Goal: Task Accomplishment & Management: Manage account settings

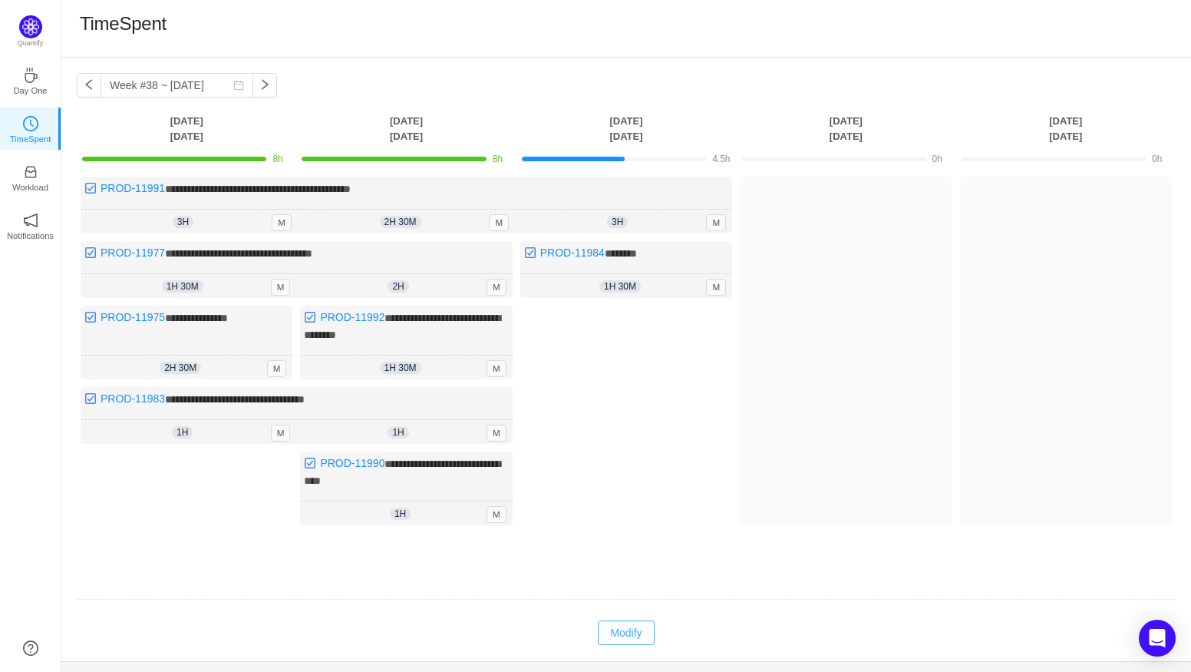
click at [611, 622] on button "Modify" at bounding box center [626, 632] width 56 height 25
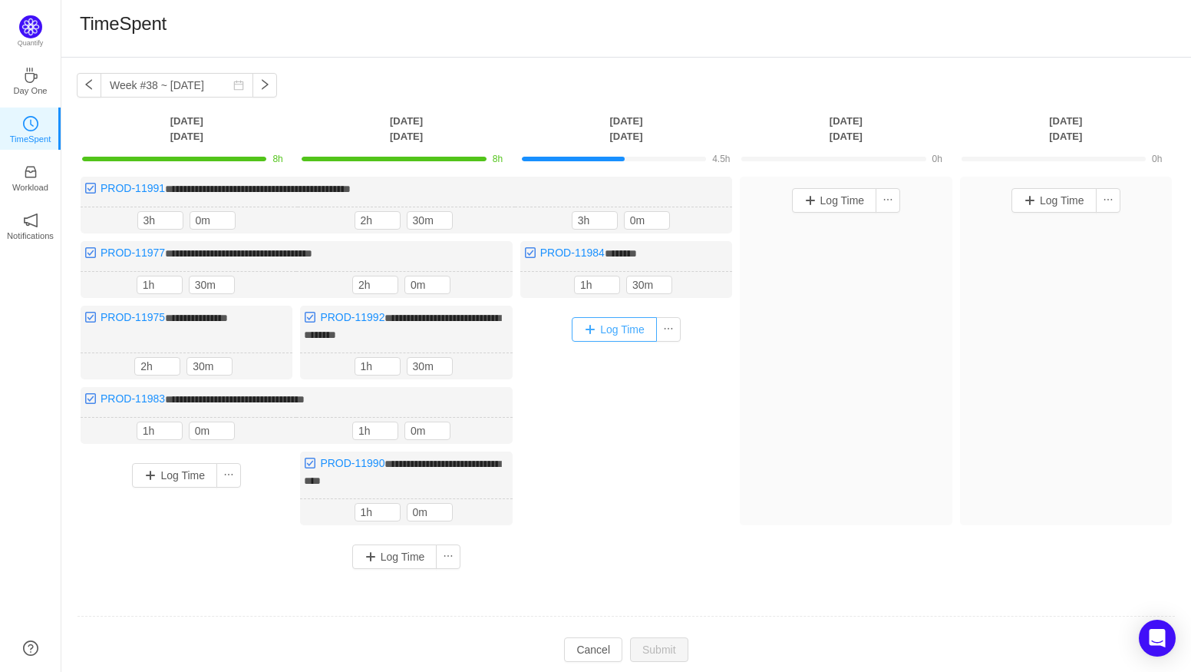
click at [632, 330] on button "Log Time" at bounding box center [614, 329] width 85 height 25
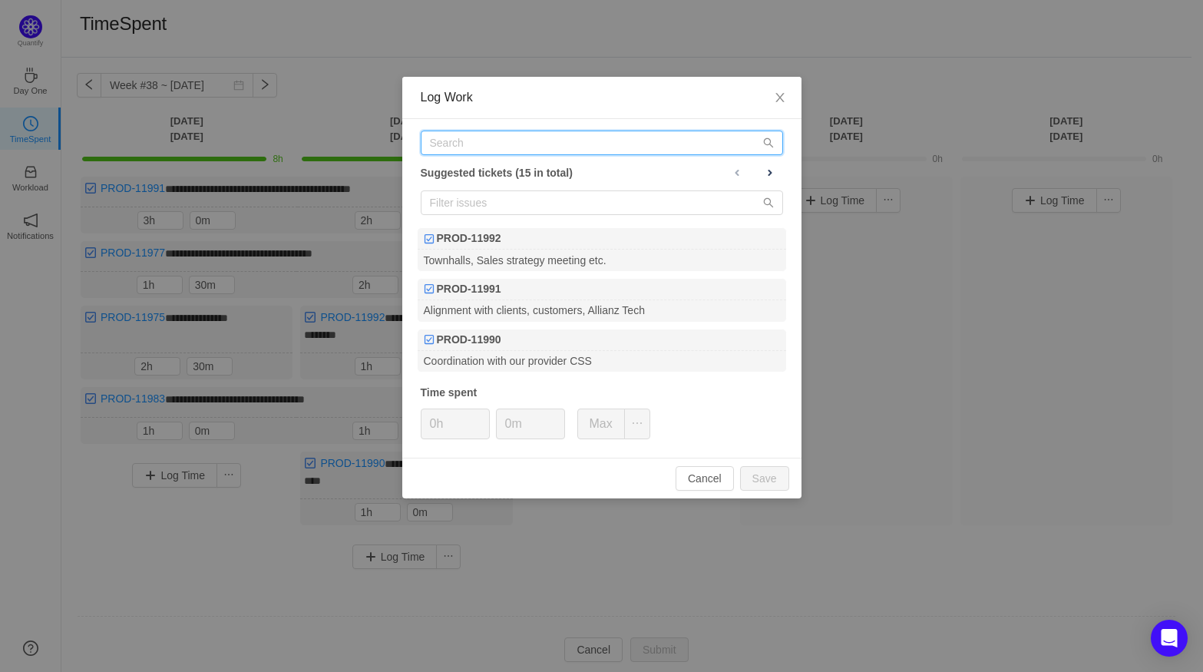
click at [457, 144] on input "text" at bounding box center [602, 142] width 362 height 25
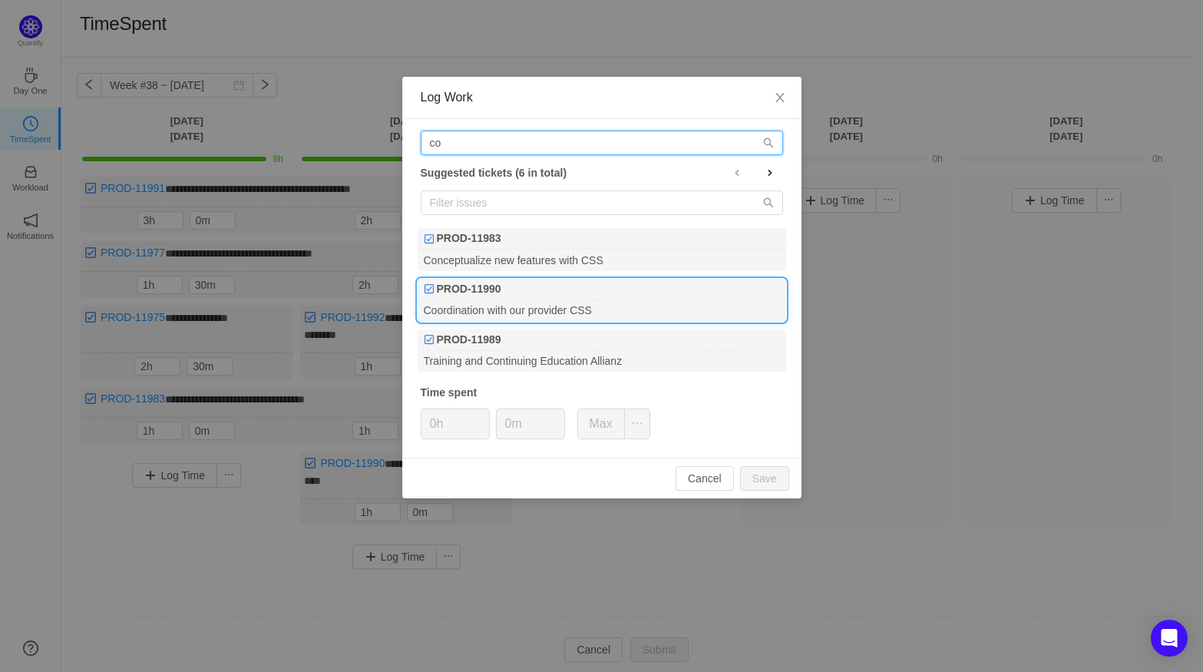
type input "co"
click at [594, 318] on div "Coordination with our provider CSS" at bounding box center [601, 310] width 368 height 21
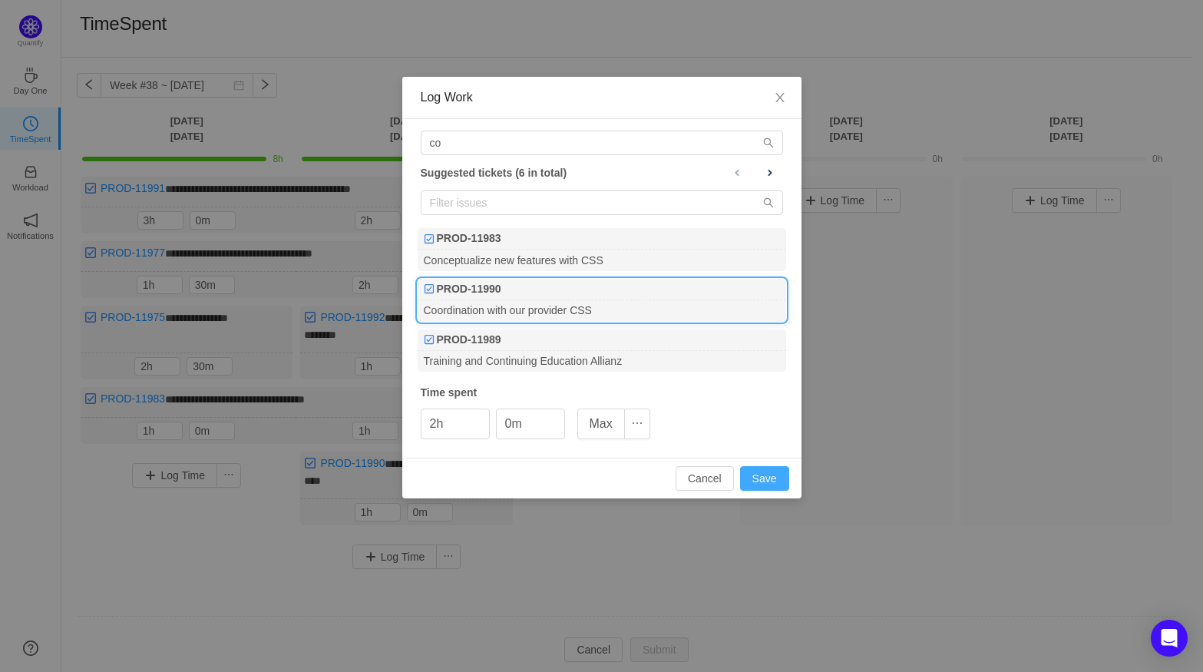
click at [780, 481] on button "Save" at bounding box center [764, 478] width 49 height 25
type input "0h"
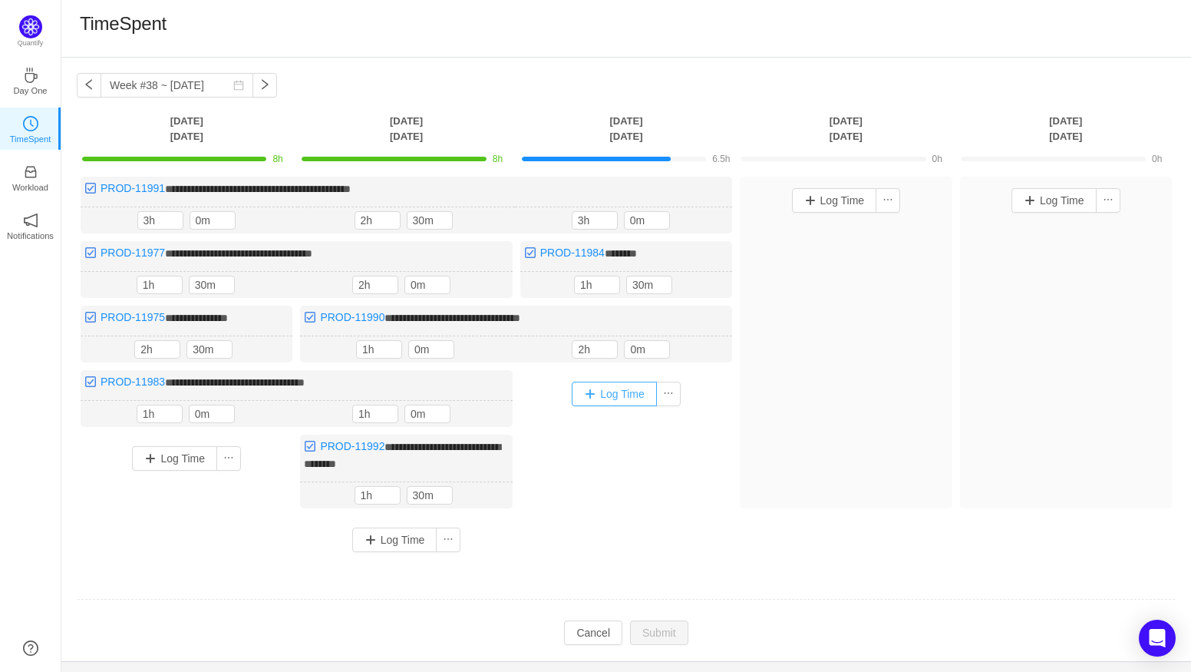
click at [607, 387] on button "Log Time" at bounding box center [614, 393] width 85 height 25
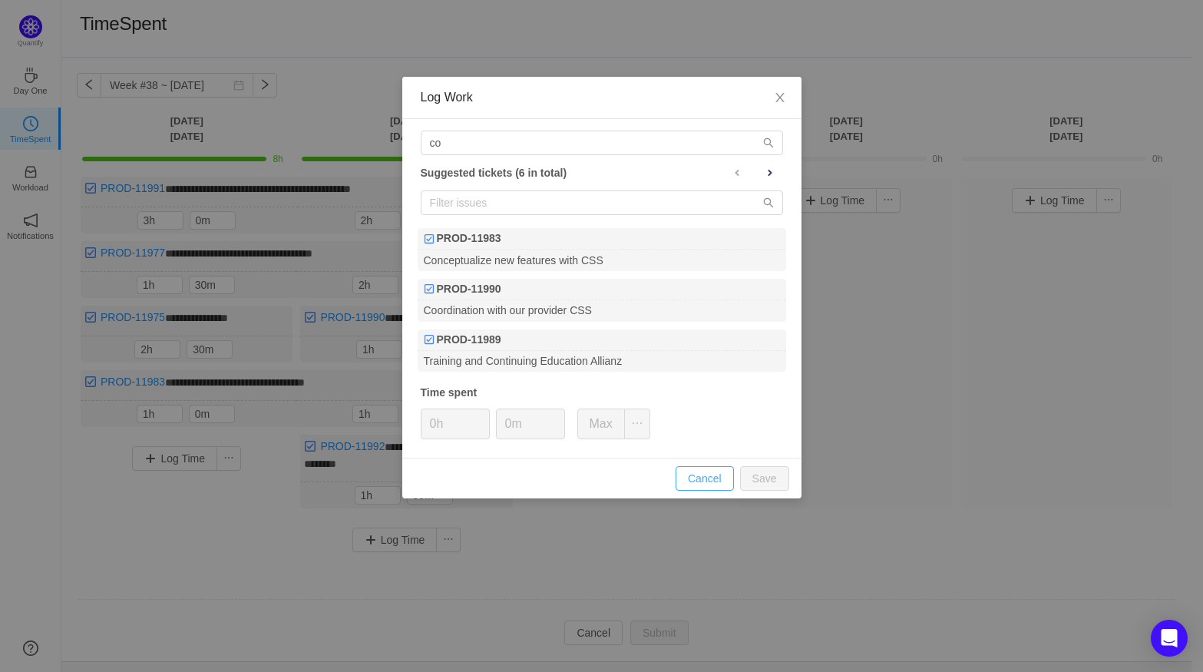
click at [711, 480] on button "Cancel" at bounding box center [704, 478] width 58 height 25
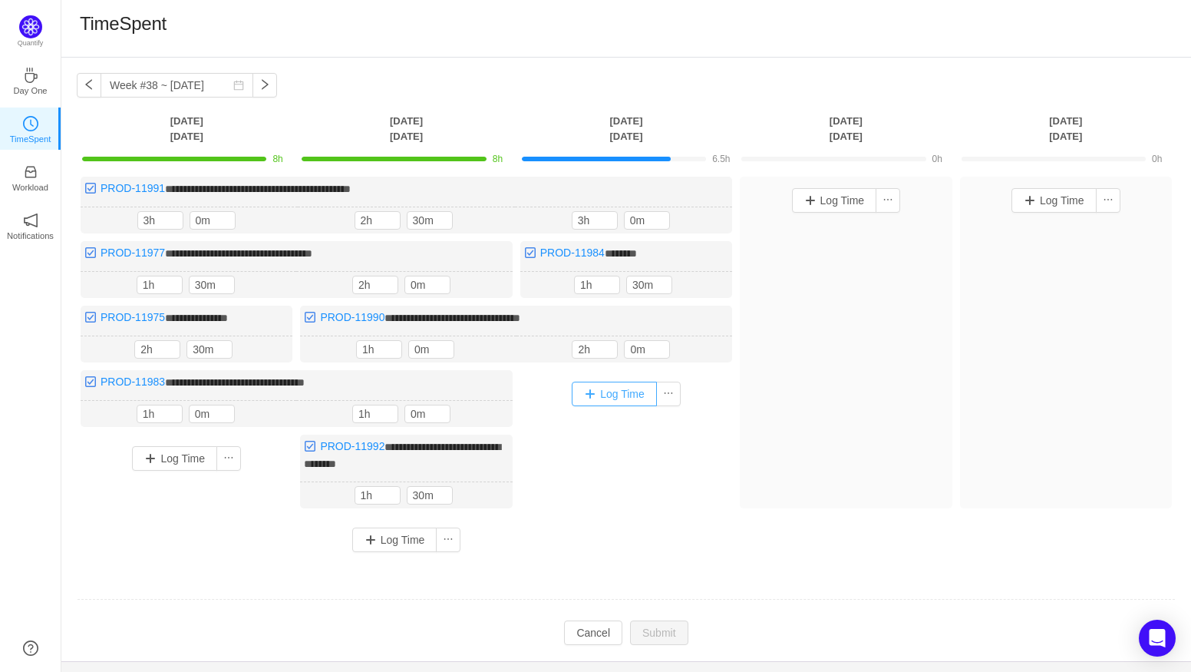
click at [599, 391] on button "Log Time" at bounding box center [614, 393] width 85 height 25
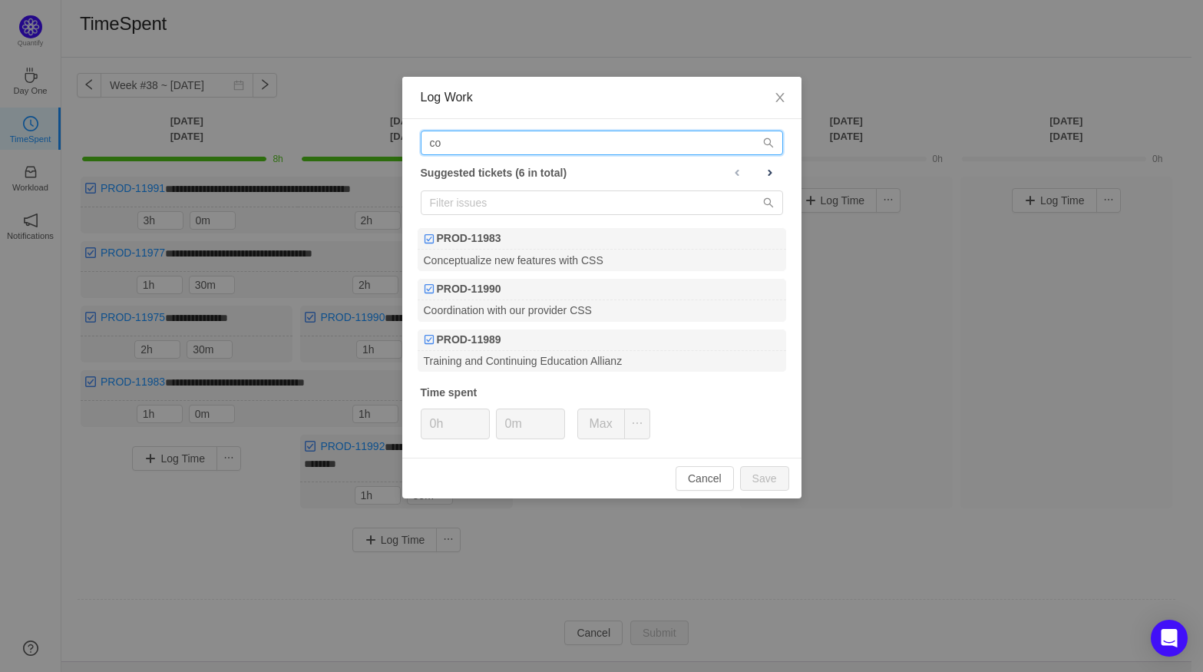
click at [567, 144] on input "co" at bounding box center [602, 142] width 362 height 25
type input "c"
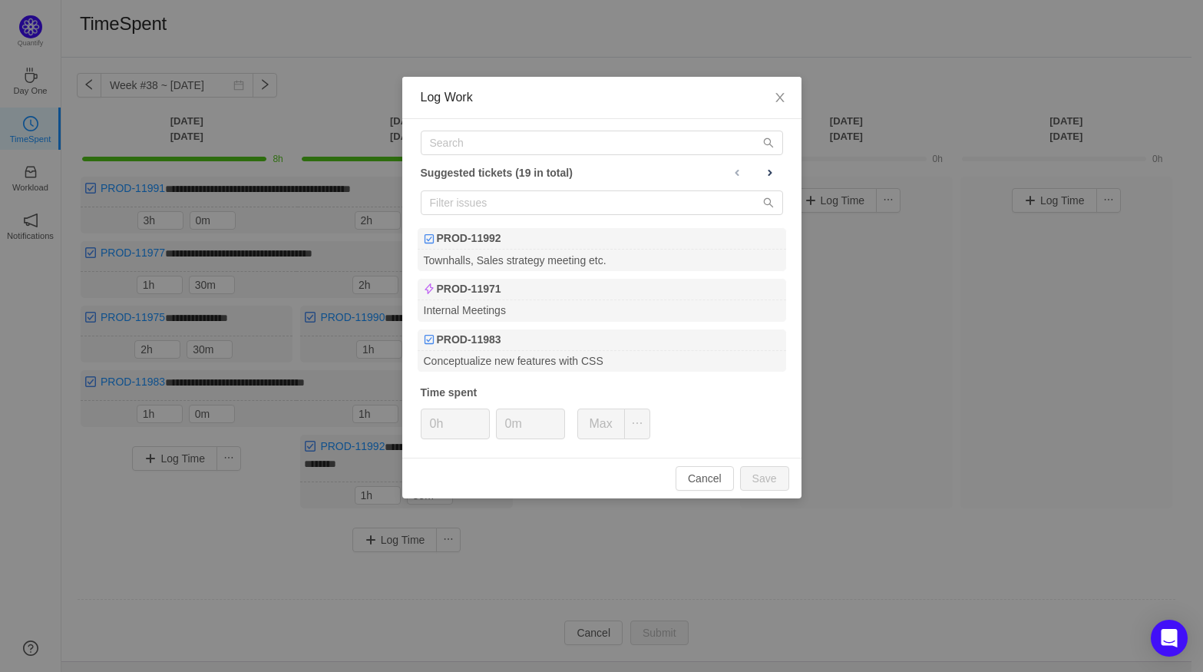
click at [831, 361] on div "Log Work Suggested tickets (19 in total) PROD-11992 Townhalls, Sales strategy m…" at bounding box center [601, 336] width 1203 height 672
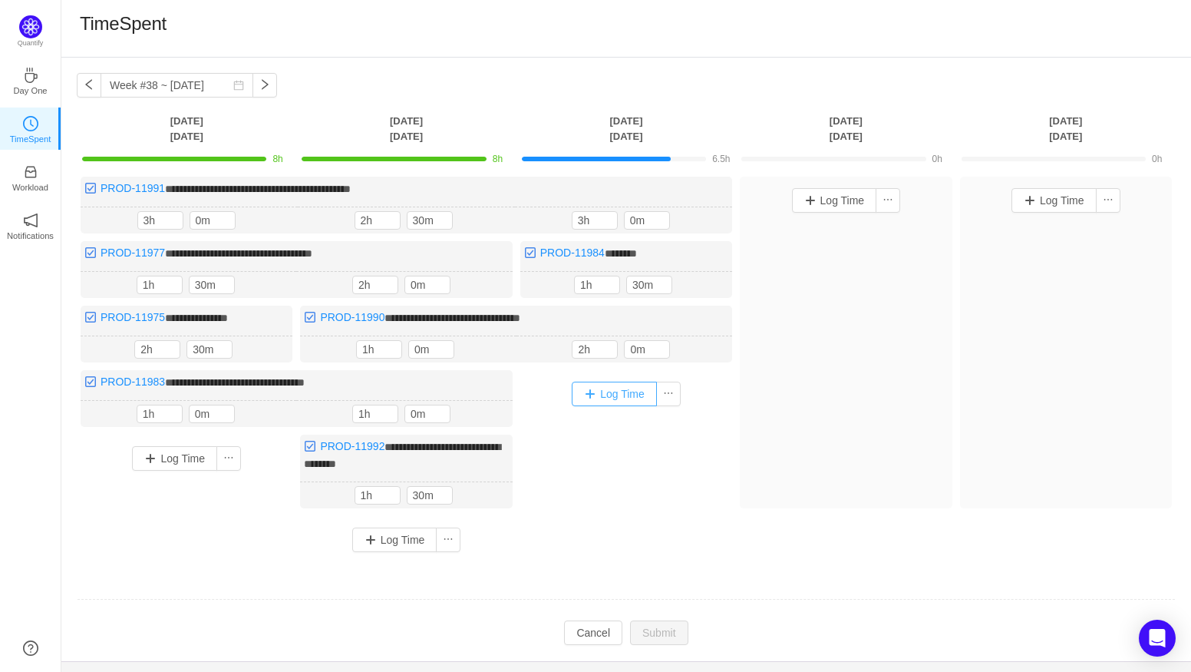
click at [612, 391] on button "Log Time" at bounding box center [614, 393] width 85 height 25
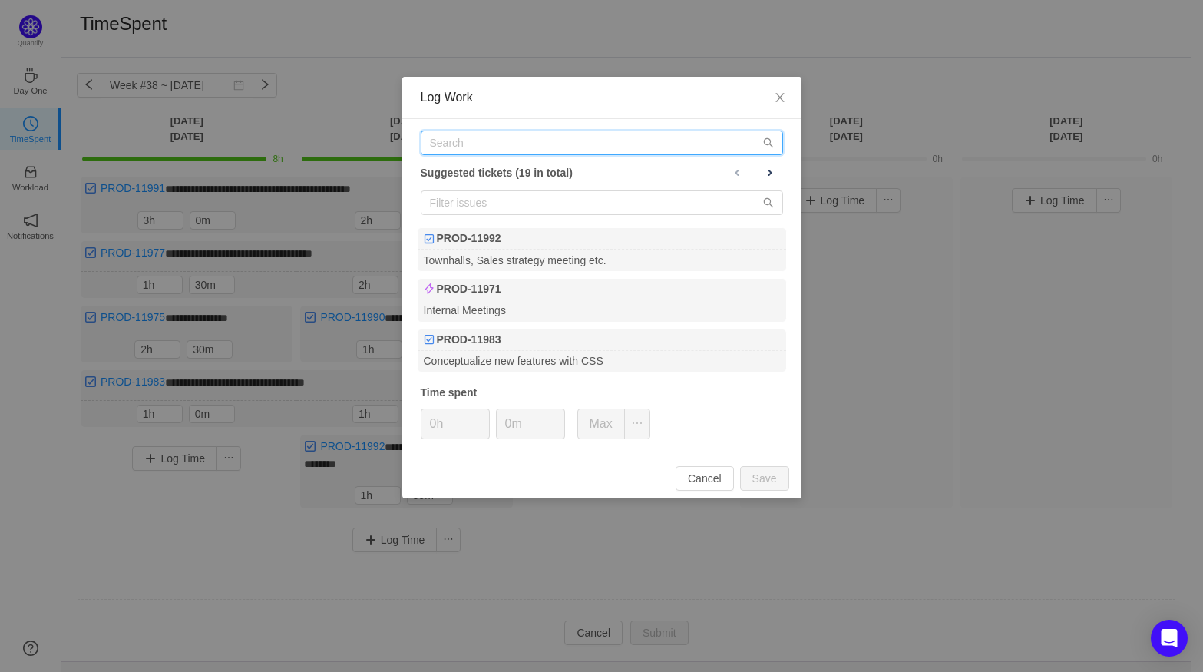
click at [475, 141] on input "text" at bounding box center [602, 142] width 362 height 25
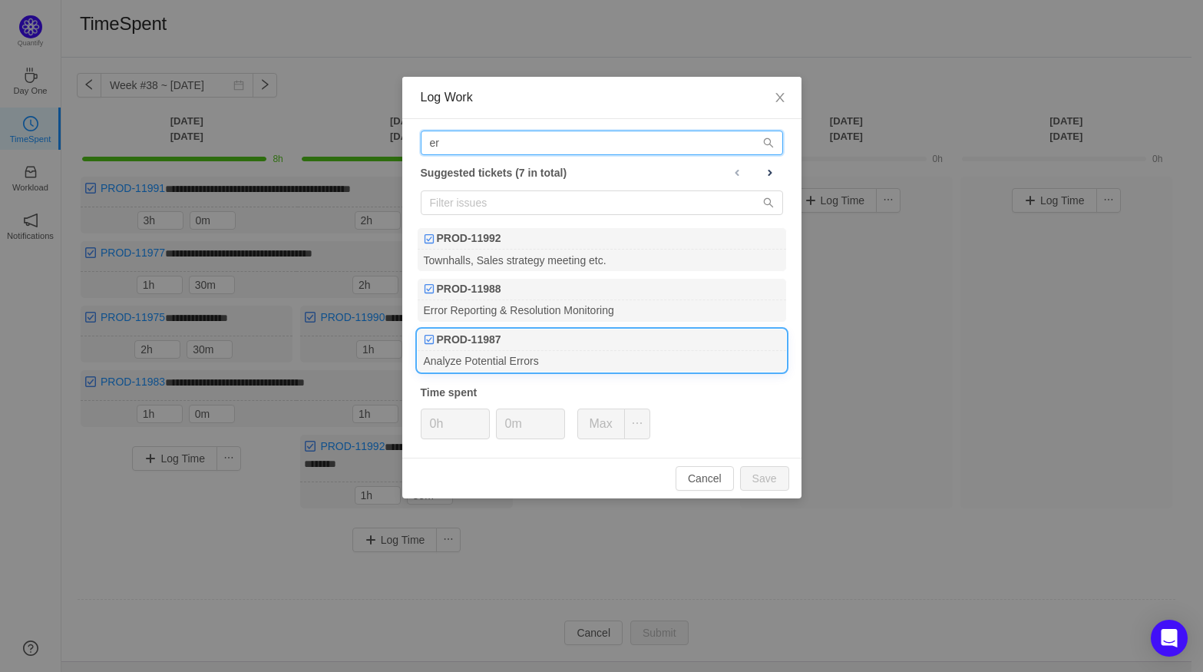
type input "er"
click at [492, 347] on b "PROD-11987" at bounding box center [469, 340] width 64 height 16
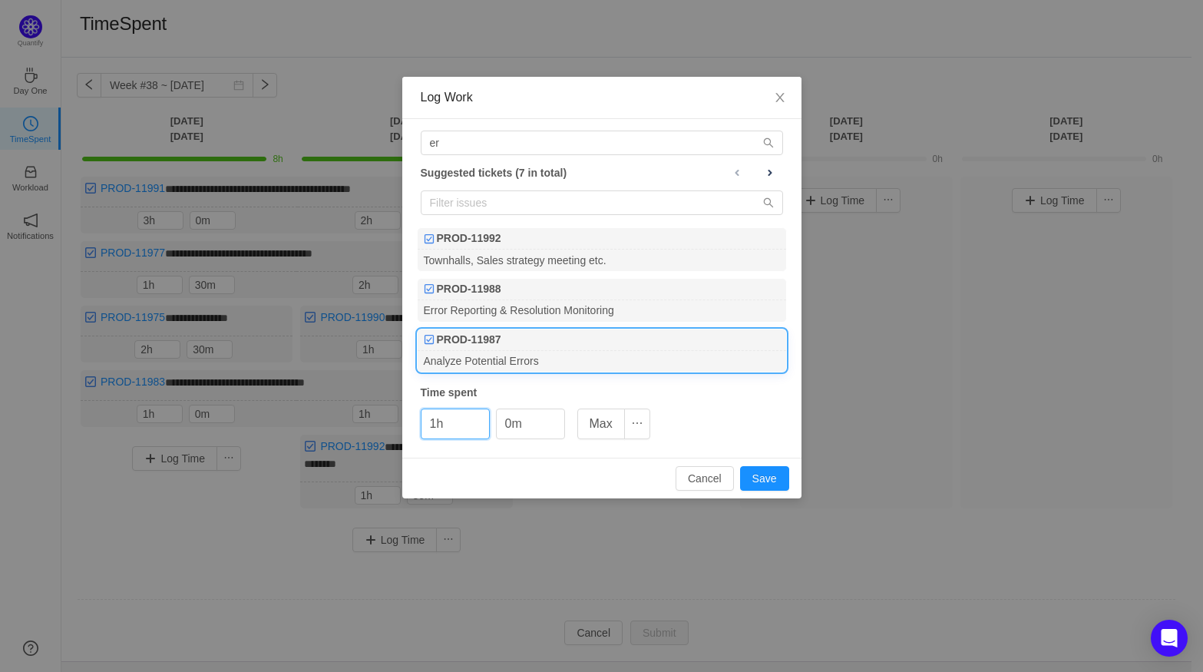
click at [792, 477] on div "Cancel Save" at bounding box center [601, 477] width 399 height 41
click at [777, 480] on button "Save" at bounding box center [764, 478] width 49 height 25
type input "0h"
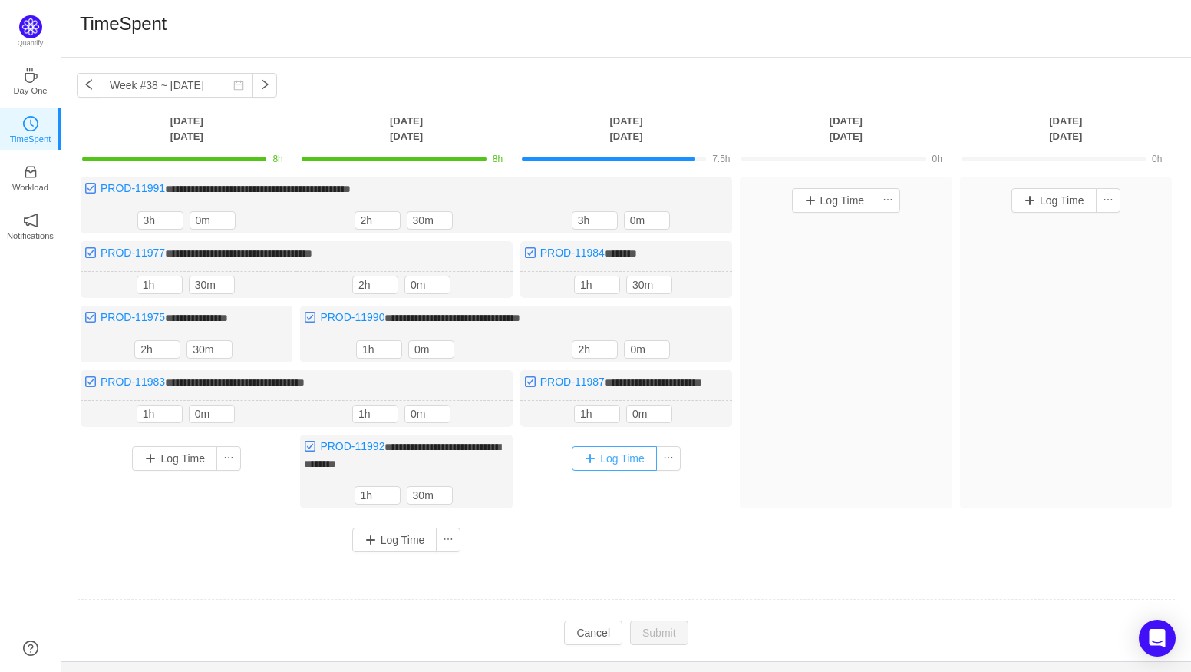
click at [612, 456] on button "Log Time" at bounding box center [614, 458] width 85 height 25
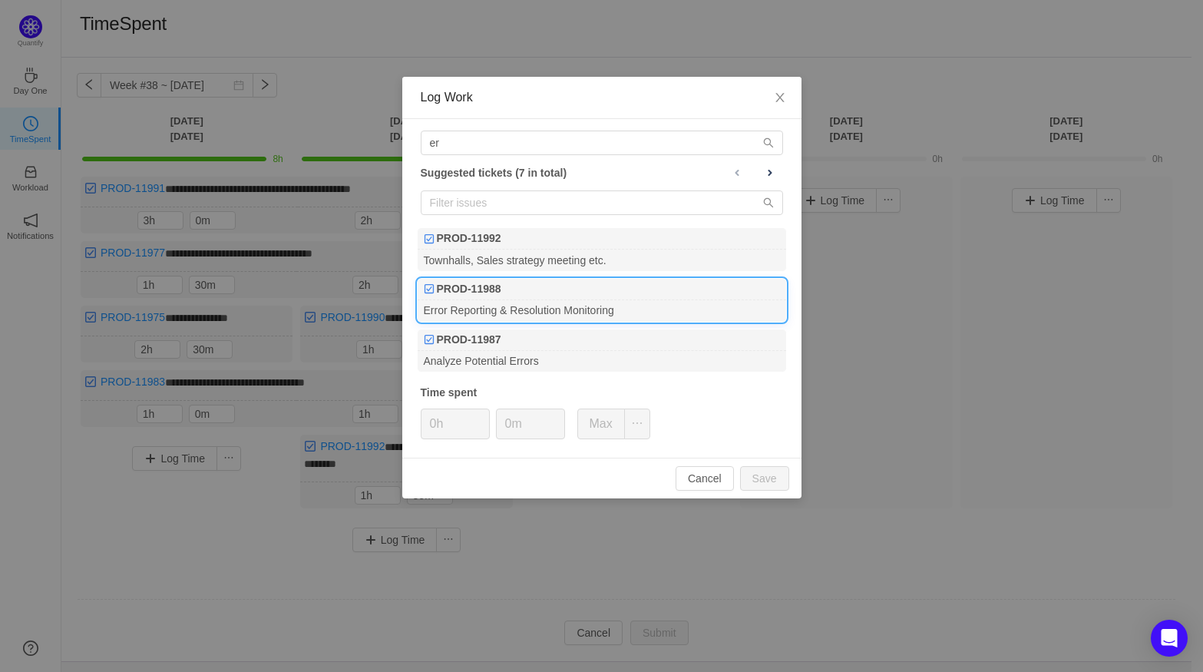
click at [521, 289] on div "PROD-11988" at bounding box center [601, 289] width 368 height 21
click at [556, 416] on icon "icon: up" at bounding box center [555, 418] width 5 height 5
click at [775, 479] on button "Save" at bounding box center [764, 478] width 49 height 25
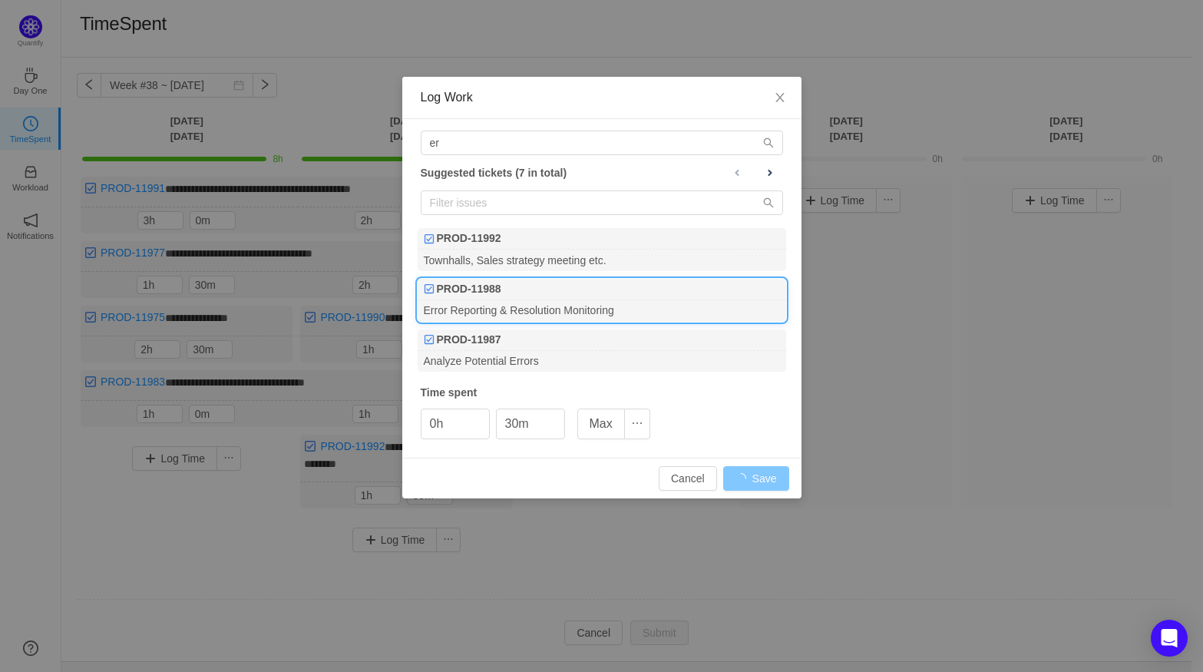
type input "0m"
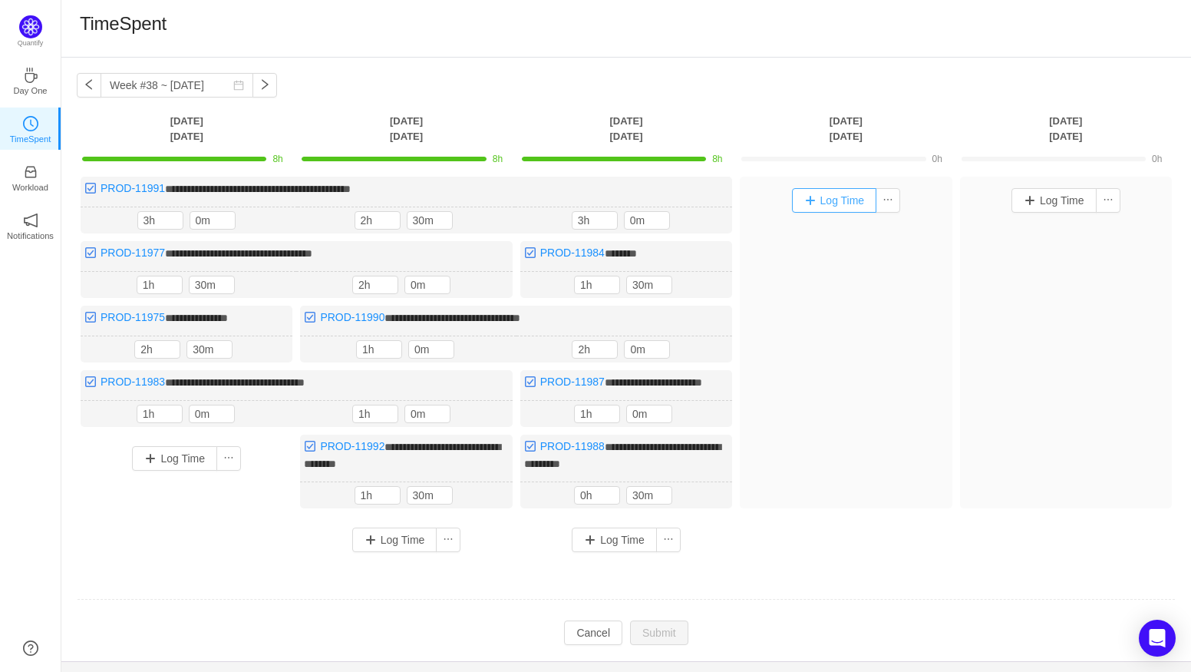
click at [819, 196] on button "Log Time" at bounding box center [834, 200] width 85 height 25
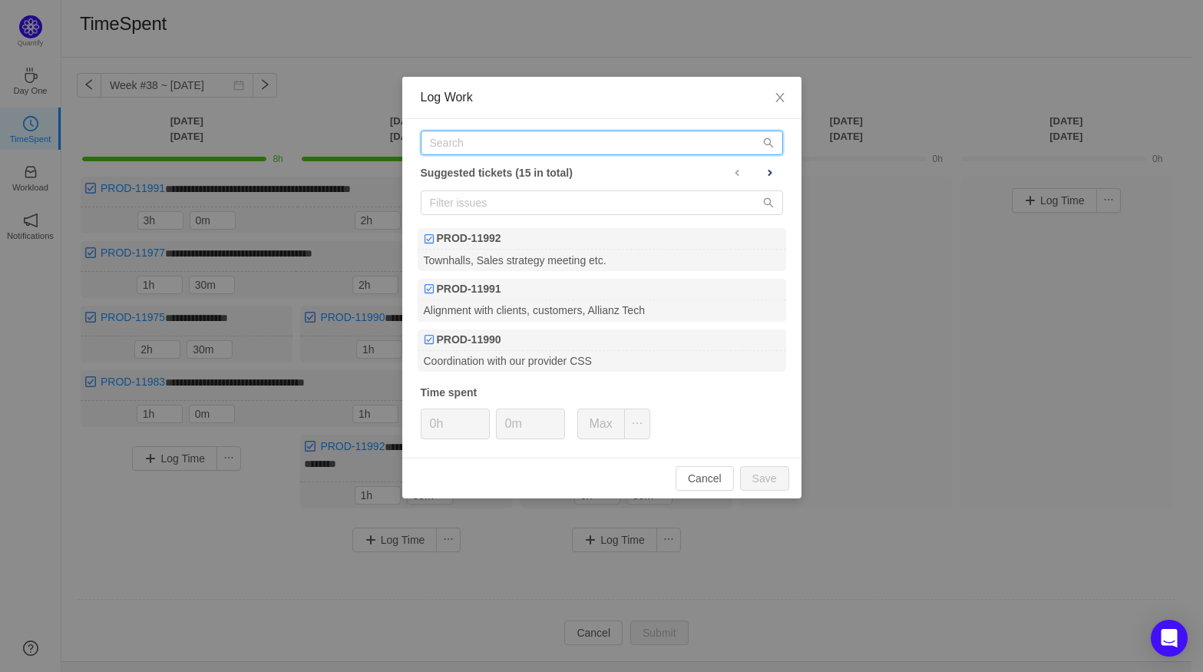
click at [540, 136] on input "text" at bounding box center [602, 142] width 362 height 25
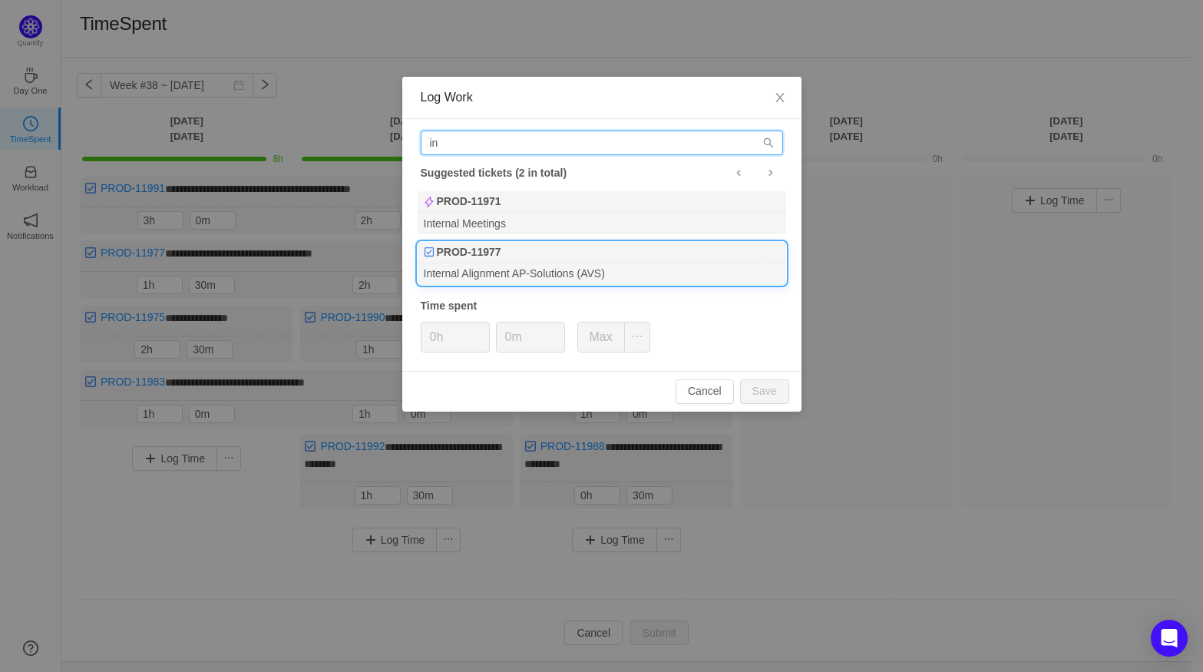
type input "in"
click at [504, 274] on div "Internal Alignment AP-Solutions (AVS)" at bounding box center [601, 273] width 368 height 21
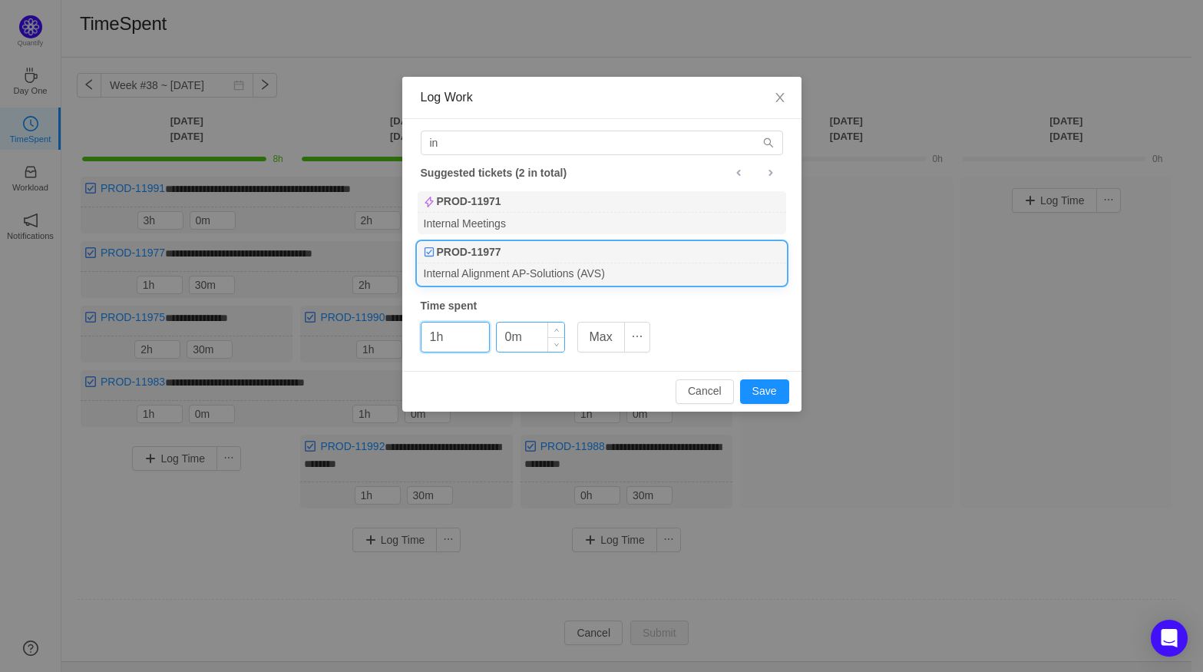
type input "1h"
click at [538, 328] on input "0m" at bounding box center [531, 336] width 68 height 29
click at [556, 334] on icon "icon: up" at bounding box center [555, 330] width 5 height 5
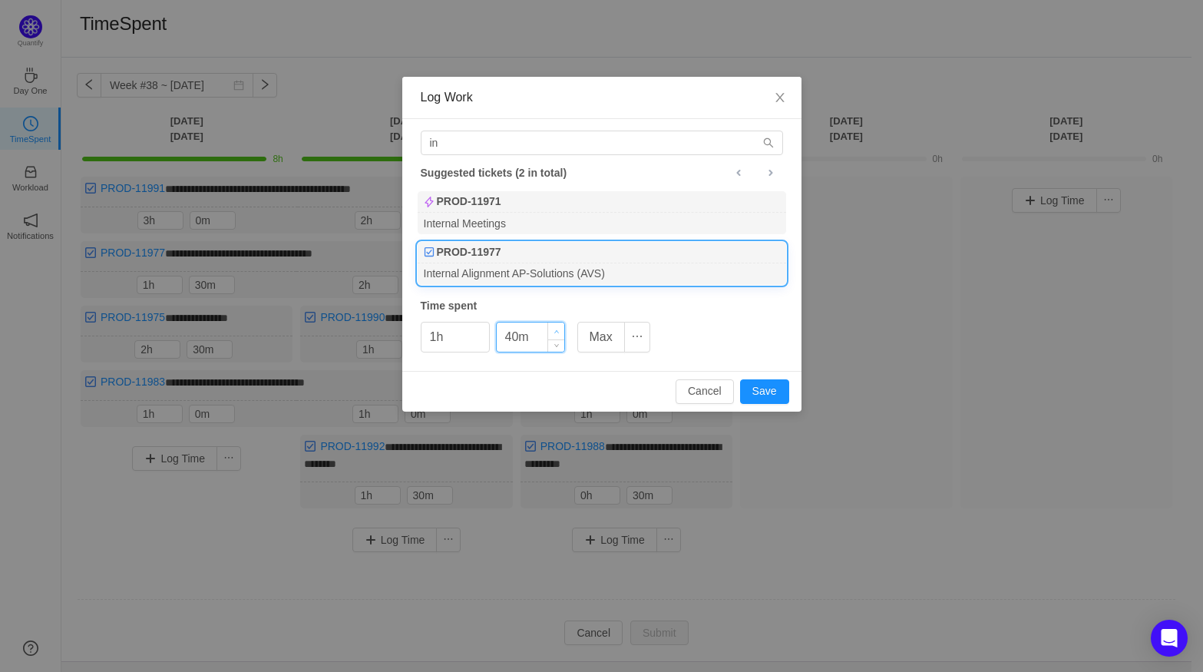
click at [556, 334] on icon "icon: up" at bounding box center [555, 330] width 5 height 5
click at [556, 336] on span "Increase Value" at bounding box center [556, 331] width 16 height 18
click at [556, 351] on div "in [GEOGRAPHIC_DATA] tickets (2 in total) PROD-11971 Internal Meetings PROD-119…" at bounding box center [601, 245] width 399 height 252
click at [556, 345] on icon "icon: down" at bounding box center [555, 342] width 5 height 5
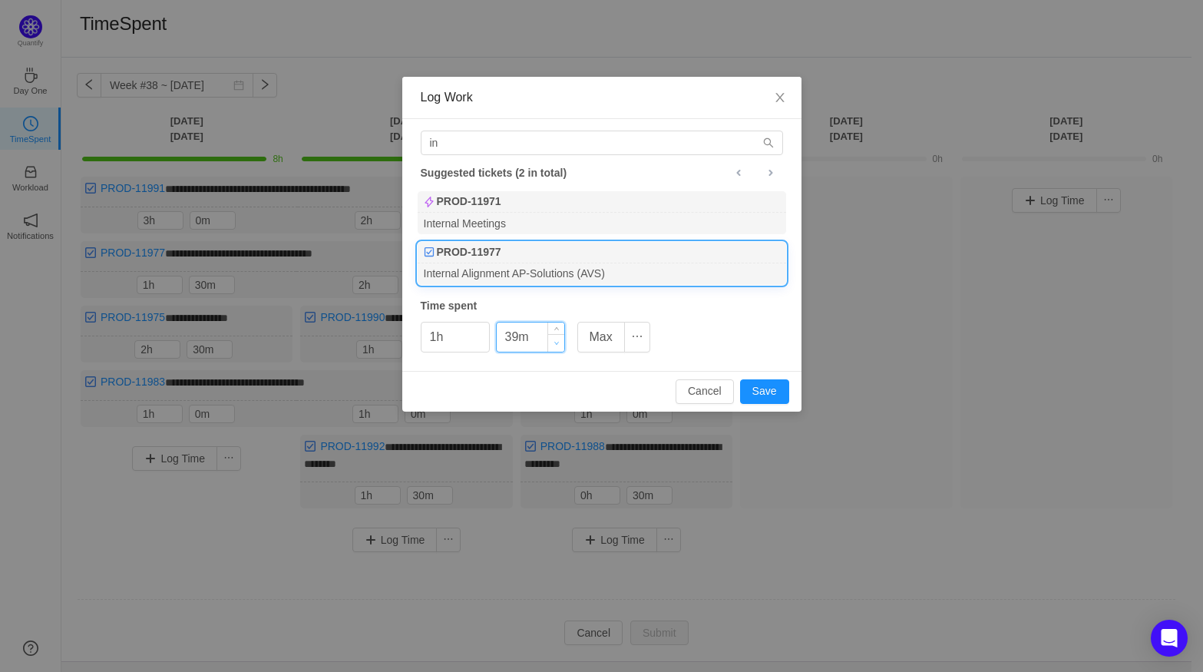
click at [556, 345] on icon "icon: down" at bounding box center [555, 342] width 5 height 5
click at [557, 334] on span "Decrease Value" at bounding box center [556, 343] width 16 height 18
click at [557, 328] on span "Increase Value" at bounding box center [556, 331] width 16 height 18
click at [533, 336] on input "29m" at bounding box center [531, 336] width 68 height 29
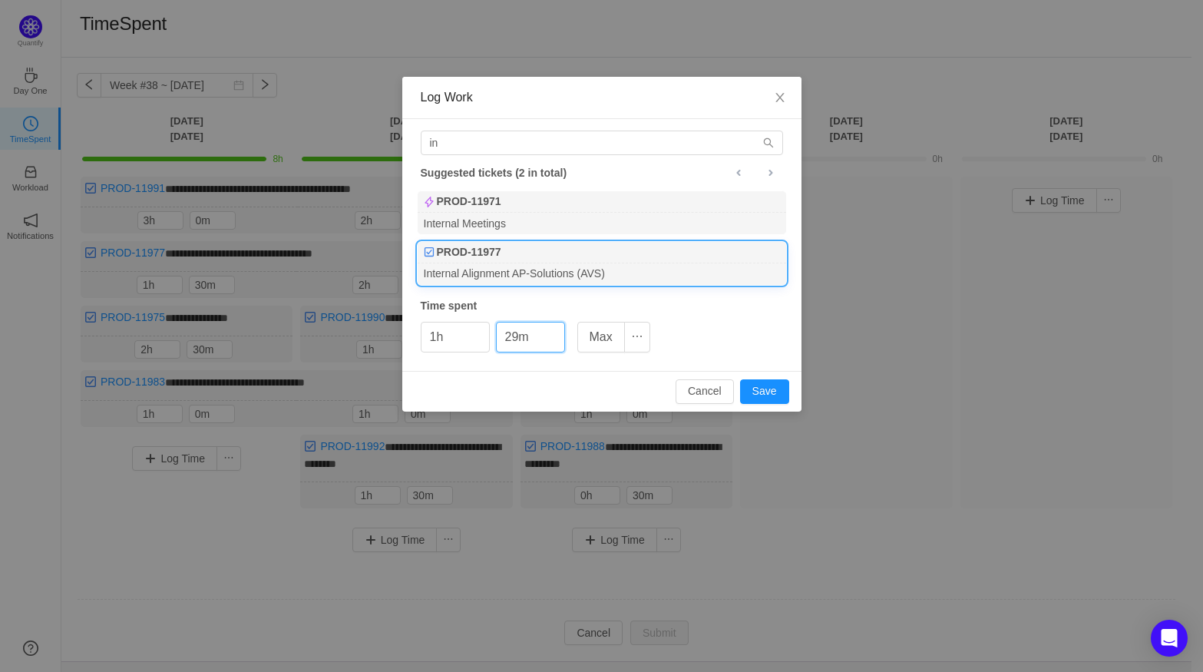
click at [494, 336] on div "1h 29m Max" at bounding box center [535, 337] width 229 height 31
click at [567, 336] on div "1h 29m Max" at bounding box center [535, 337] width 229 height 31
click at [549, 332] on span "Increase Value" at bounding box center [556, 331] width 16 height 18
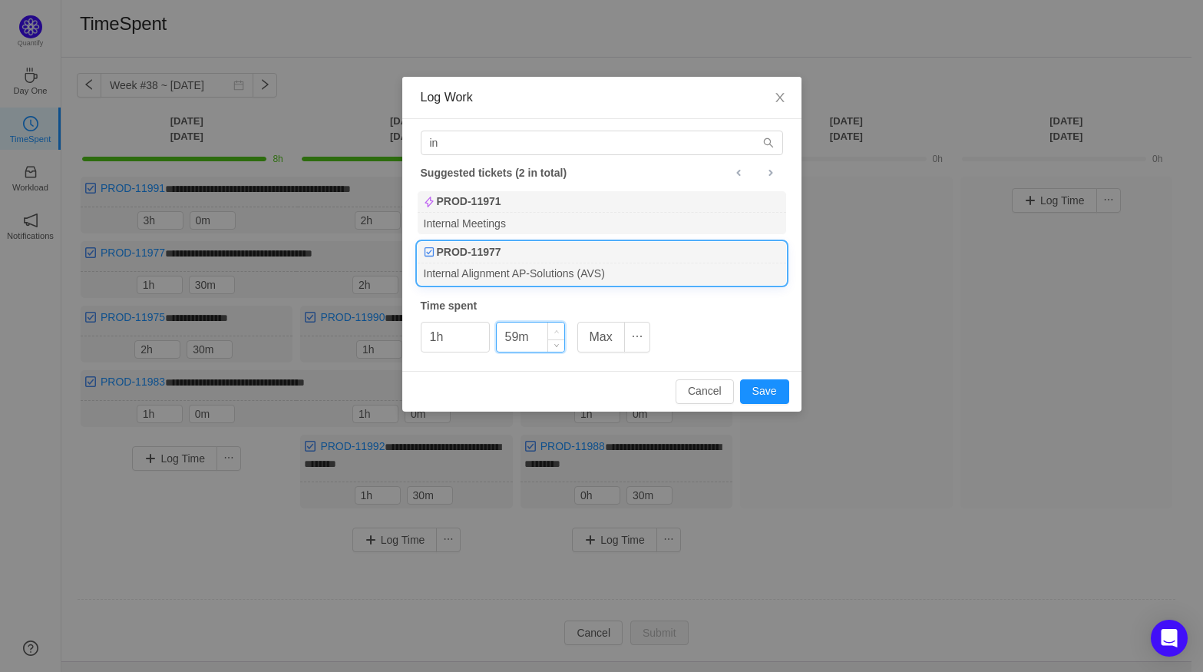
click at [549, 332] on span "Increase Value" at bounding box center [556, 331] width 16 height 18
click at [527, 335] on input "59m" at bounding box center [531, 336] width 68 height 29
click at [519, 337] on input "59m" at bounding box center [531, 336] width 68 height 29
click at [551, 345] on span "Decrease Value" at bounding box center [556, 343] width 16 height 18
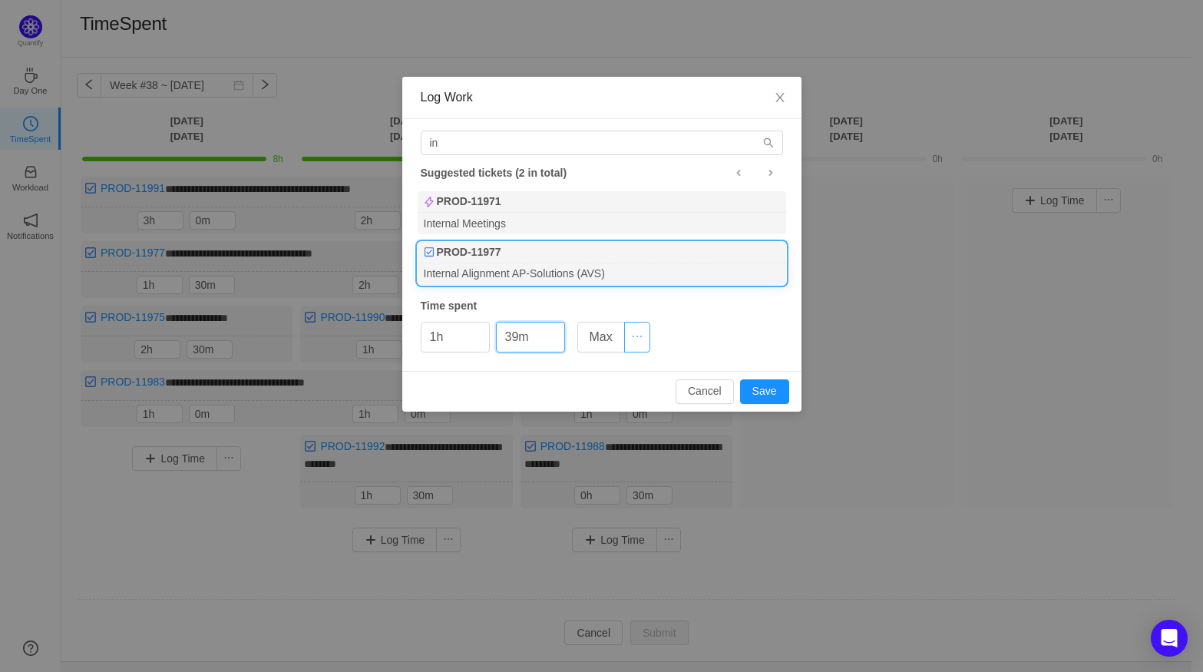
click at [631, 335] on button "button" at bounding box center [637, 337] width 26 height 31
click at [678, 338] on div "in Suggested tickets (2 in total) PROD-11971 Internal Meetings PROD-11977 Inter…" at bounding box center [601, 245] width 399 height 252
drag, startPoint x: 547, startPoint y: 335, endPoint x: 468, endPoint y: 335, distance: 79.0
click at [468, 335] on div "1h 29m Max" at bounding box center [535, 337] width 229 height 31
click at [558, 335] on span "Decrease Value" at bounding box center [556, 343] width 16 height 18
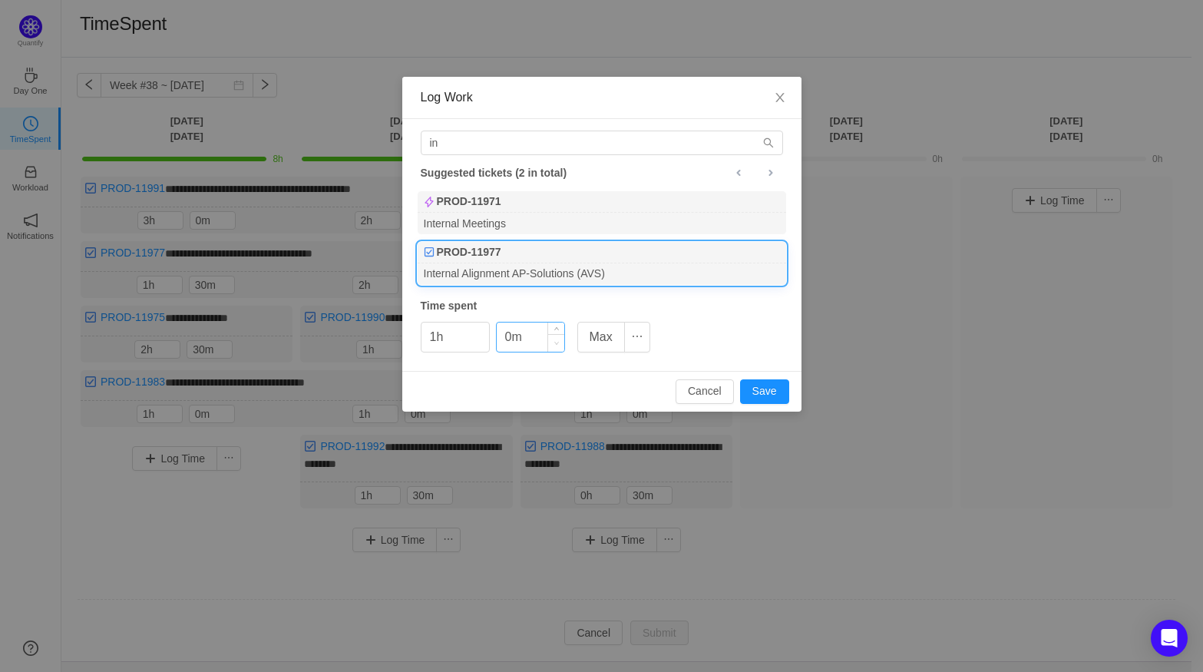
click at [558, 335] on span "Decrease Value" at bounding box center [556, 343] width 16 height 18
click at [557, 334] on span "Decrease Value" at bounding box center [556, 343] width 16 height 18
click at [695, 328] on div "in [GEOGRAPHIC_DATA] tickets (2 in total) PROD-11971 Internal Meetings PROD-119…" at bounding box center [601, 245] width 399 height 252
click at [556, 328] on icon "icon: up" at bounding box center [555, 330] width 5 height 5
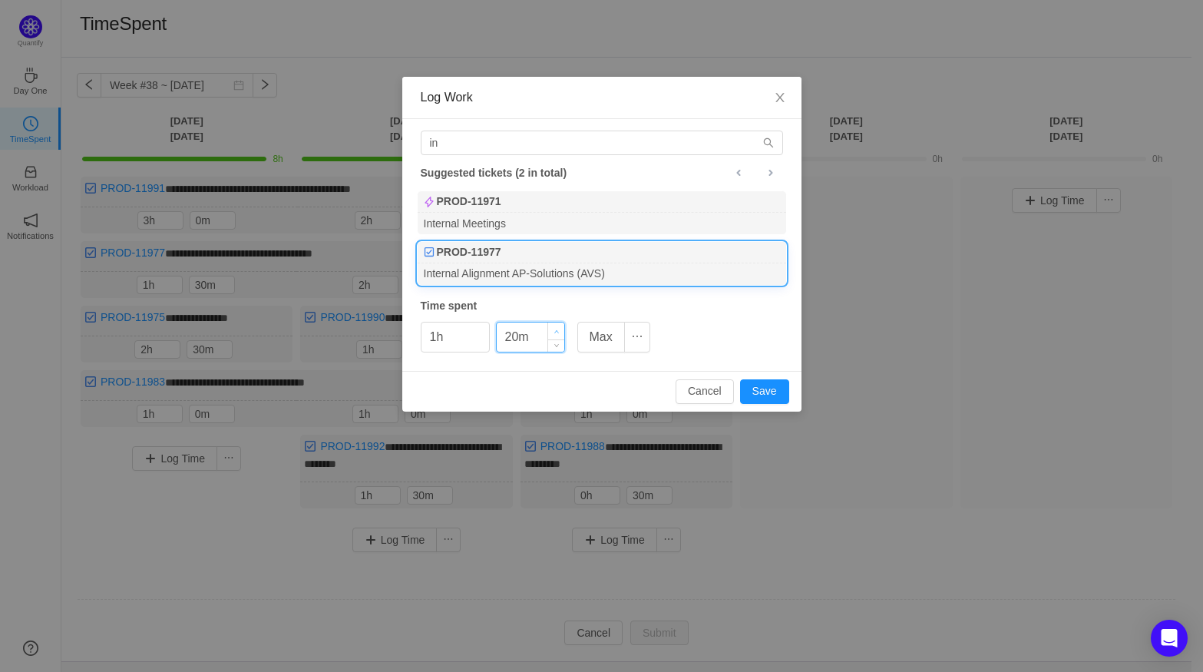
type input "30m"
click at [556, 328] on icon "icon: up" at bounding box center [555, 330] width 5 height 5
click at [761, 384] on button "Save" at bounding box center [764, 391] width 49 height 25
type input "0h"
type input "0m"
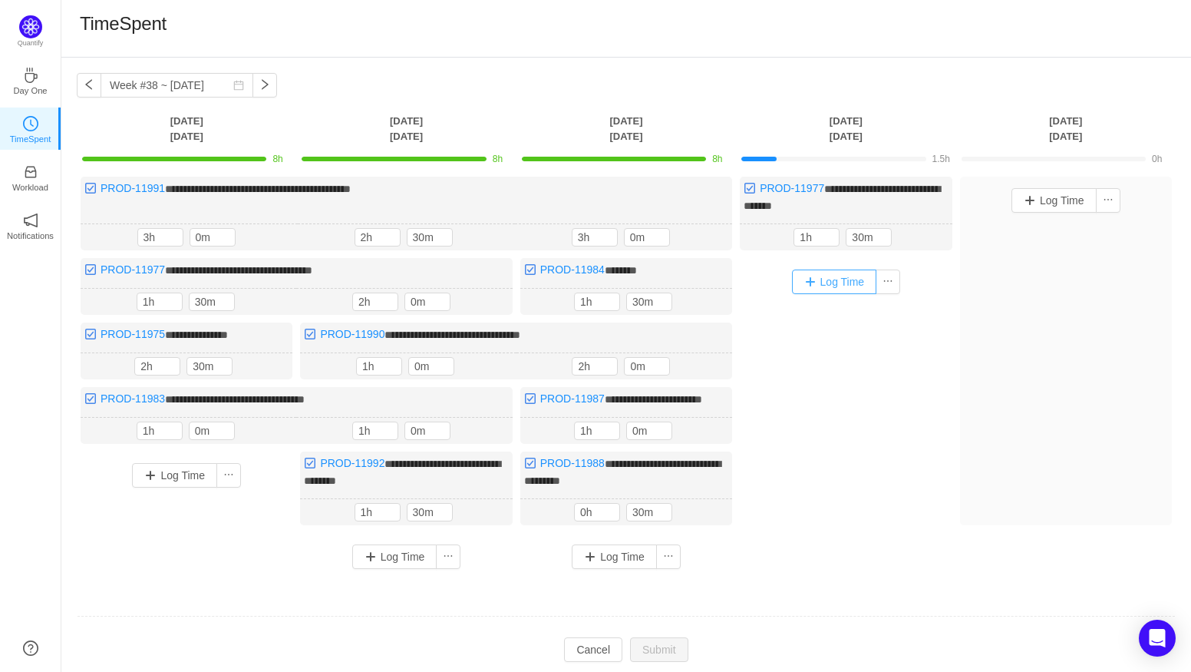
click at [835, 272] on button "Log Time" at bounding box center [834, 281] width 85 height 25
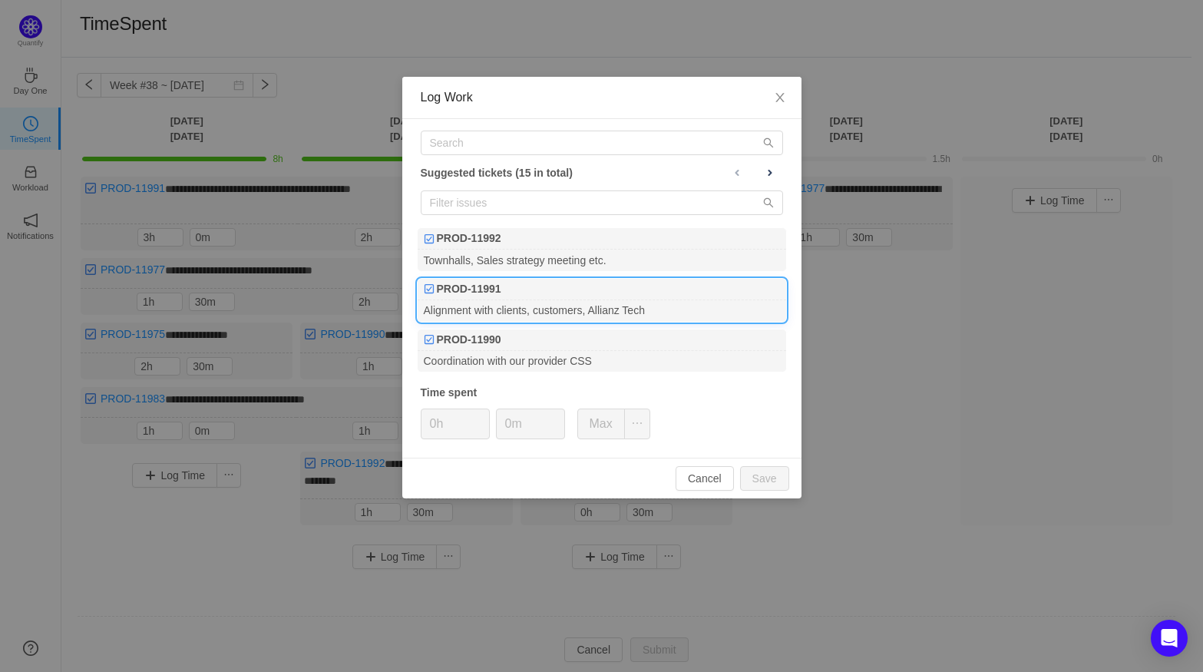
click at [622, 295] on div "PROD-11991" at bounding box center [601, 289] width 368 height 21
type input "2h"
type input "30m"
click at [777, 477] on button "Save" at bounding box center [764, 478] width 49 height 25
type input "0h"
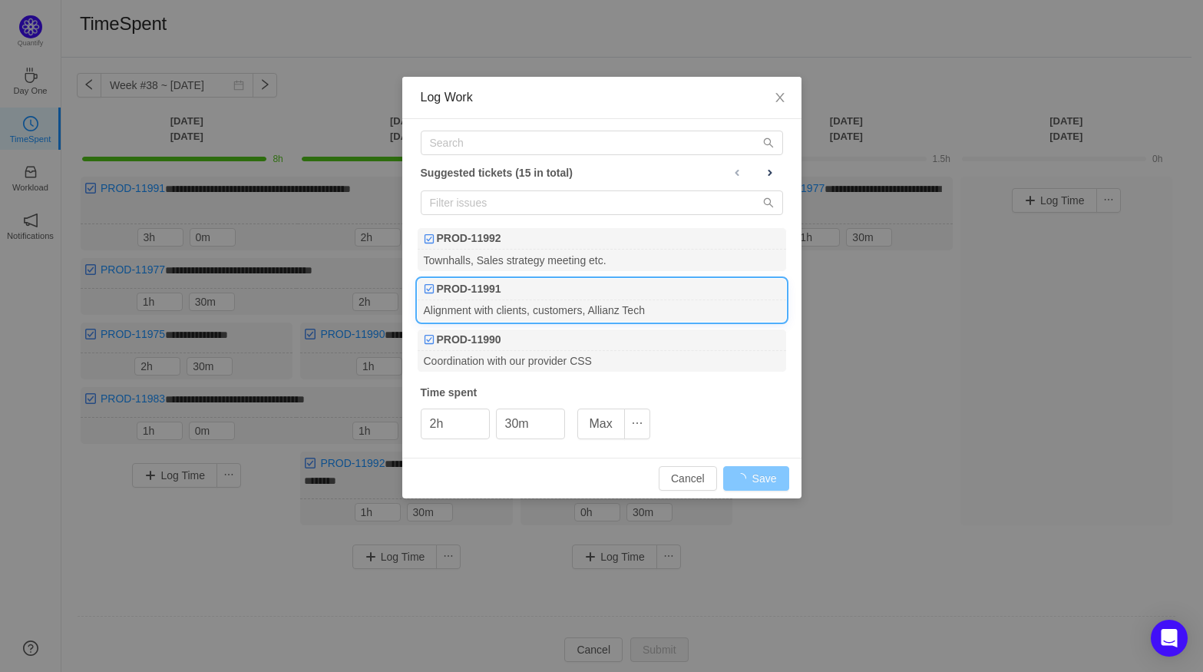
type input "0m"
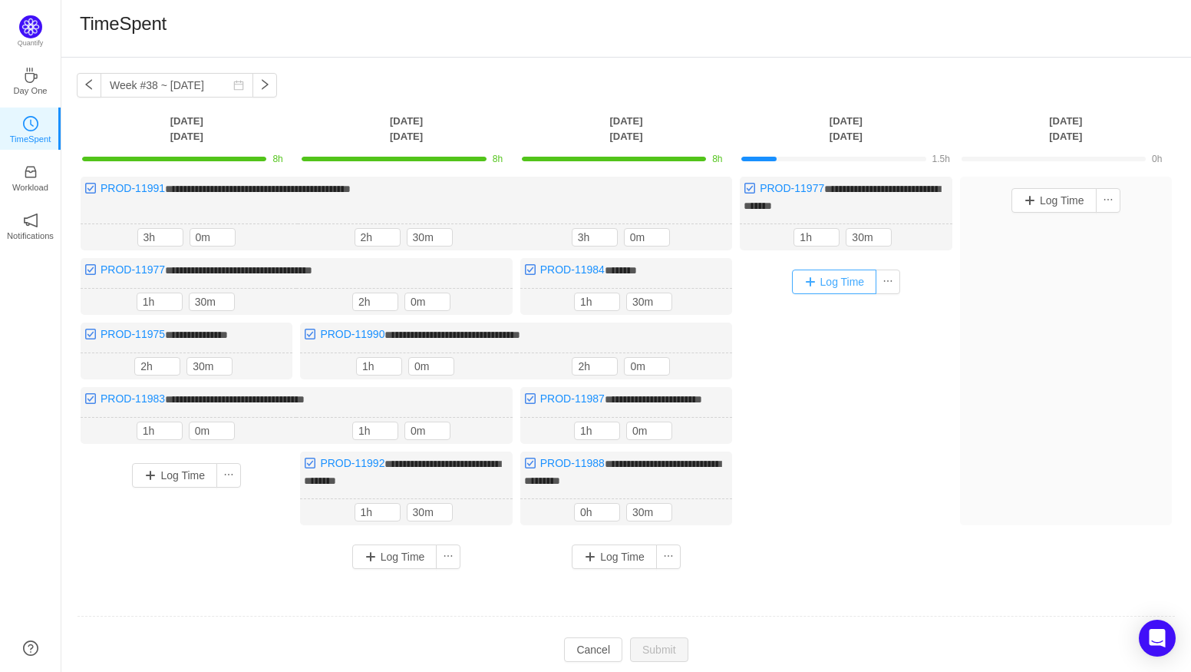
click at [846, 287] on button "Log Time" at bounding box center [834, 281] width 85 height 25
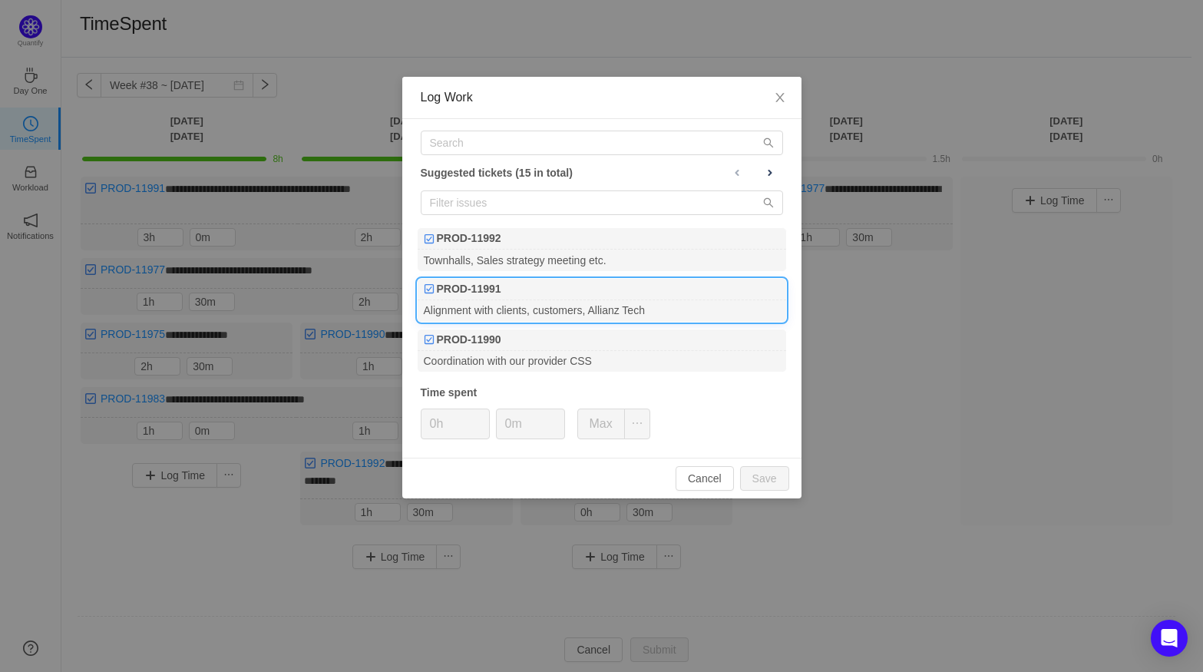
click at [566, 313] on div "Alignment with clients, customers, Allianz Tech" at bounding box center [601, 310] width 368 height 21
type input "2h"
type input "30m"
click at [747, 468] on button "Save" at bounding box center [764, 478] width 49 height 25
type input "0h"
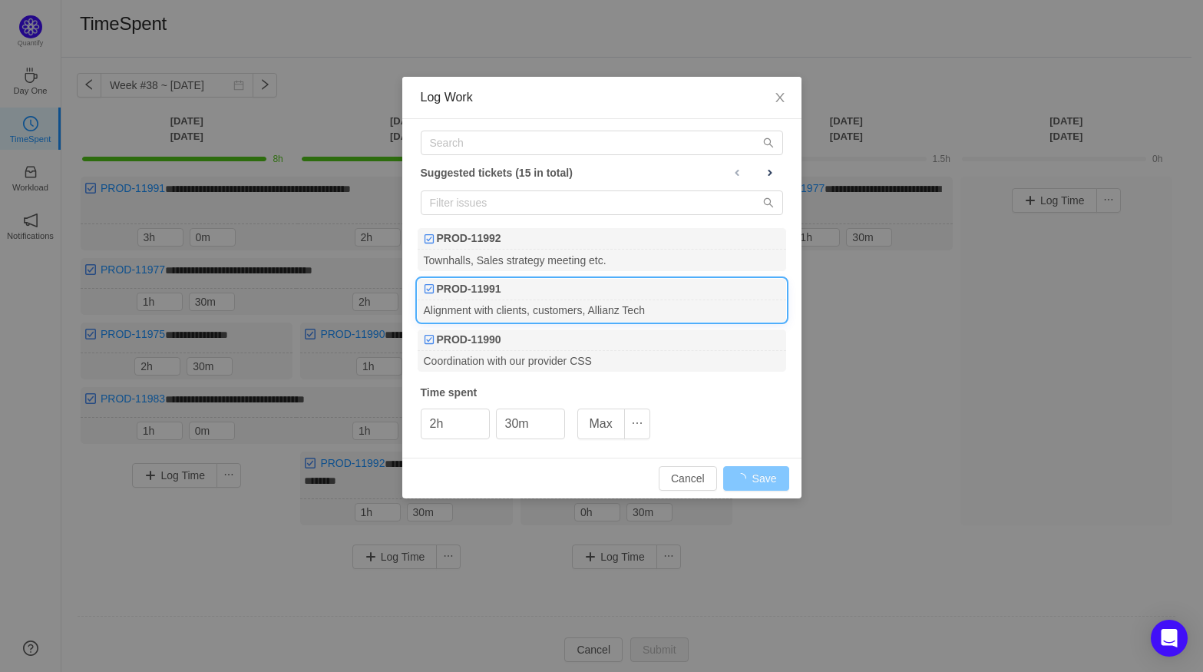
type input "0m"
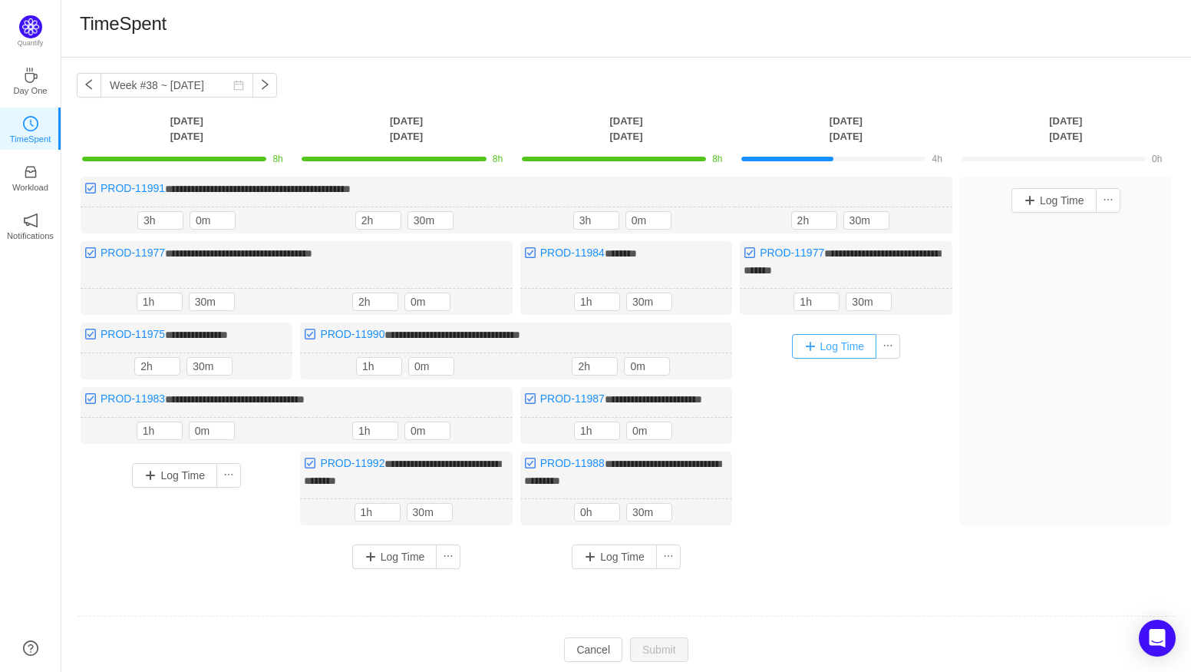
click at [834, 343] on button "Log Time" at bounding box center [834, 346] width 85 height 25
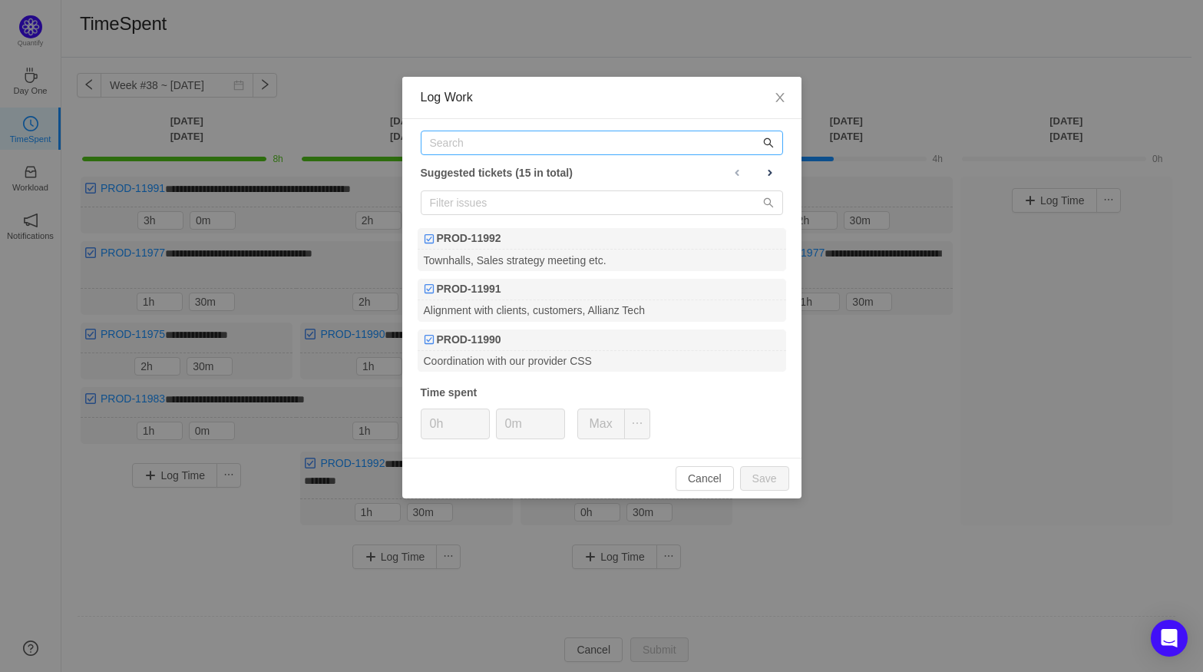
click at [766, 140] on icon "icon: search" at bounding box center [768, 142] width 11 height 11
click at [503, 130] on div "Suggested tickets (15 in total) PROD-11992 Townhalls, Sales strategy meeting et…" at bounding box center [601, 288] width 399 height 338
click at [523, 140] on input "text" at bounding box center [602, 142] width 362 height 25
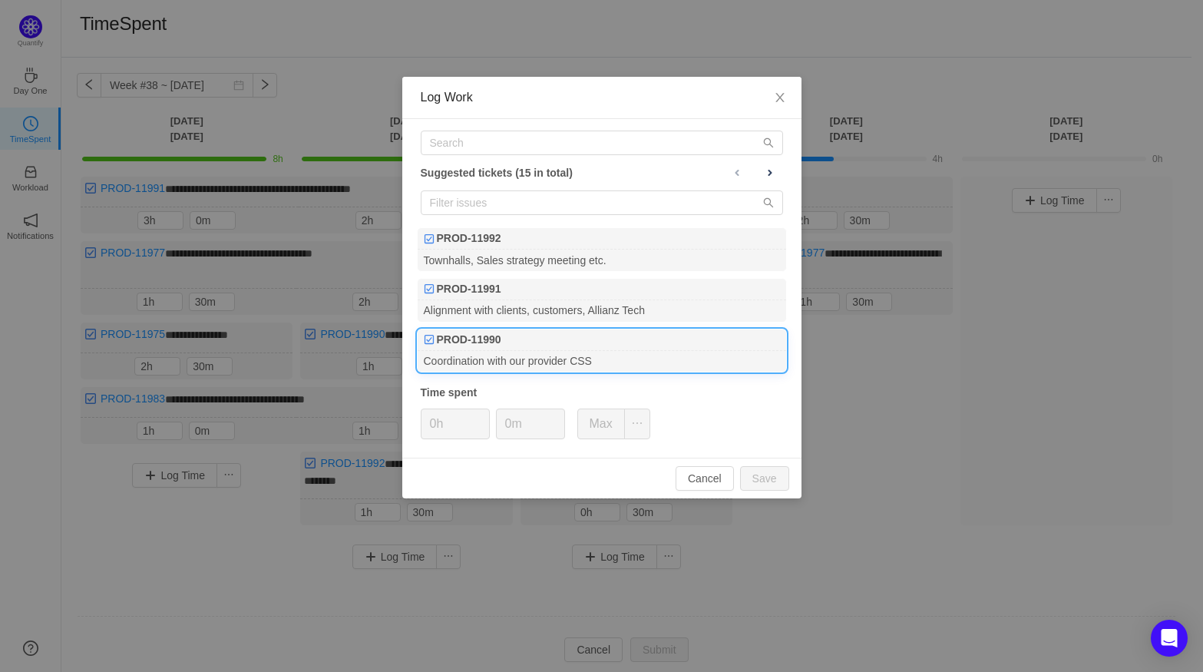
click at [576, 332] on div "PROD-11990" at bounding box center [601, 339] width 368 height 21
click at [509, 421] on input "0m" at bounding box center [531, 423] width 68 height 29
click at [770, 474] on button "Save" at bounding box center [764, 478] width 49 height 25
type input "0h"
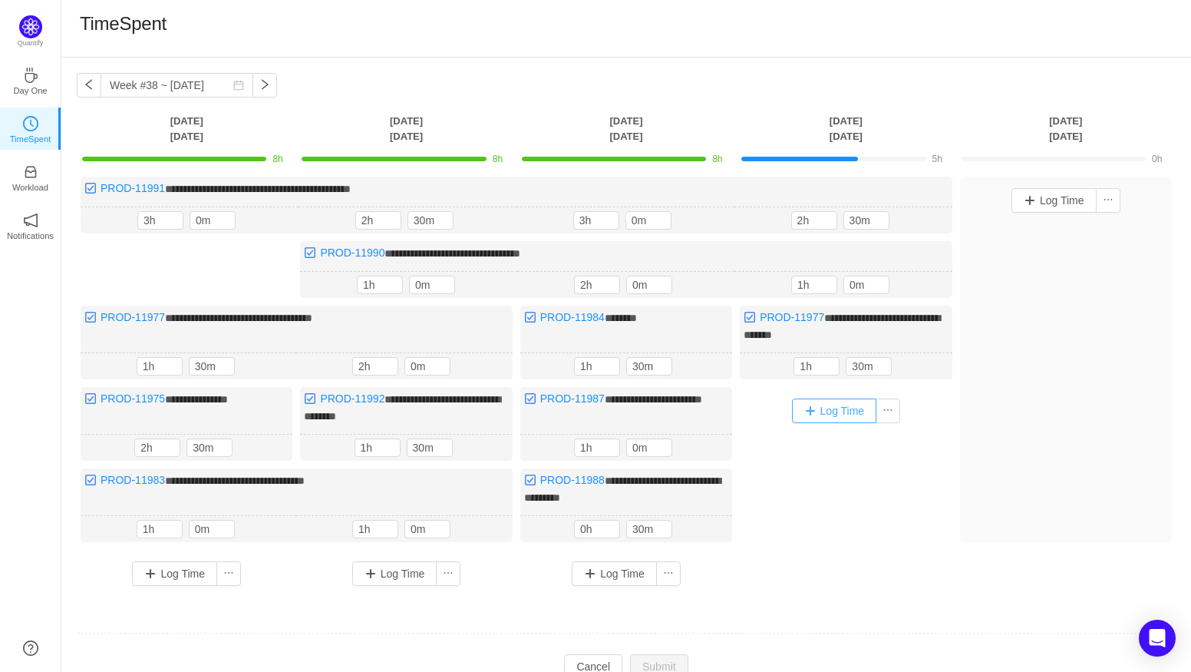
click at [810, 401] on button "Log Time" at bounding box center [834, 410] width 85 height 25
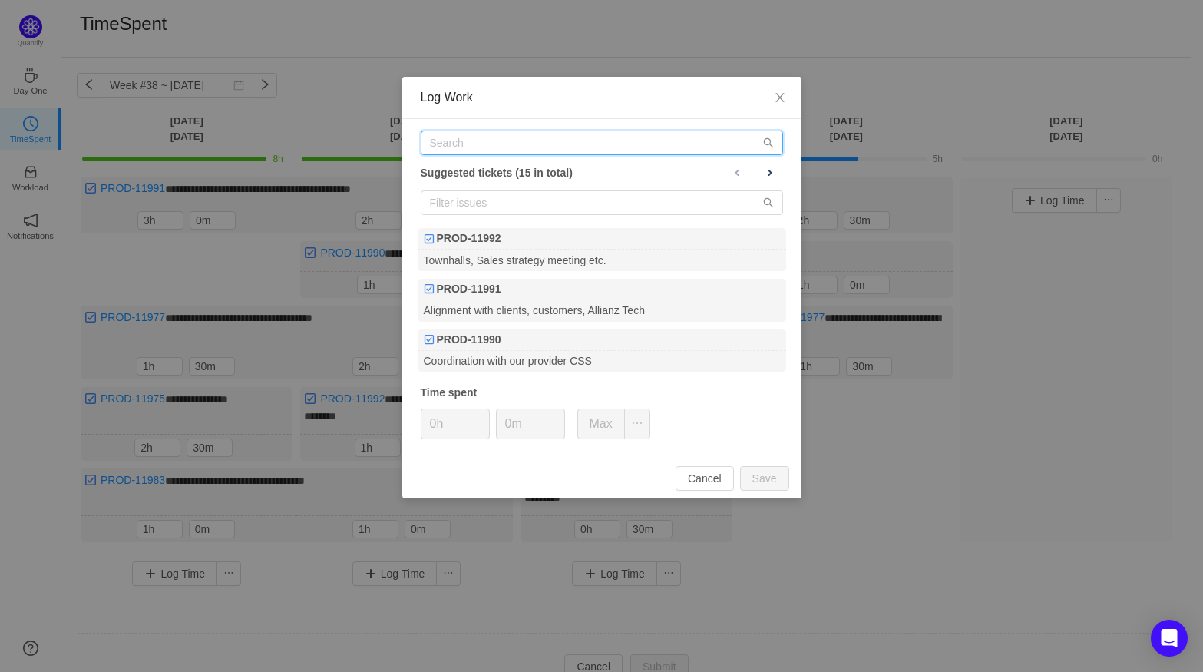
click at [521, 137] on input "text" at bounding box center [602, 142] width 362 height 25
click at [787, 92] on span "Close" at bounding box center [779, 98] width 43 height 43
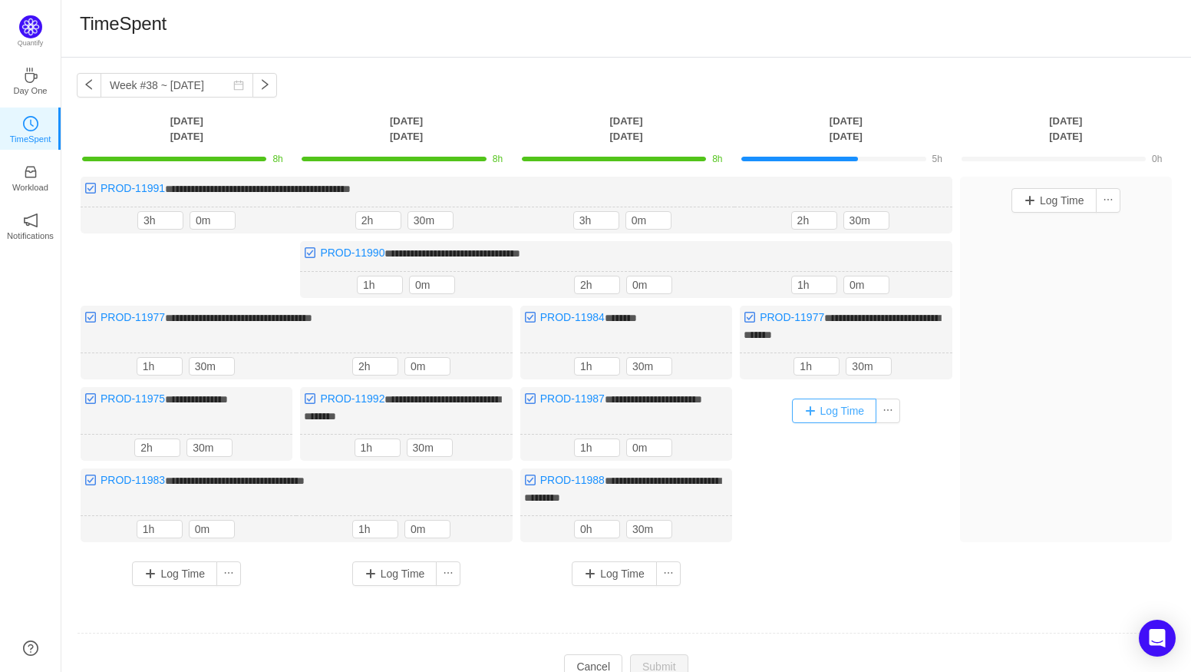
click at [835, 408] on button "Log Time" at bounding box center [834, 410] width 85 height 25
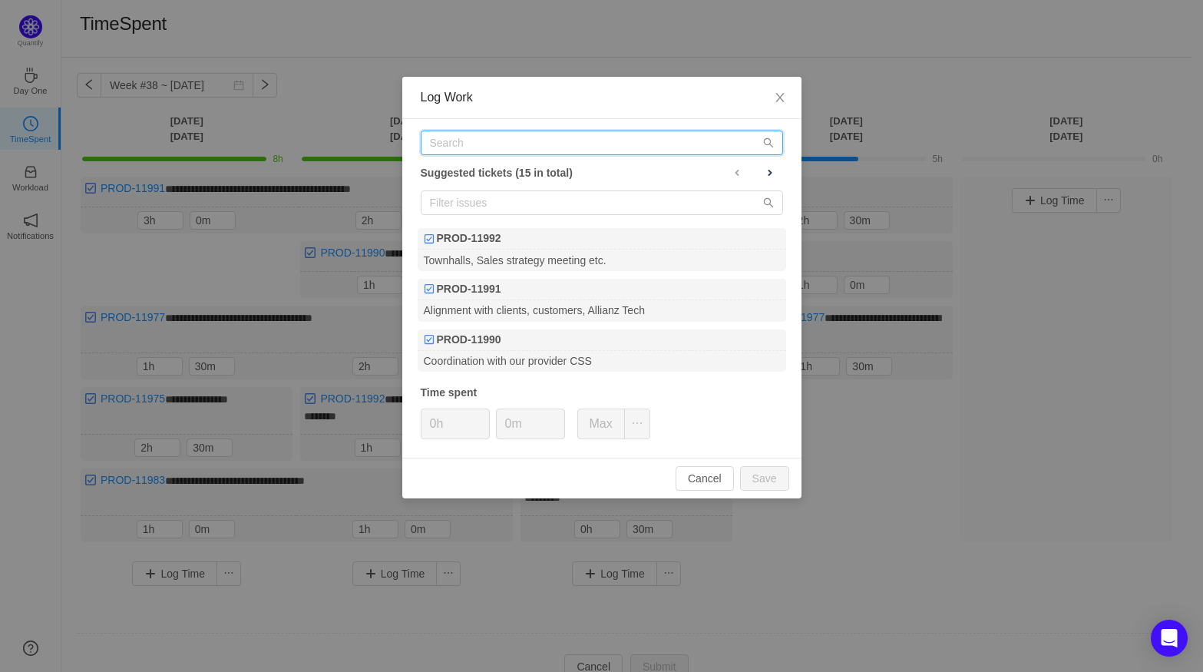
click at [479, 140] on input "text" at bounding box center [602, 142] width 362 height 25
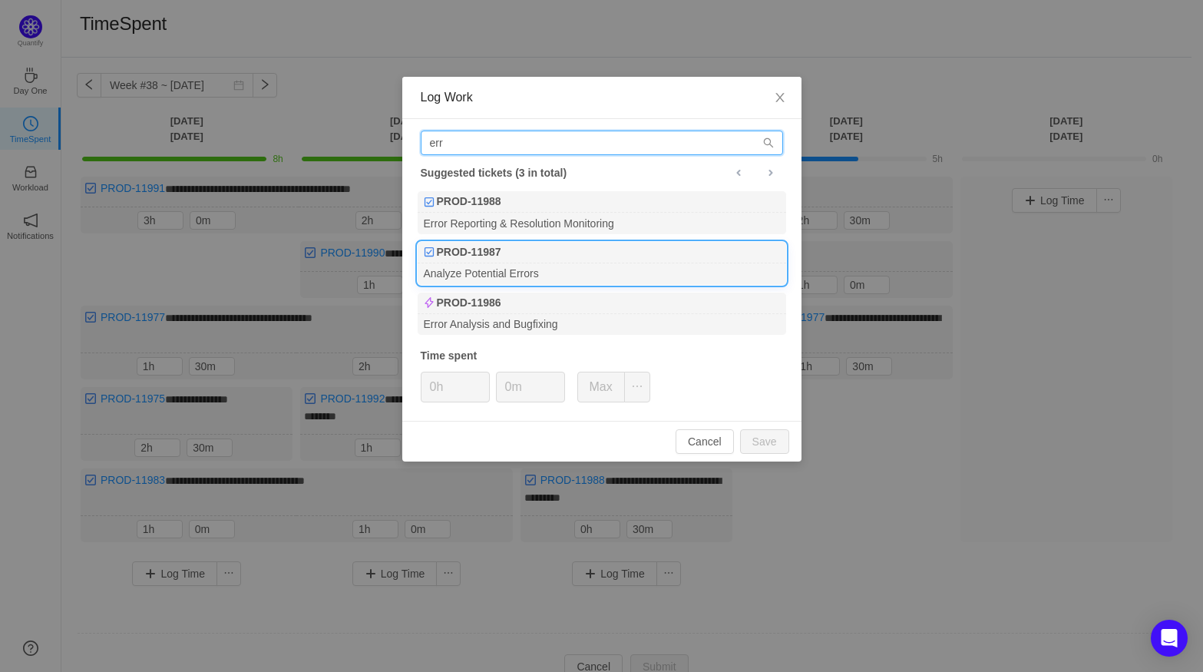
type input "err"
click at [507, 259] on div "PROD-11987" at bounding box center [601, 252] width 368 height 21
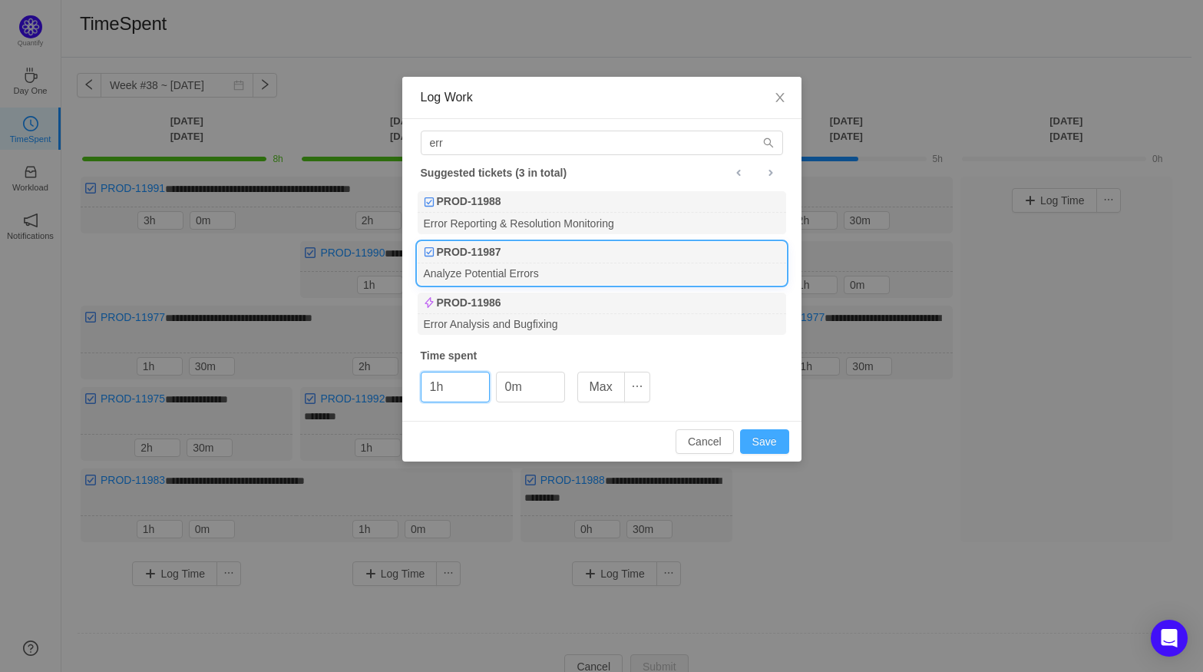
click at [759, 431] on button "Save" at bounding box center [764, 441] width 49 height 25
type input "0h"
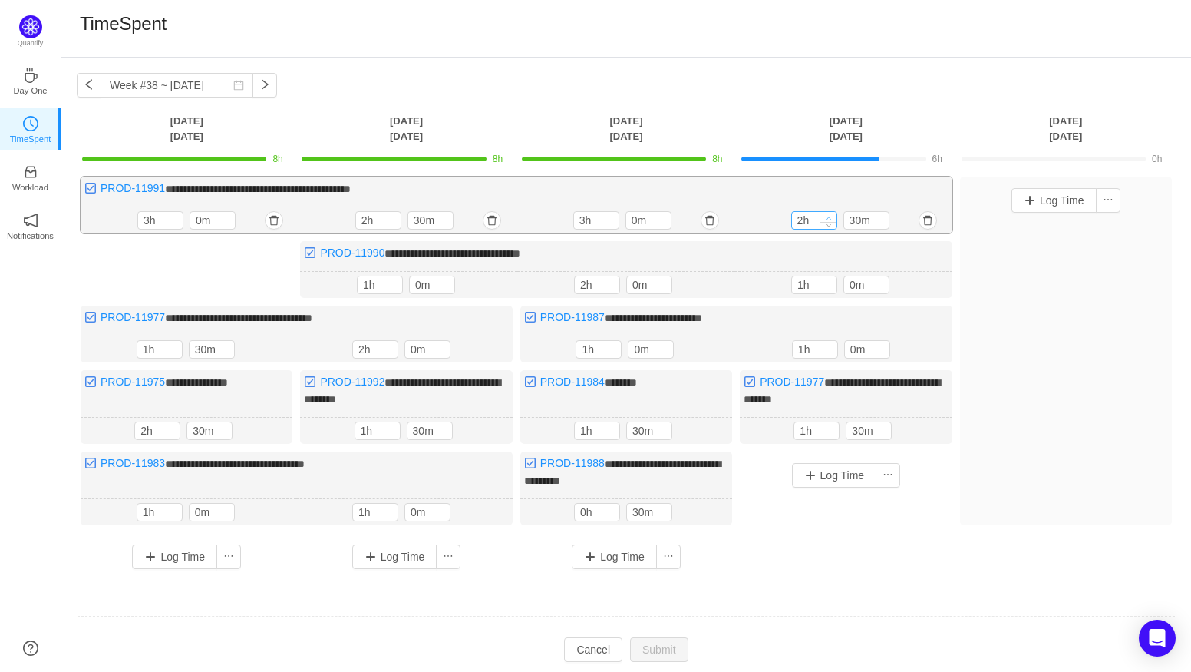
click at [827, 215] on icon "icon: up" at bounding box center [828, 217] width 5 height 5
type input "3h"
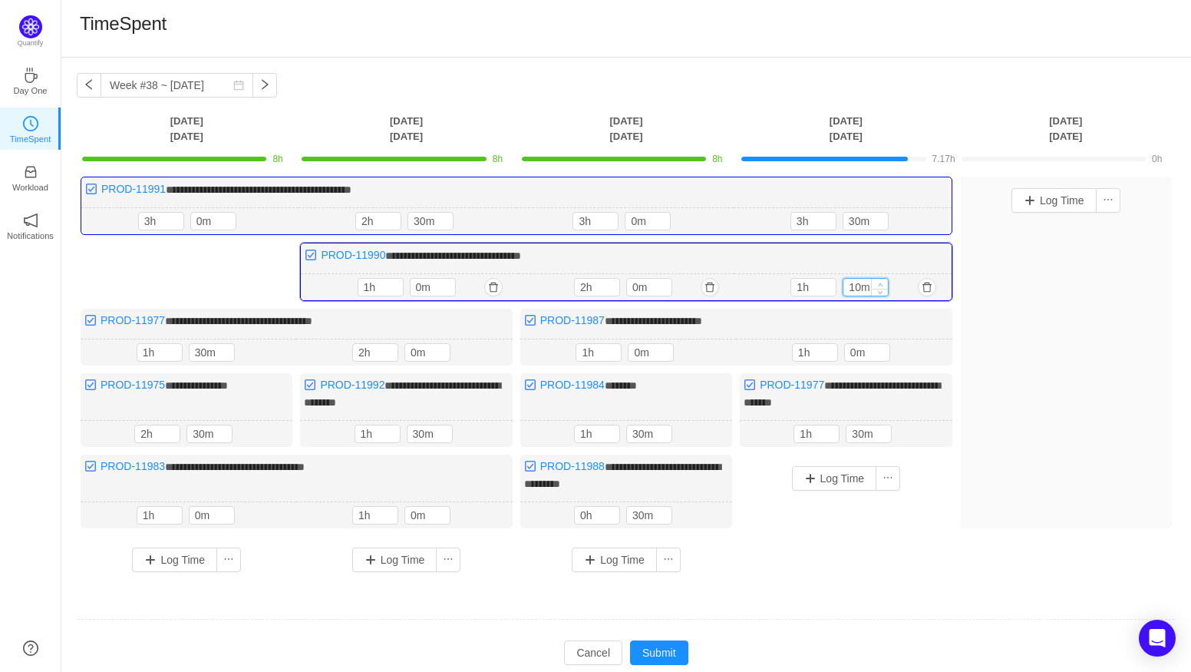
click at [879, 282] on icon "icon: up" at bounding box center [880, 284] width 5 height 5
type input "30m"
click at [879, 282] on icon "icon: up" at bounding box center [880, 284] width 5 height 5
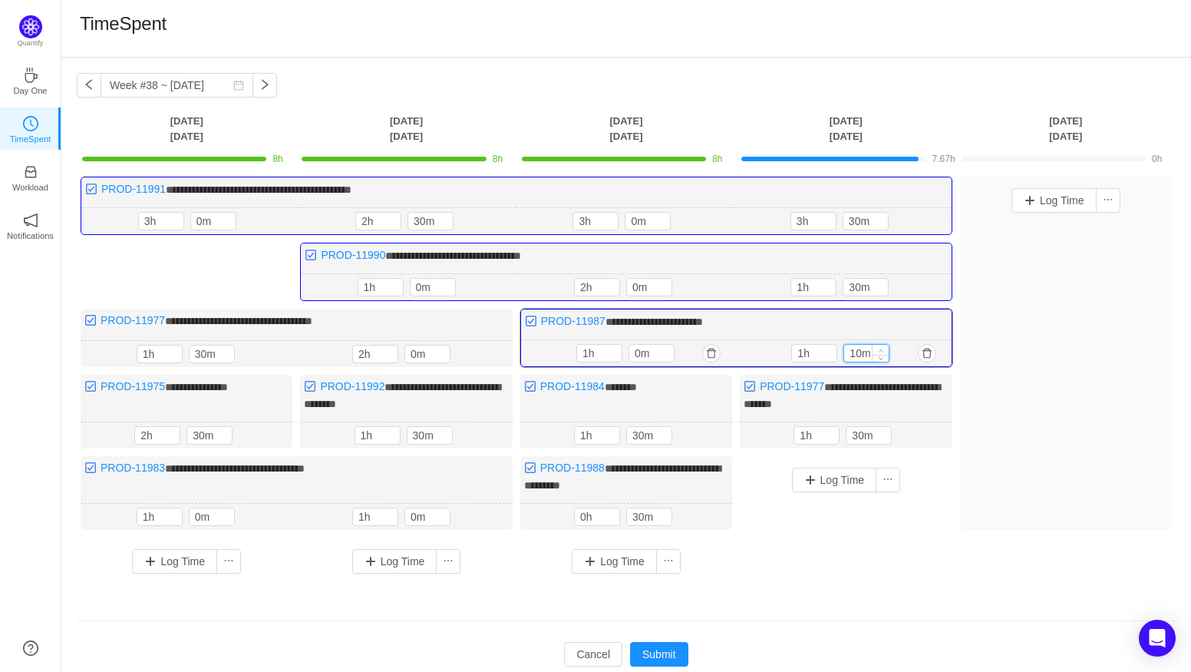
click at [881, 345] on span "Increase Value" at bounding box center [881, 350] width 16 height 10
type input "30m"
click at [881, 345] on span "Increase Value" at bounding box center [881, 350] width 16 height 10
click at [655, 642] on button "Submit" at bounding box center [659, 654] width 58 height 25
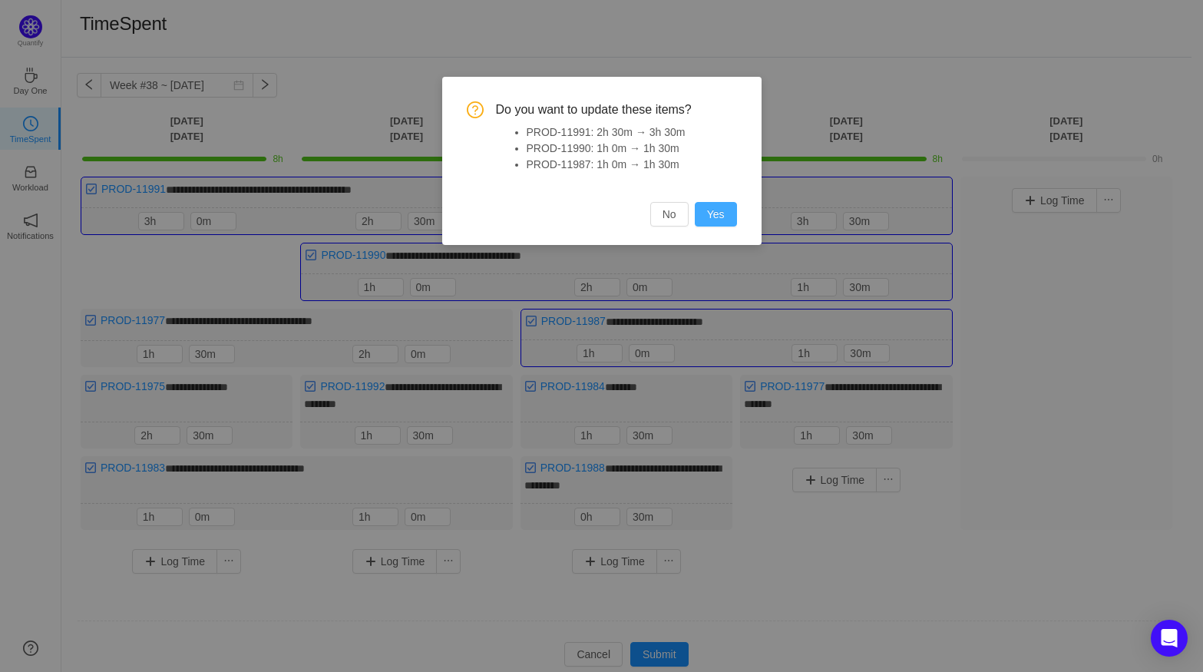
click at [722, 218] on button "Yes" at bounding box center [716, 214] width 42 height 25
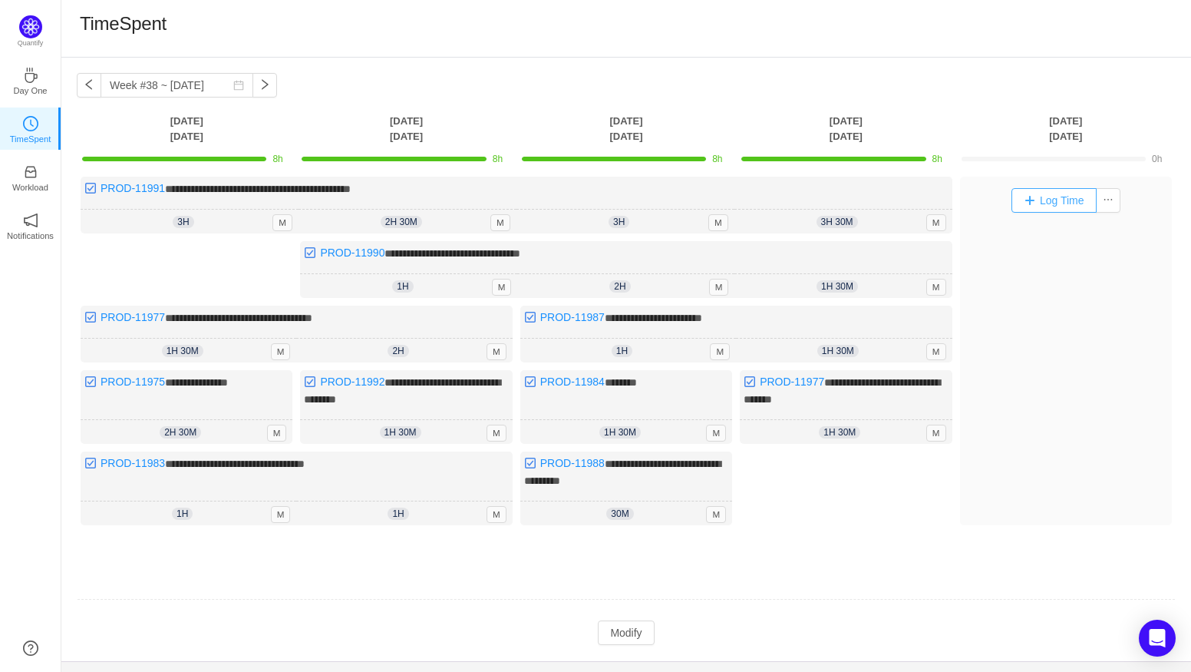
click at [1038, 206] on button "Log Time" at bounding box center [1053, 200] width 85 height 25
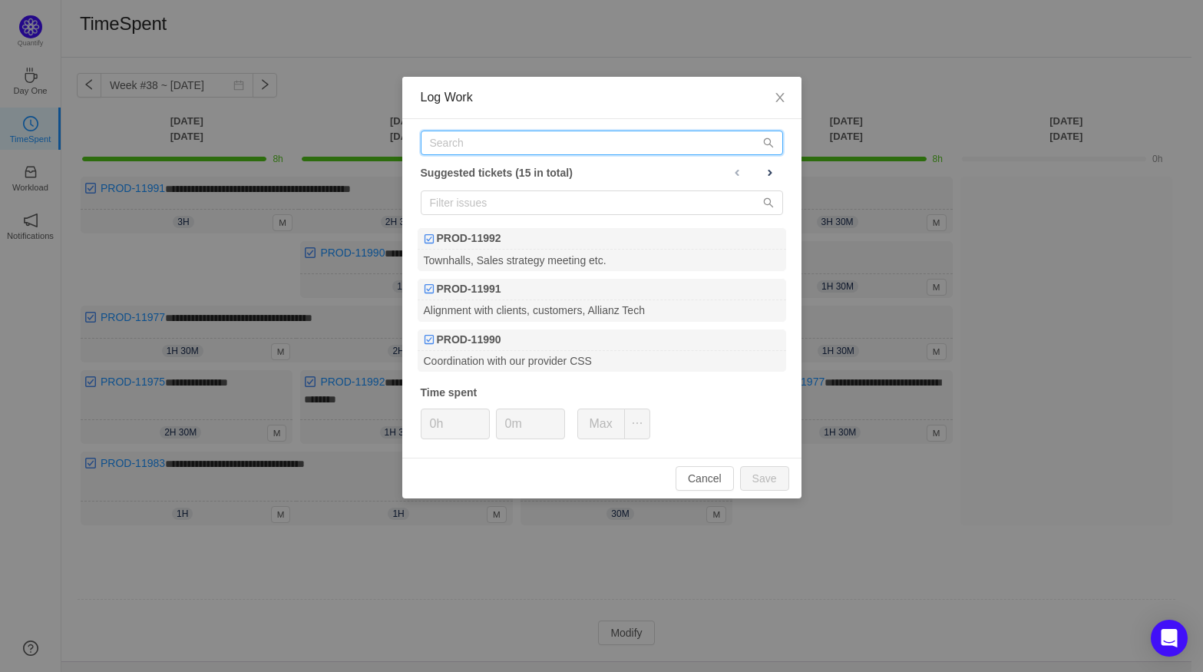
click at [491, 149] on input "text" at bounding box center [602, 142] width 362 height 25
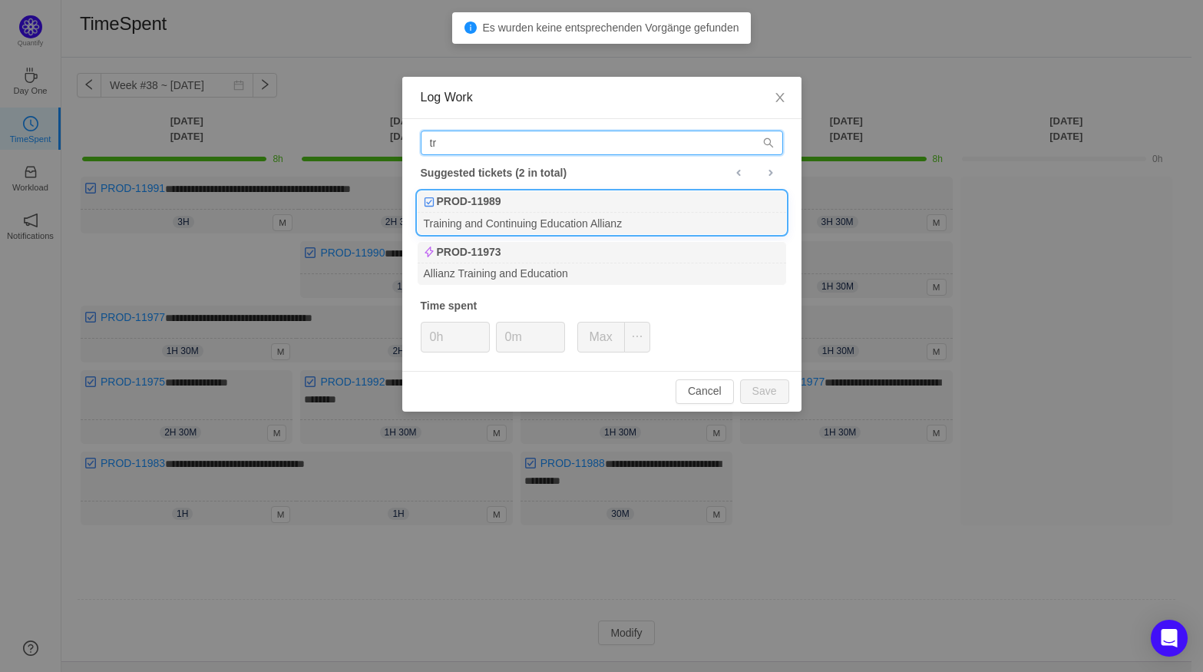
type input "tr"
click at [489, 219] on div "Training and Continuing Education Allianz" at bounding box center [601, 223] width 368 height 21
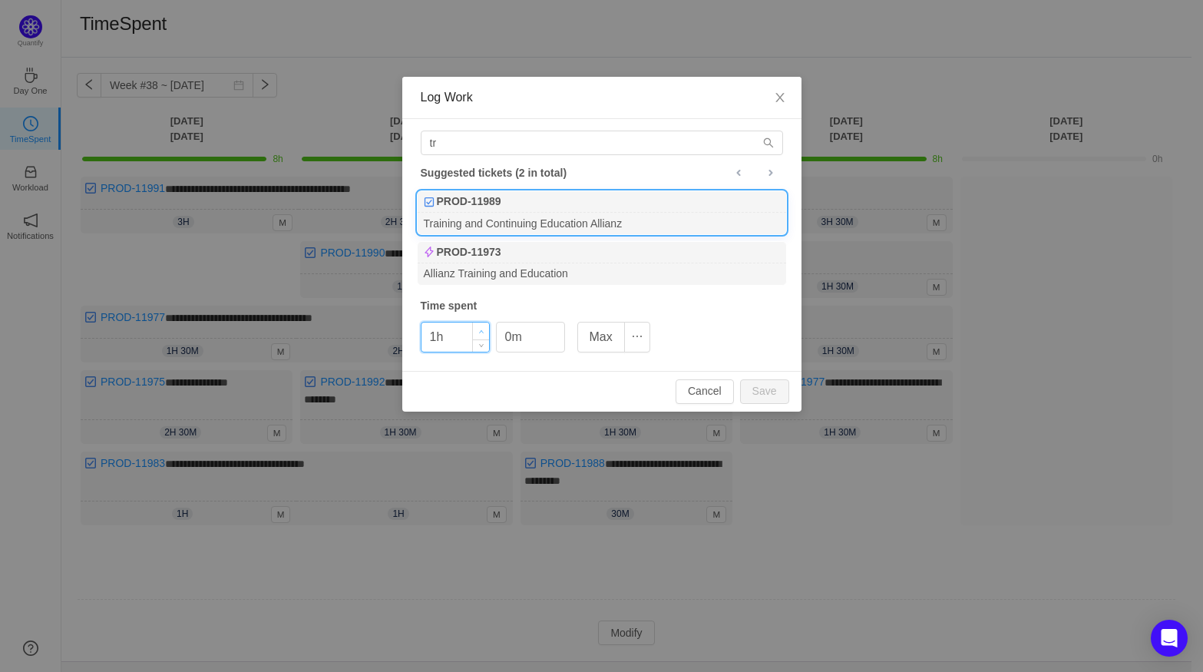
click at [486, 332] on span "Increase Value" at bounding box center [481, 331] width 16 height 18
click at [762, 393] on button "Save" at bounding box center [764, 391] width 49 height 25
type input "0h"
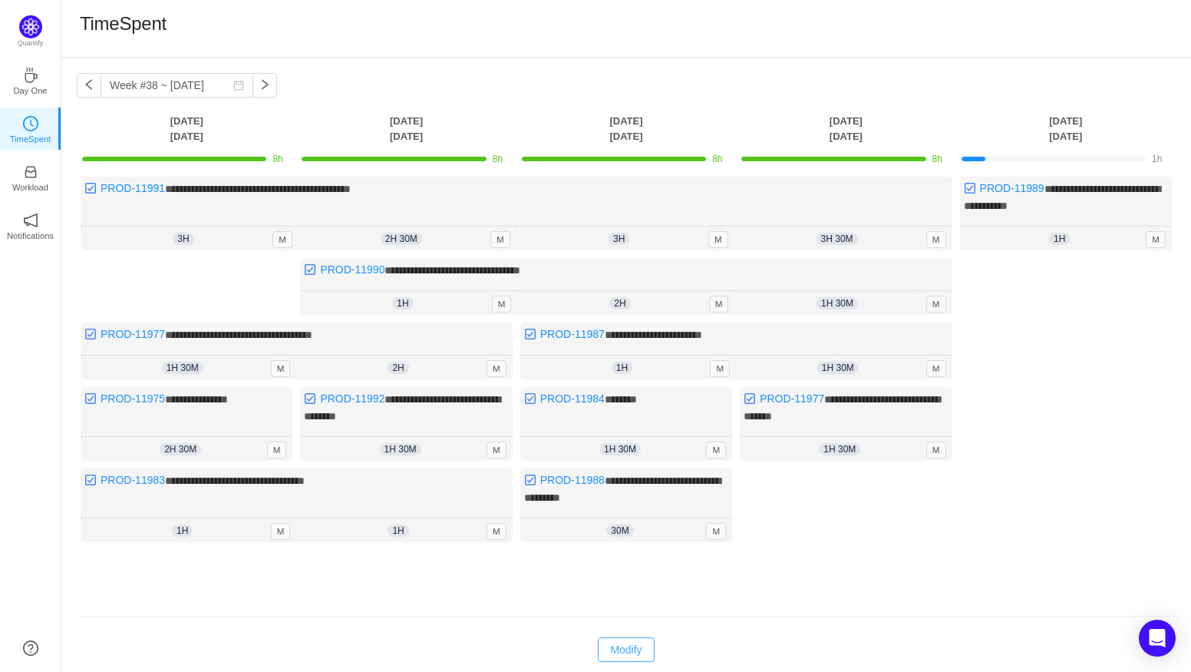
click at [614, 637] on button "Modify" at bounding box center [626, 649] width 56 height 25
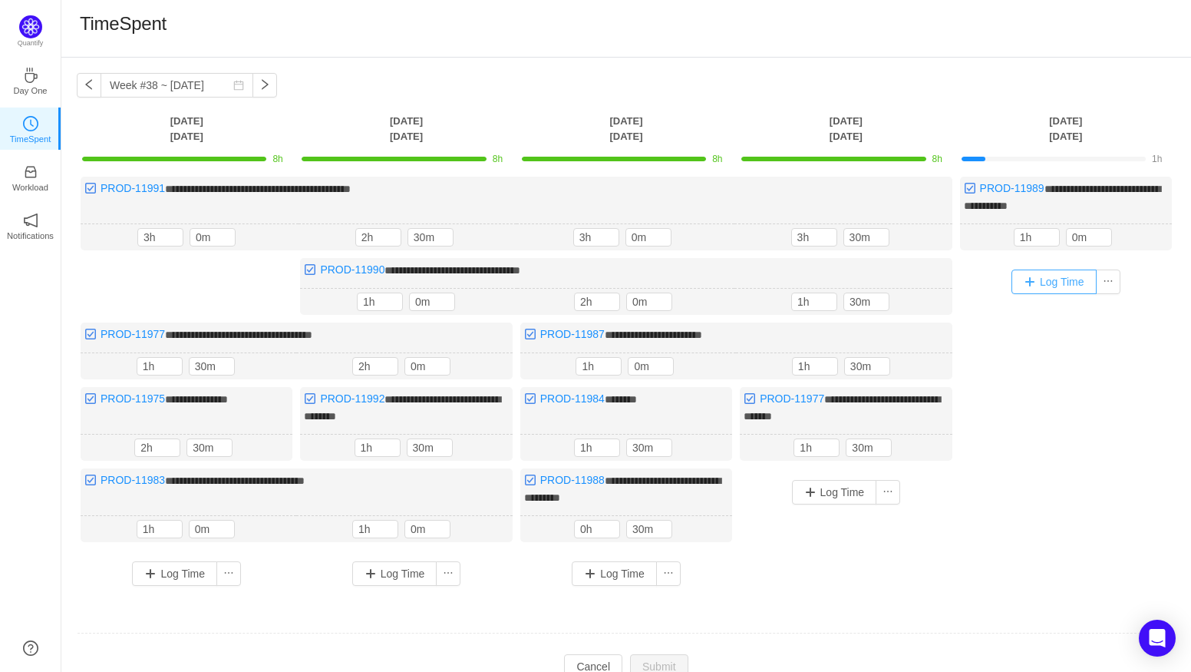
click at [1018, 286] on button "Log Time" at bounding box center [1053, 281] width 85 height 25
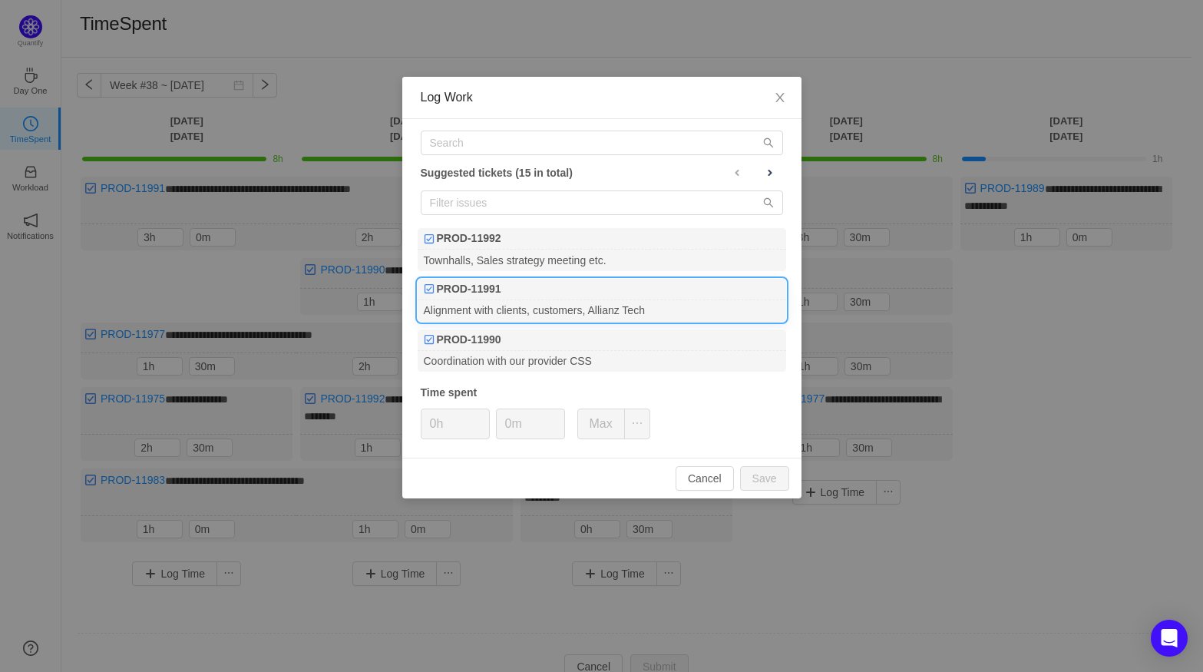
click at [530, 289] on div "PROD-11991" at bounding box center [601, 289] width 368 height 21
click at [775, 478] on button "Save" at bounding box center [764, 478] width 49 height 25
type input "0h"
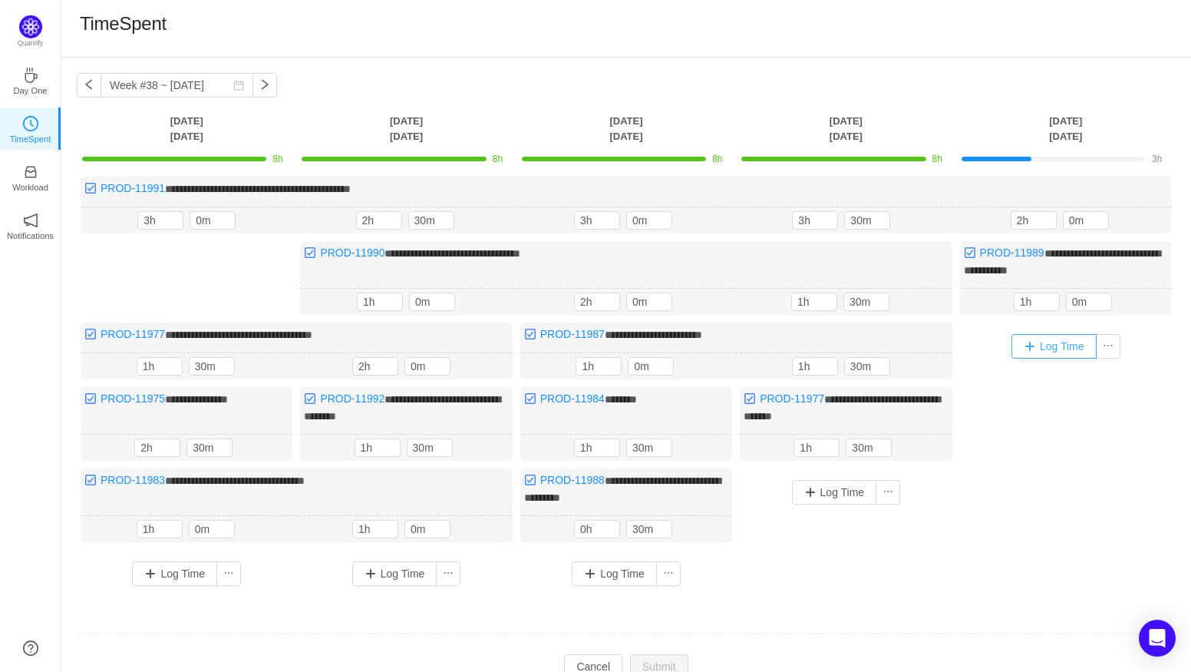
click at [1036, 343] on button "Log Time" at bounding box center [1053, 346] width 85 height 25
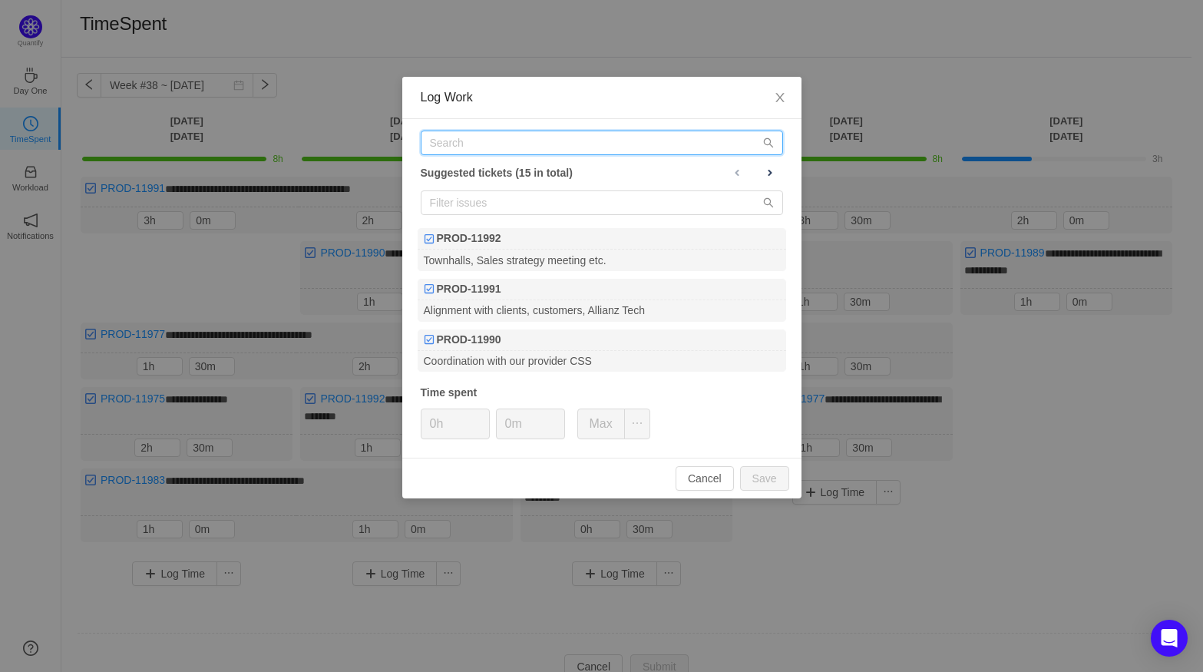
click at [528, 147] on input "text" at bounding box center [602, 142] width 362 height 25
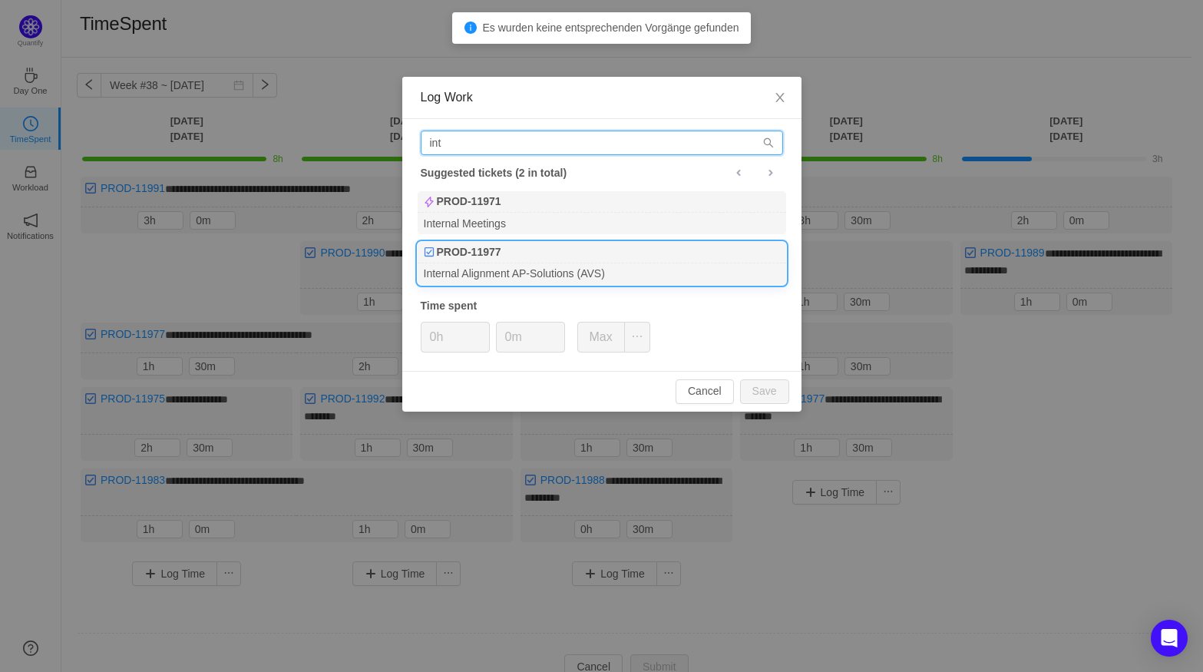
type input "int"
click at [509, 244] on div "PROD-11977" at bounding box center [601, 252] width 368 height 21
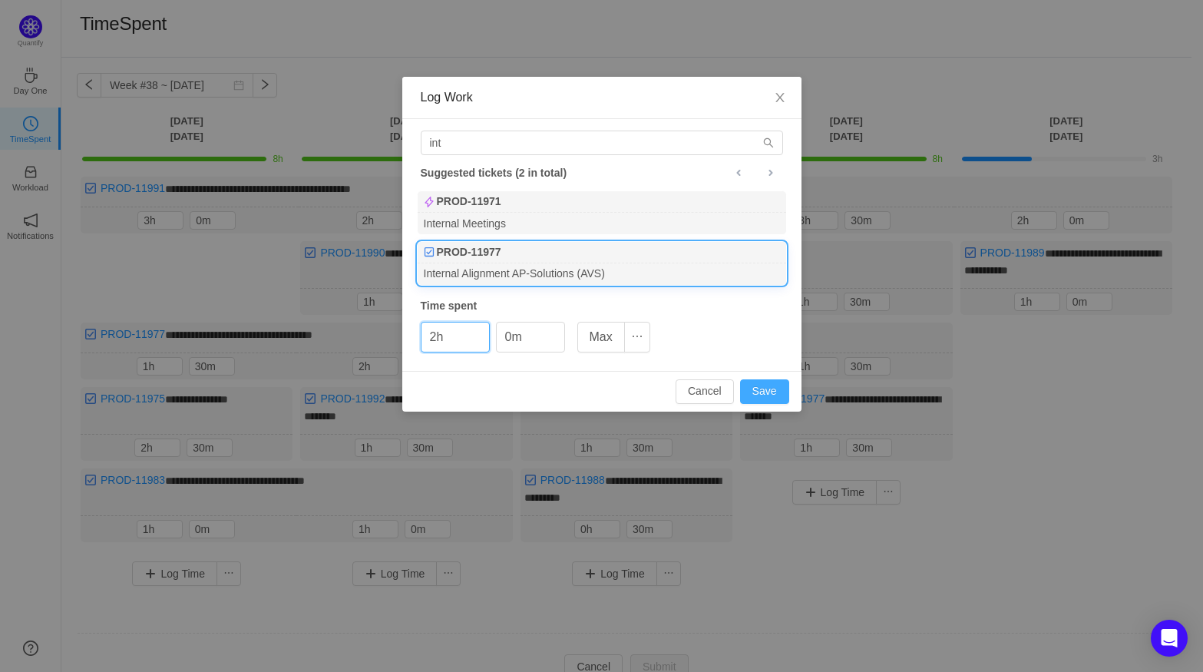
click at [764, 386] on button "Save" at bounding box center [764, 391] width 49 height 25
type input "0h"
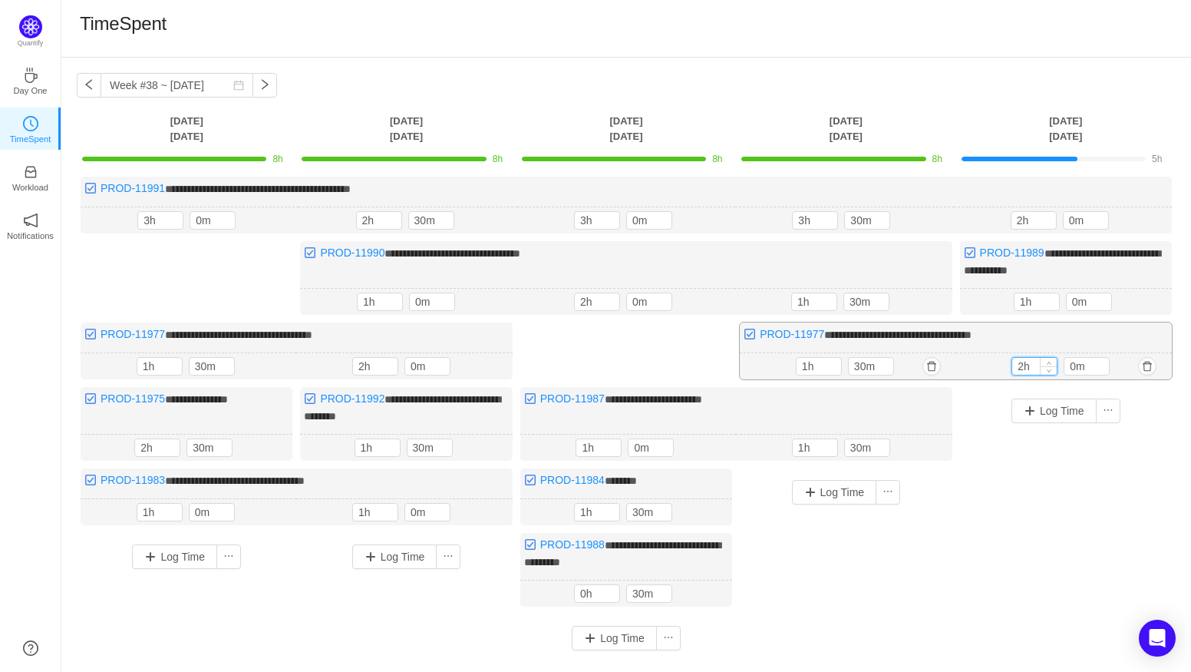
click at [1030, 362] on input "2h" at bounding box center [1034, 366] width 45 height 17
click at [1047, 361] on icon "icon: up" at bounding box center [1049, 363] width 5 height 5
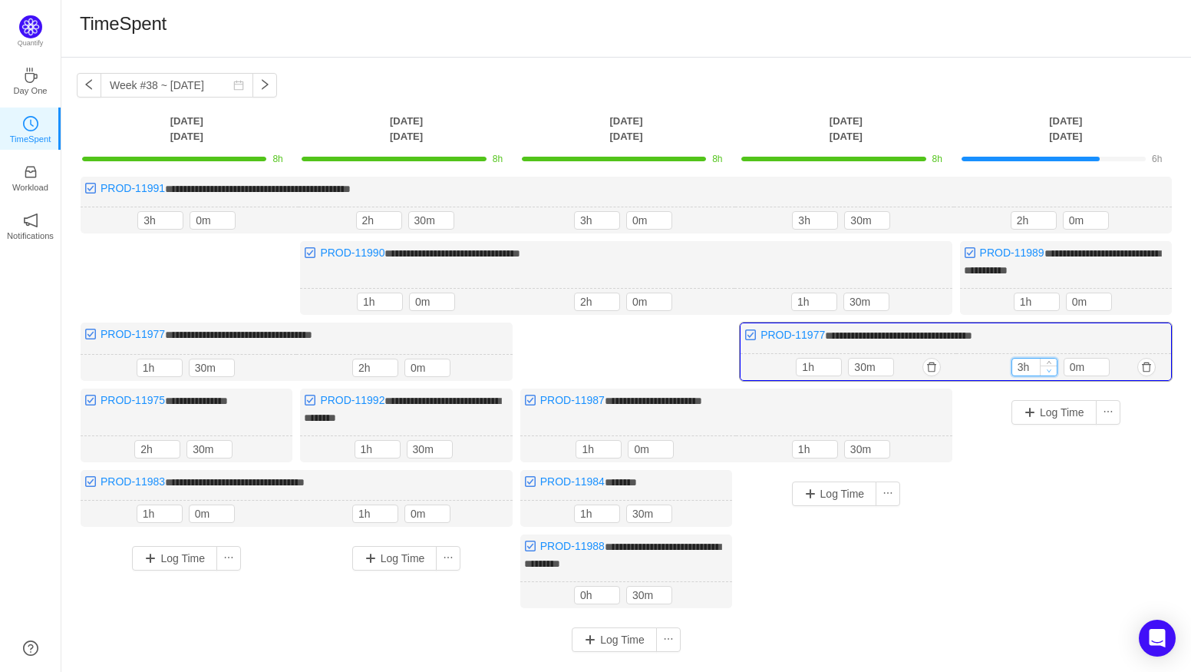
type input "2h"
click at [1047, 368] on icon "icon: down" at bounding box center [1048, 370] width 5 height 5
click at [1106, 358] on span "Increase Value" at bounding box center [1101, 363] width 16 height 10
type input "30m"
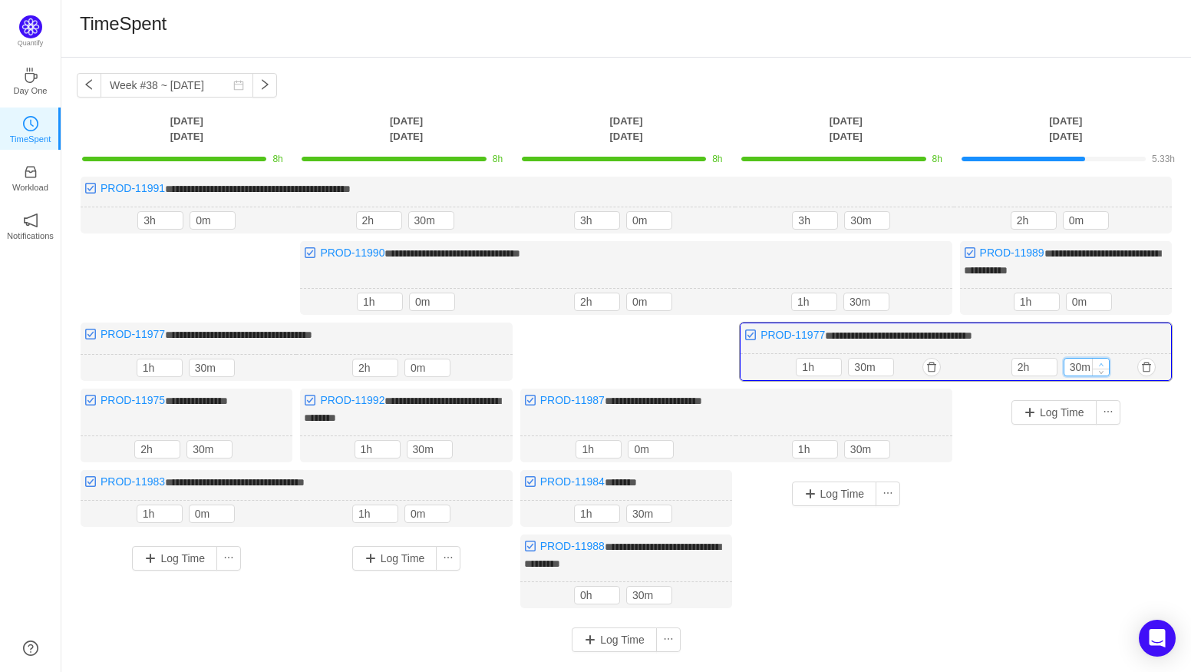
click at [1106, 358] on span "Increase Value" at bounding box center [1101, 363] width 16 height 10
click at [1107, 214] on div "10m" at bounding box center [1086, 220] width 46 height 18
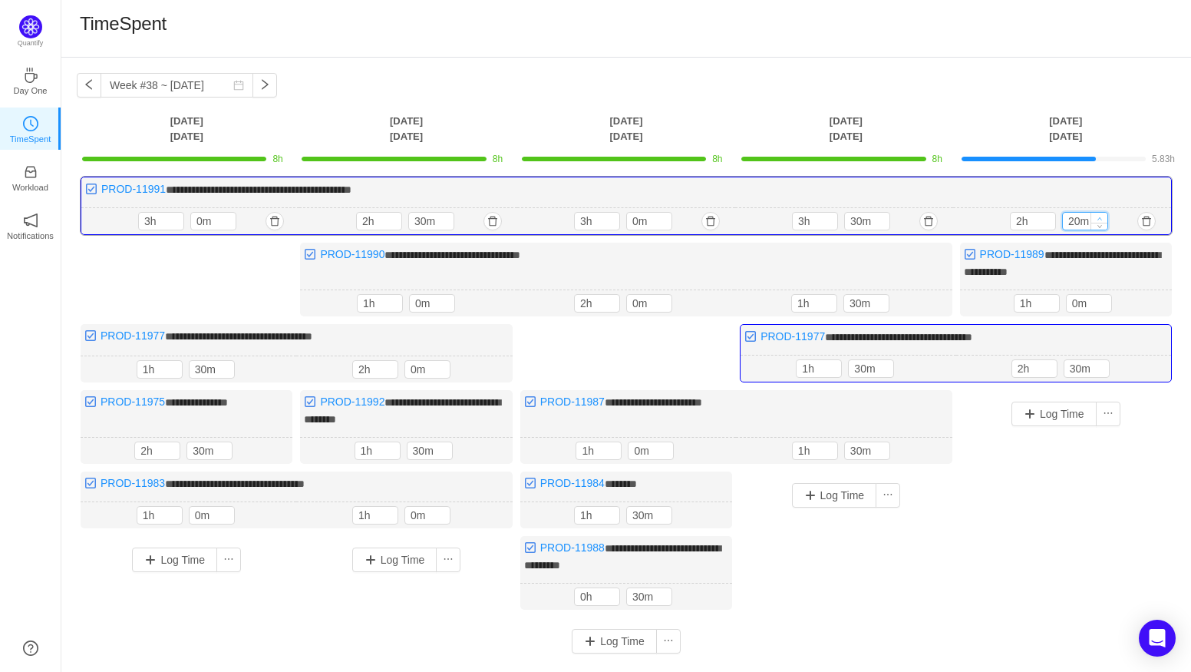
click at [1105, 217] on span "Increase Value" at bounding box center [1099, 218] width 16 height 10
type input "30m"
click at [1105, 217] on span "Increase Value" at bounding box center [1099, 218] width 16 height 10
type input "3h"
click at [1046, 217] on icon "icon: up" at bounding box center [1046, 218] width 5 height 5
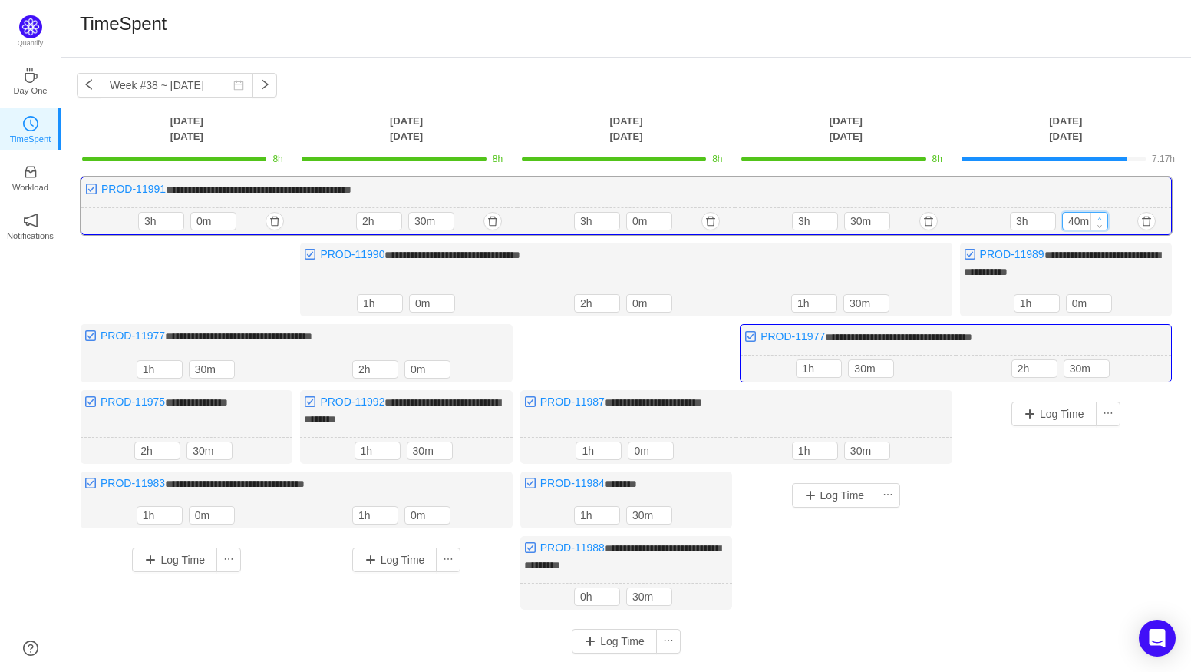
click at [1101, 218] on icon "icon: up" at bounding box center [1099, 218] width 5 height 3
type input "50m"
click at [1101, 218] on icon "icon: up" at bounding box center [1099, 218] width 5 height 3
type input "4h"
type input "0m"
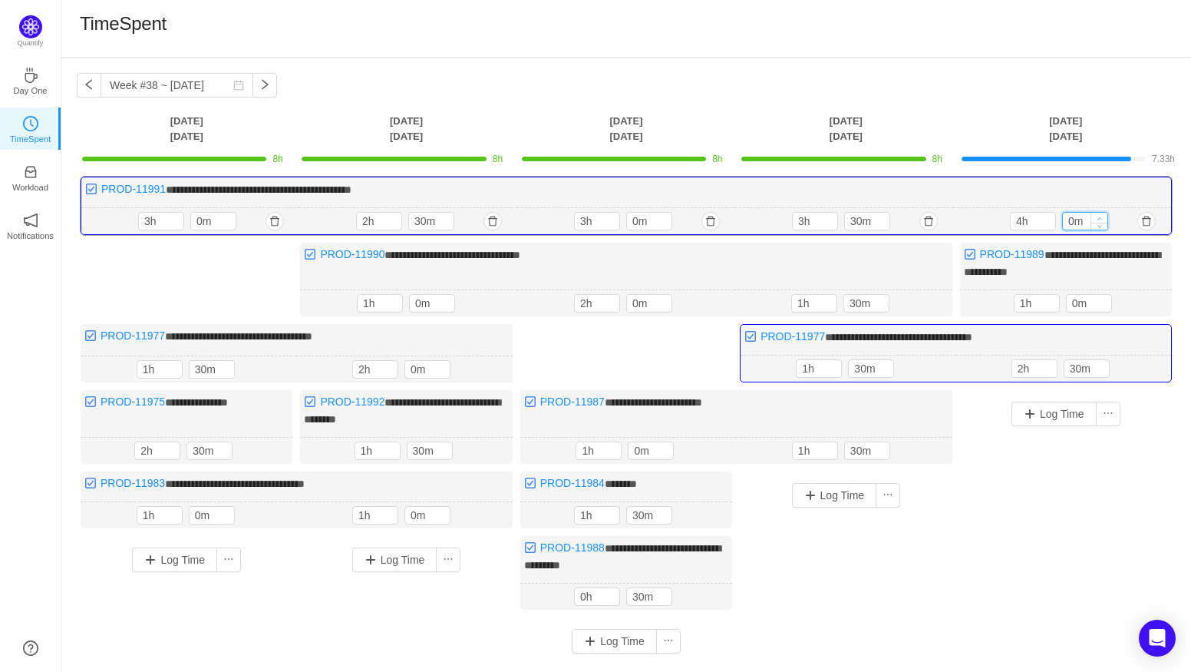
click at [1101, 218] on icon "icon: up" at bounding box center [1099, 218] width 5 height 3
click at [1059, 407] on button "Log Time" at bounding box center [1053, 413] width 85 height 25
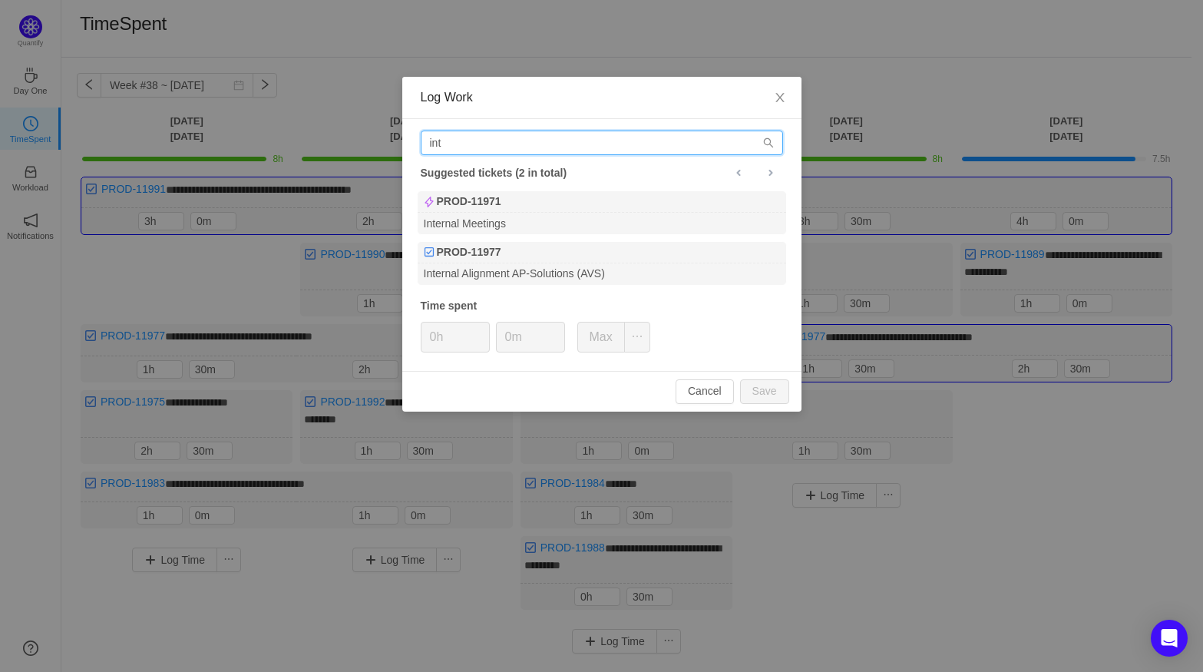
click at [464, 144] on input "int" at bounding box center [602, 142] width 362 height 25
drag, startPoint x: 464, startPoint y: 144, endPoint x: 260, endPoint y: 135, distance: 204.3
click at [260, 135] on div "Log Work int Suggested tickets (2 in total) PROD-11971 Internal Meetings PROD-1…" at bounding box center [601, 336] width 1203 height 672
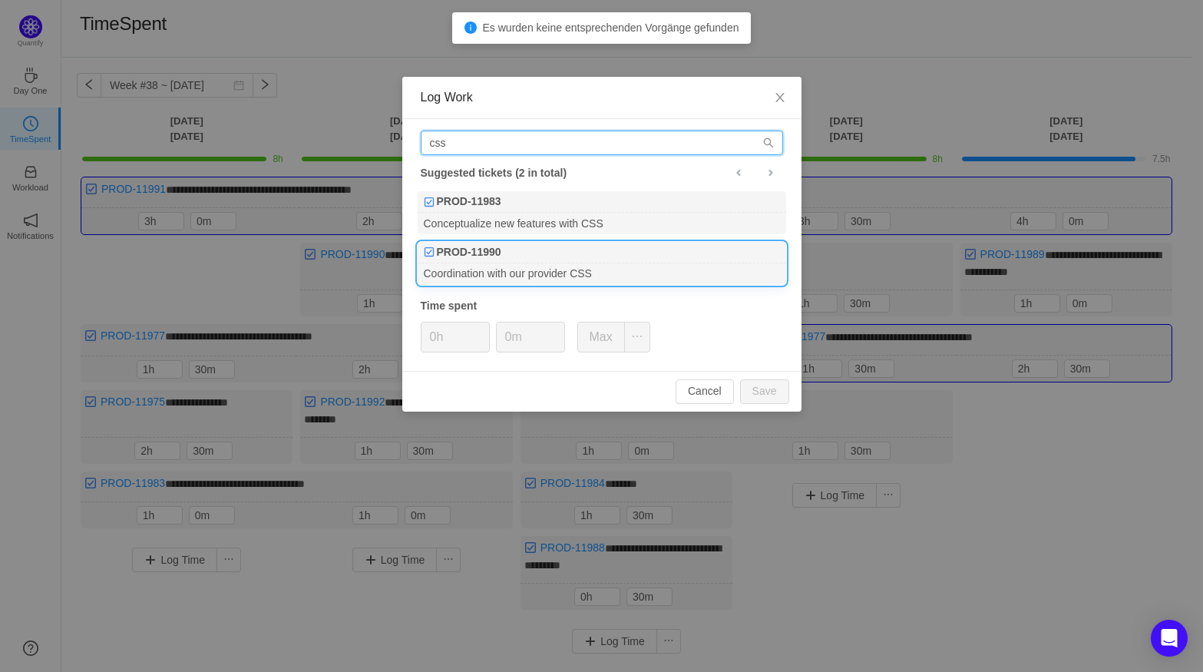
type input "css"
click at [525, 267] on div "Coordination with our provider CSS" at bounding box center [601, 273] width 368 height 21
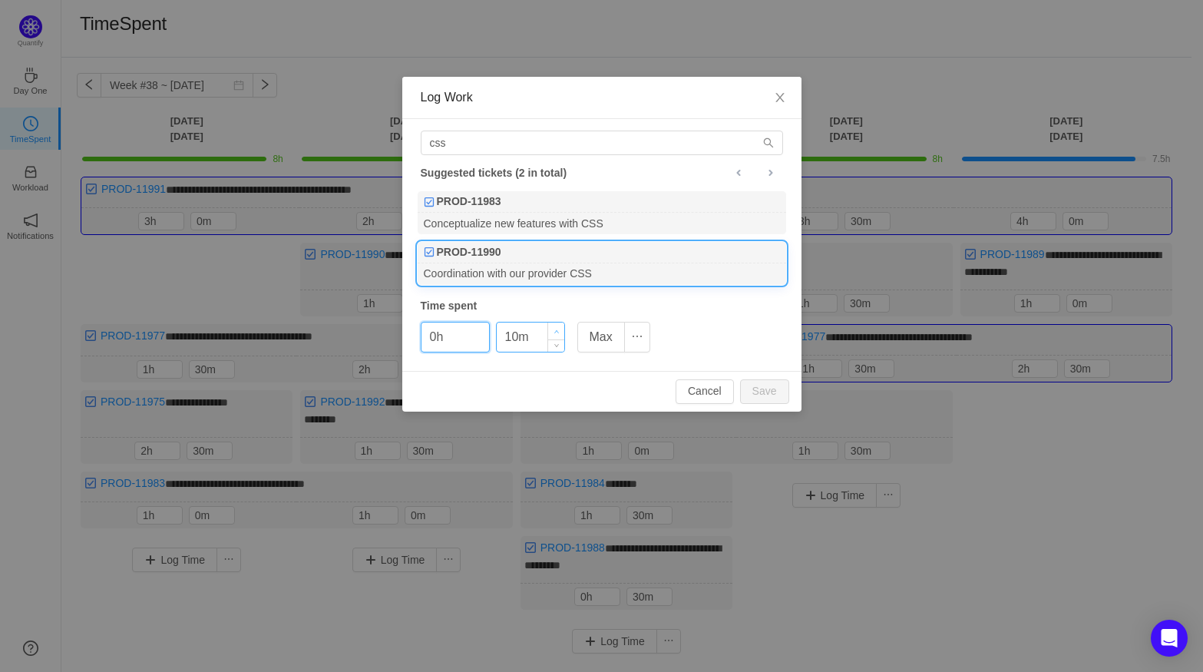
click at [562, 328] on span "Increase Value" at bounding box center [556, 331] width 16 height 18
click at [759, 381] on button "Save" at bounding box center [764, 391] width 49 height 25
type input "0m"
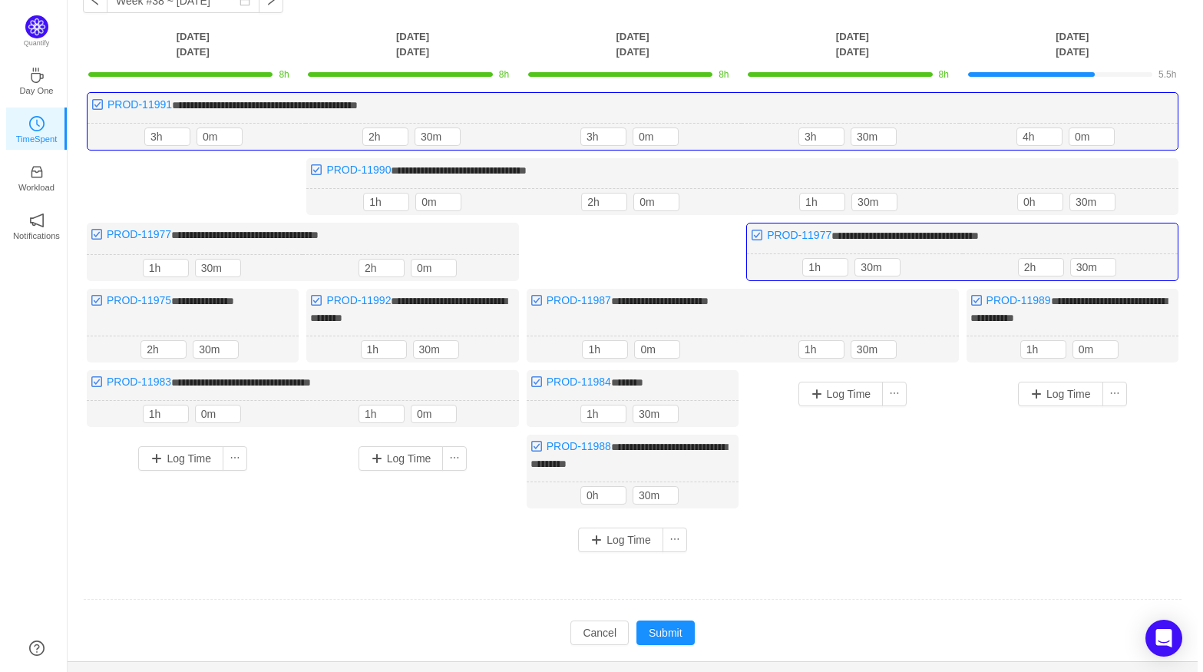
scroll to position [116, 0]
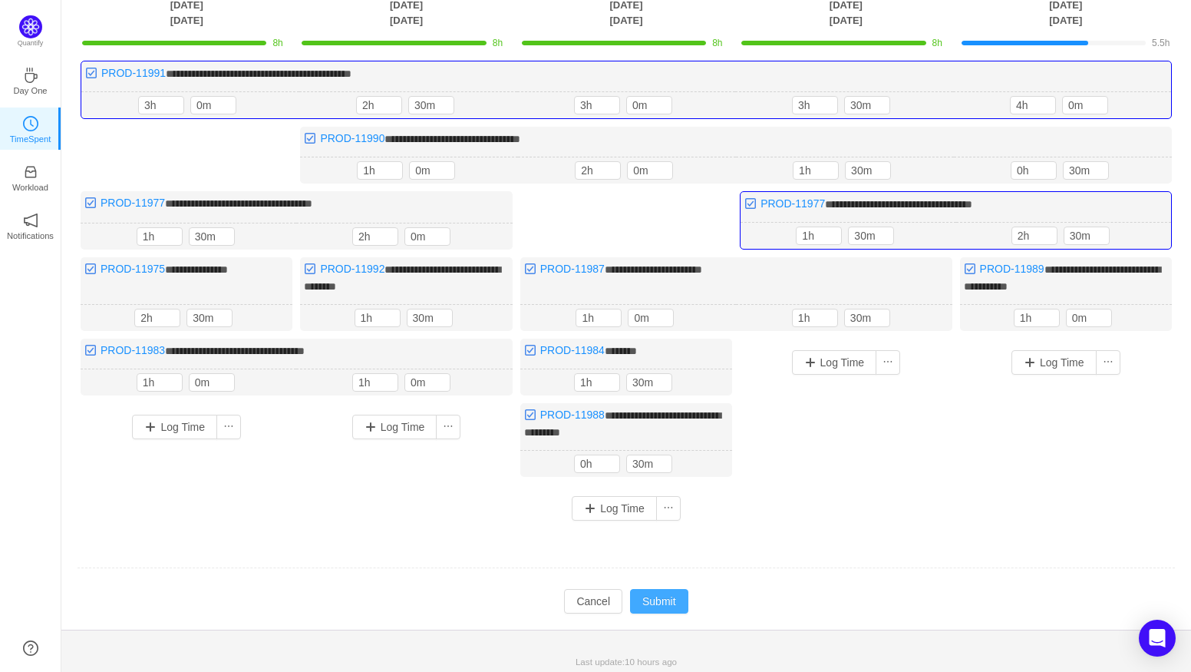
click at [666, 597] on button "Submit" at bounding box center [659, 601] width 58 height 25
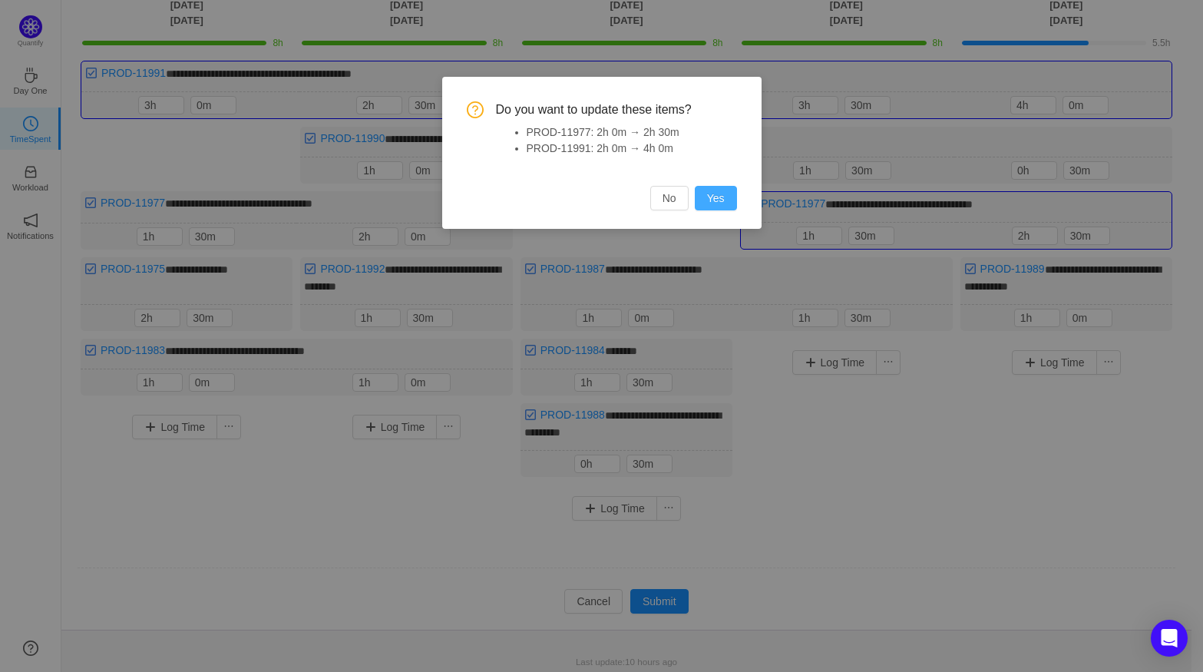
click at [712, 196] on button "Yes" at bounding box center [716, 198] width 42 height 25
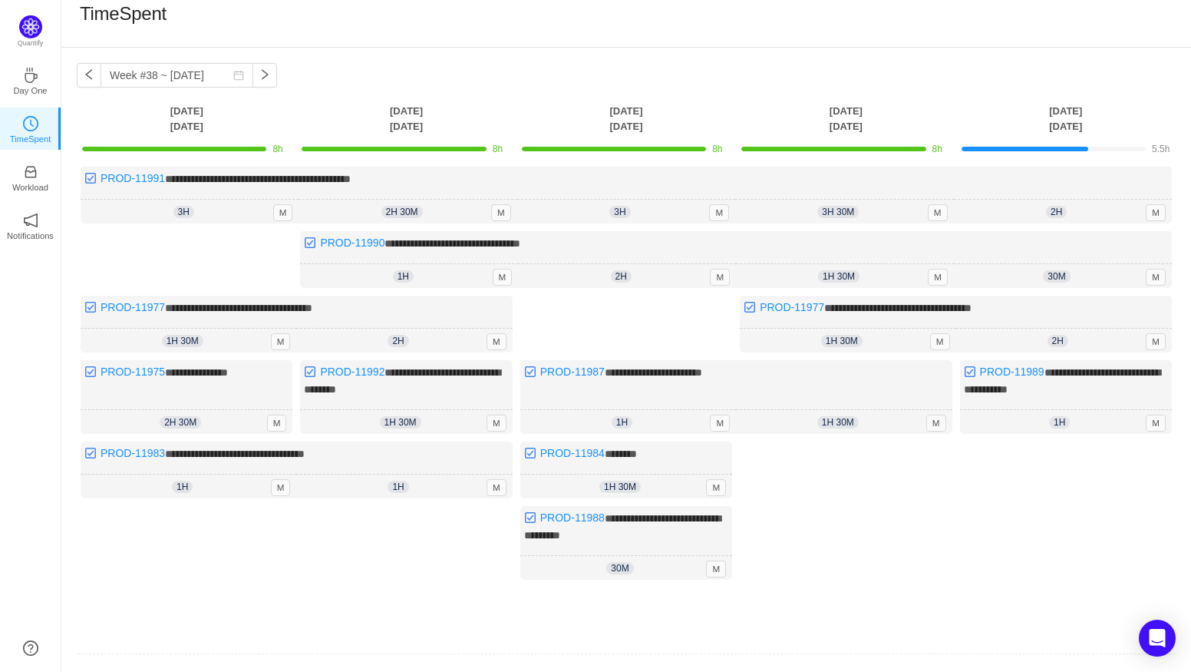
scroll to position [96, 0]
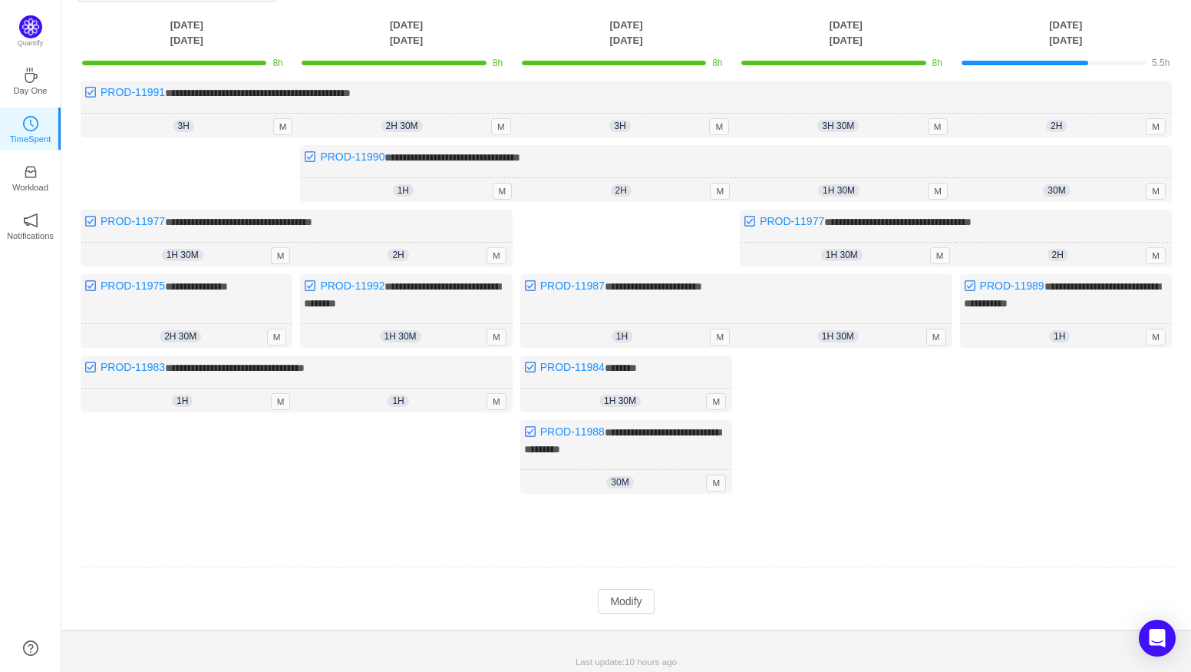
click at [589, 588] on td "Modify Cancel Submit" at bounding box center [626, 601] width 1099 height 26
click at [658, 602] on td "Modify Cancel Submit" at bounding box center [626, 601] width 1099 height 26
click at [643, 599] on button "Modify" at bounding box center [626, 601] width 56 height 25
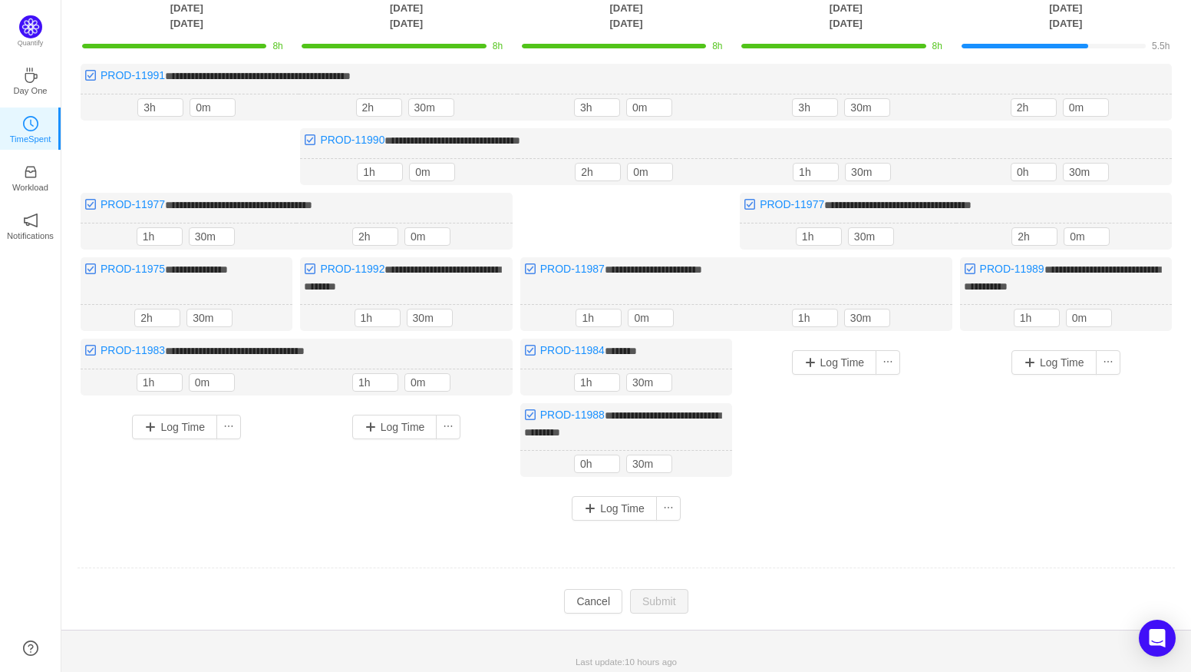
scroll to position [0, 0]
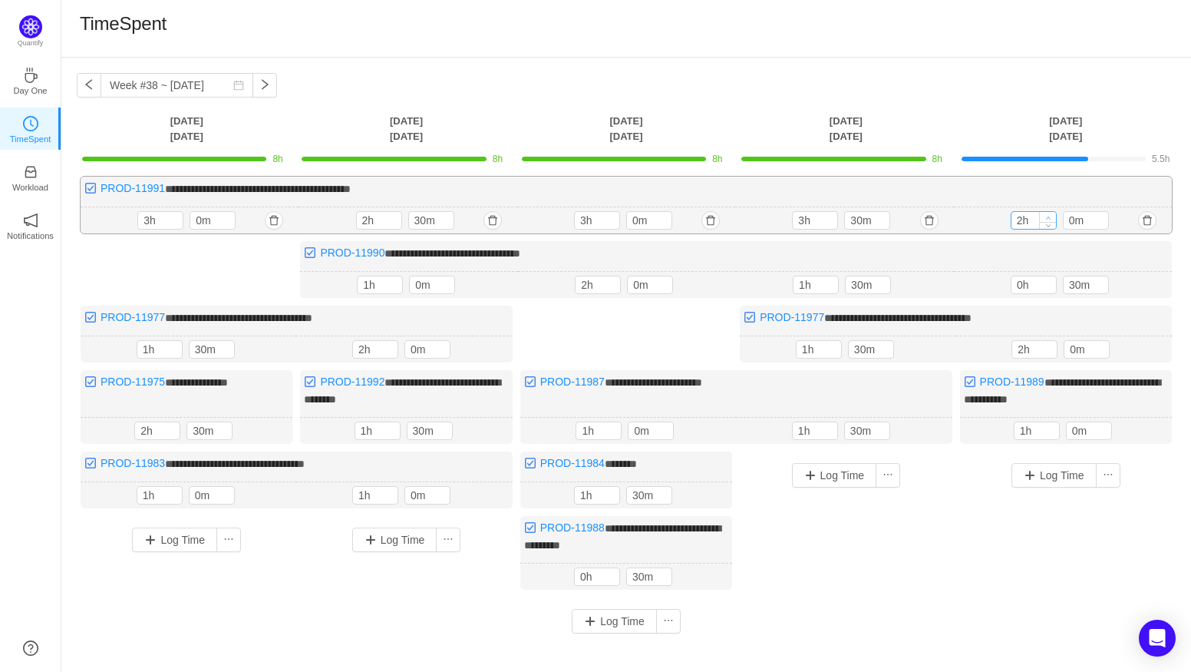
type input "3h"
click at [1044, 216] on span "Increase Value" at bounding box center [1048, 217] width 16 height 10
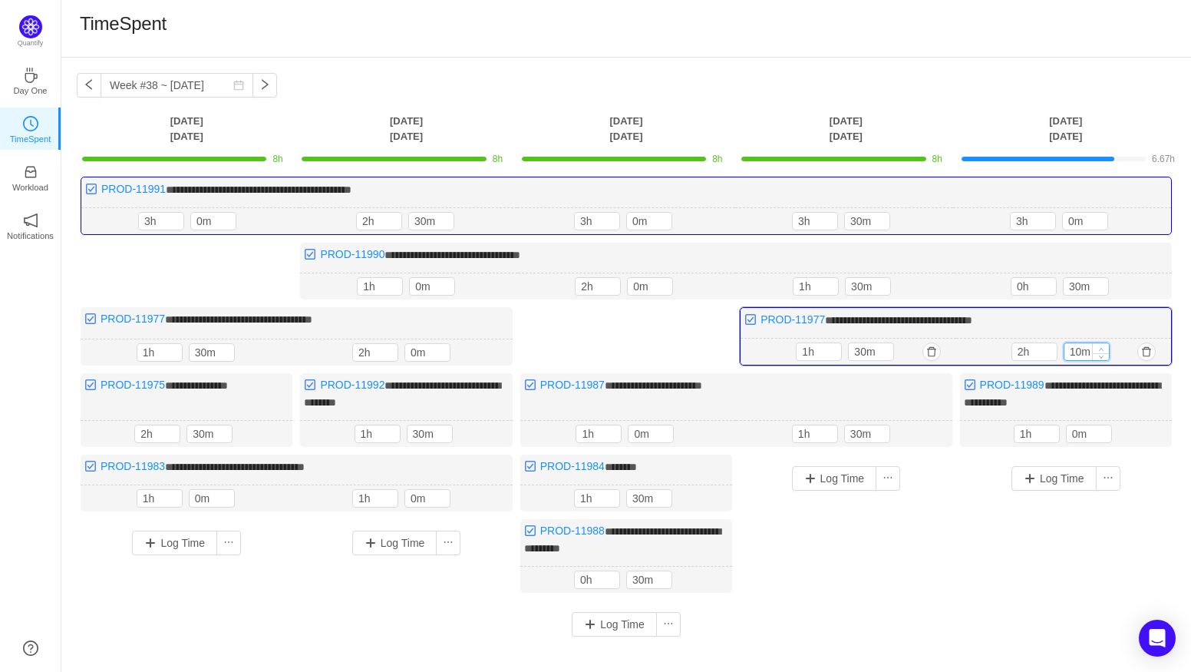
click at [1101, 346] on icon "icon: up" at bounding box center [1100, 348] width 5 height 5
type input "30m"
click at [1101, 346] on icon "icon: up" at bounding box center [1100, 348] width 5 height 5
click at [1101, 214] on span "Increase Value" at bounding box center [1099, 218] width 16 height 10
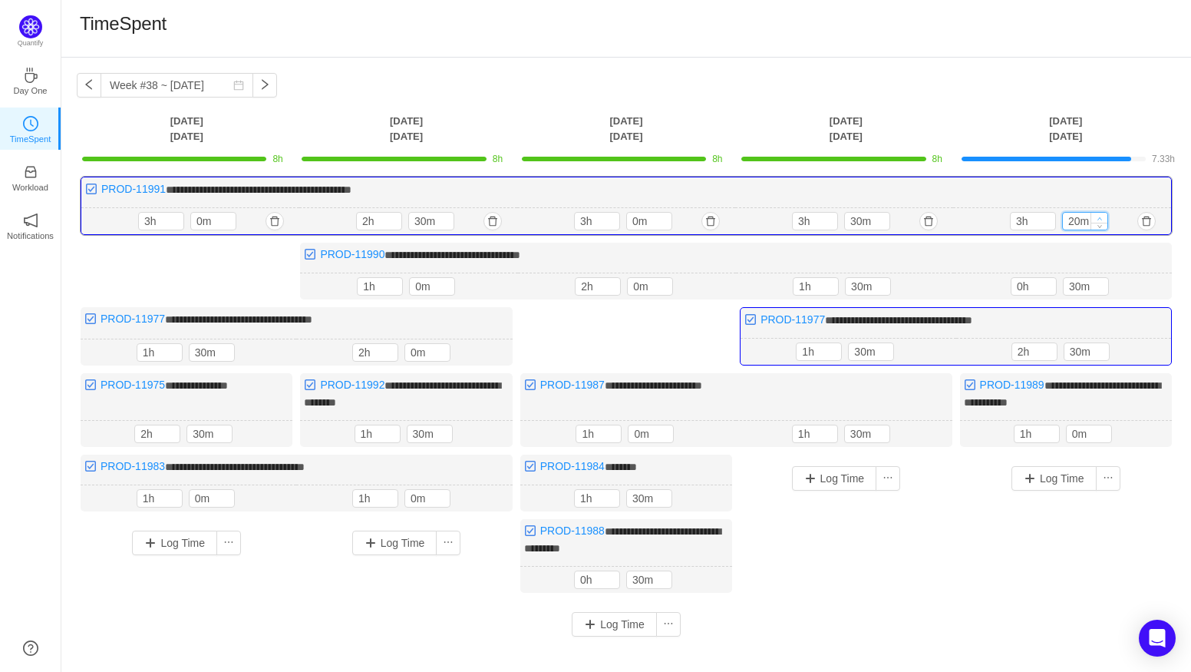
click at [1101, 214] on span "Increase Value" at bounding box center [1099, 218] width 16 height 10
type input "30m"
click at [1101, 214] on span "Increase Value" at bounding box center [1099, 218] width 16 height 10
click at [1104, 343] on span "Increase Value" at bounding box center [1101, 348] width 16 height 10
type input "50m"
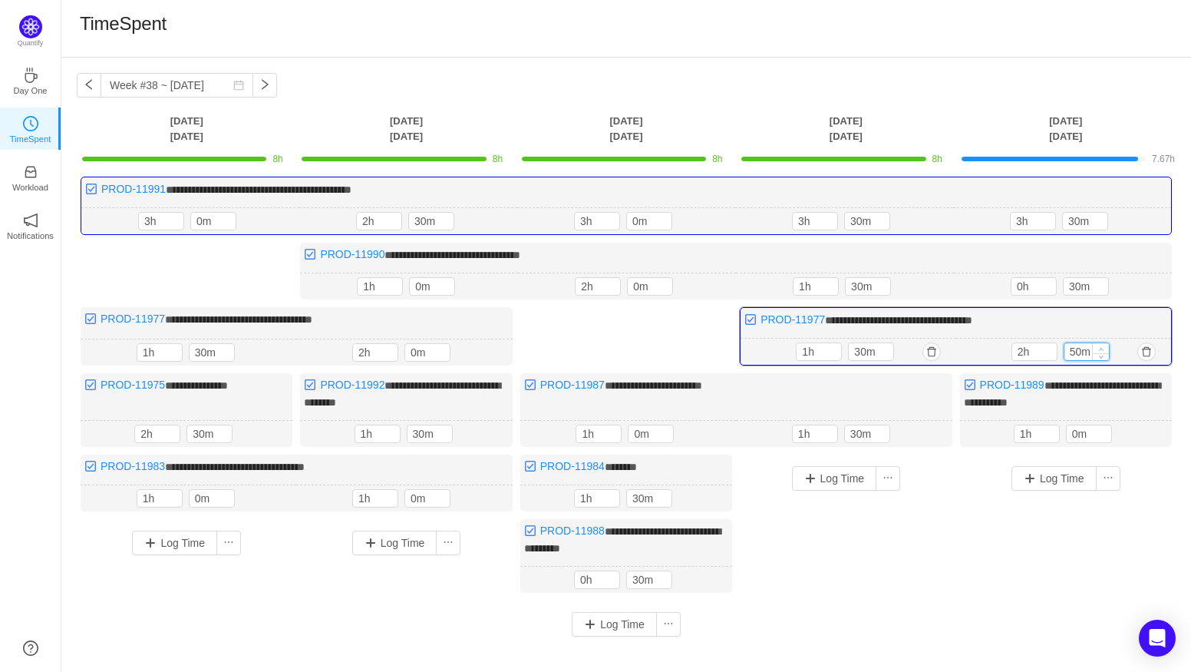
click at [1103, 343] on span "Increase Value" at bounding box center [1101, 348] width 16 height 10
type input "3h"
type input "0m"
click at [1103, 343] on span "Increase Value" at bounding box center [1101, 348] width 16 height 10
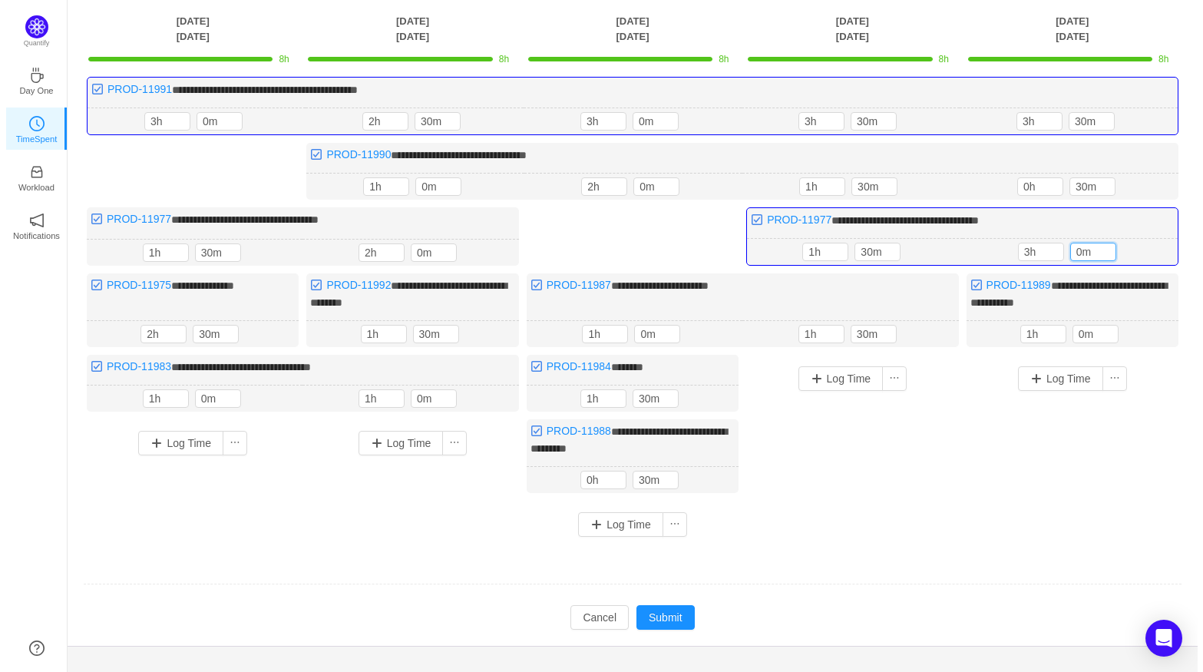
scroll to position [116, 0]
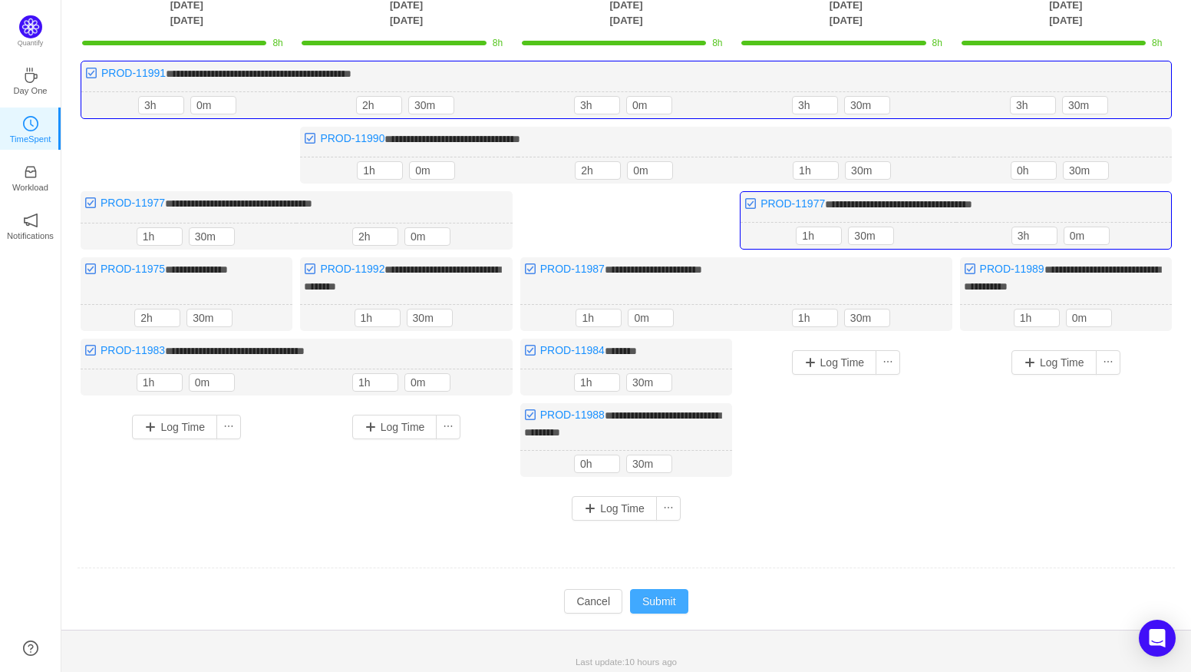
click at [662, 604] on button "Submit" at bounding box center [659, 601] width 58 height 25
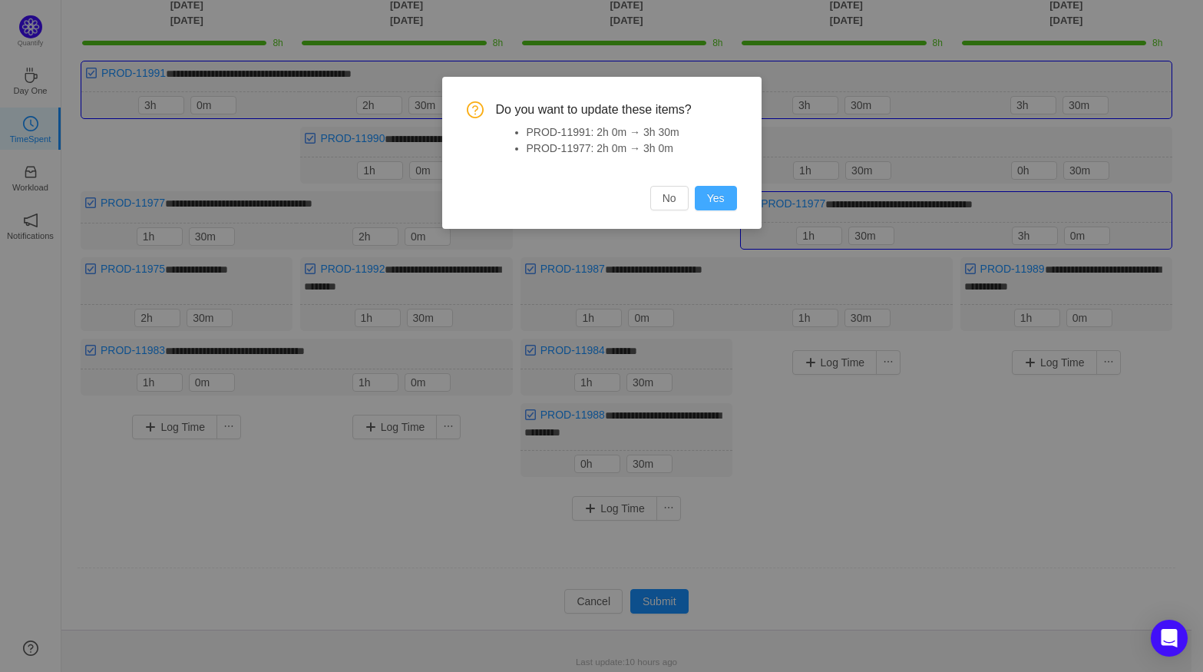
click at [731, 200] on button "Yes" at bounding box center [716, 198] width 42 height 25
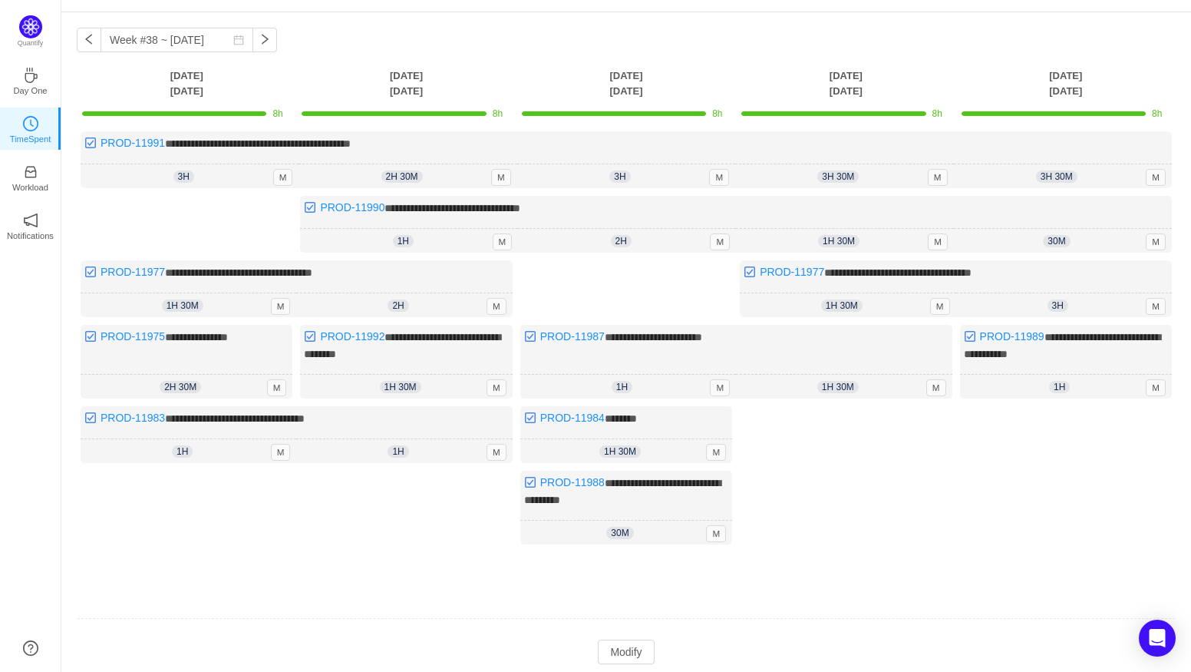
scroll to position [0, 0]
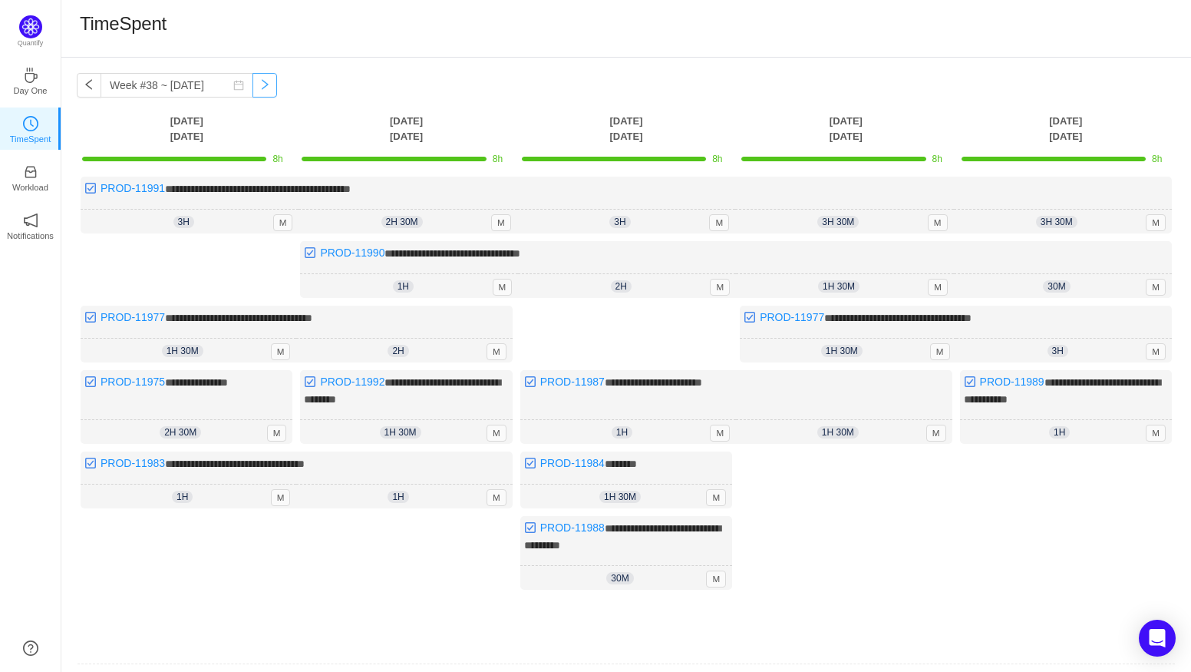
click at [253, 78] on button "button" at bounding box center [264, 85] width 25 height 25
type input "Week #39 ~ [DATE]"
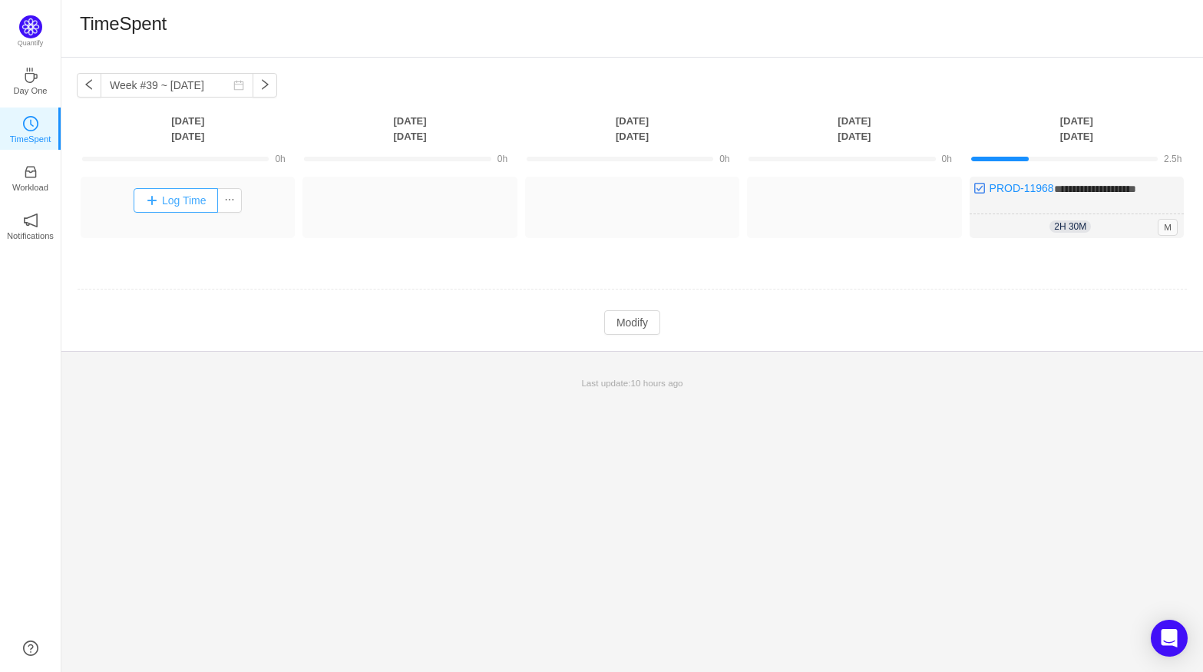
click at [188, 199] on button "Log Time" at bounding box center [176, 200] width 85 height 25
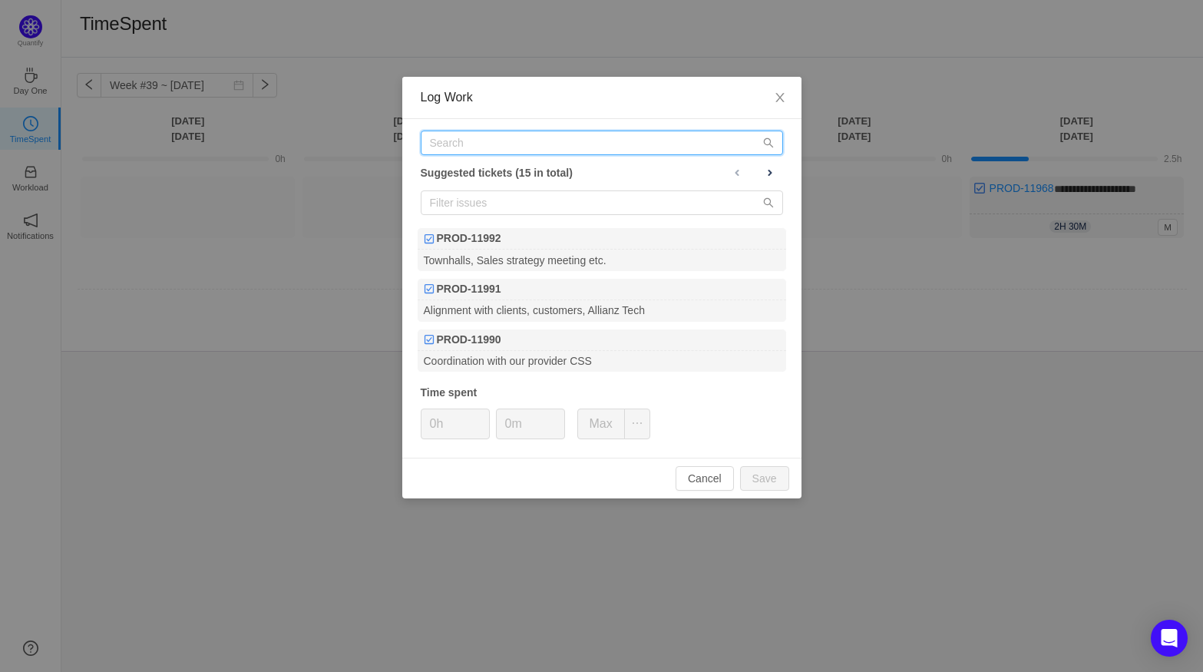
click at [484, 143] on input "text" at bounding box center [602, 142] width 362 height 25
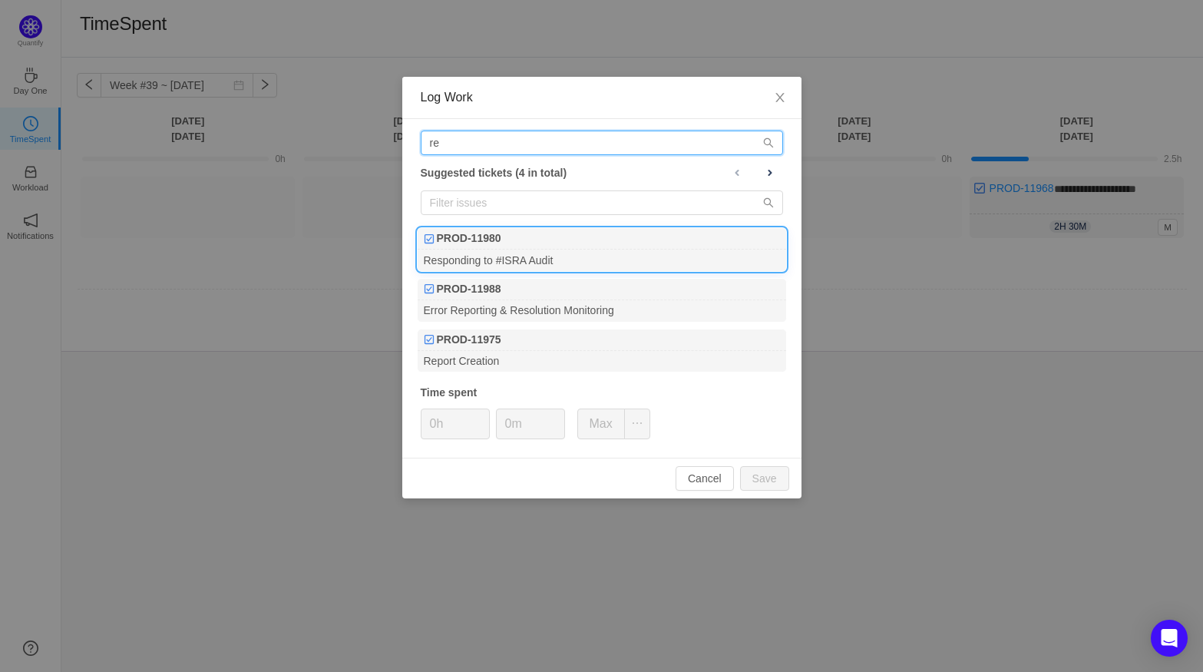
type input "re"
click at [550, 247] on div "PROD-11980" at bounding box center [601, 238] width 368 height 21
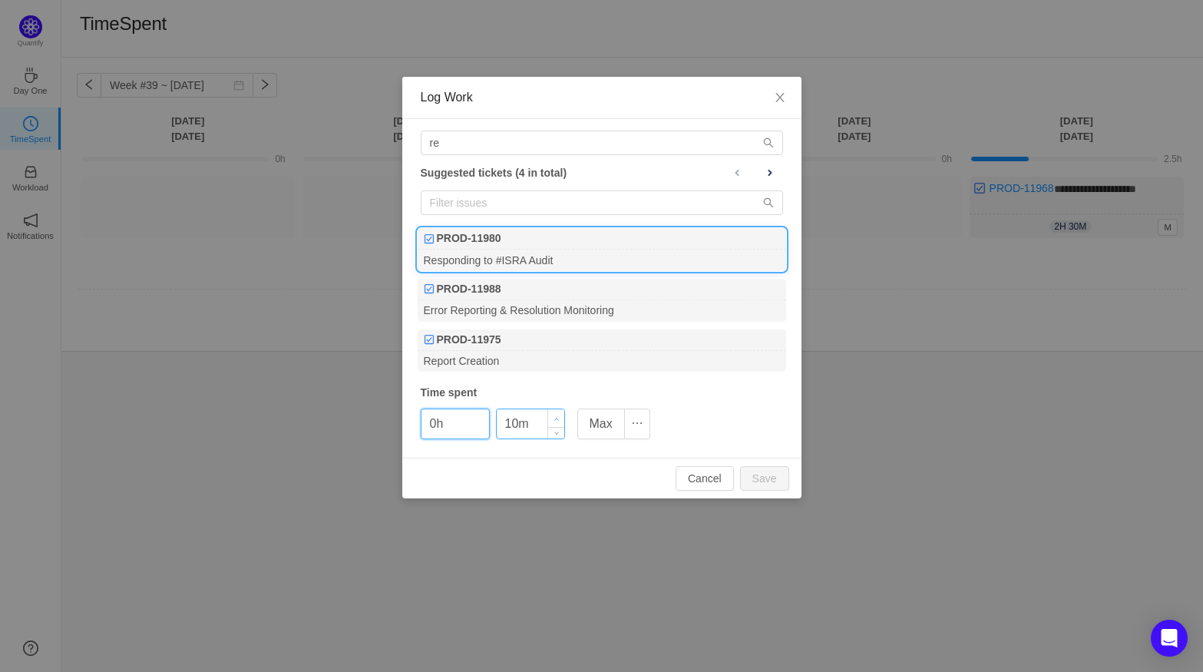
click at [548, 412] on span "Increase Value" at bounding box center [556, 418] width 16 height 18
click at [553, 415] on span "Increase Value" at bounding box center [556, 418] width 16 height 18
click at [755, 479] on button "Save" at bounding box center [764, 478] width 49 height 25
type input "0m"
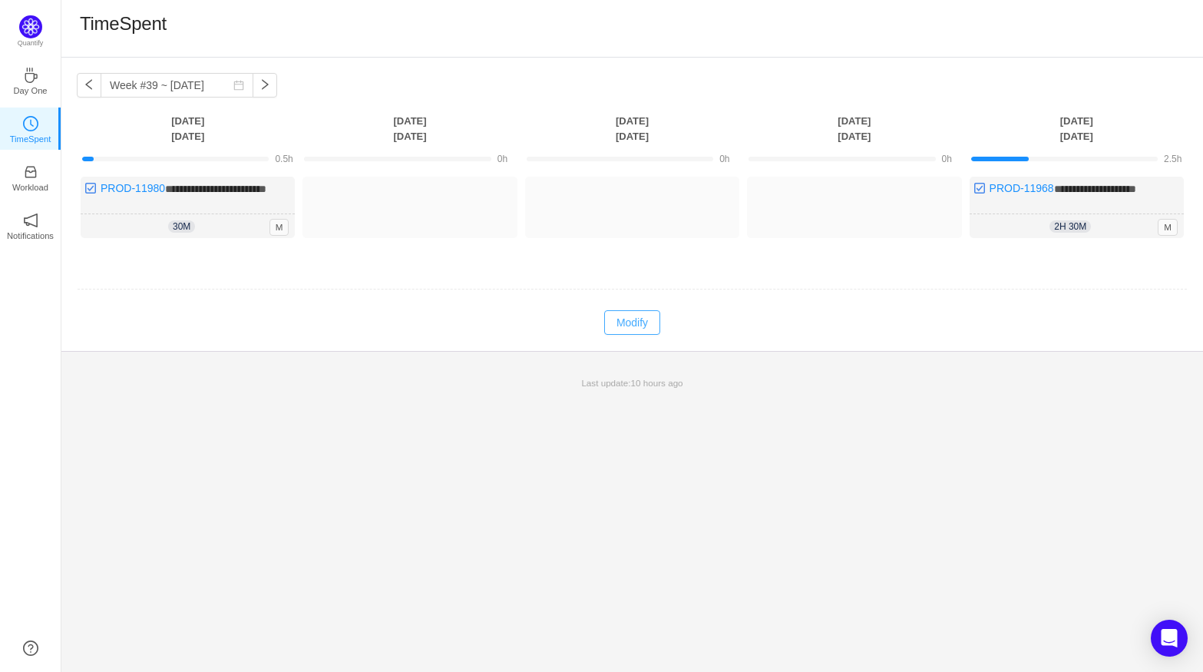
click at [648, 335] on button "Modify" at bounding box center [632, 322] width 56 height 25
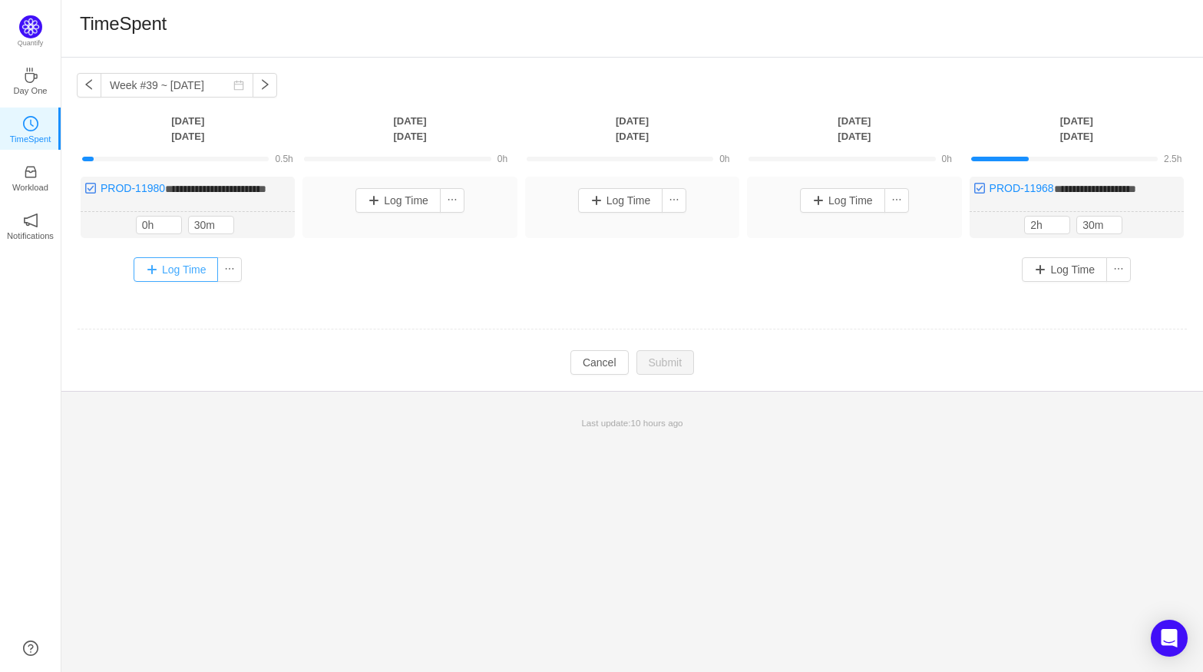
click at [174, 276] on button "Log Time" at bounding box center [176, 269] width 85 height 25
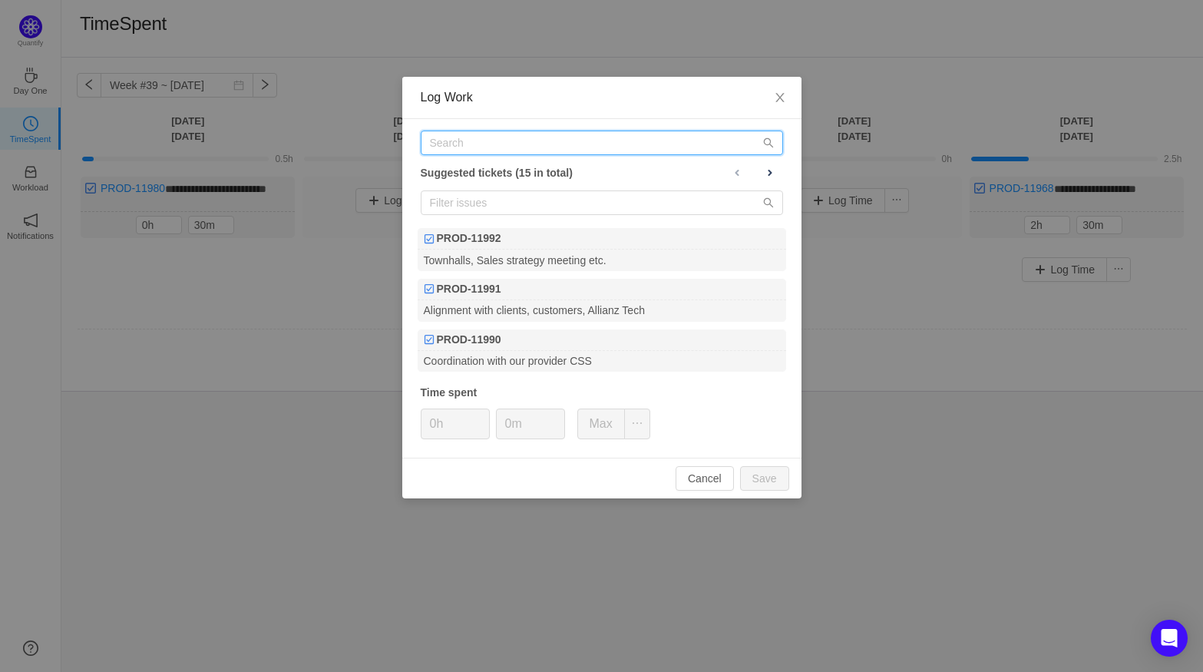
click at [503, 135] on input "text" at bounding box center [602, 142] width 362 height 25
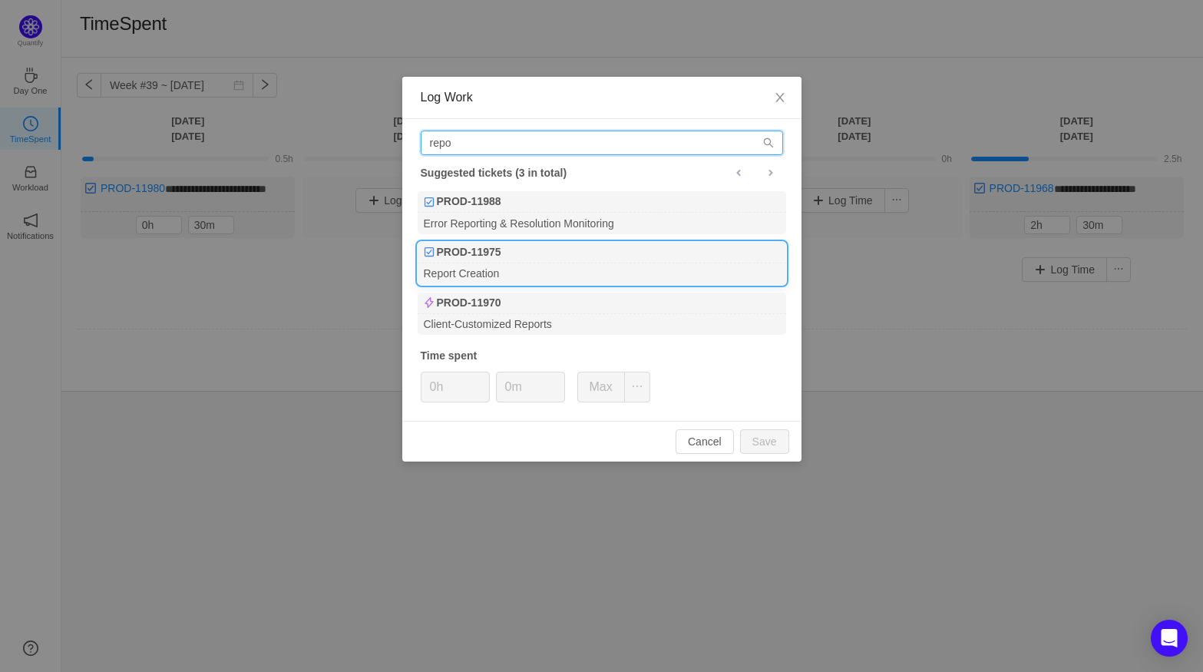
type input "repo"
click at [520, 252] on div "PROD-11975" at bounding box center [601, 252] width 368 height 21
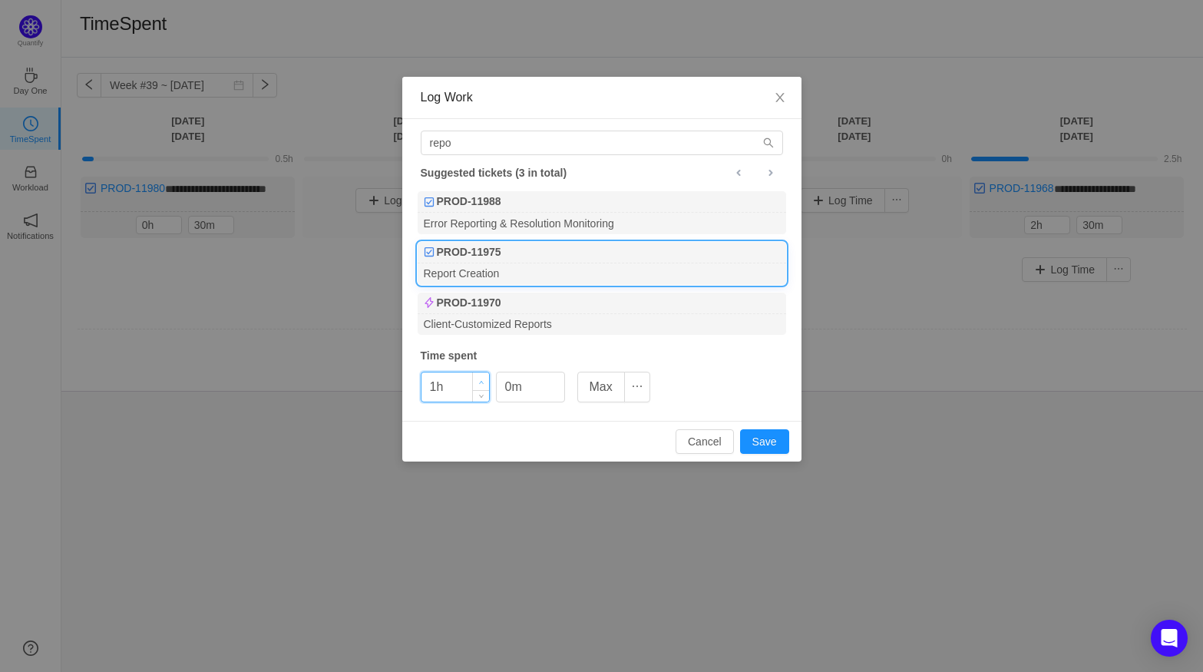
click at [487, 377] on span "Increase Value" at bounding box center [481, 381] width 16 height 18
type input "2h"
click at [487, 377] on span "Increase Value" at bounding box center [481, 381] width 16 height 18
click at [554, 379] on icon "icon: up" at bounding box center [555, 381] width 5 height 5
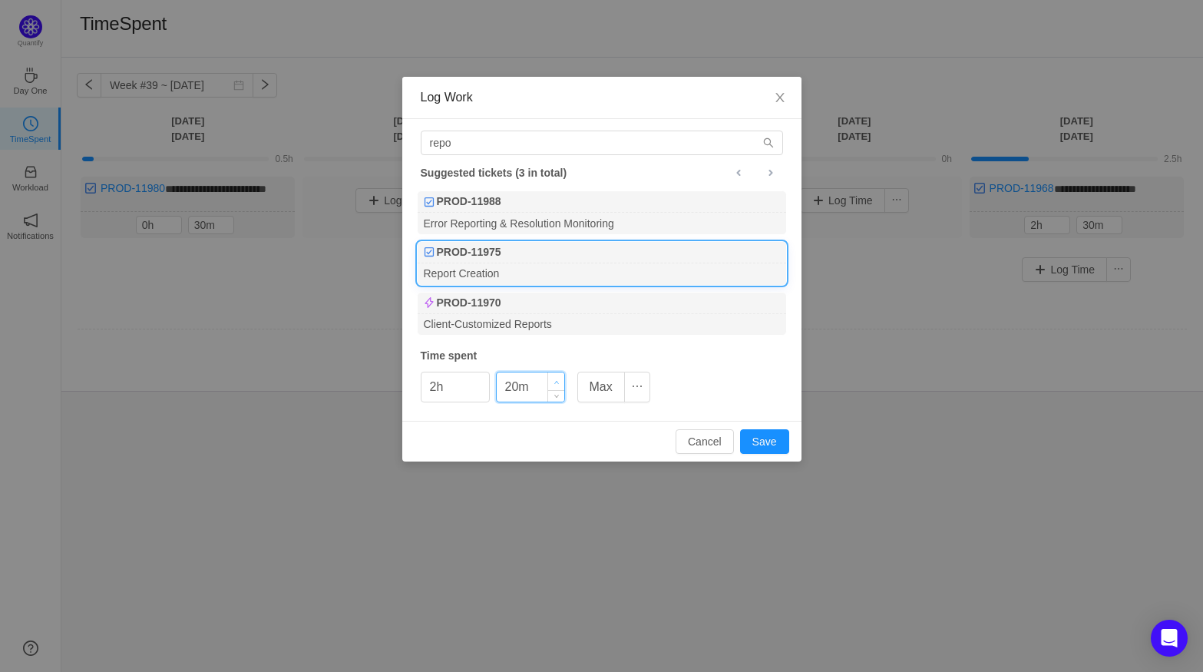
type input "30m"
click at [554, 379] on icon "icon: up" at bounding box center [555, 381] width 5 height 5
click at [750, 442] on button "Save" at bounding box center [764, 441] width 49 height 25
type input "0h"
type input "0m"
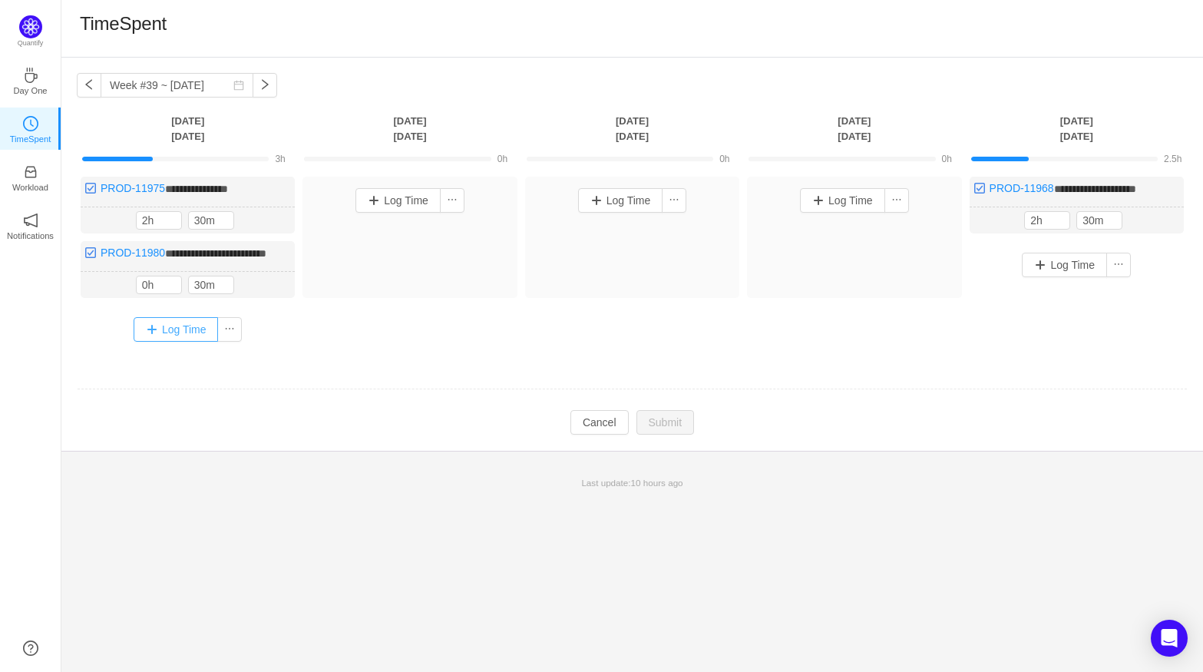
click at [201, 339] on button "Log Time" at bounding box center [176, 329] width 85 height 25
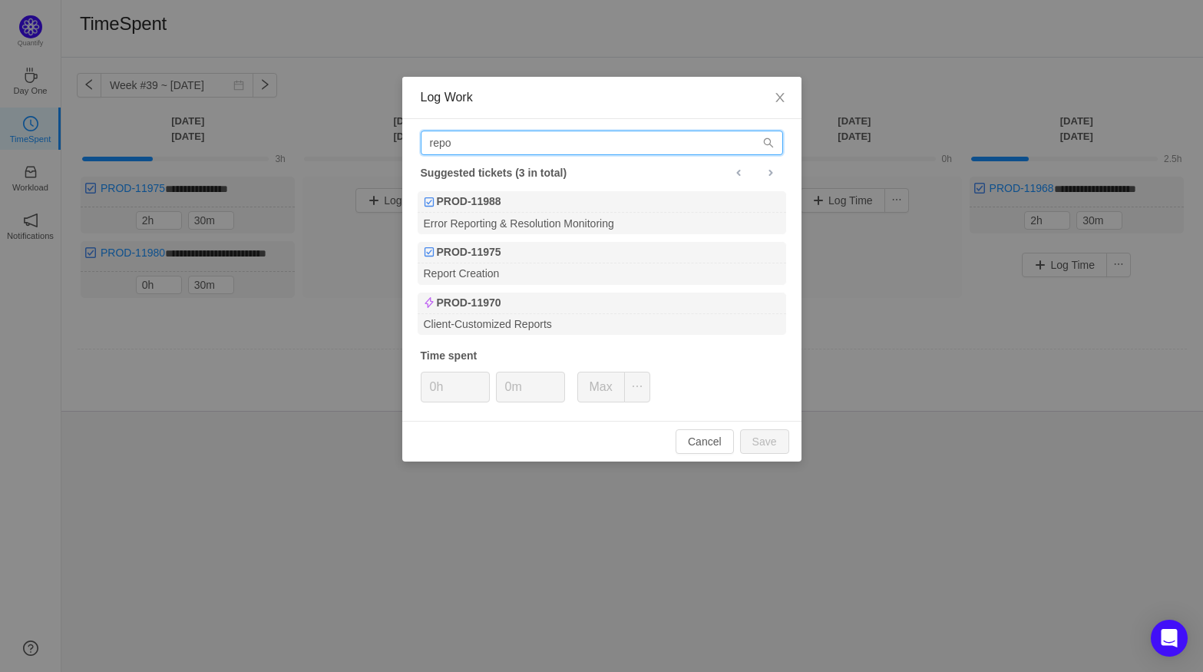
click at [537, 149] on input "repo" at bounding box center [602, 142] width 362 height 25
drag, startPoint x: 537, startPoint y: 149, endPoint x: 375, endPoint y: 147, distance: 161.9
click at [375, 147] on div "Log Work repo Suggested tickets (3 in total) PROD-11988 Error Reporting & Resol…" at bounding box center [601, 336] width 1203 height 672
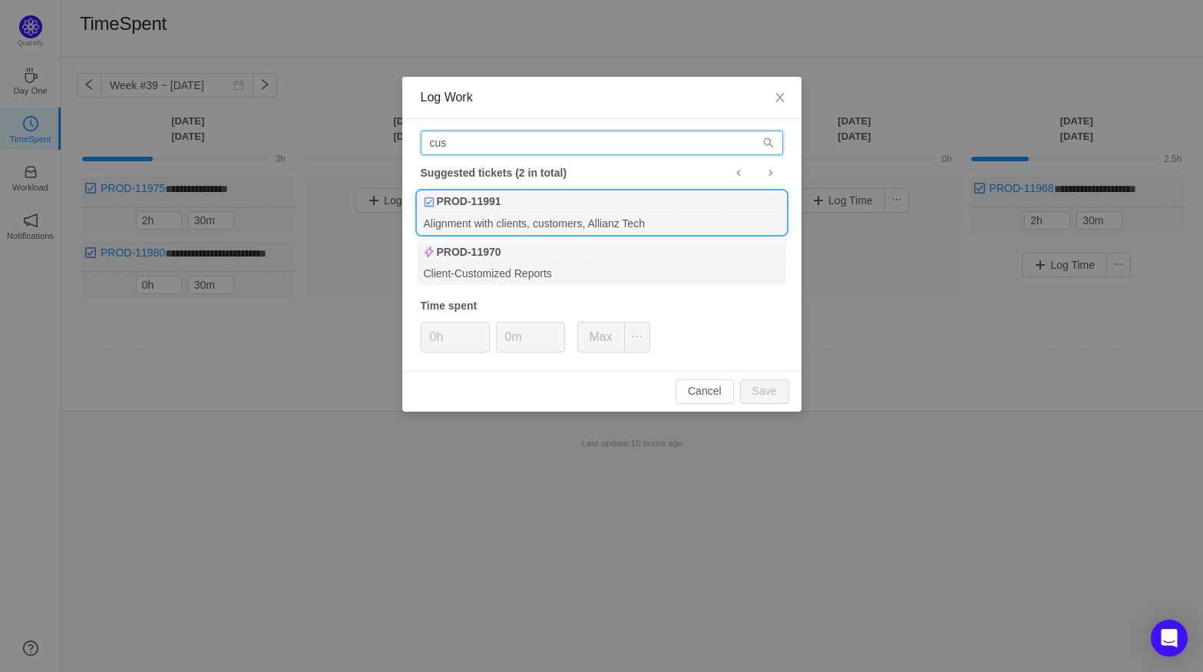
type input "cus"
click at [526, 216] on div "Alignment with clients, customers, Allianz Tech" at bounding box center [601, 223] width 368 height 21
click at [482, 330] on icon "icon: up" at bounding box center [480, 330] width 5 height 5
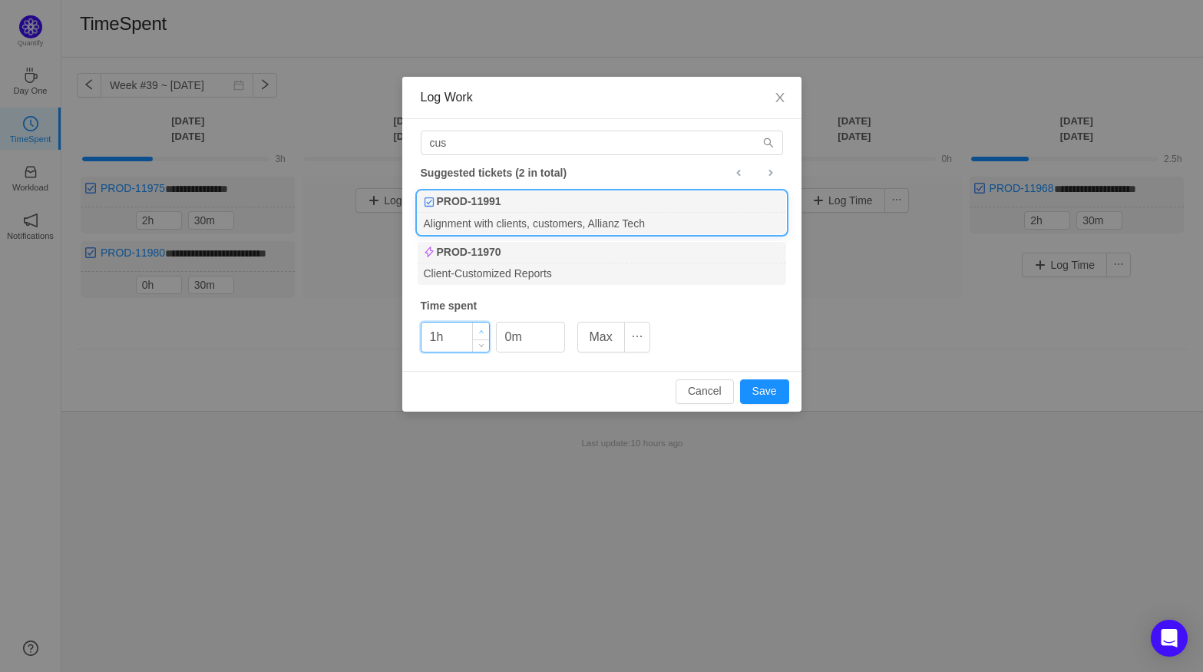
type input "2h"
click at [482, 330] on icon "icon: up" at bounding box center [480, 330] width 5 height 5
click at [556, 330] on icon "icon: up" at bounding box center [556, 331] width 5 height 3
type input "30m"
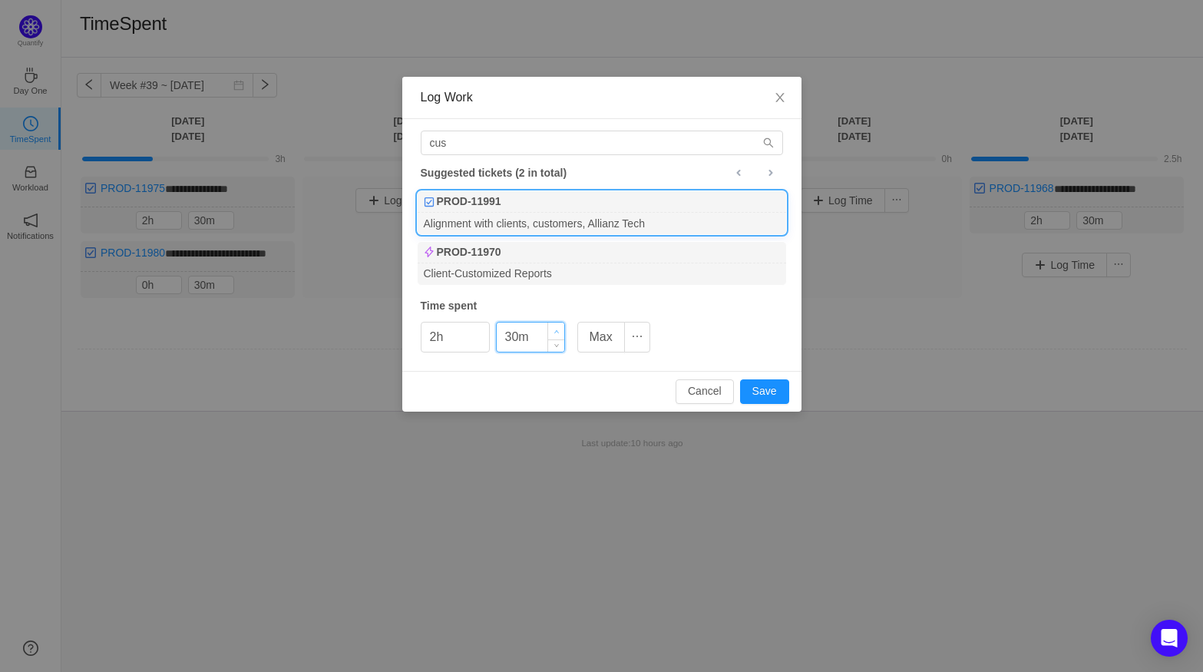
click at [556, 330] on icon "icon: up" at bounding box center [556, 331] width 5 height 3
click at [774, 391] on button "Save" at bounding box center [764, 391] width 49 height 25
type input "0h"
type input "0m"
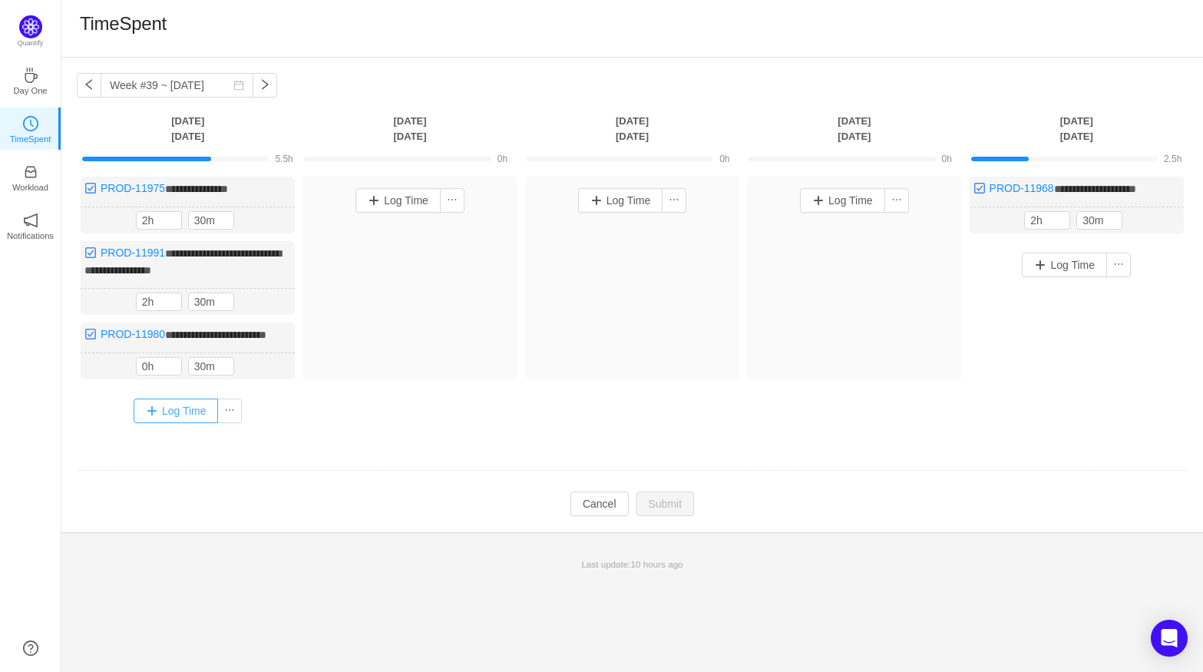
click at [190, 423] on button "Log Time" at bounding box center [176, 410] width 85 height 25
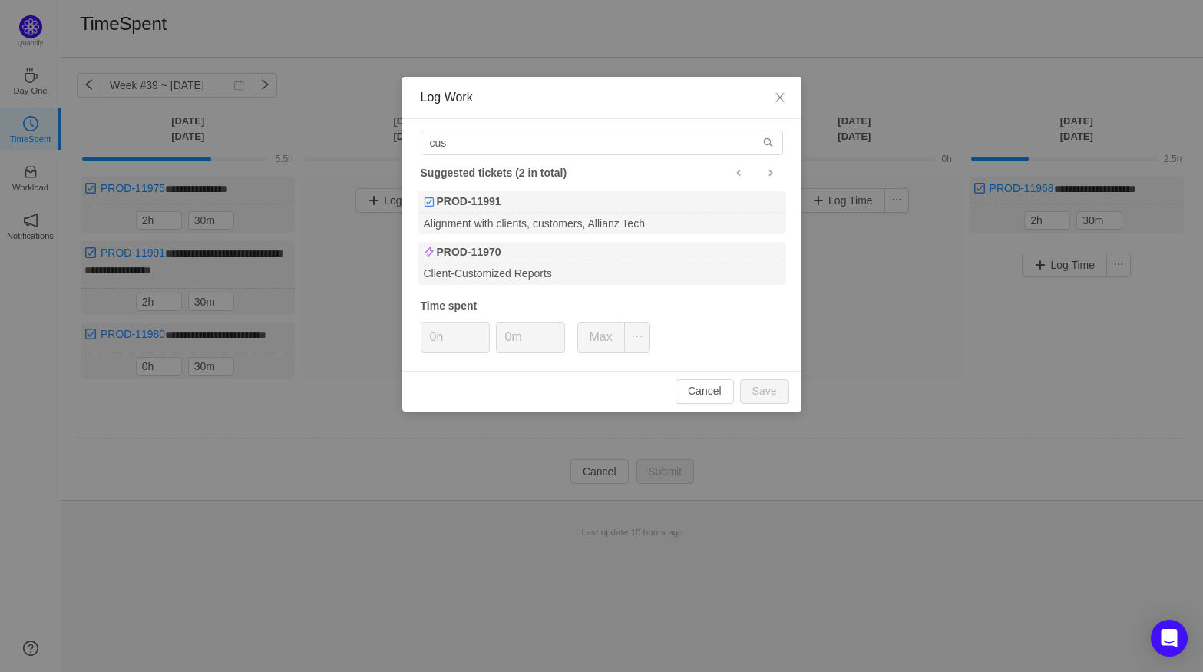
click at [505, 157] on div "cus Suggested tickets (2 in total) PROD-11991 Alignment with clients, customers…" at bounding box center [601, 245] width 399 height 252
drag, startPoint x: 488, startPoint y: 141, endPoint x: 411, endPoint y: 140, distance: 77.5
click at [411, 140] on div "cus Suggested tickets (2 in total) PROD-11991 Alignment with clients, customers…" at bounding box center [601, 245] width 399 height 252
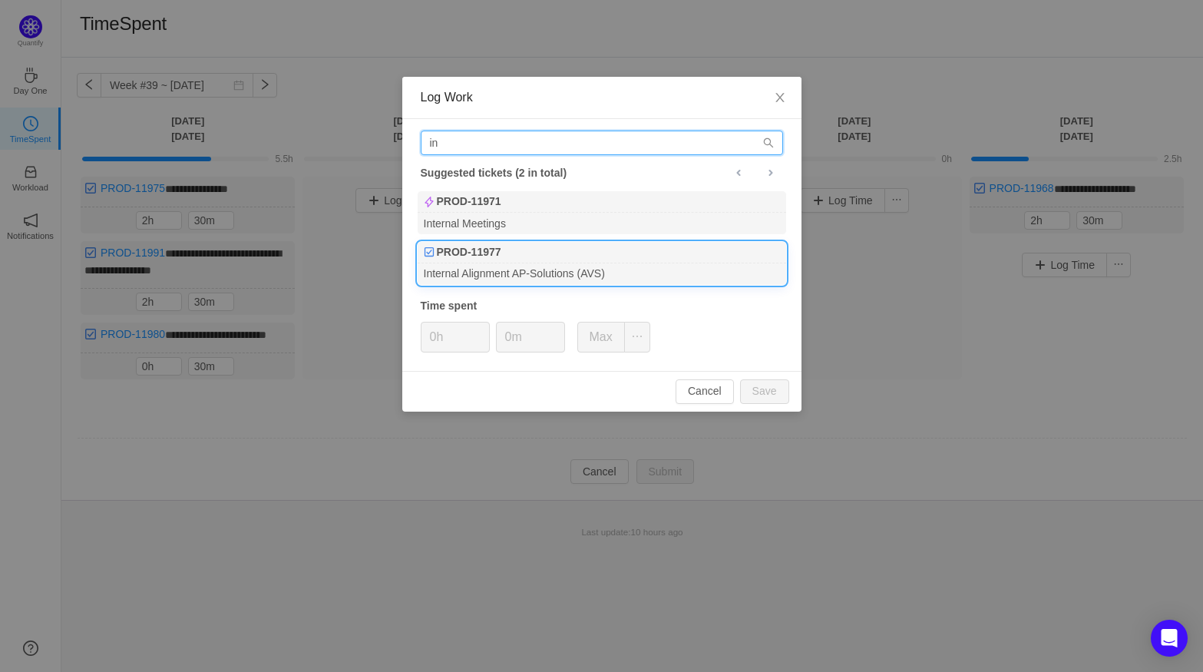
type input "in"
click at [513, 253] on div "PROD-11977" at bounding box center [601, 252] width 368 height 21
type input "1h"
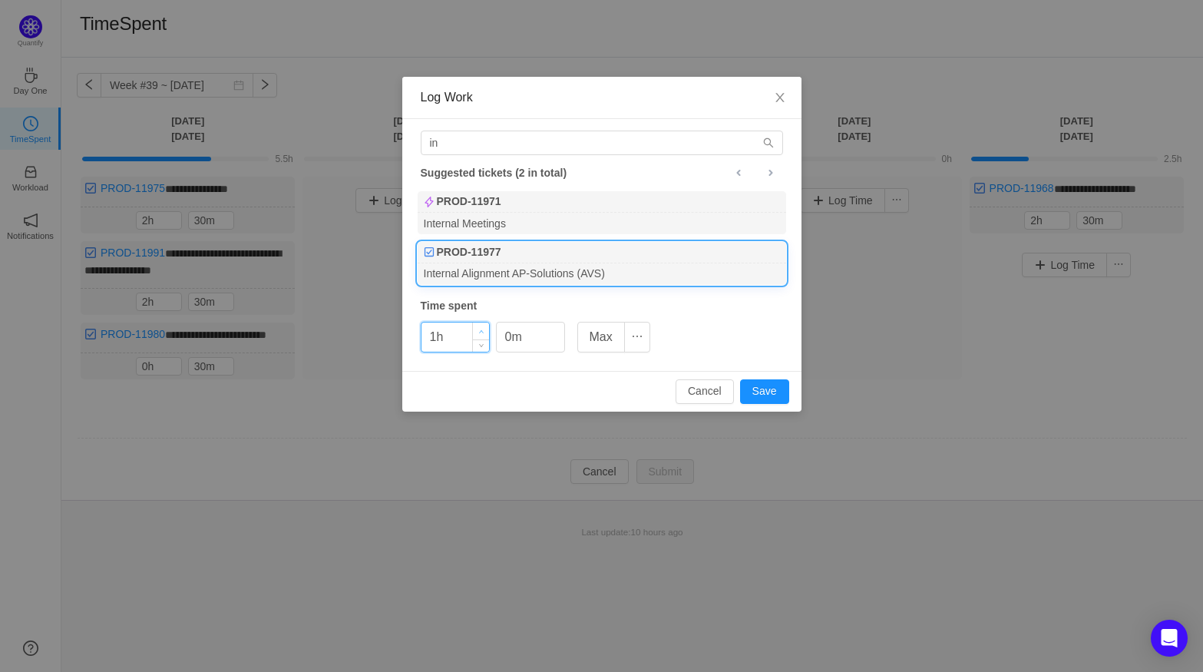
click at [478, 332] on icon "icon: up" at bounding box center [480, 330] width 5 height 5
click at [559, 325] on span "Increase Value" at bounding box center [556, 331] width 16 height 18
click at [558, 328] on icon "icon: up" at bounding box center [555, 330] width 5 height 5
type input "30m"
click at [558, 328] on icon "icon: up" at bounding box center [555, 330] width 5 height 5
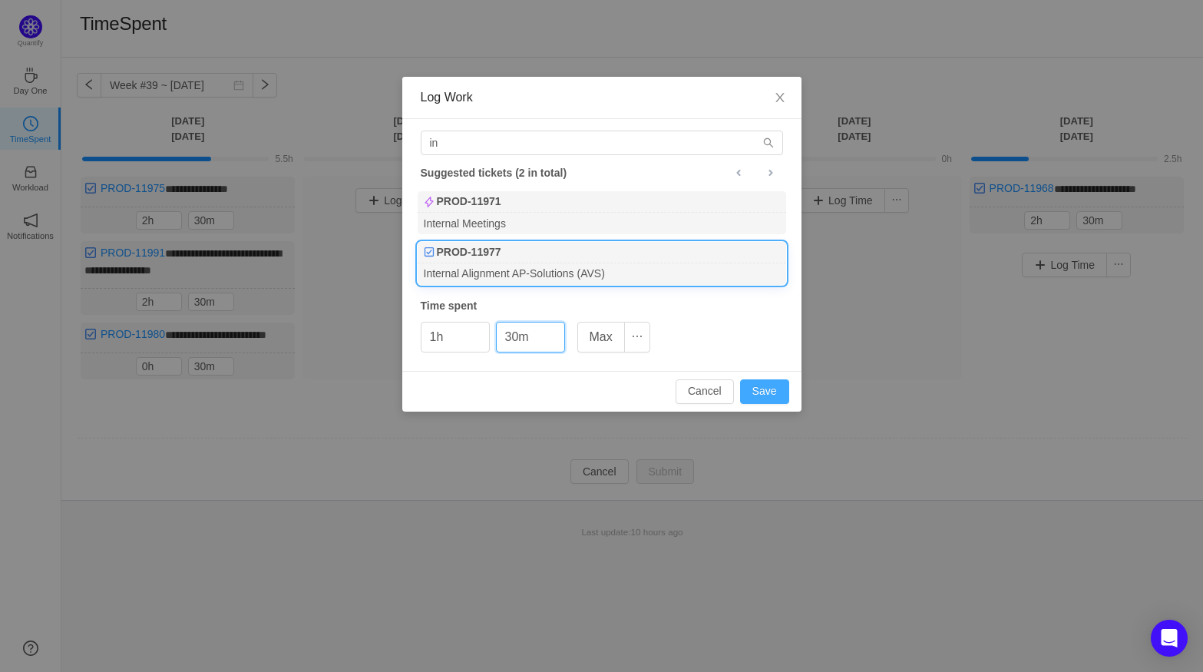
click at [782, 389] on button "Save" at bounding box center [764, 391] width 49 height 25
type input "0h"
type input "0m"
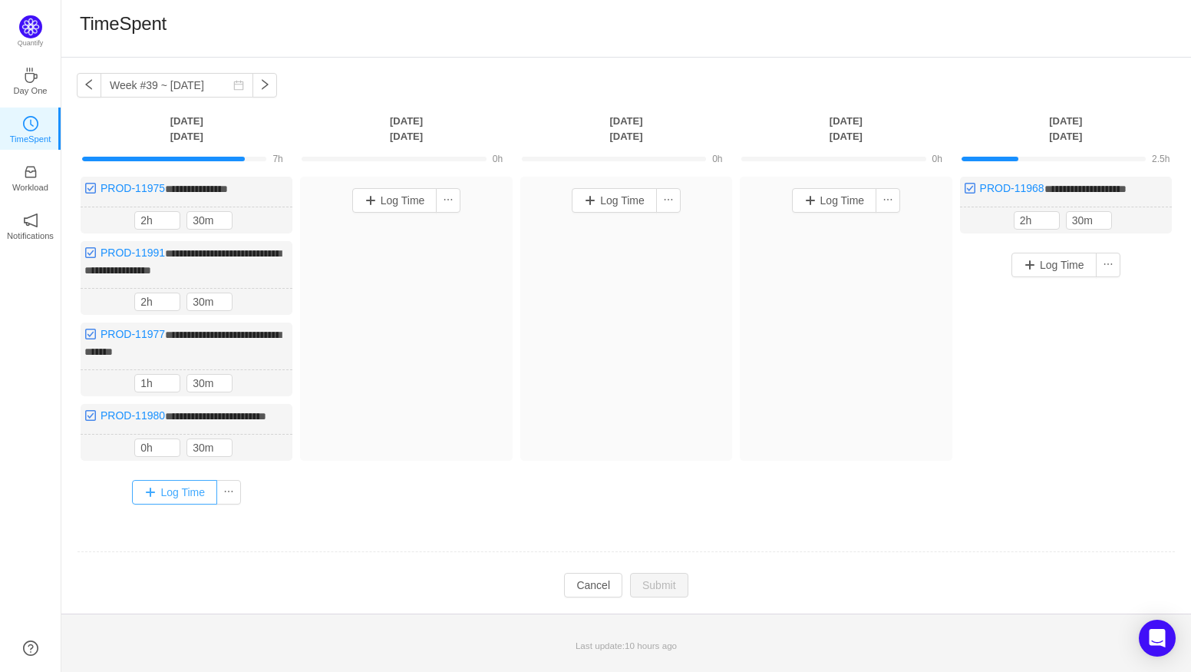
click at [197, 504] on button "Log Time" at bounding box center [174, 492] width 85 height 25
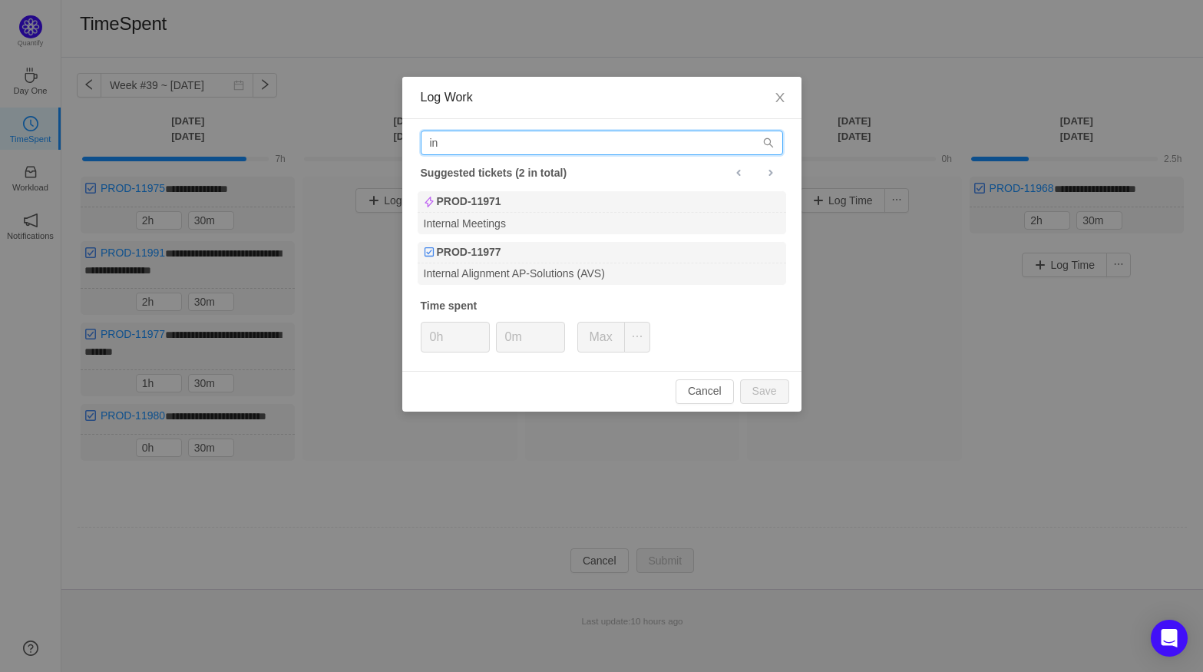
click at [478, 146] on input "in" at bounding box center [602, 142] width 362 height 25
drag, startPoint x: 478, startPoint y: 146, endPoint x: 309, endPoint y: 144, distance: 168.9
click at [309, 144] on div "Log Work in Suggested tickets (2 in total) PROD-11971 Internal Meetings PROD-11…" at bounding box center [601, 336] width 1203 height 672
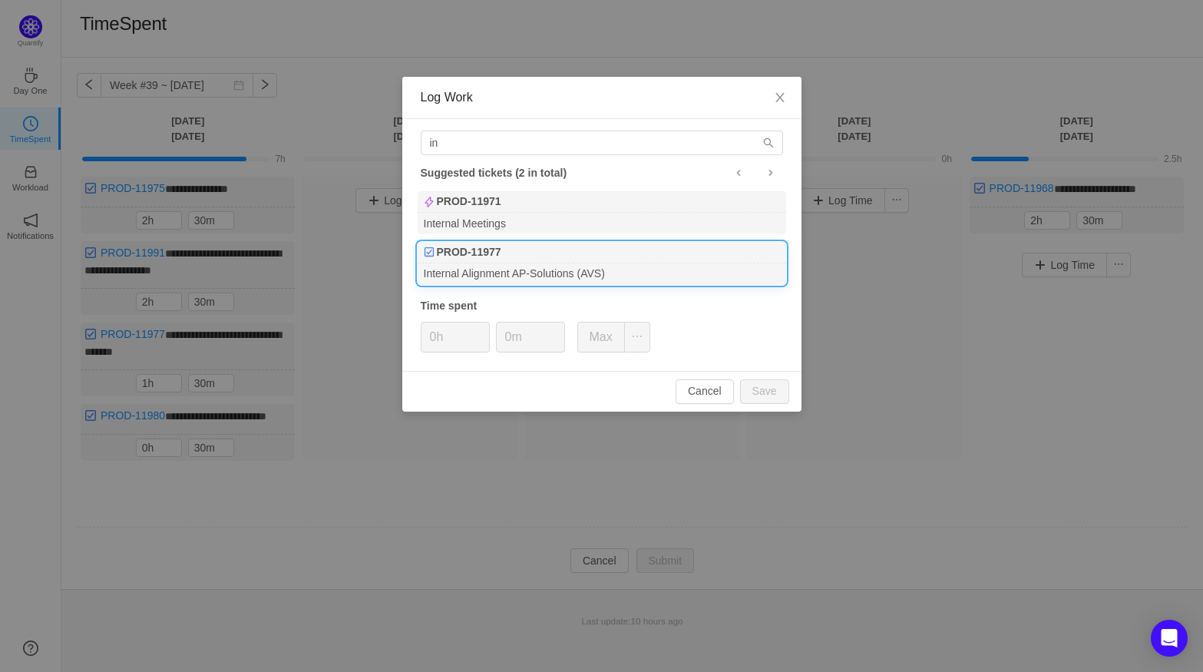
click at [499, 254] on b "PROD-11977" at bounding box center [469, 252] width 64 height 16
click at [754, 388] on button "Save" at bounding box center [764, 391] width 49 height 25
type input "0h"
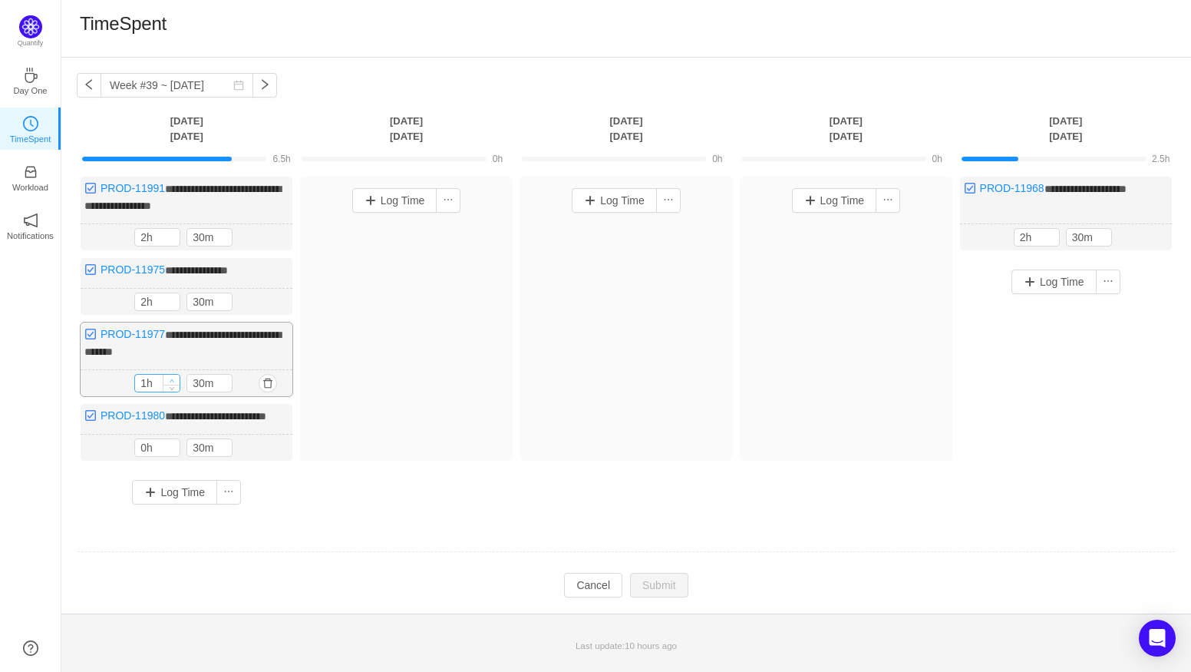
type input "2h"
click at [170, 378] on icon "icon: up" at bounding box center [172, 380] width 5 height 5
click at [679, 589] on button "Submit" at bounding box center [659, 586] width 58 height 25
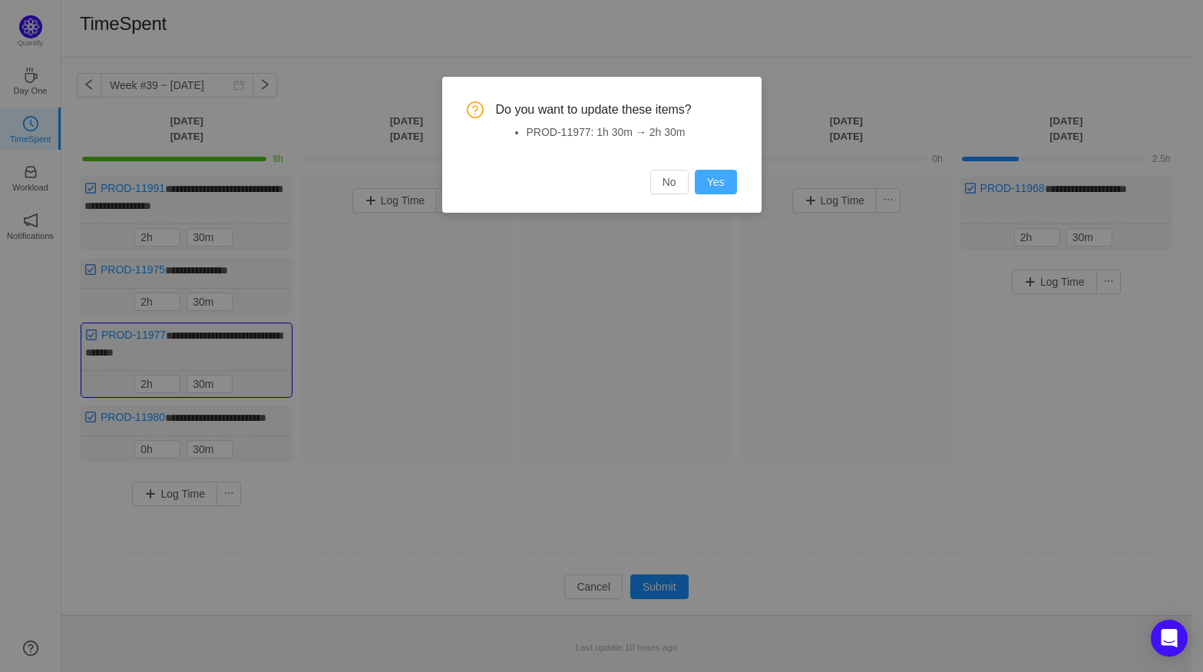
click at [714, 193] on button "Yes" at bounding box center [716, 182] width 42 height 25
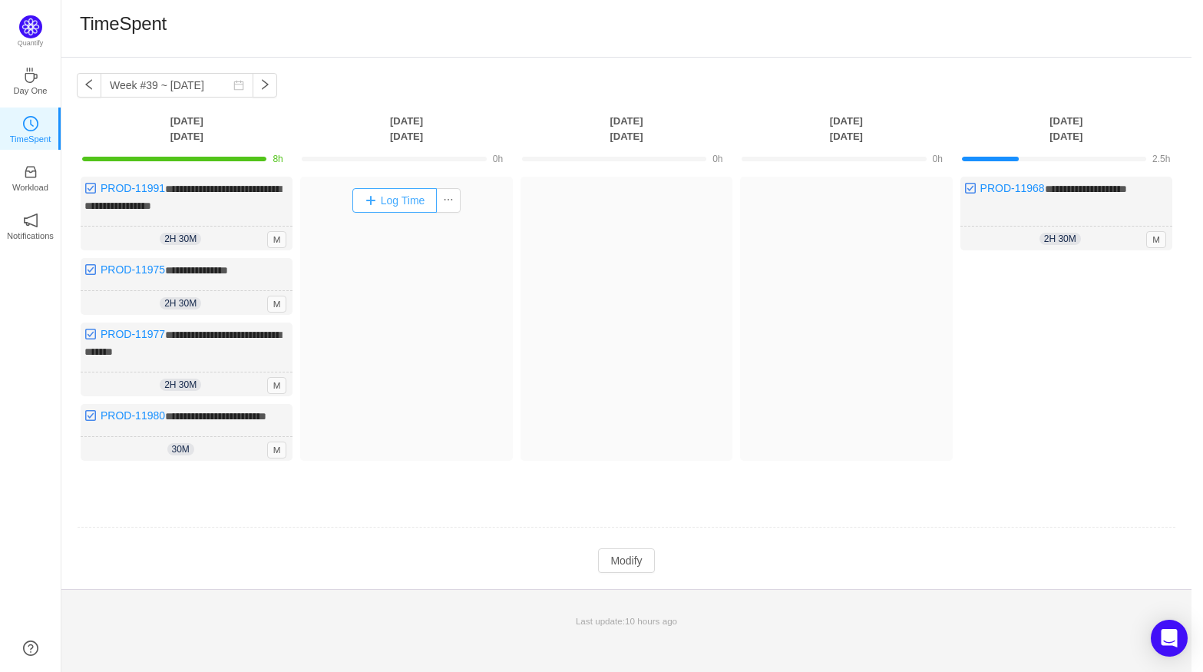
click at [408, 194] on button "Log Time" at bounding box center [394, 200] width 85 height 25
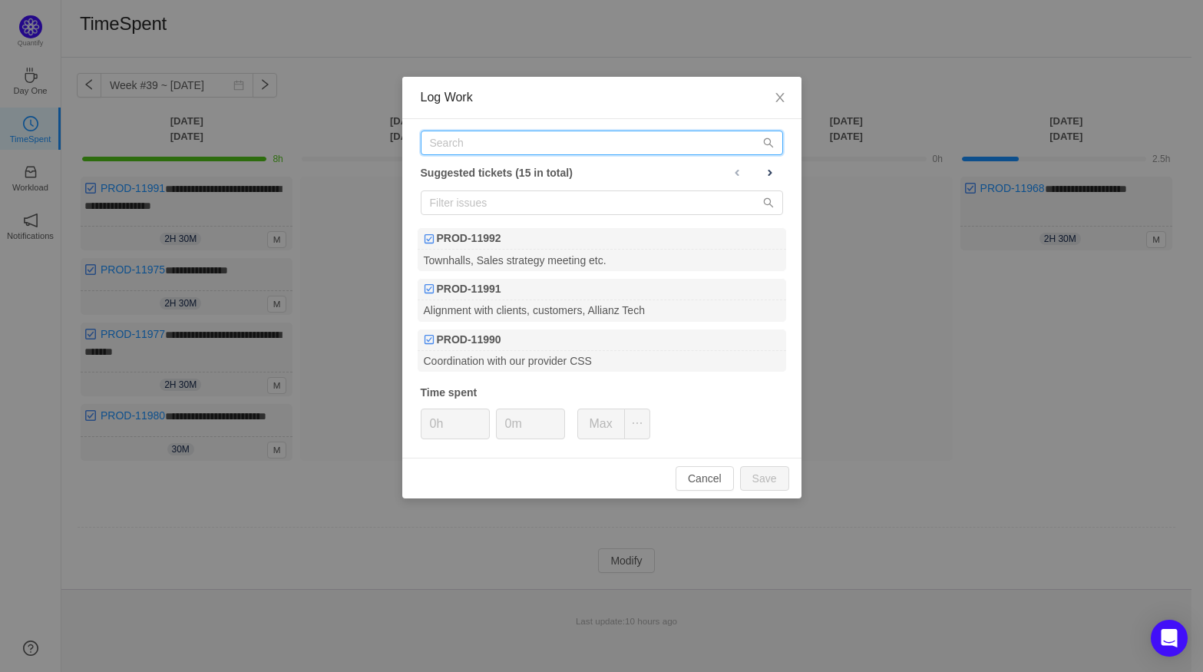
click at [497, 152] on input "text" at bounding box center [602, 142] width 362 height 25
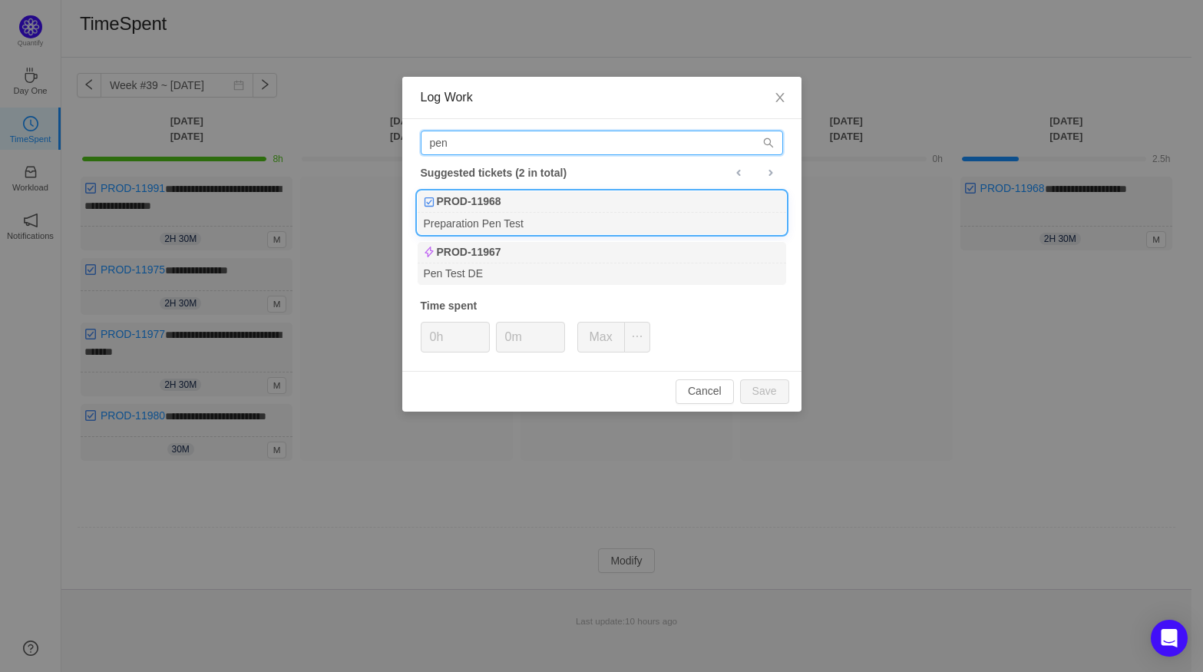
type input "pen"
click at [497, 211] on div "PROD-11968" at bounding box center [601, 201] width 368 height 21
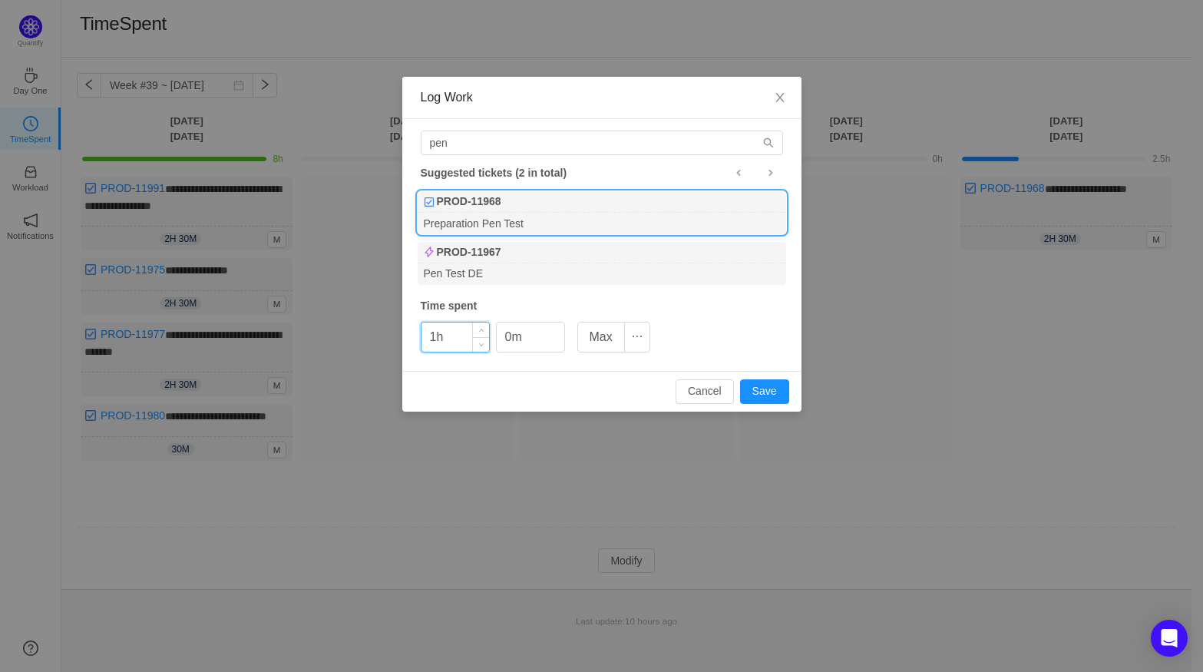
type input "1h"
type input "30m"
click at [761, 397] on button "Save" at bounding box center [764, 391] width 49 height 25
type input "0h"
type input "0m"
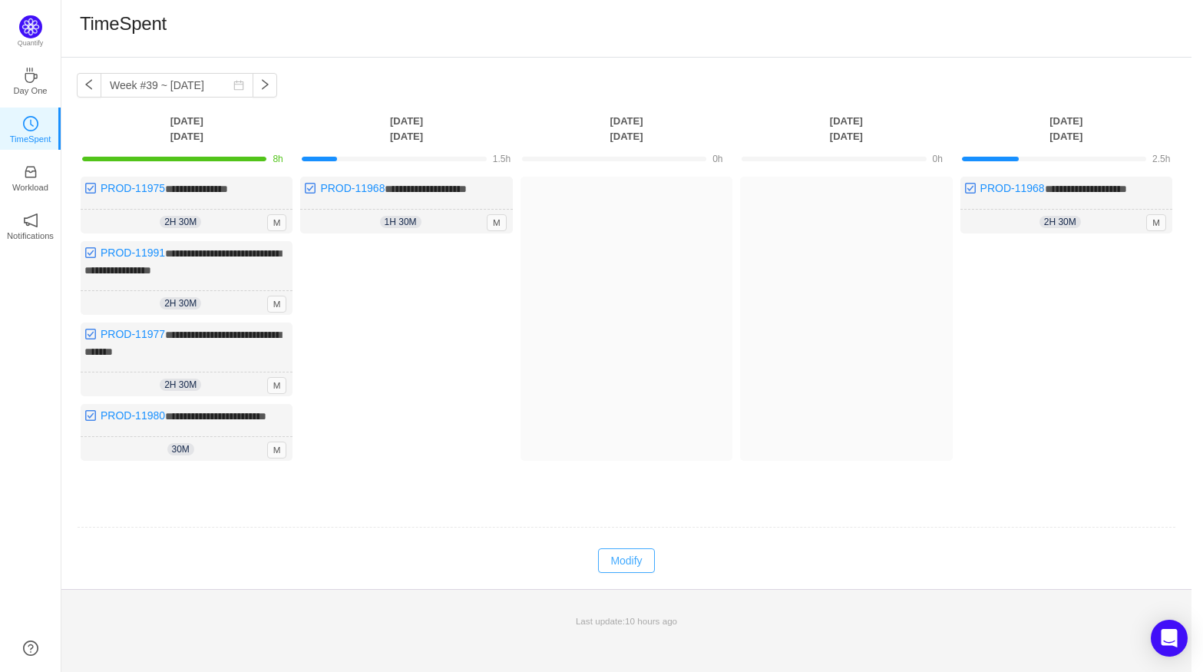
click at [615, 573] on button "Modify" at bounding box center [626, 560] width 56 height 25
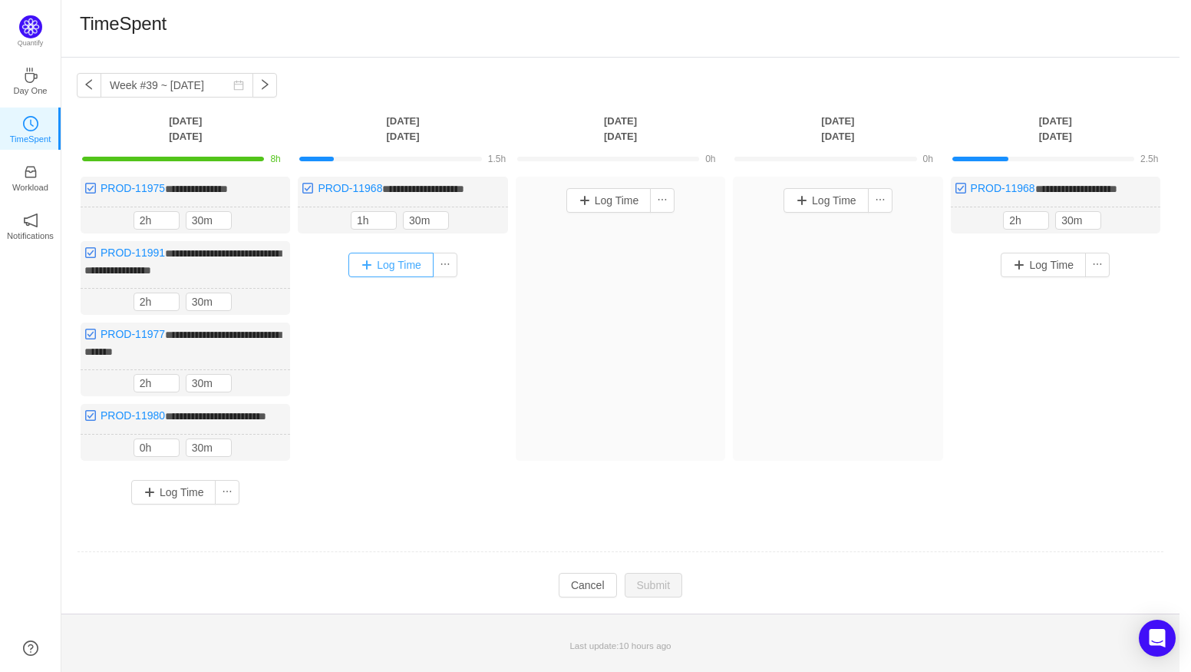
click at [356, 259] on button "Log Time" at bounding box center [390, 264] width 85 height 25
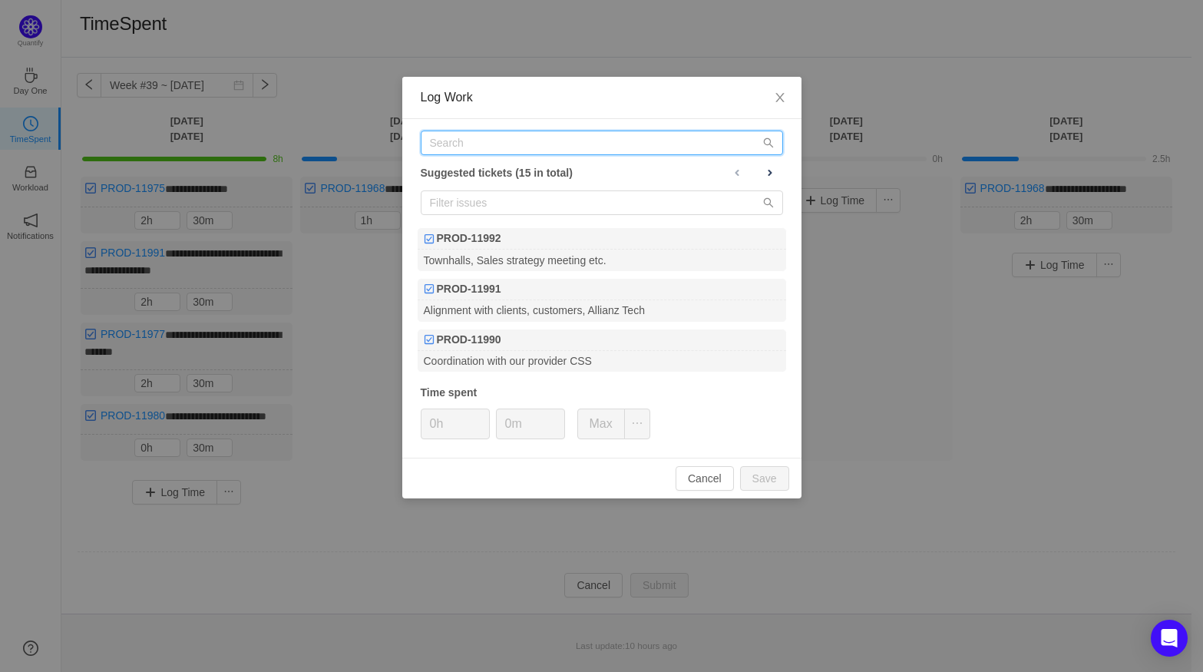
click at [502, 154] on input "text" at bounding box center [602, 142] width 362 height 25
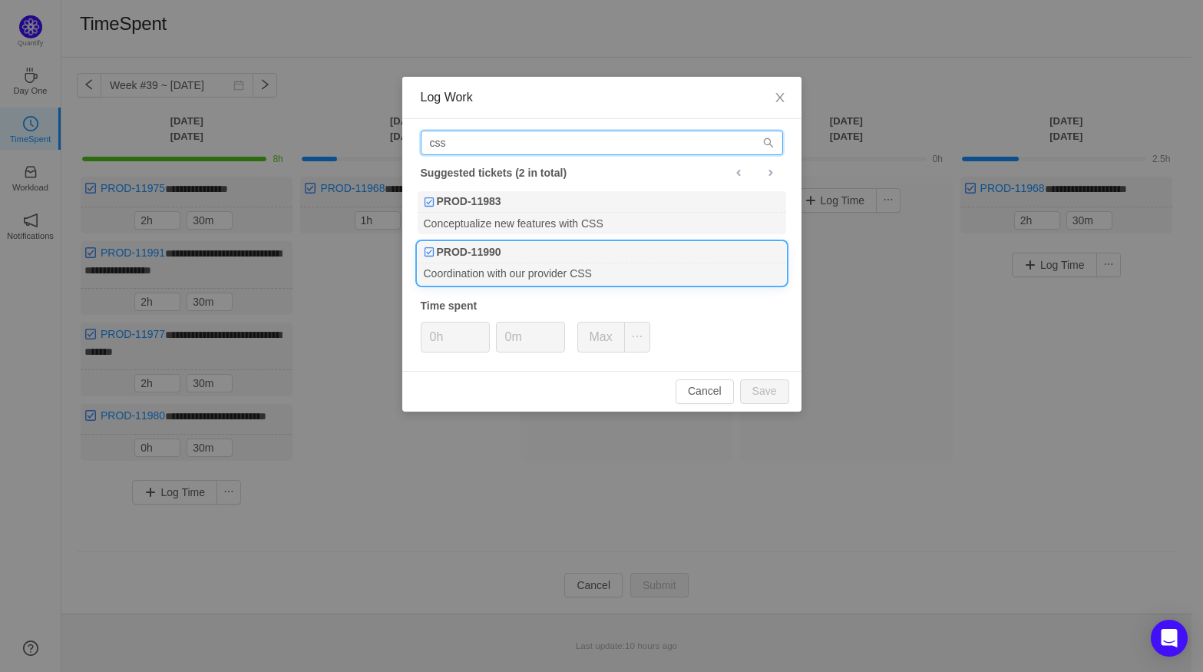
type input "css"
click at [510, 255] on div "PROD-11990" at bounding box center [601, 252] width 368 height 21
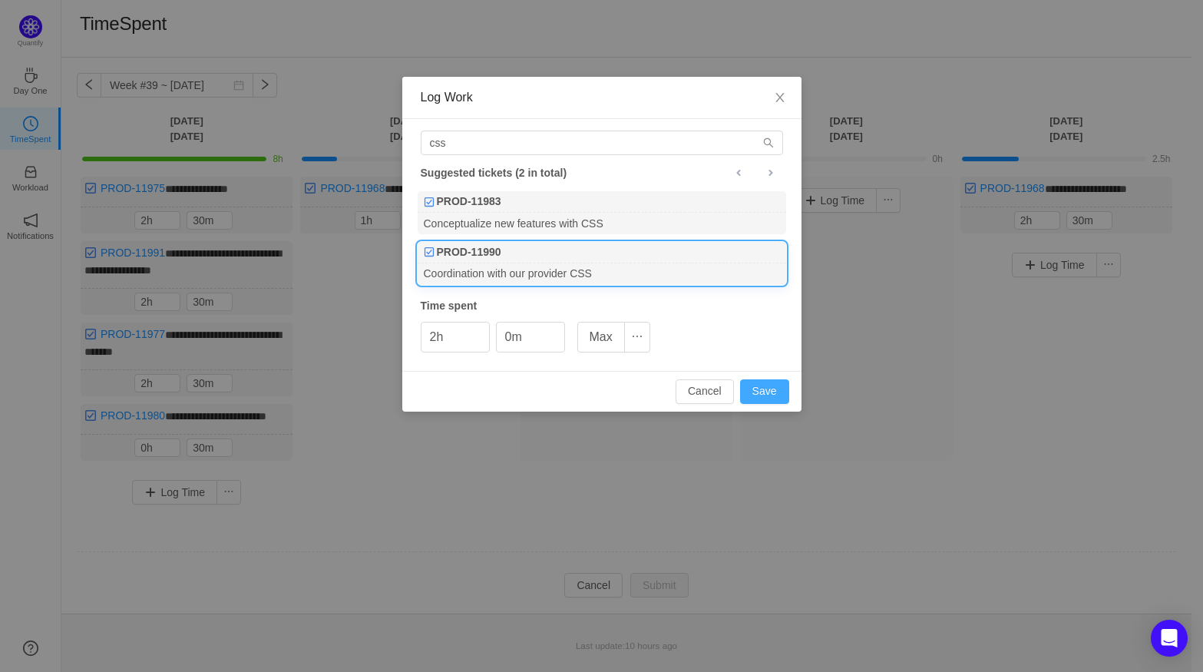
click at [776, 387] on button "Save" at bounding box center [764, 391] width 49 height 25
type input "0h"
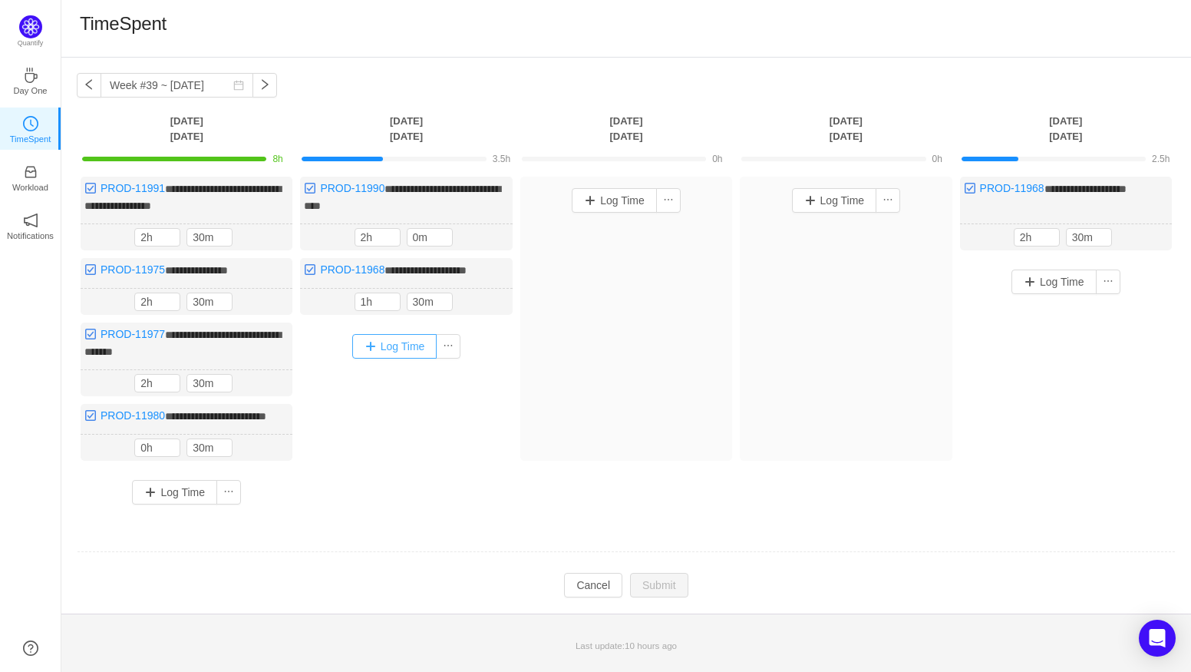
click at [378, 348] on button "Log Time" at bounding box center [394, 346] width 85 height 25
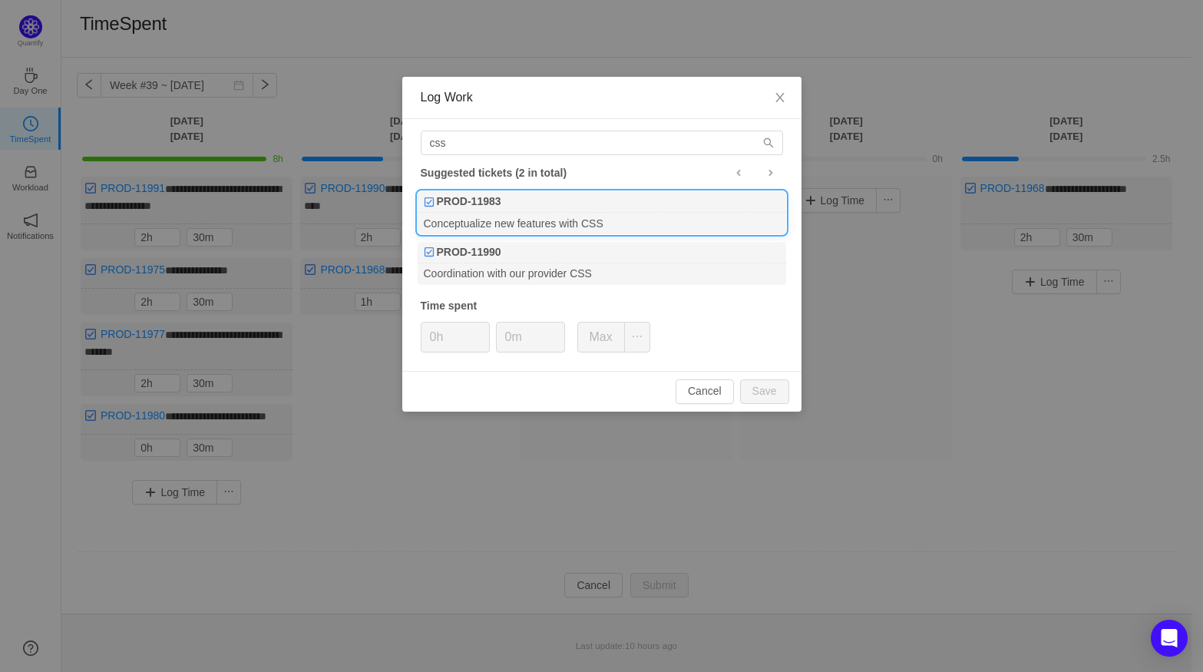
click at [500, 220] on div "Conceptualize new features with CSS" at bounding box center [601, 223] width 368 height 21
click at [517, 341] on input "0m" at bounding box center [531, 336] width 68 height 29
click at [751, 397] on button "Save" at bounding box center [764, 391] width 49 height 25
type input "0m"
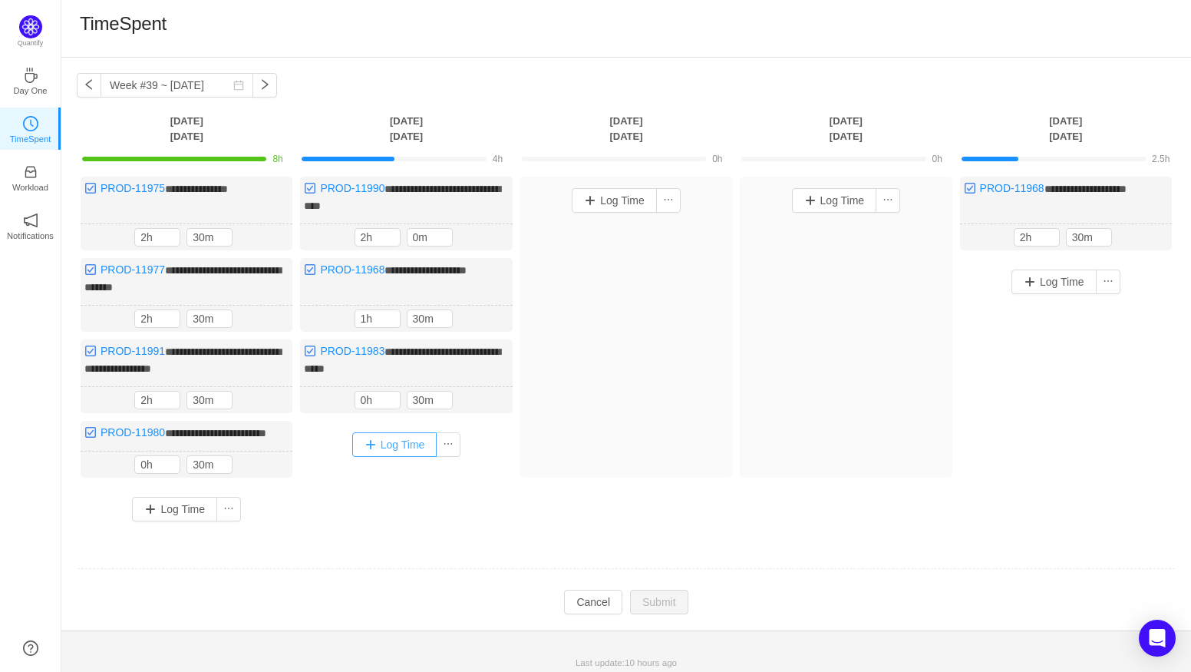
click at [364, 437] on button "Log Time" at bounding box center [394, 444] width 85 height 25
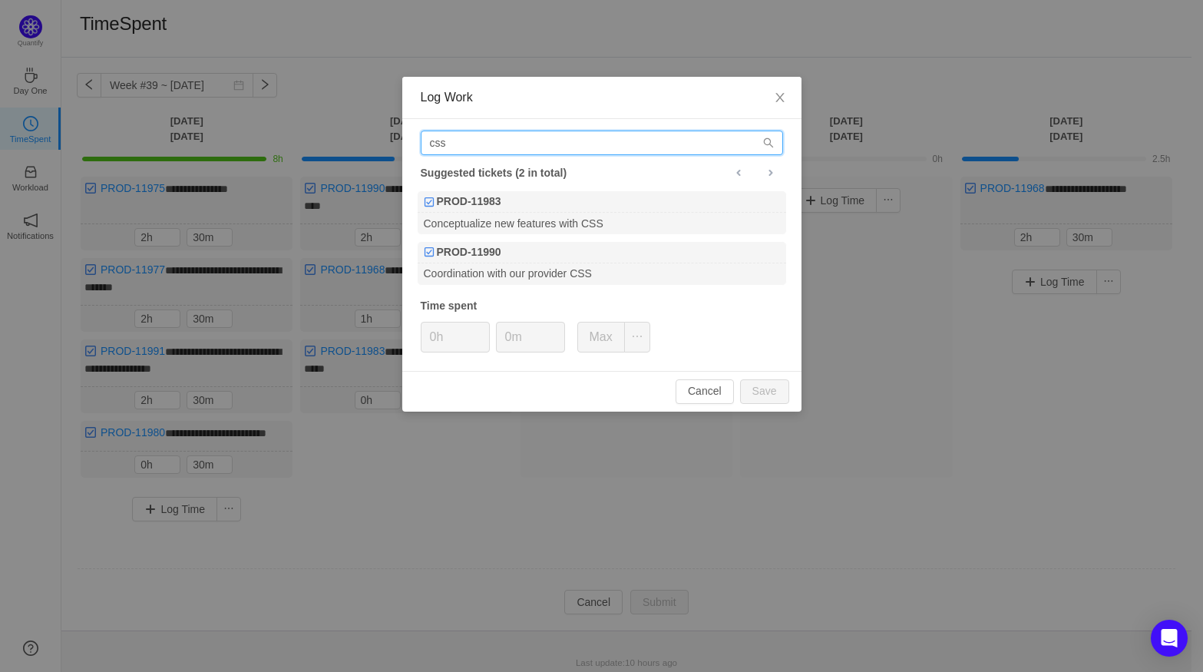
drag, startPoint x: 481, startPoint y: 142, endPoint x: 406, endPoint y: 143, distance: 75.2
click at [406, 143] on div "css Suggested tickets (2 in total) PROD-11983 Conceptualize new features with C…" at bounding box center [601, 245] width 399 height 252
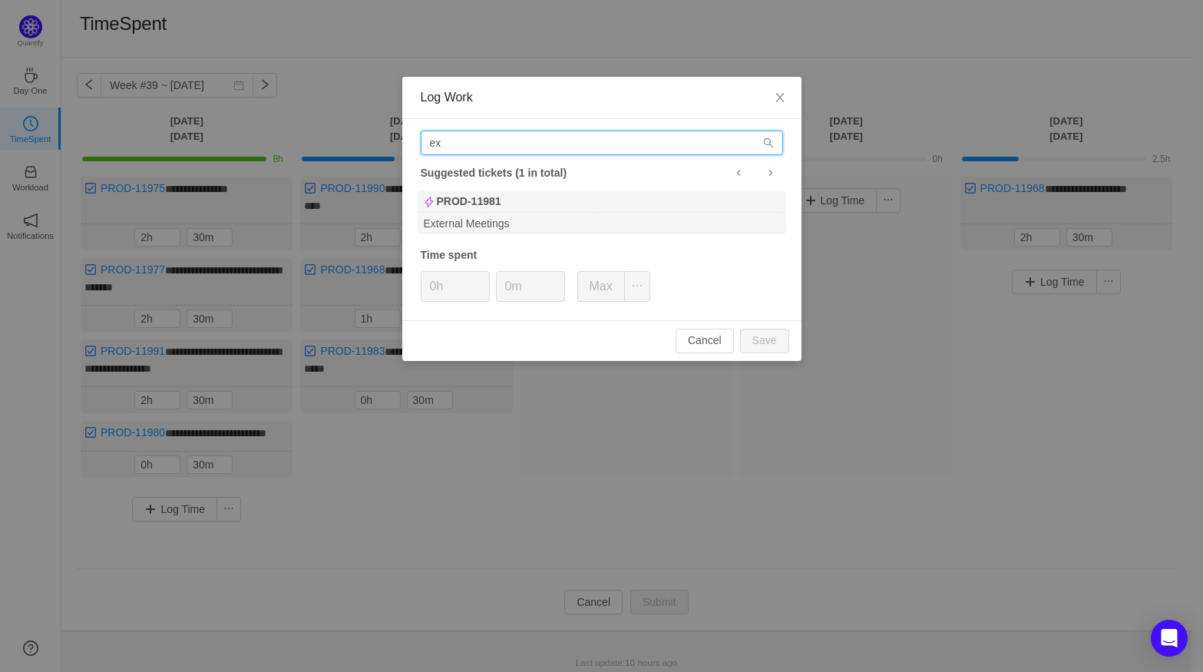
type input "e"
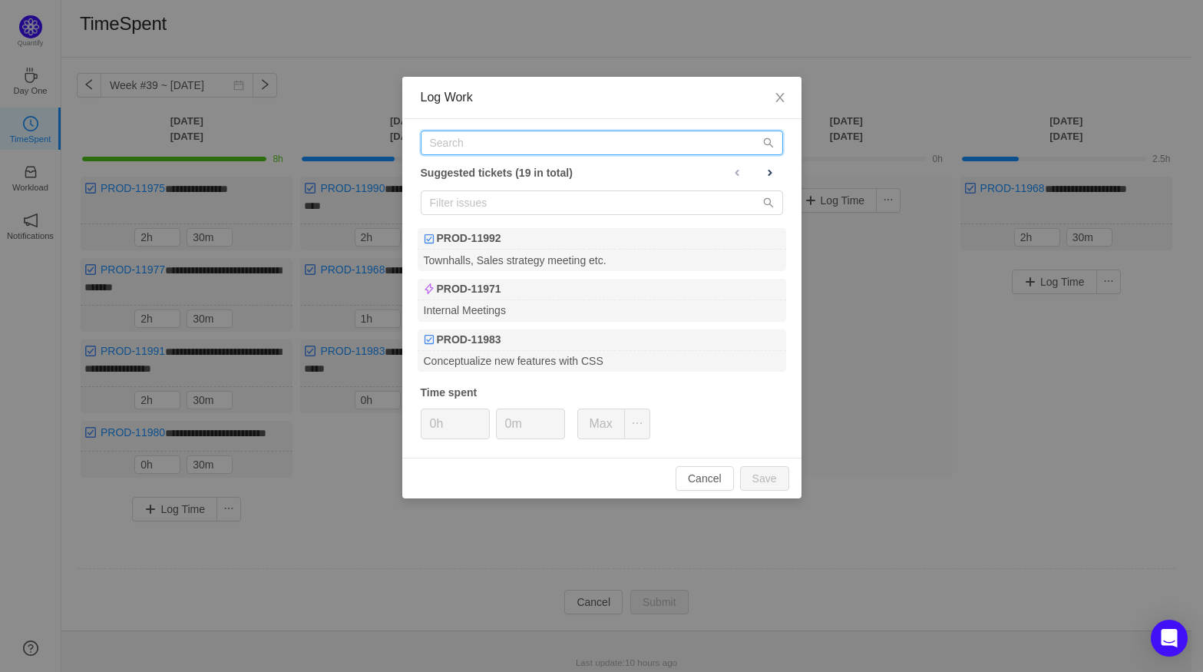
click at [453, 137] on input "text" at bounding box center [602, 142] width 362 height 25
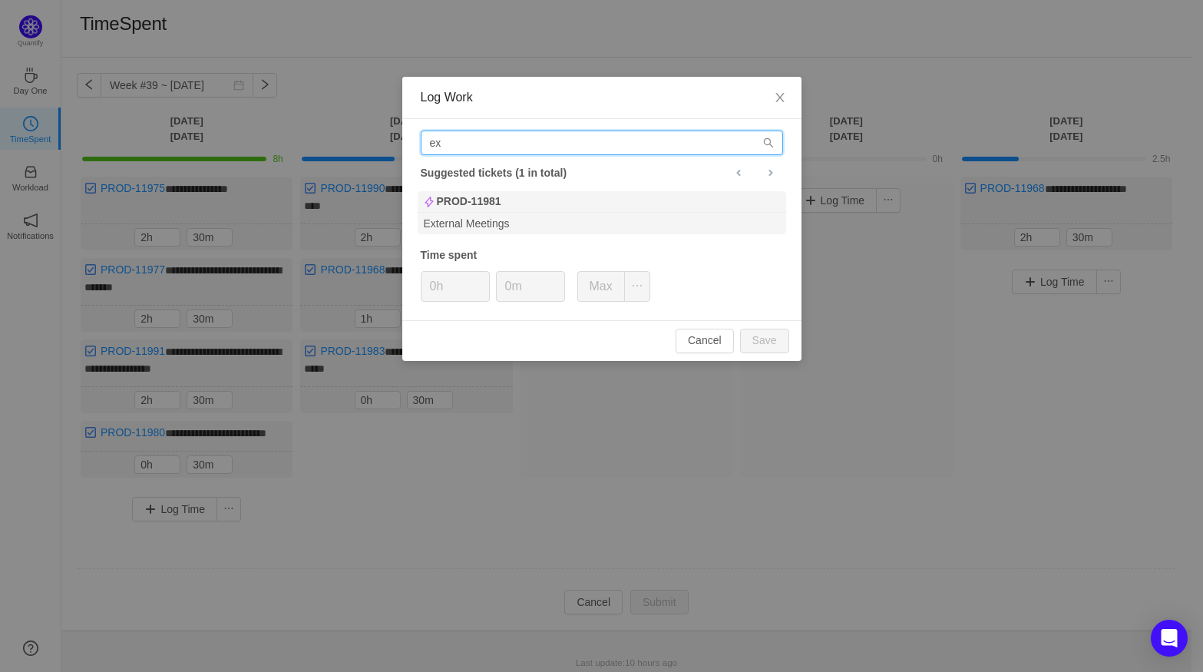
type input "e"
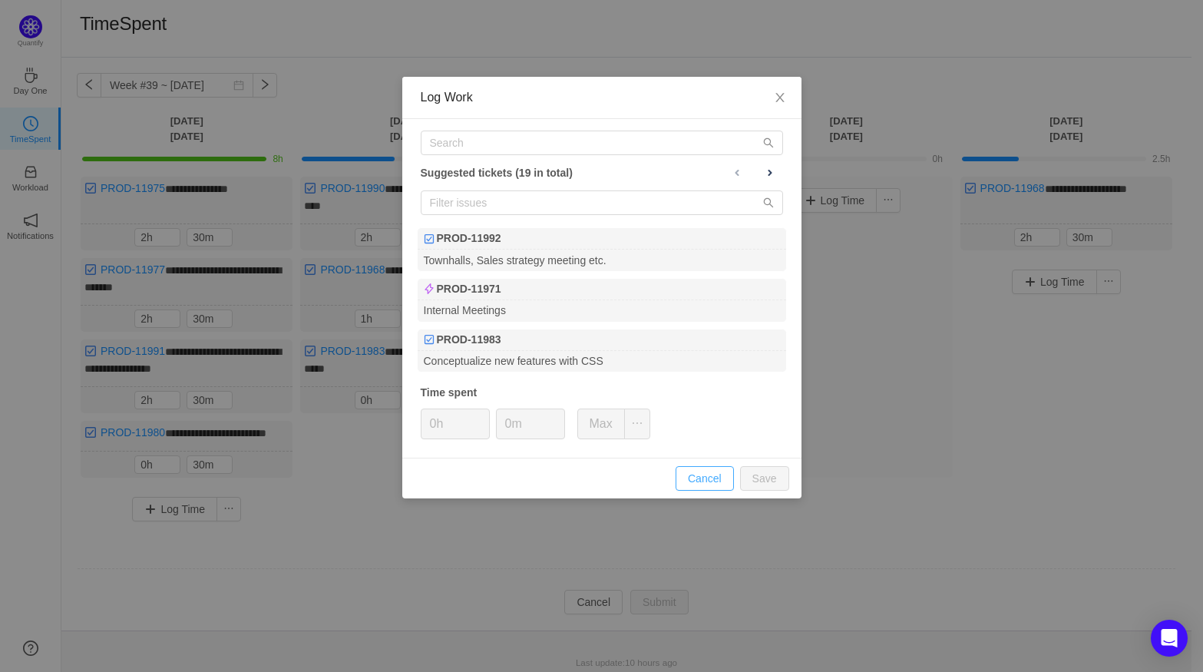
click at [710, 480] on button "Cancel" at bounding box center [704, 478] width 58 height 25
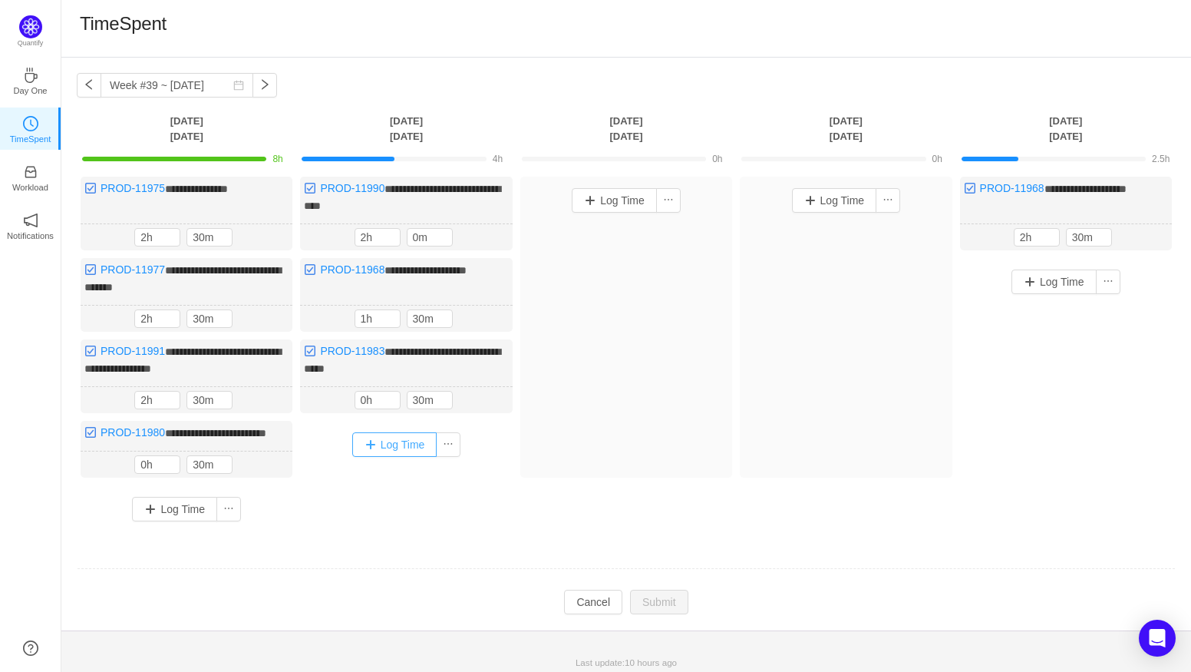
click at [381, 434] on button "Log Time" at bounding box center [394, 444] width 85 height 25
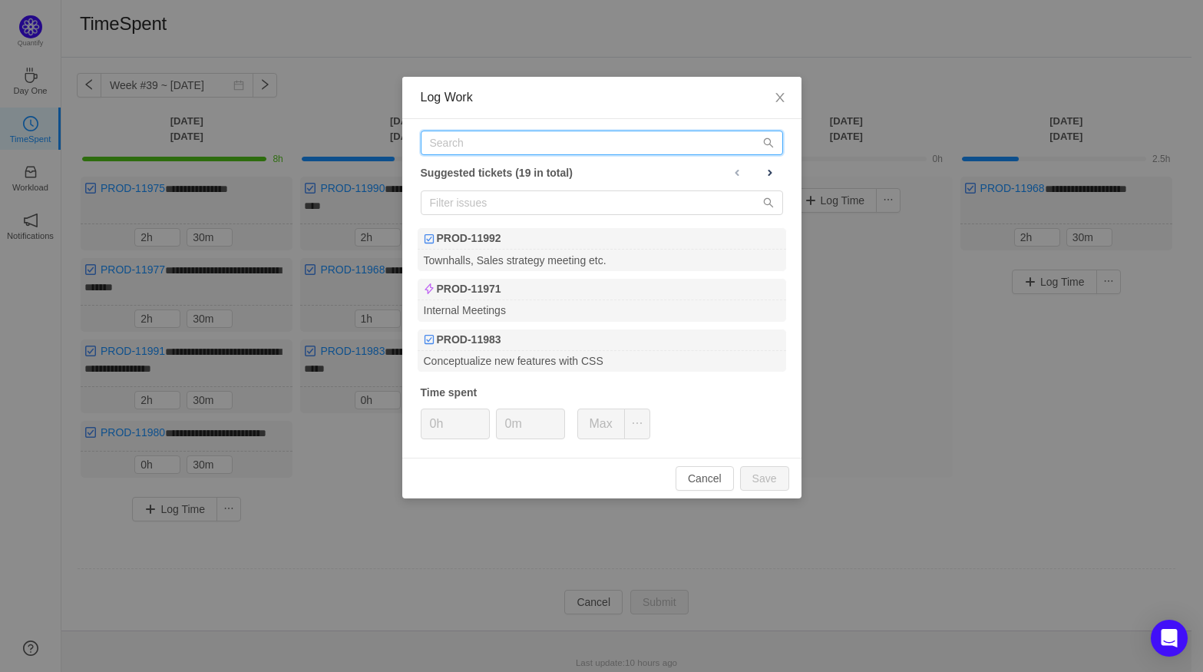
click at [480, 135] on input "text" at bounding box center [602, 142] width 362 height 25
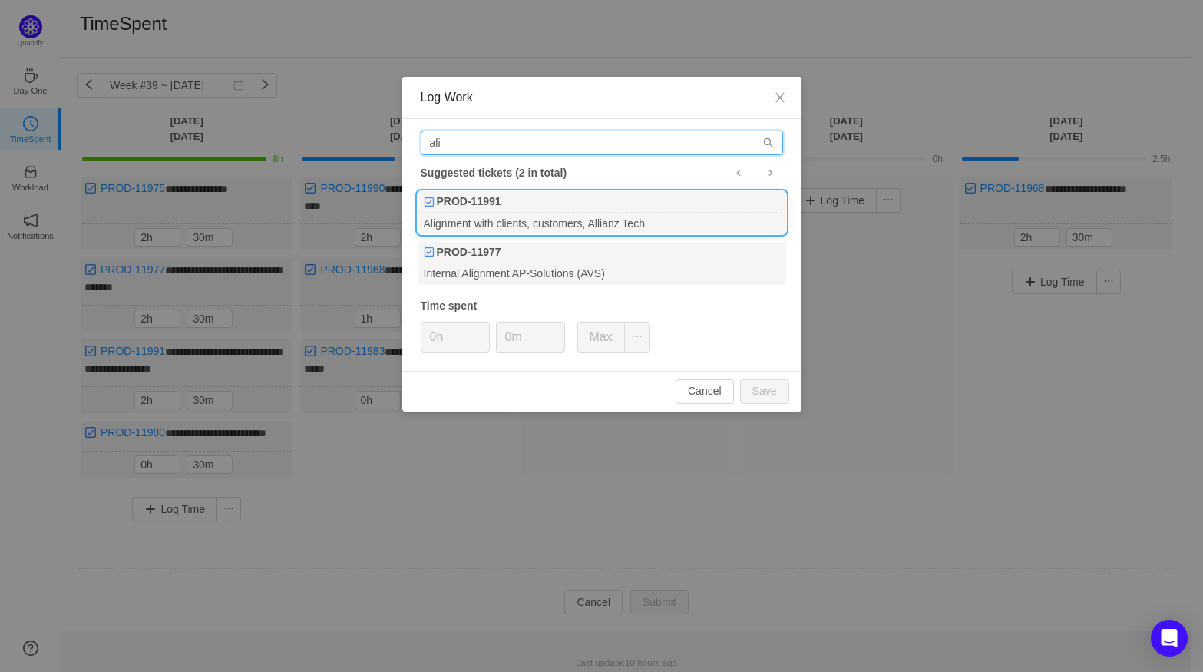
type input "ali"
click at [514, 218] on div "Alignment with clients, customers, Allianz Tech" at bounding box center [601, 223] width 368 height 21
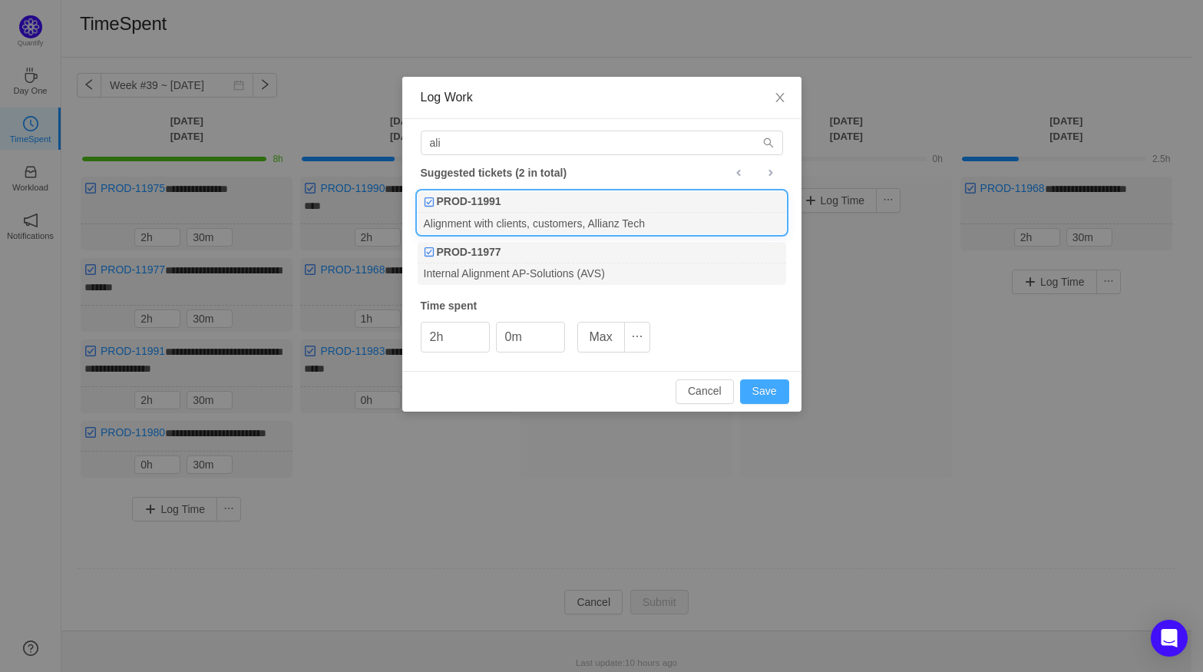
click at [770, 399] on button "Save" at bounding box center [764, 391] width 49 height 25
type input "0h"
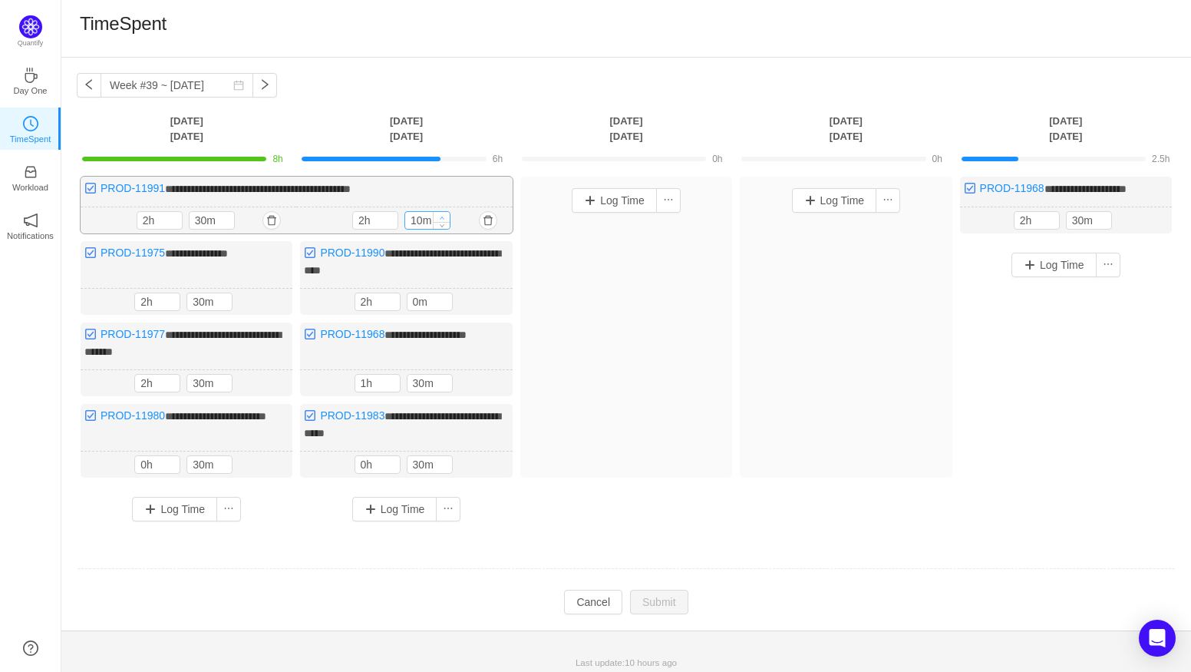
click at [441, 215] on icon "icon: up" at bounding box center [442, 217] width 5 height 5
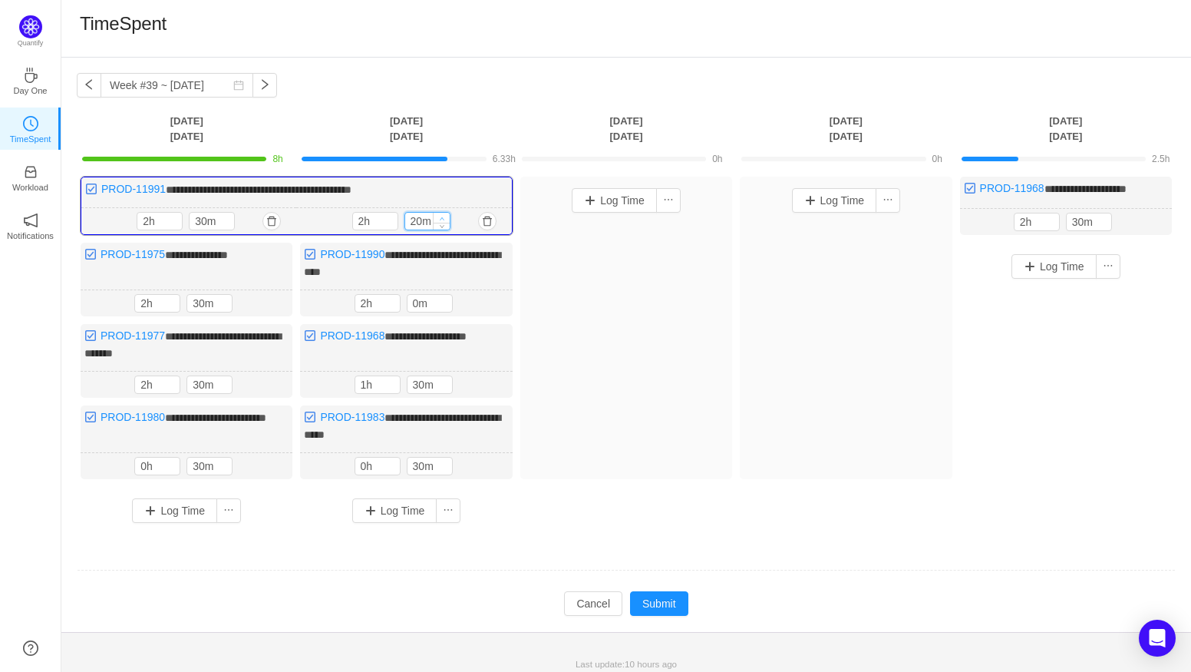
click at [441, 216] on icon "icon: up" at bounding box center [441, 218] width 5 height 5
type input "30m"
click at [441, 216] on icon "icon: up" at bounding box center [441, 218] width 5 height 5
click at [449, 295] on span "Increase Value" at bounding box center [444, 300] width 16 height 10
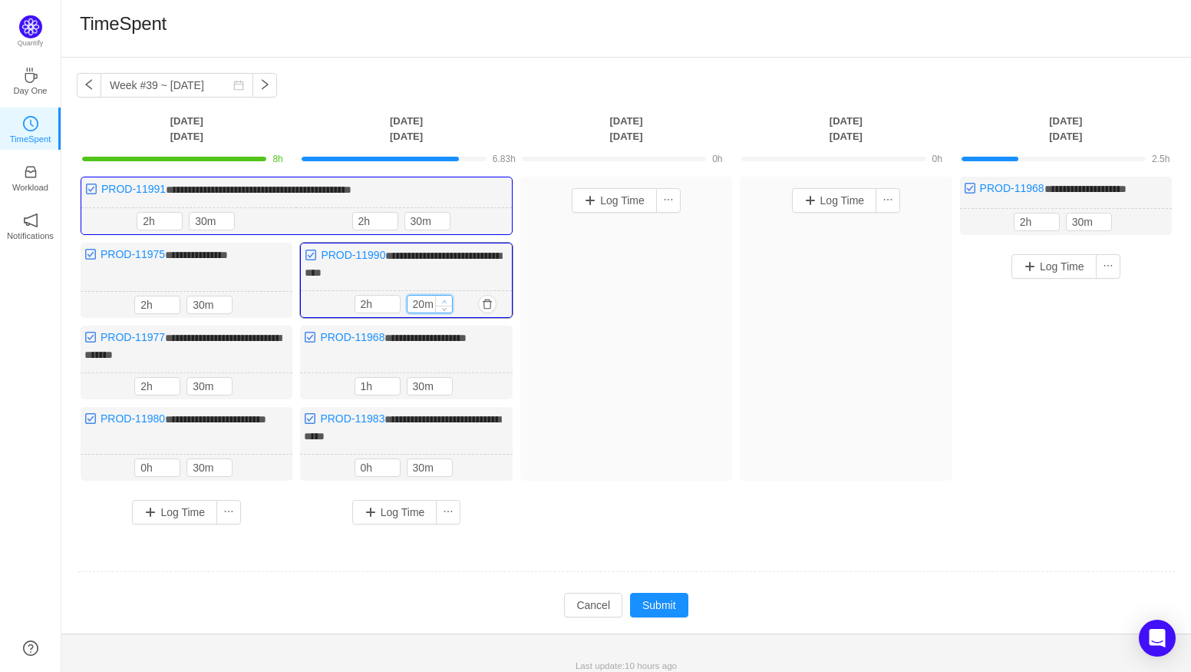
click at [444, 299] on icon "icon: up" at bounding box center [443, 301] width 5 height 5
type input "30m"
click at [444, 299] on icon "icon: up" at bounding box center [443, 301] width 5 height 5
type input "1h"
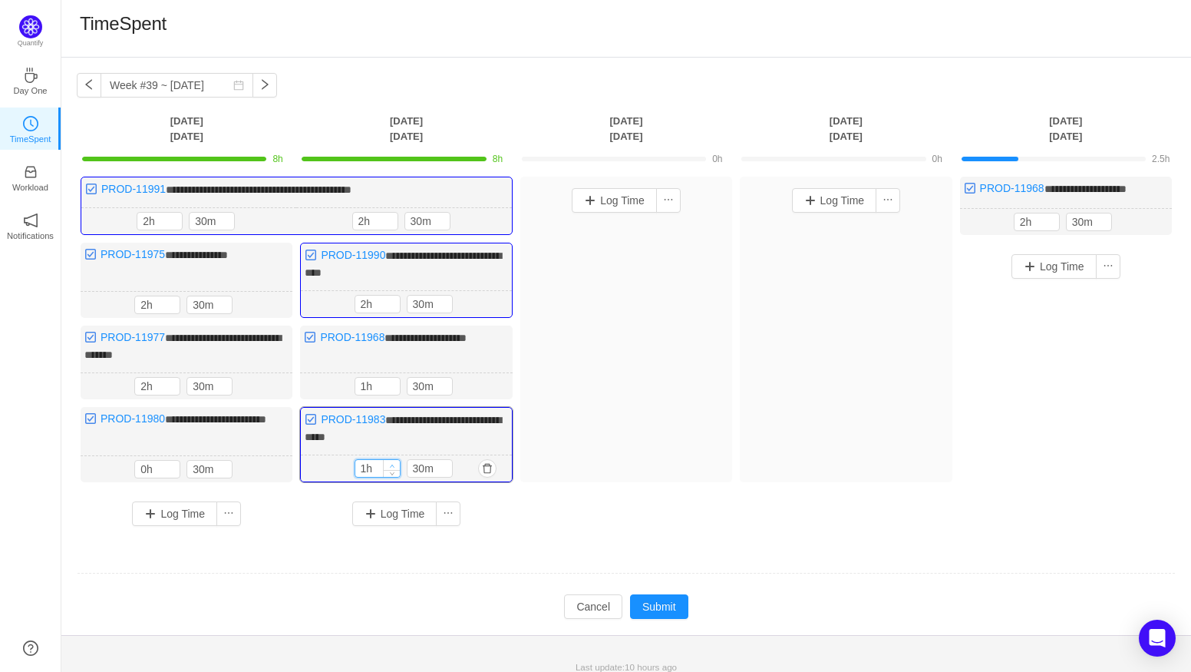
click at [392, 460] on span "Increase Value" at bounding box center [392, 465] width 16 height 10
click at [678, 599] on button "Submit" at bounding box center [659, 606] width 58 height 25
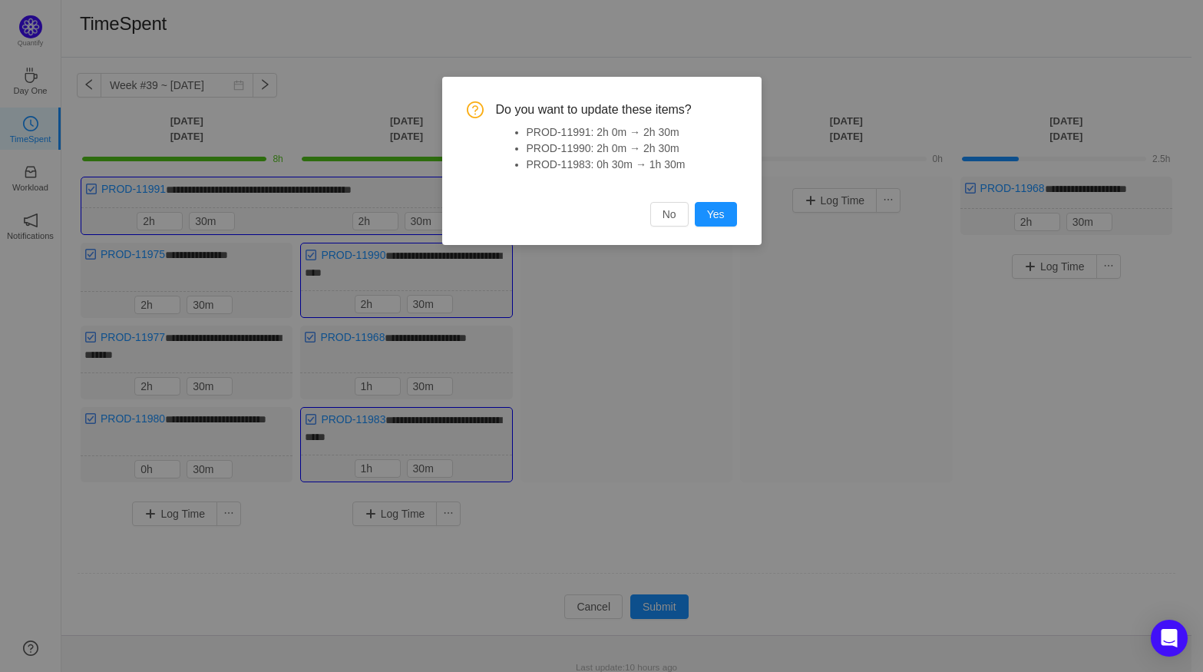
click at [740, 223] on div "Do you want to update these items? PROD-11991: 2h 0m → 2h 30m PROD-11990: 2h 0m…" at bounding box center [601, 161] width 319 height 168
click at [731, 214] on button "Yes" at bounding box center [716, 214] width 42 height 25
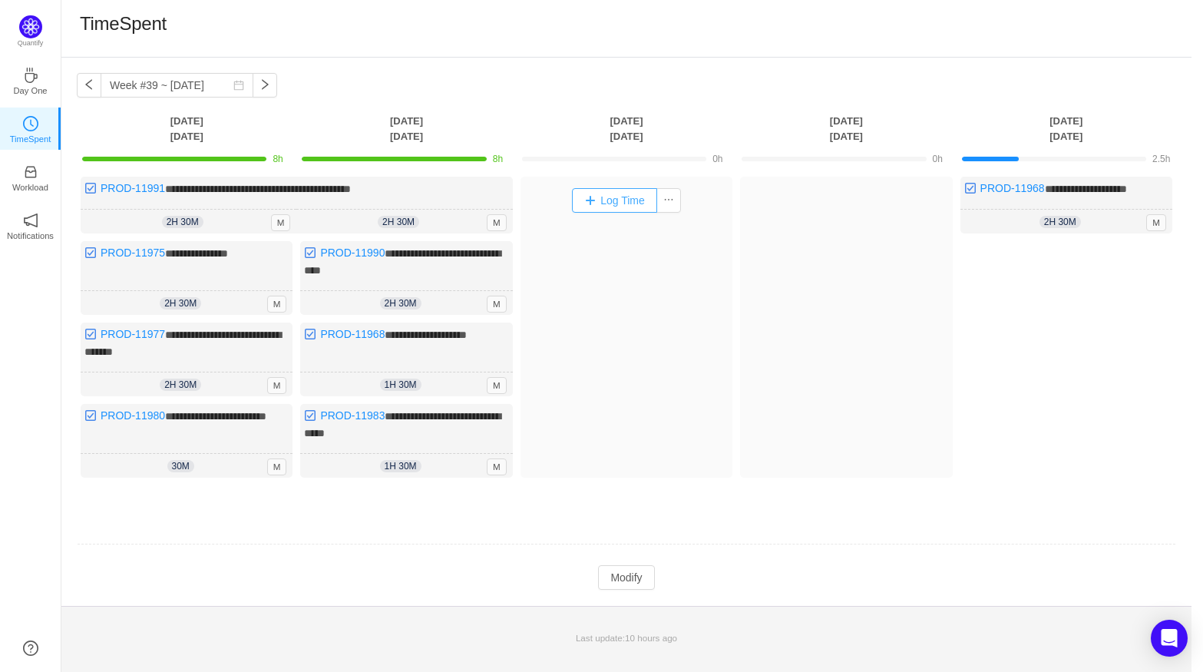
click at [616, 197] on button "Log Time" at bounding box center [614, 200] width 85 height 25
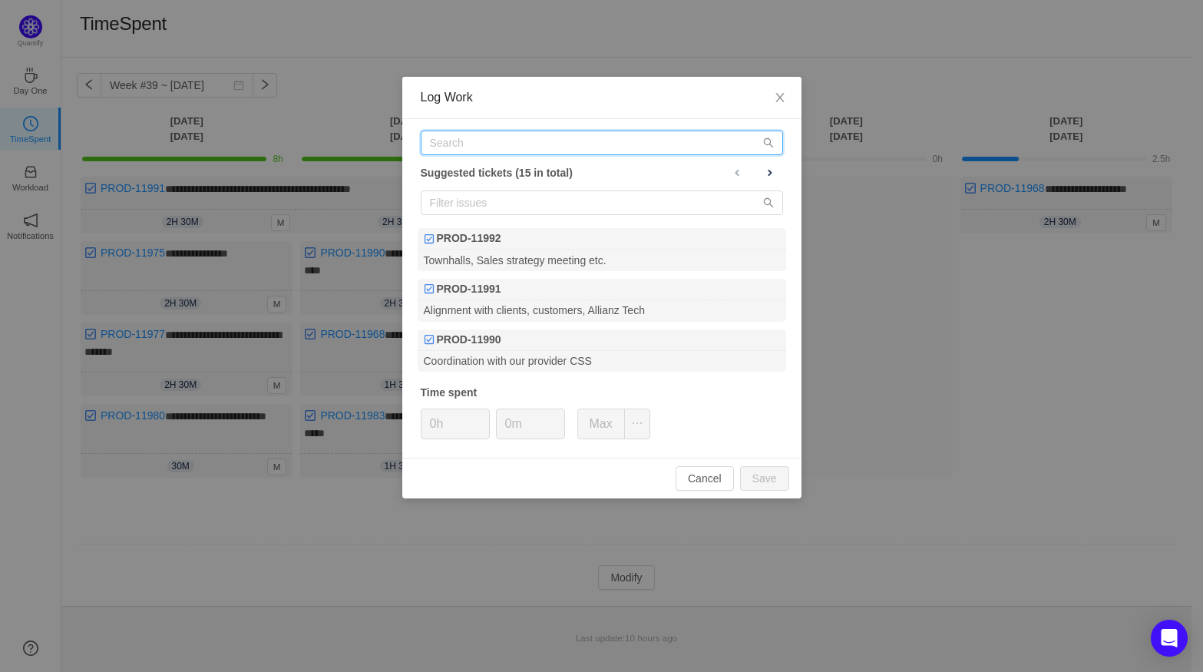
click at [487, 148] on input "text" at bounding box center [602, 142] width 362 height 25
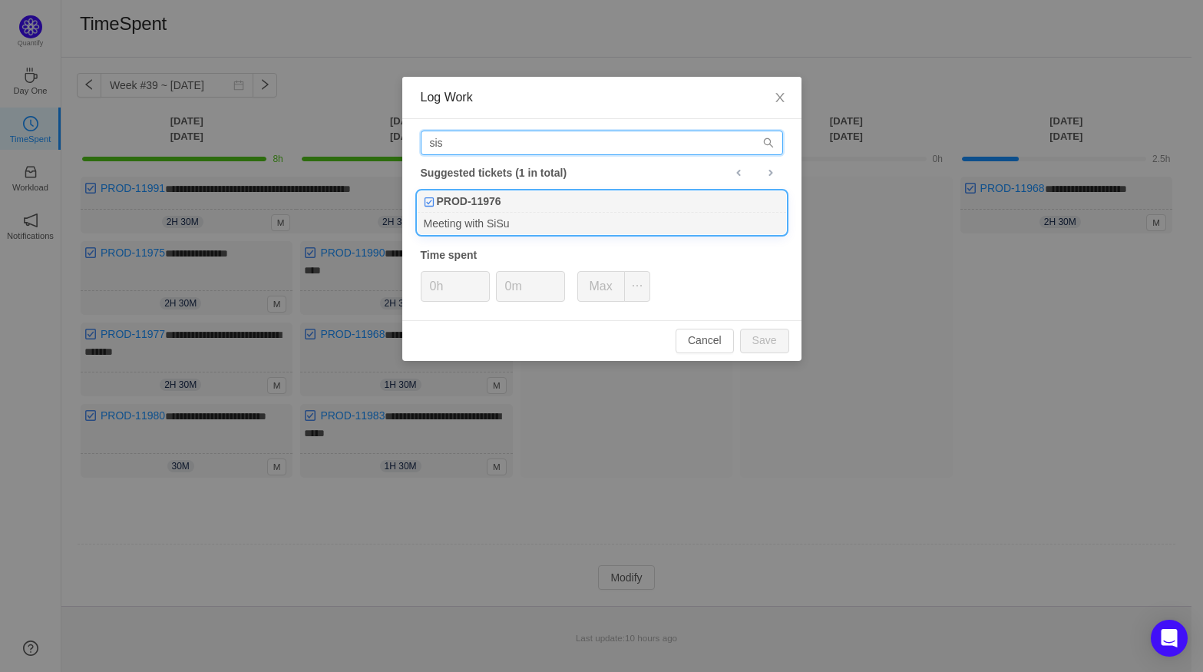
type input "sis"
click at [480, 226] on div "Meeting with SiSu" at bounding box center [601, 223] width 368 height 21
type input "1h"
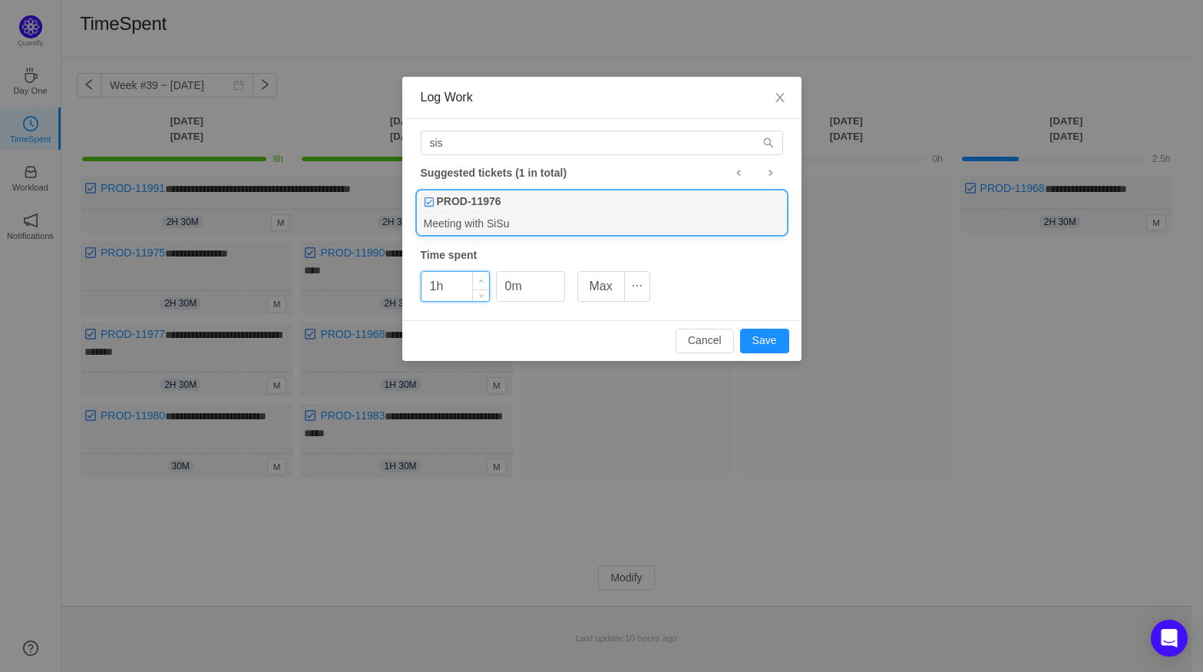
click at [479, 281] on icon "icon: up" at bounding box center [480, 281] width 5 height 5
click at [555, 285] on span "Decrease Value" at bounding box center [556, 292] width 16 height 18
click at [558, 281] on icon "icon: up" at bounding box center [555, 281] width 5 height 5
type input "30m"
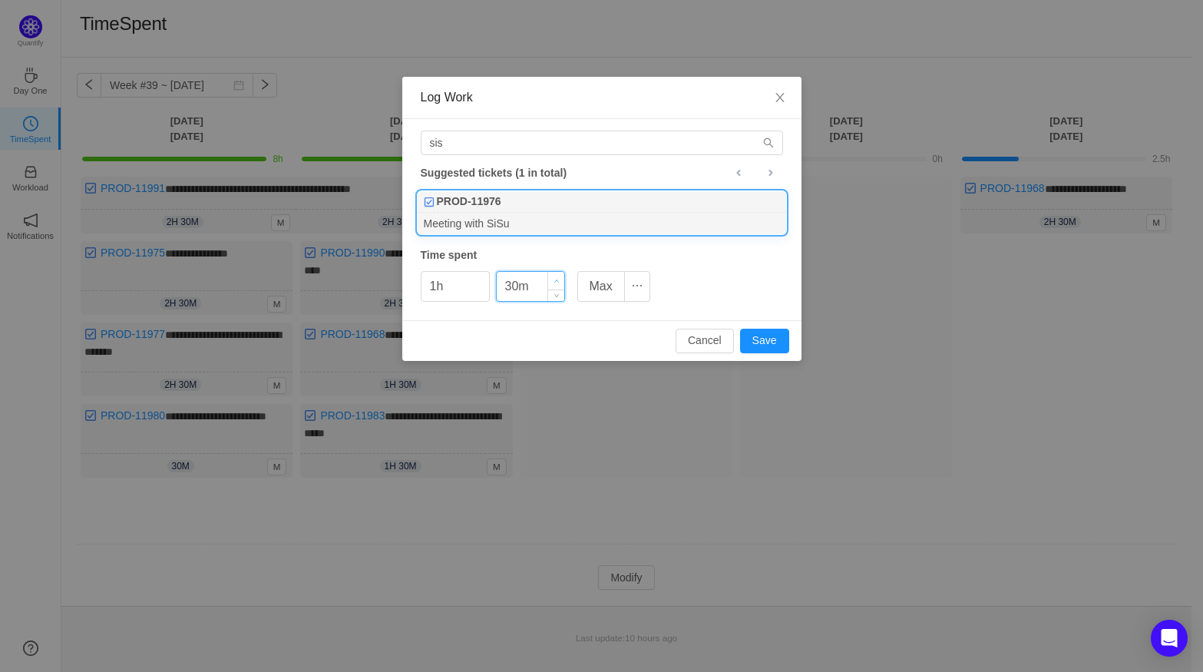
click at [558, 281] on icon "icon: up" at bounding box center [555, 281] width 5 height 5
click at [780, 336] on button "Save" at bounding box center [764, 340] width 49 height 25
type input "0h"
type input "0m"
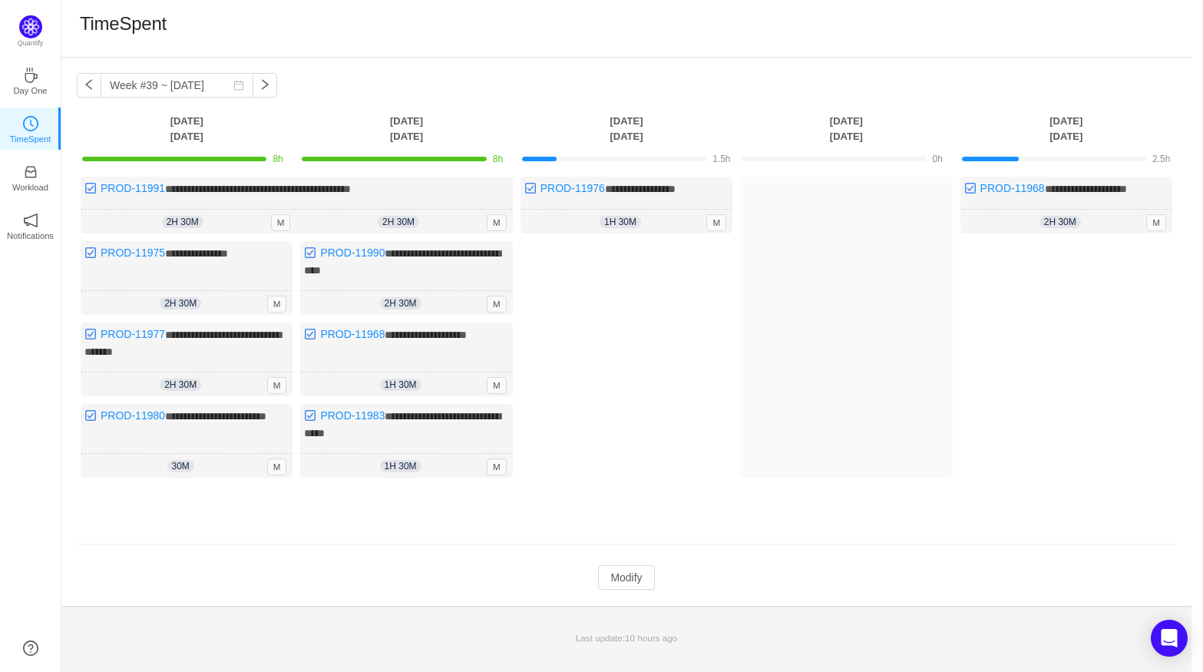
drag, startPoint x: 602, startPoint y: 540, endPoint x: 609, endPoint y: 542, distance: 7.8
click at [608, 541] on td at bounding box center [626, 544] width 1099 height 39
click at [635, 570] on button "Modify" at bounding box center [626, 577] width 56 height 25
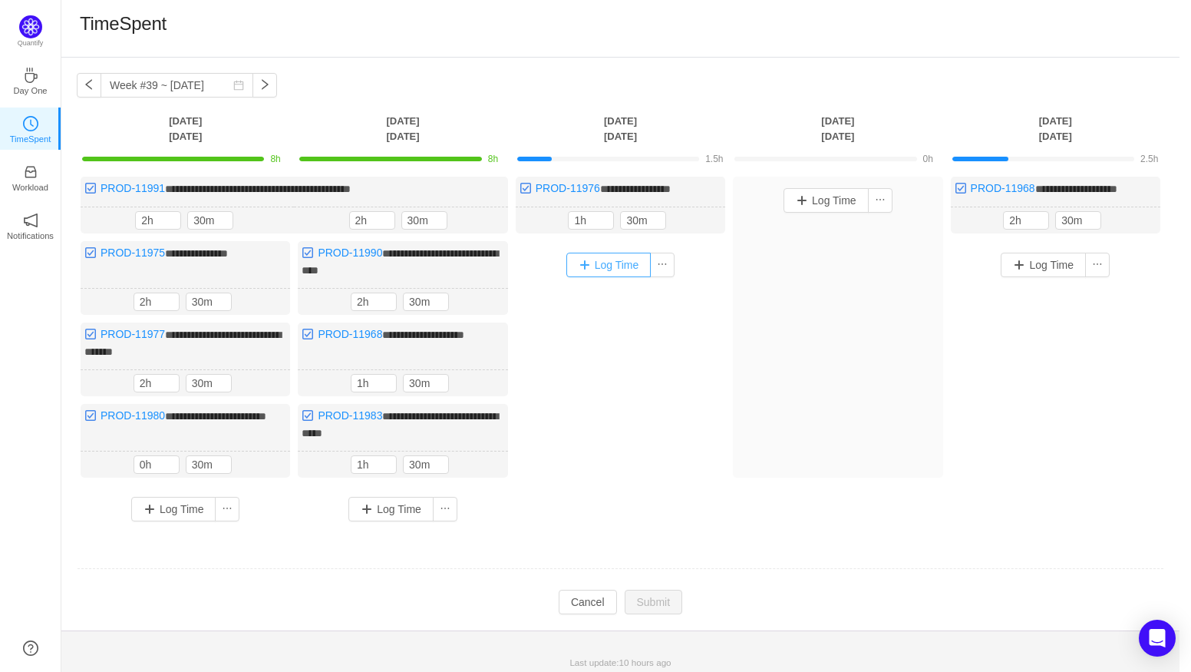
click at [584, 264] on button "Log Time" at bounding box center [608, 264] width 85 height 25
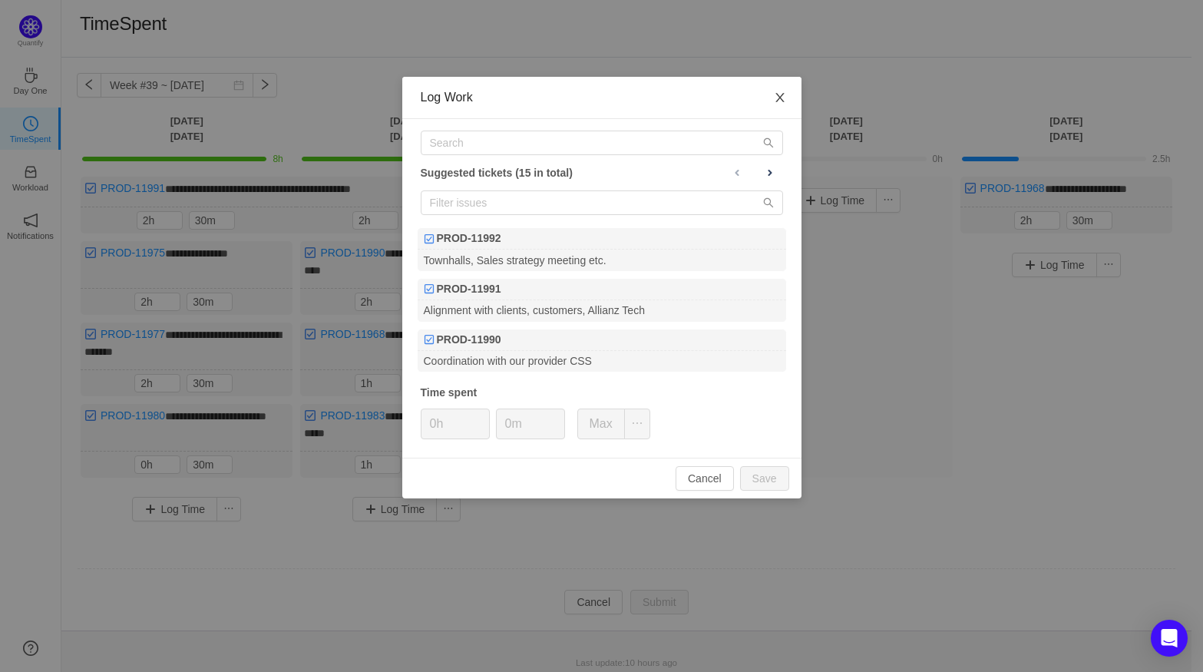
click at [774, 96] on icon "icon: close" at bounding box center [780, 97] width 12 height 12
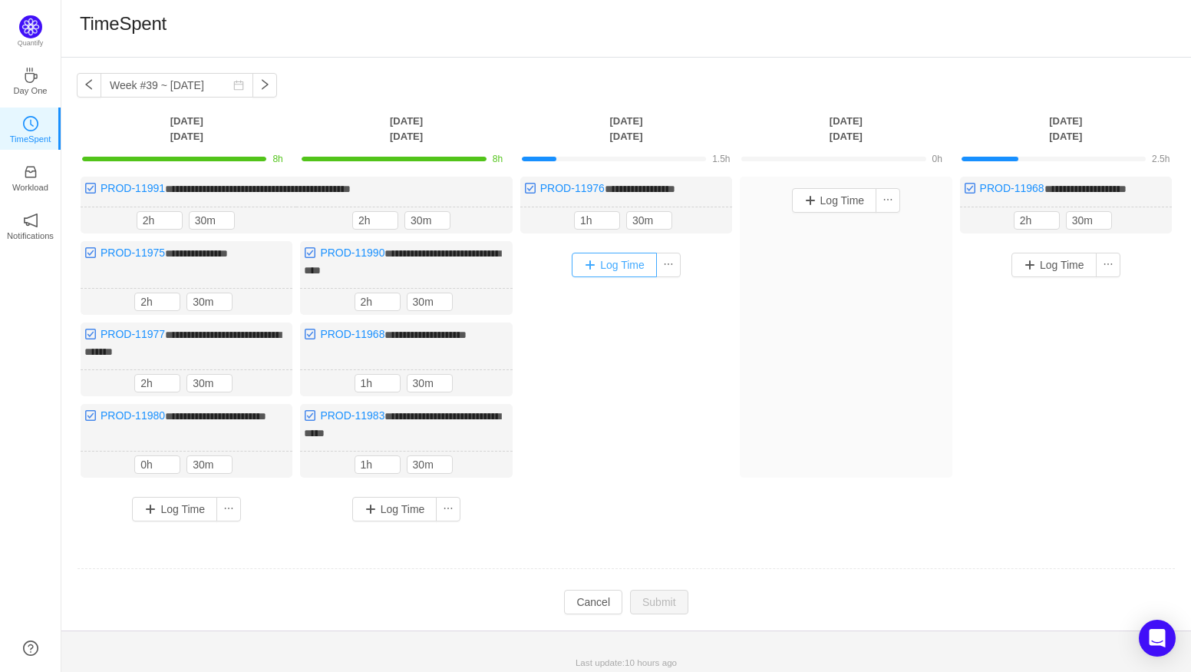
click at [618, 267] on button "Log Time" at bounding box center [614, 264] width 85 height 25
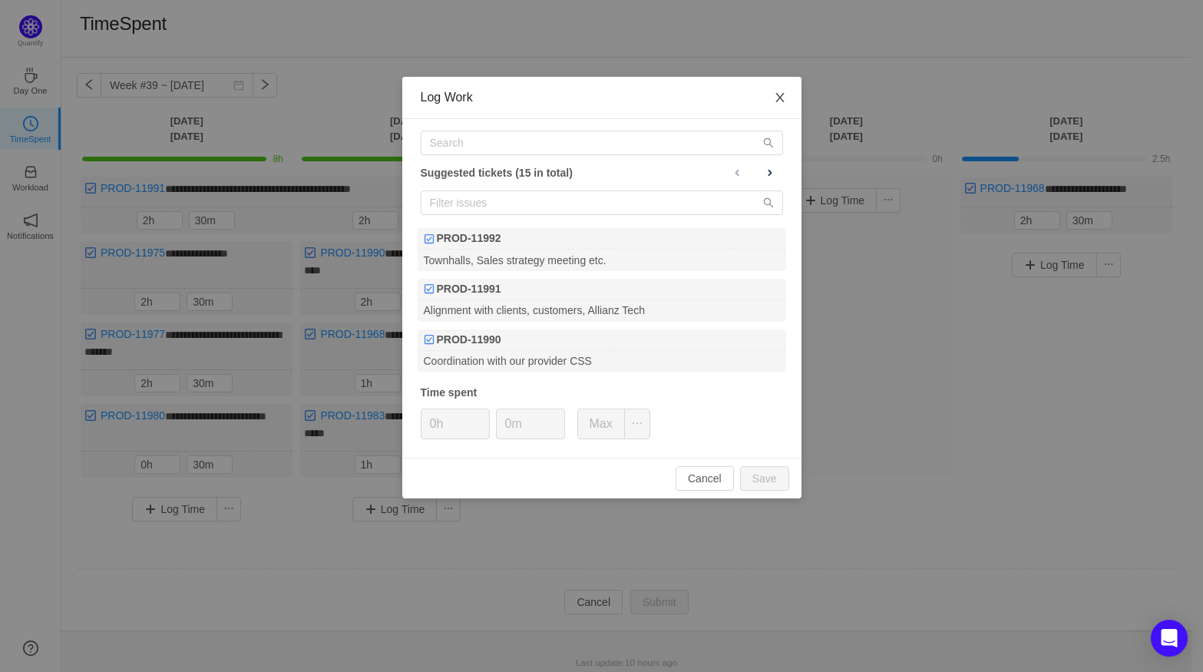
click at [776, 102] on icon "icon: close" at bounding box center [779, 97] width 8 height 9
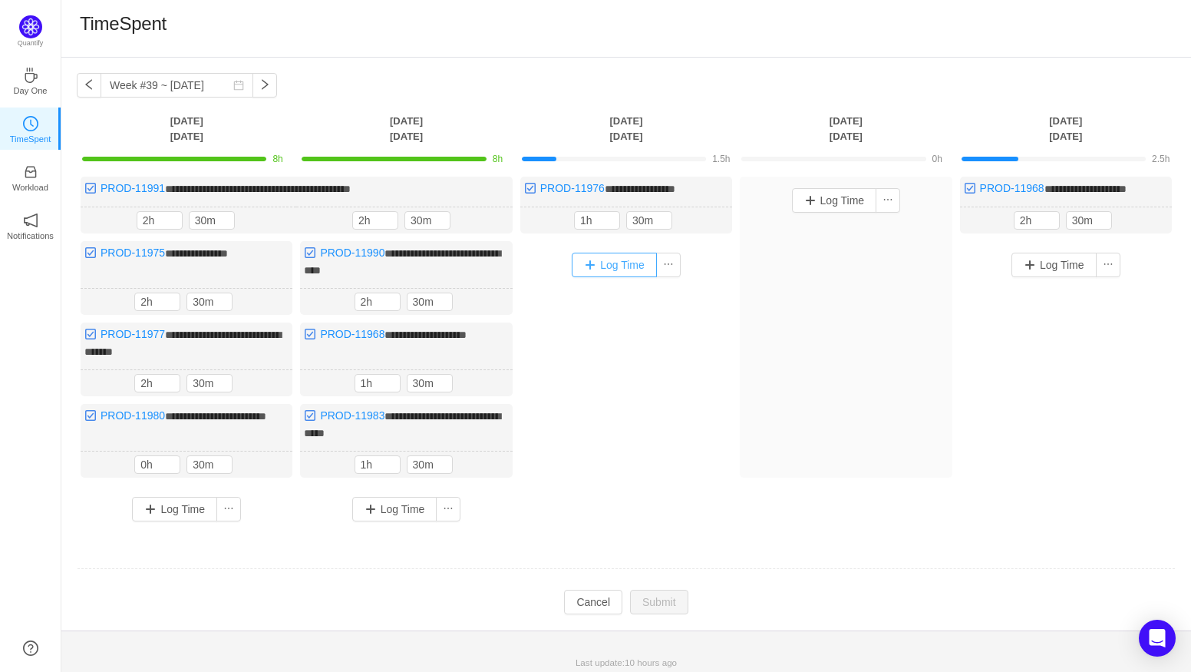
click at [607, 269] on button "Log Time" at bounding box center [614, 264] width 85 height 25
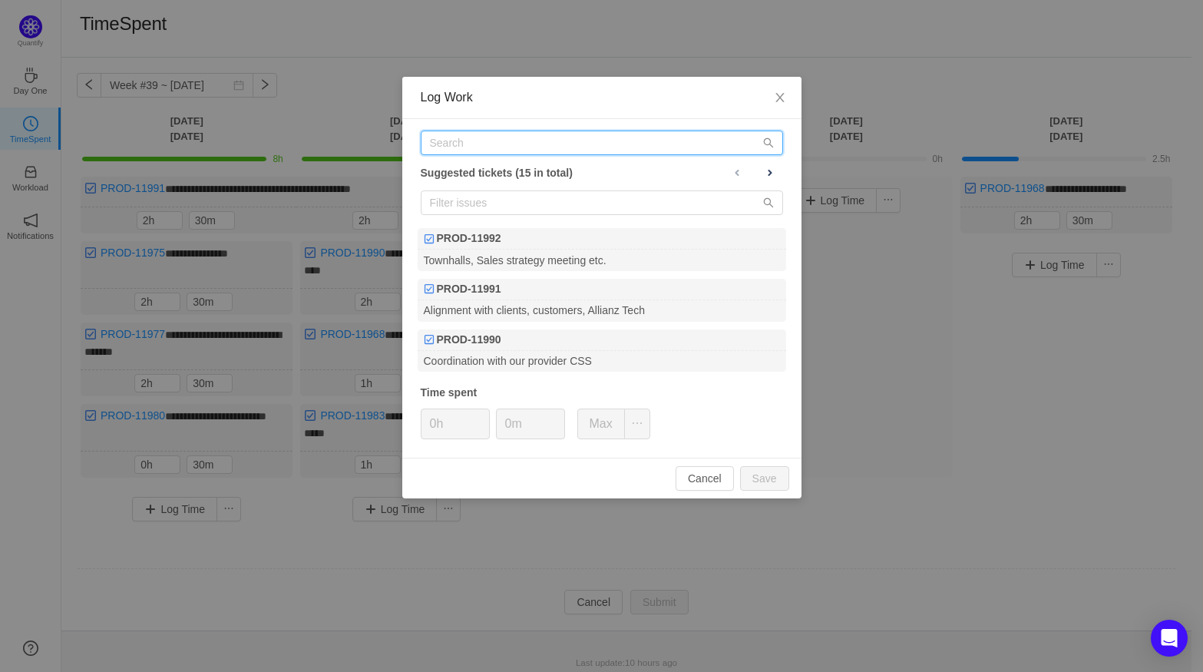
click at [516, 153] on input "text" at bounding box center [602, 142] width 362 height 25
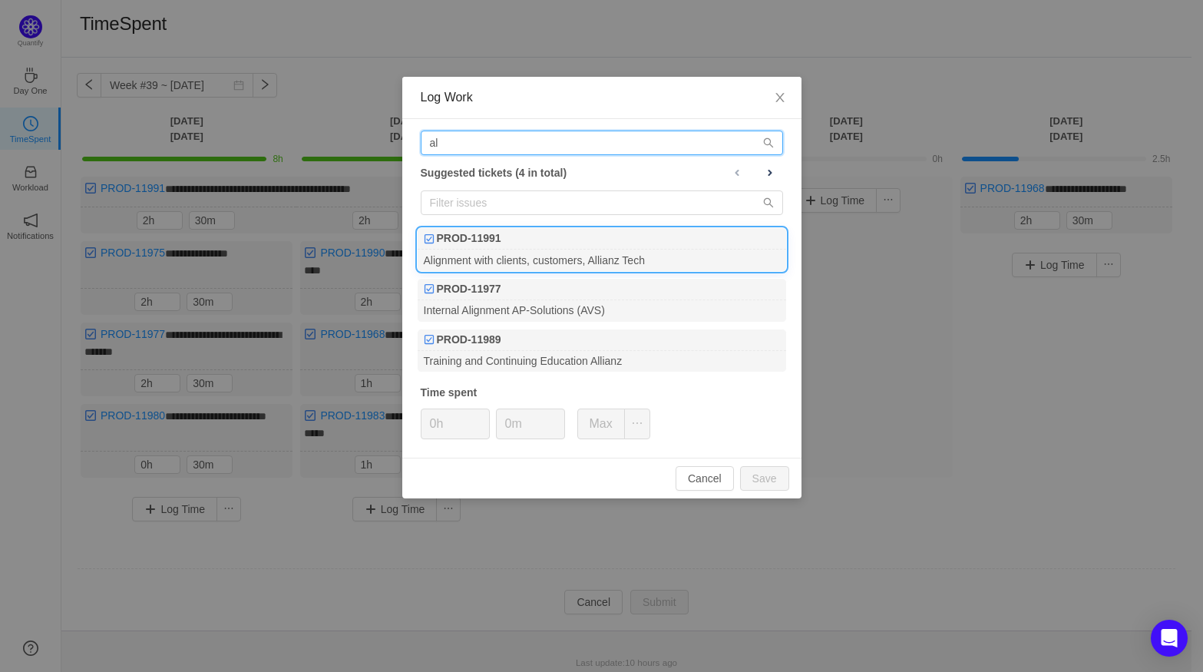
type input "al"
click at [553, 243] on div "PROD-11991" at bounding box center [601, 238] width 368 height 21
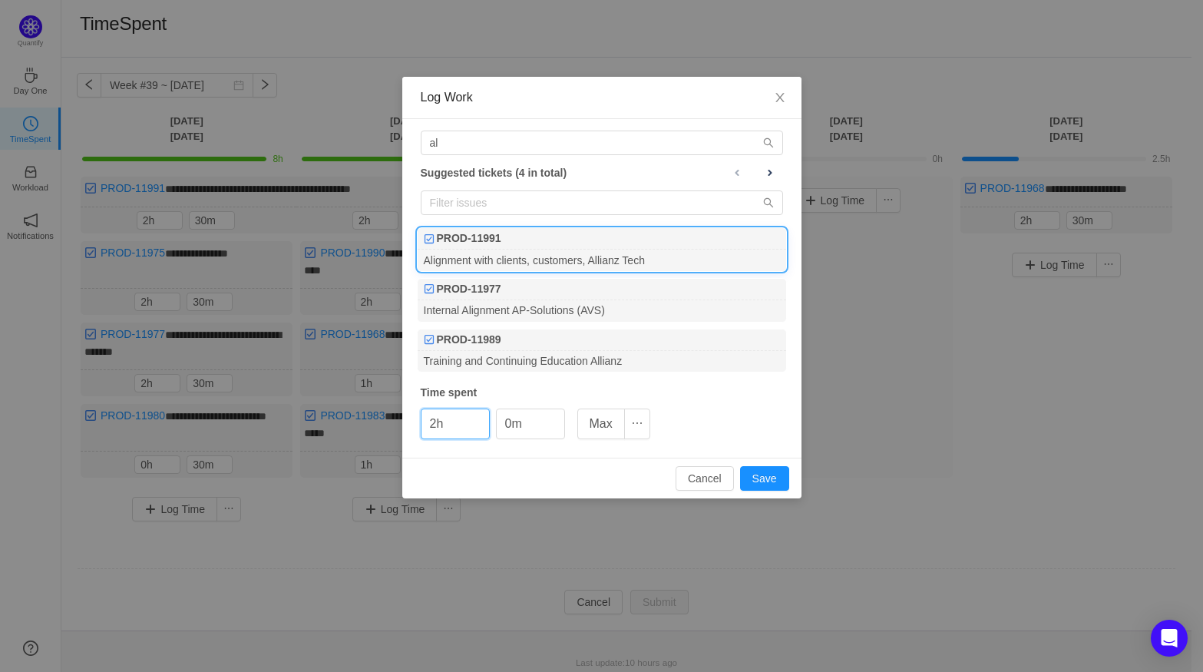
type input "2h"
type input "30m"
click at [762, 474] on button "Save" at bounding box center [764, 478] width 49 height 25
type input "0h"
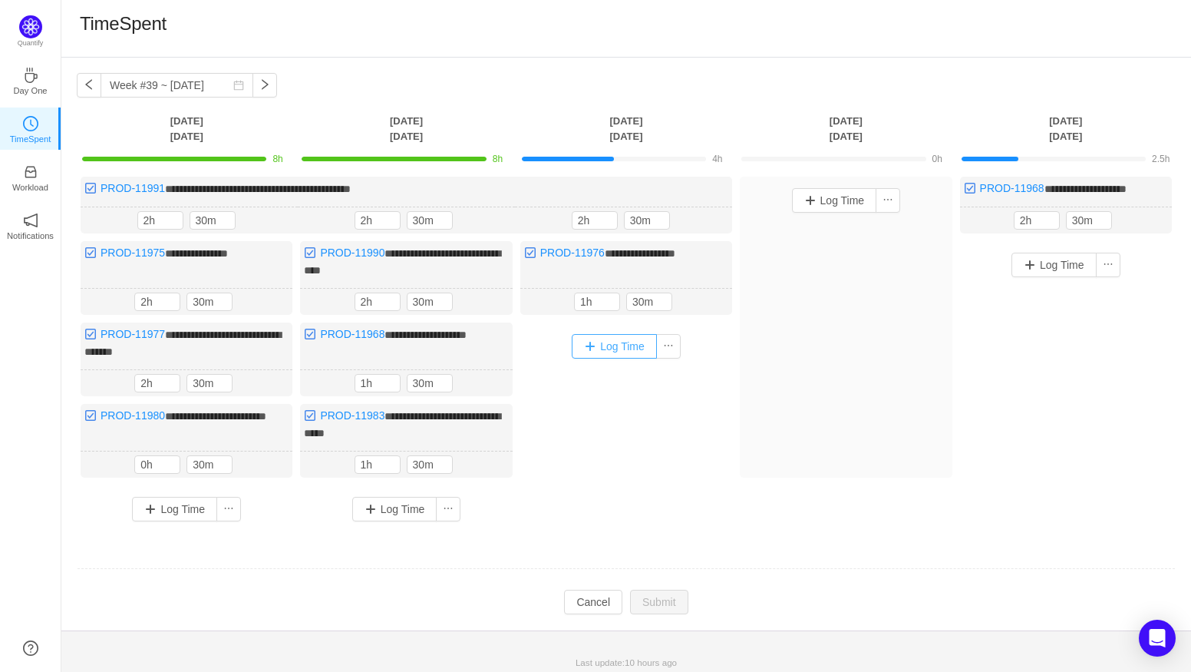
click at [604, 342] on button "Log Time" at bounding box center [614, 346] width 85 height 25
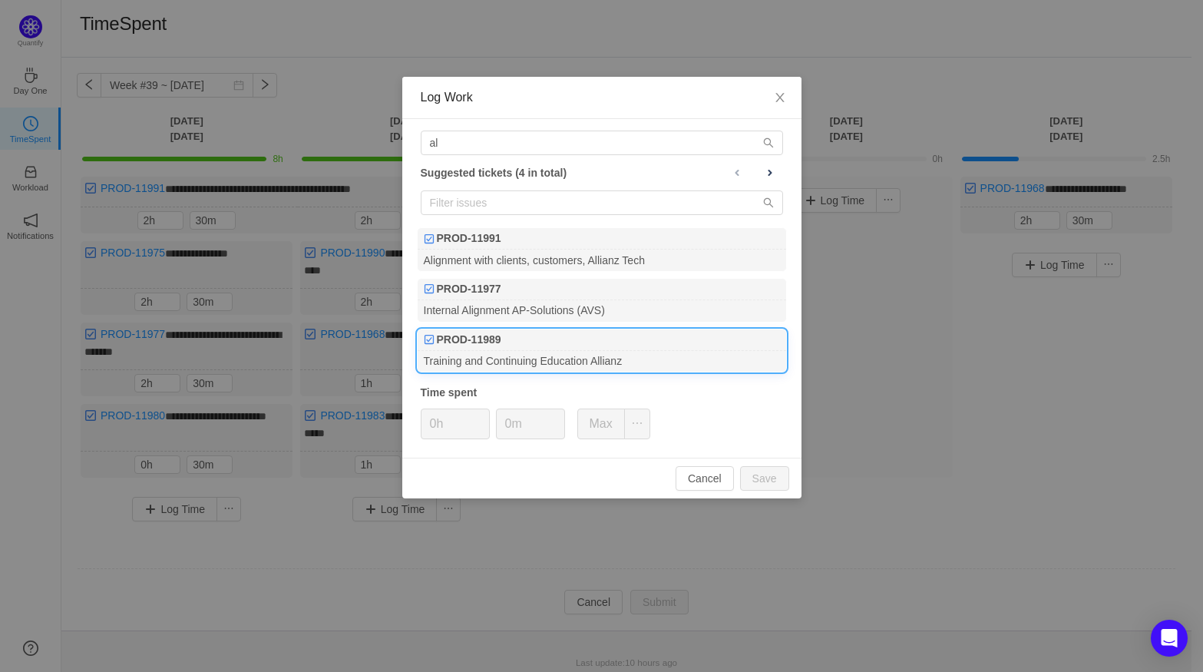
click at [523, 341] on div "PROD-11989" at bounding box center [601, 339] width 368 height 21
click at [519, 416] on input "0m" at bounding box center [531, 423] width 68 height 29
click at [555, 414] on span "Increase Value" at bounding box center [556, 418] width 16 height 18
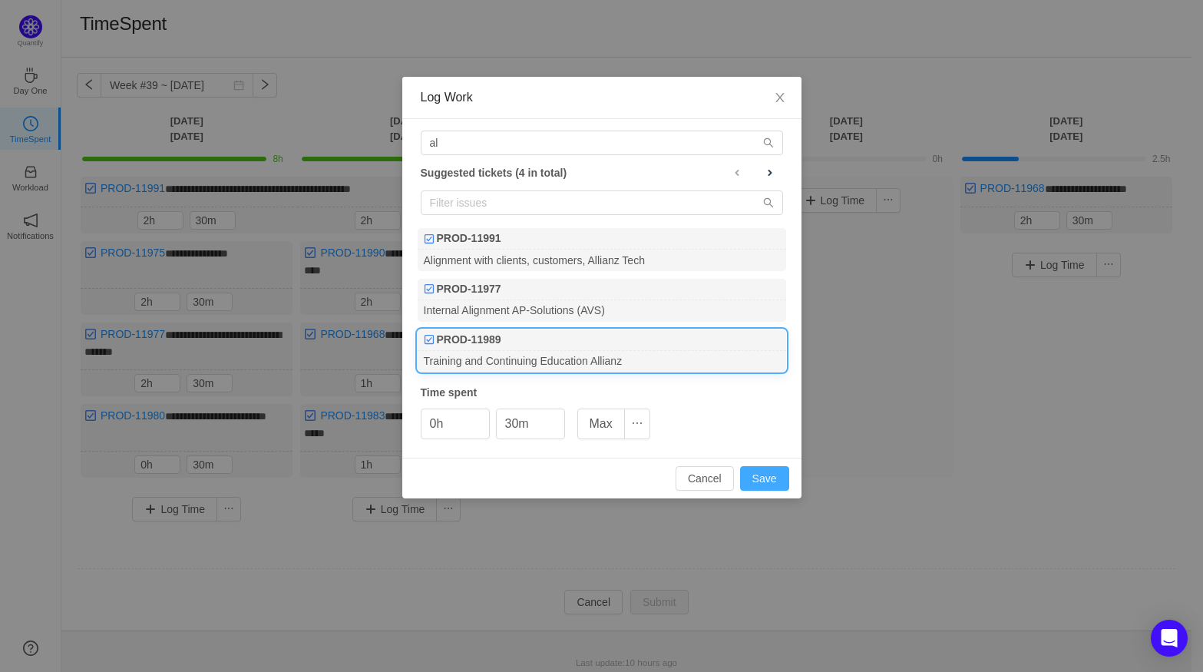
click at [762, 477] on button "Save" at bounding box center [764, 478] width 49 height 25
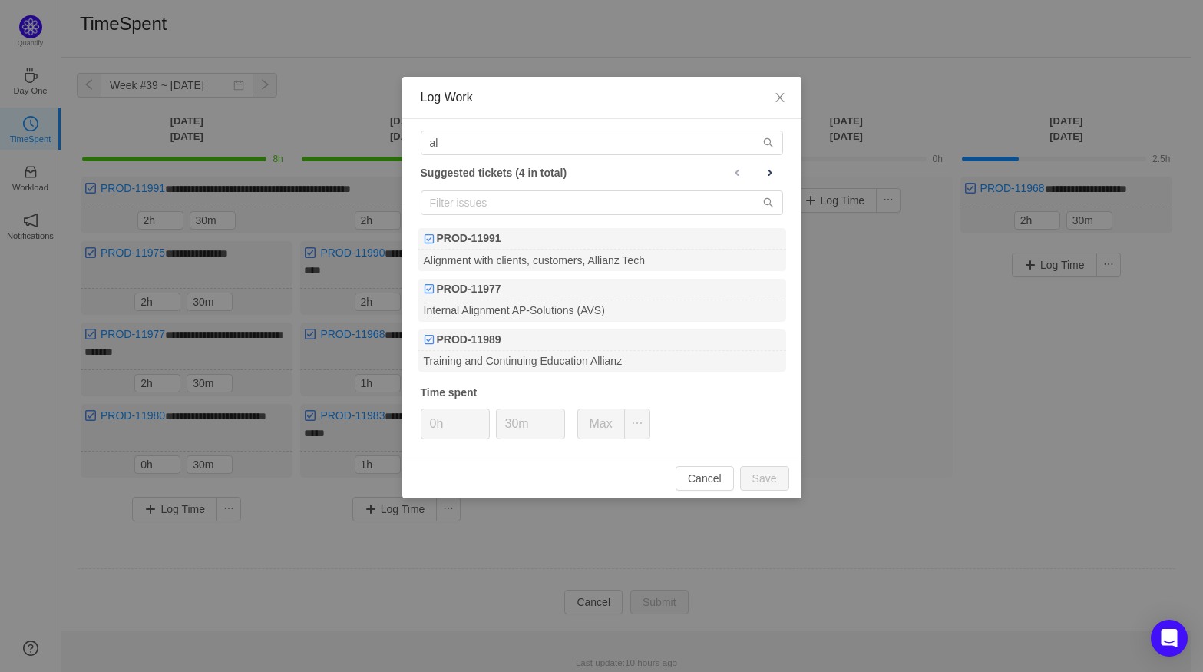
type input "0m"
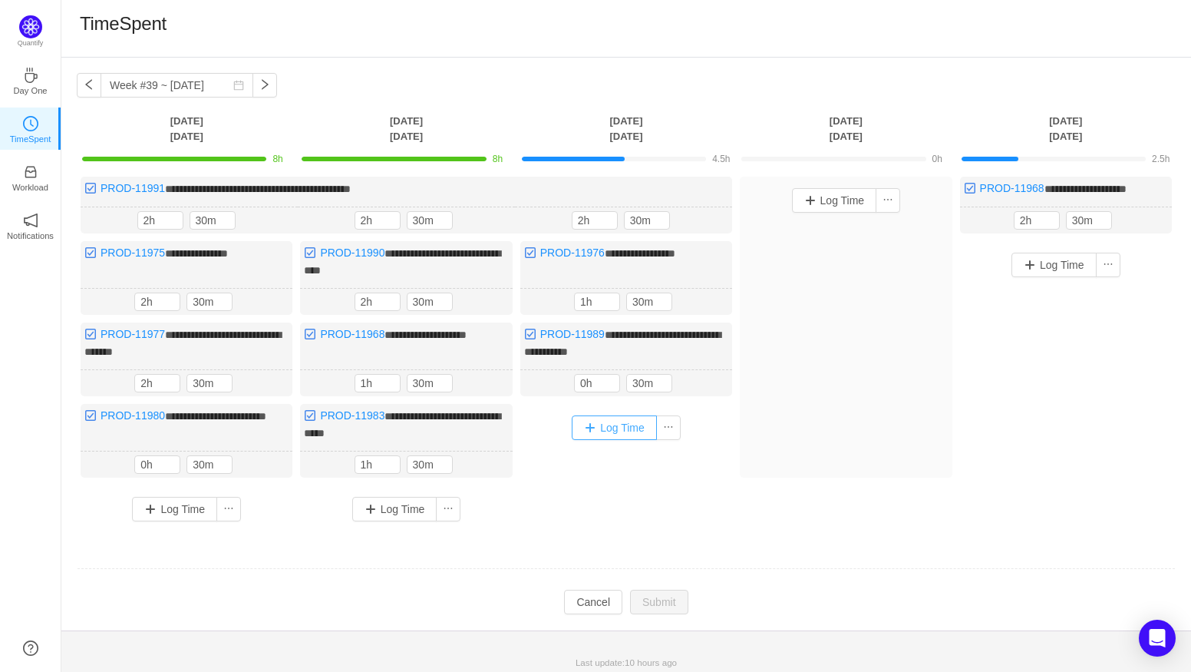
click at [636, 420] on button "Log Time" at bounding box center [614, 427] width 85 height 25
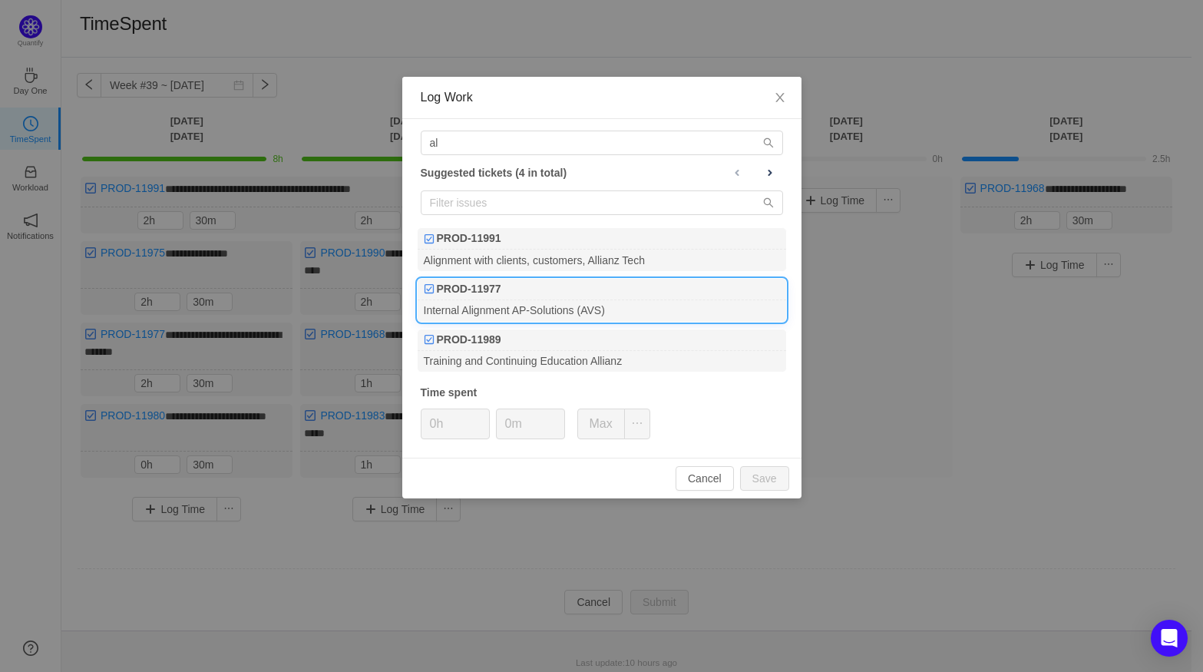
click at [537, 292] on div "PROD-11977" at bounding box center [601, 289] width 368 height 21
click at [480, 416] on icon "icon: up" at bounding box center [480, 418] width 5 height 5
click at [772, 479] on button "Save" at bounding box center [764, 478] width 49 height 25
type input "0h"
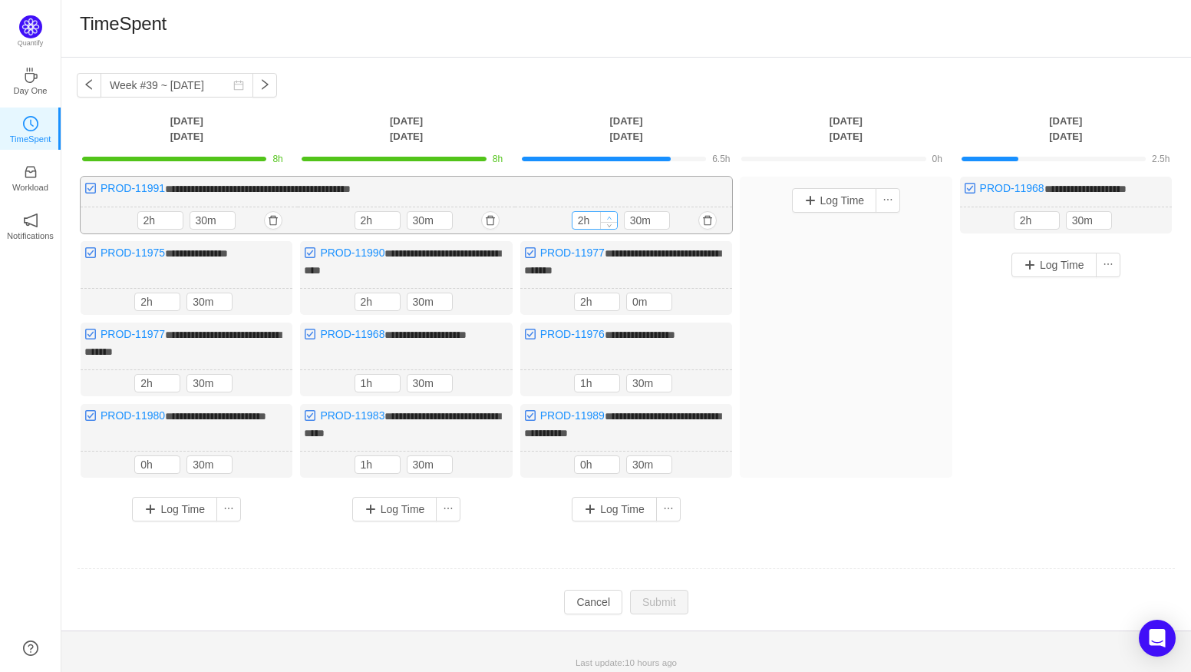
type input "3h"
click at [609, 215] on icon "icon: up" at bounding box center [608, 217] width 5 height 5
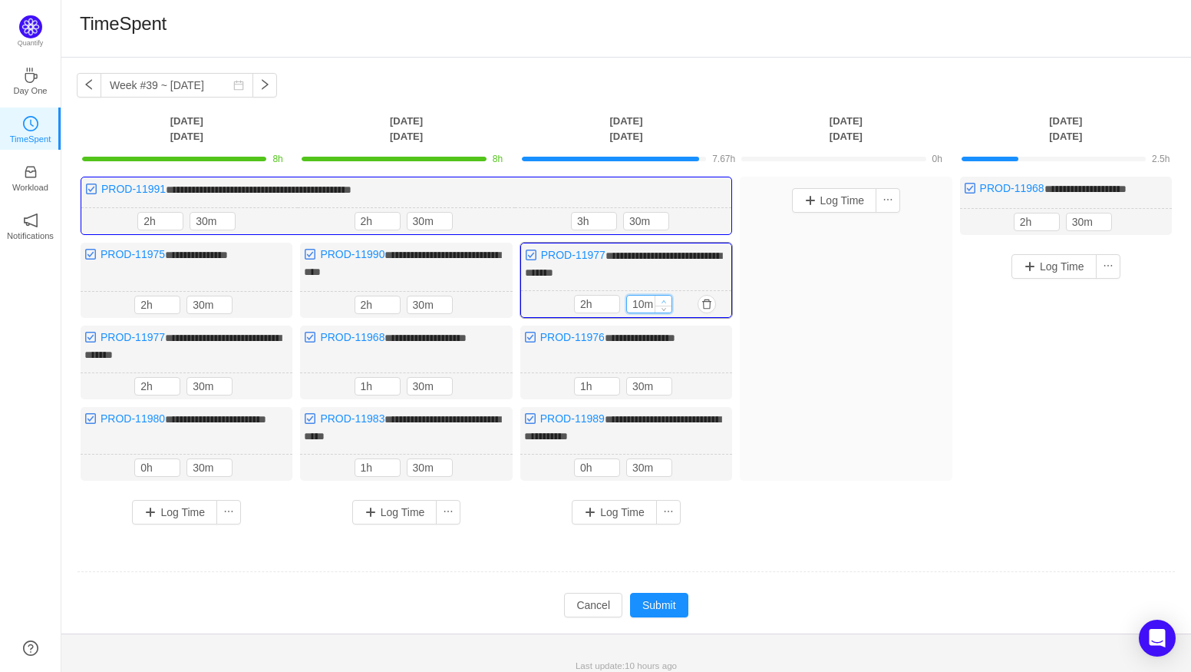
click at [661, 295] on span "Increase Value" at bounding box center [663, 300] width 16 height 10
type input "30m"
click at [661, 295] on span "Increase Value" at bounding box center [663, 300] width 16 height 10
click at [652, 592] on button "Submit" at bounding box center [659, 604] width 58 height 25
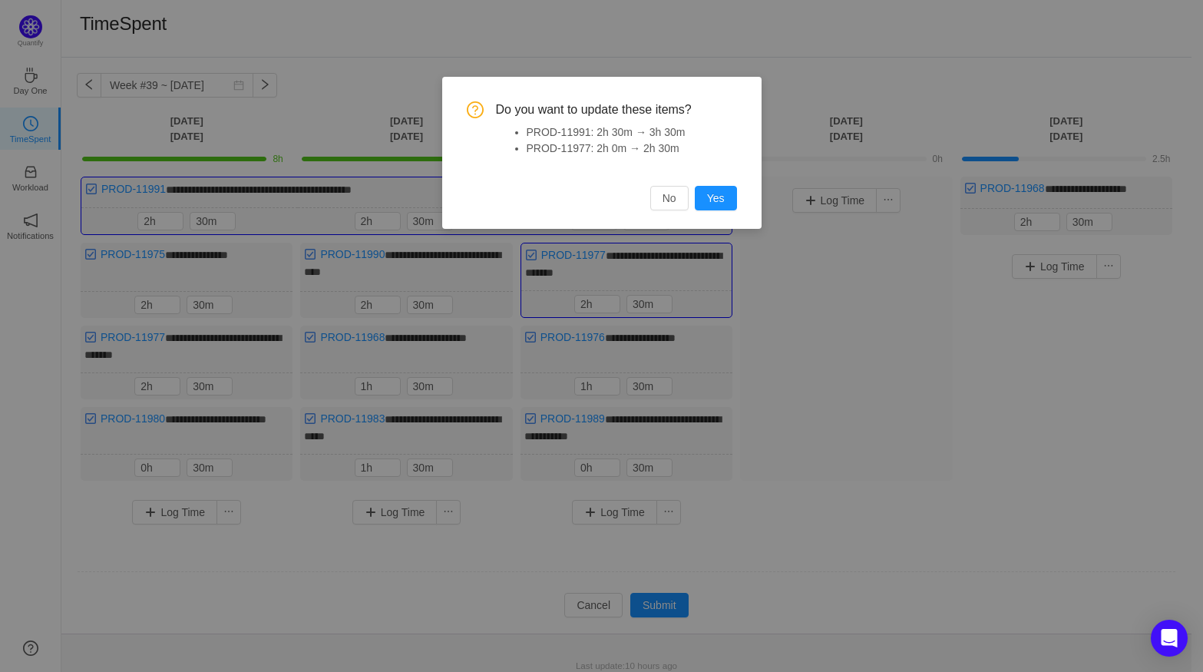
click at [737, 204] on div "Do you want to update these items? PROD-11991: 2h 30m → 3h 30m PROD-11977: 2h 0…" at bounding box center [601, 153] width 319 height 152
click at [727, 206] on button "Yes" at bounding box center [716, 198] width 42 height 25
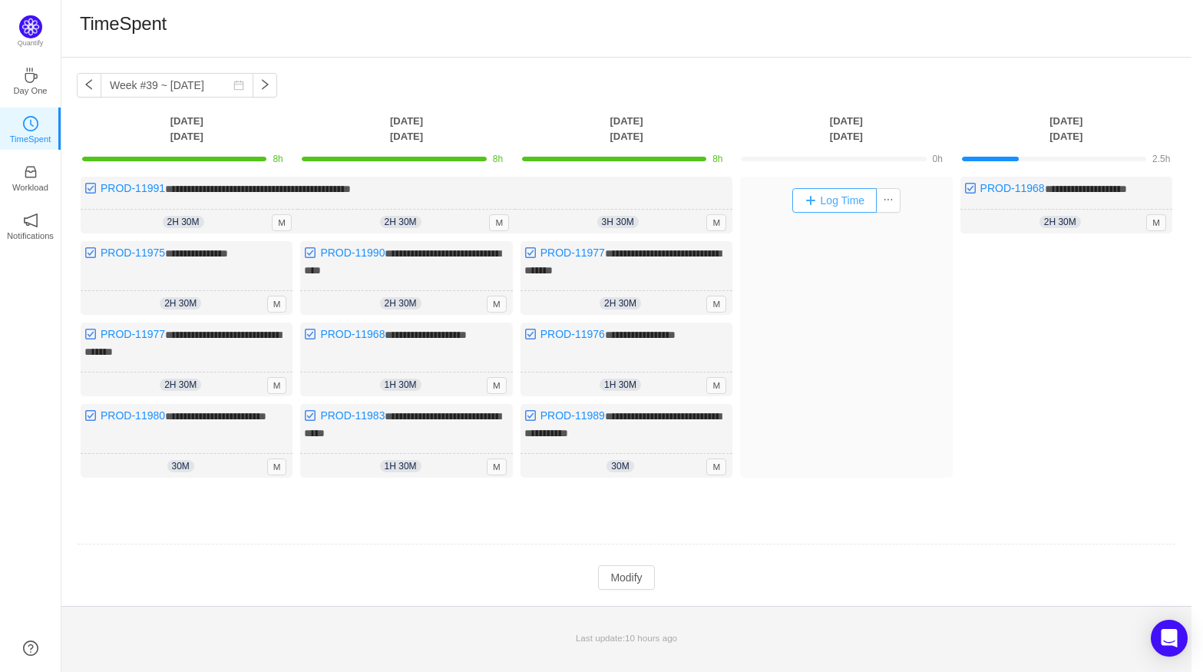
click at [858, 202] on button "Log Time" at bounding box center [834, 200] width 85 height 25
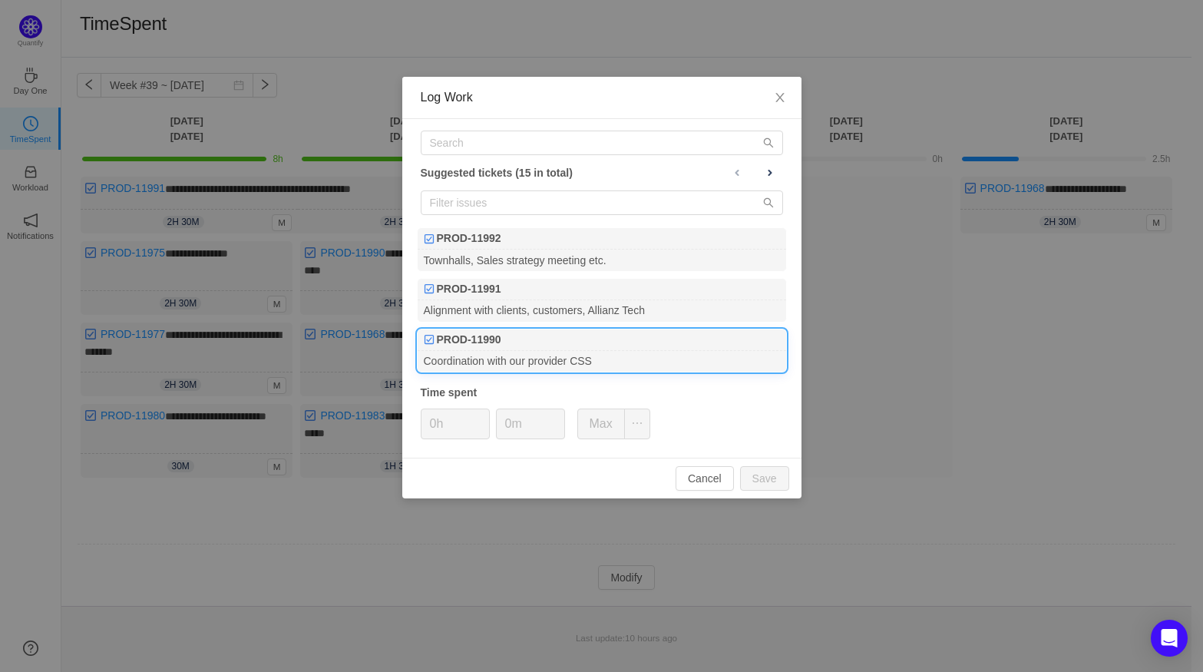
click at [594, 348] on div "PROD-11990" at bounding box center [601, 339] width 368 height 21
click at [754, 472] on button "Save" at bounding box center [764, 478] width 49 height 25
type input "0h"
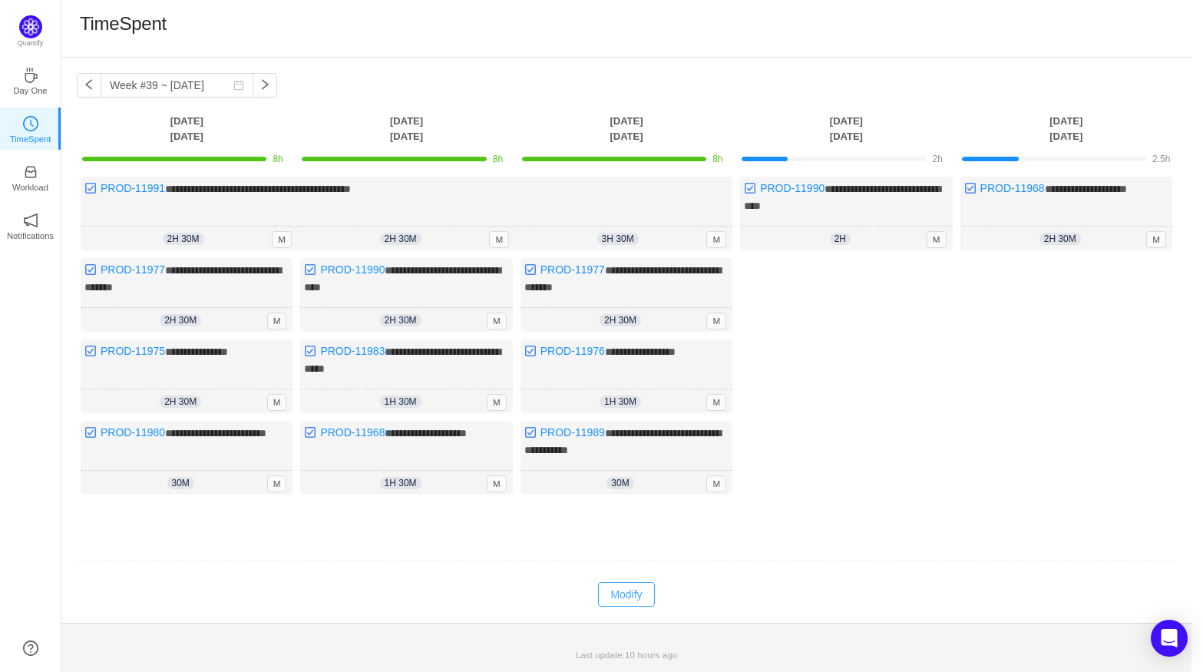
click at [619, 582] on button "Modify" at bounding box center [626, 594] width 56 height 25
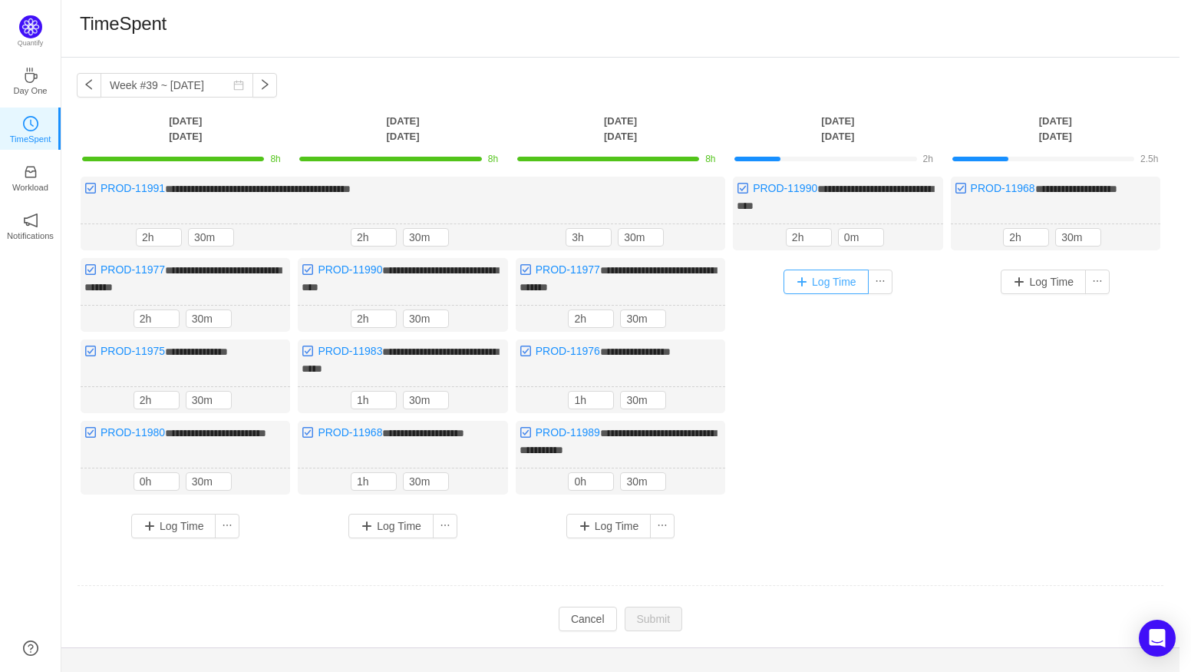
click at [831, 282] on button "Log Time" at bounding box center [826, 281] width 85 height 25
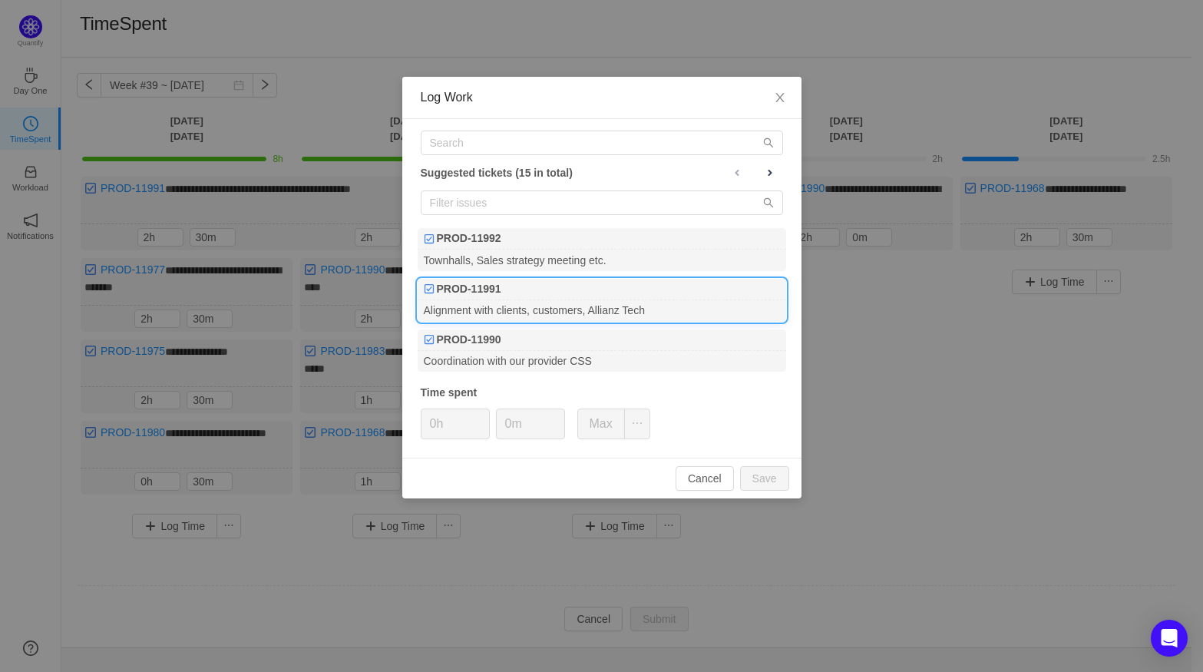
click at [530, 295] on div "PROD-11991" at bounding box center [601, 289] width 368 height 21
click at [763, 472] on button "Save" at bounding box center [764, 478] width 49 height 25
type input "0h"
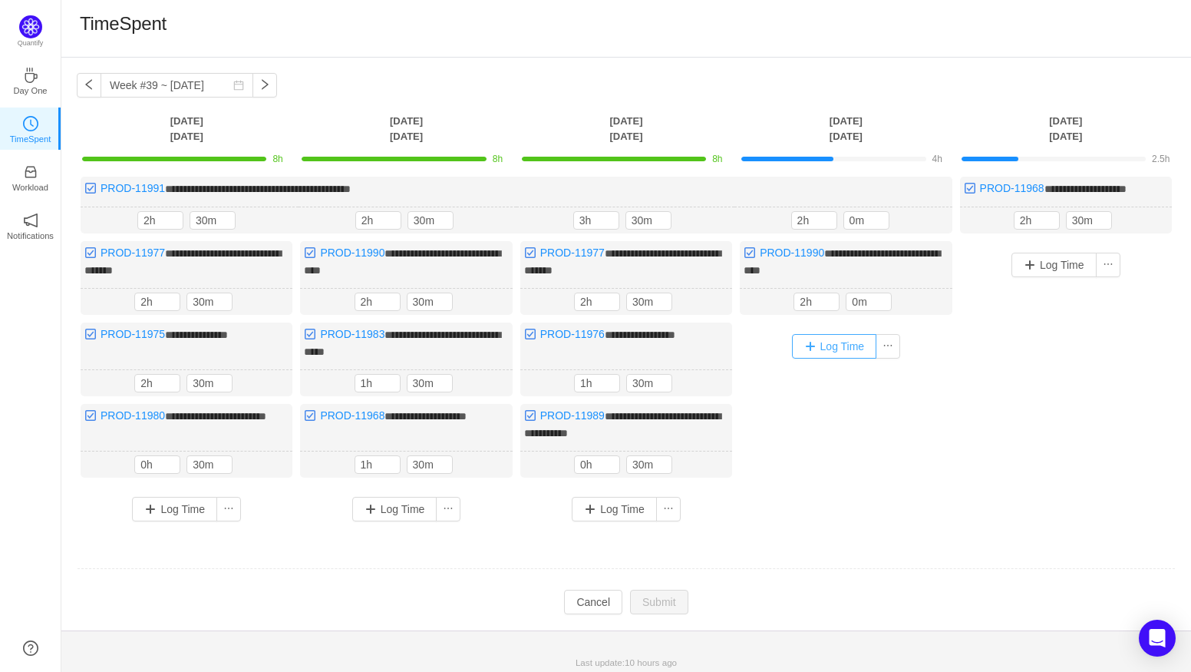
click at [813, 344] on button "Log Time" at bounding box center [834, 346] width 85 height 25
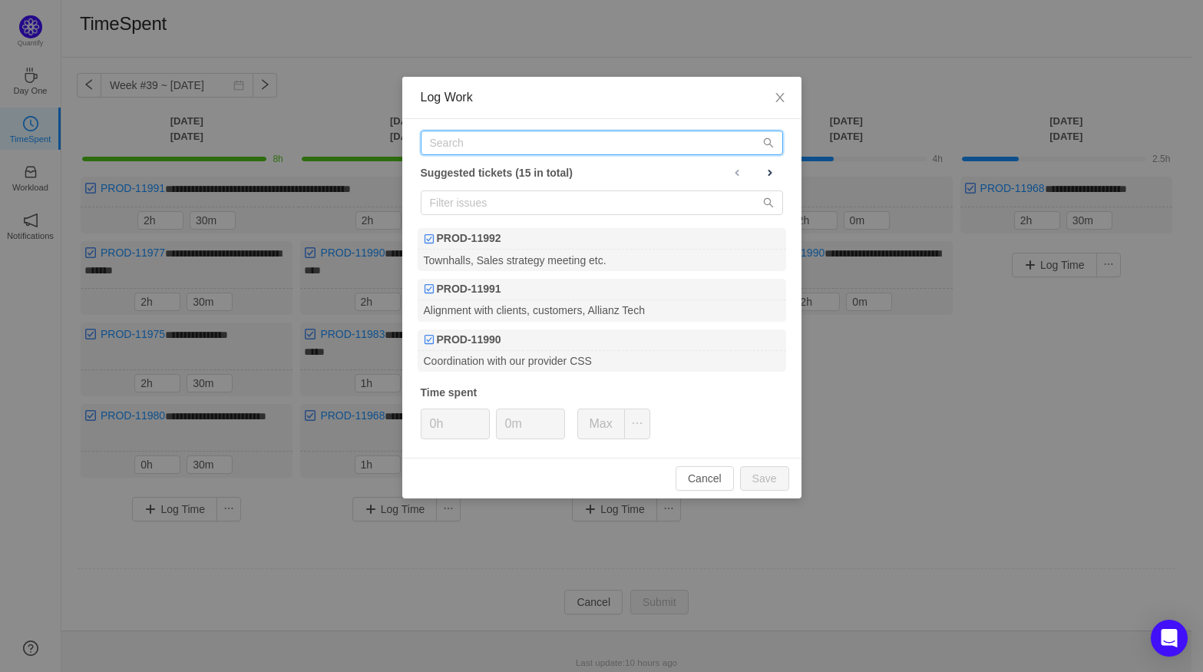
click at [494, 148] on input "text" at bounding box center [602, 142] width 362 height 25
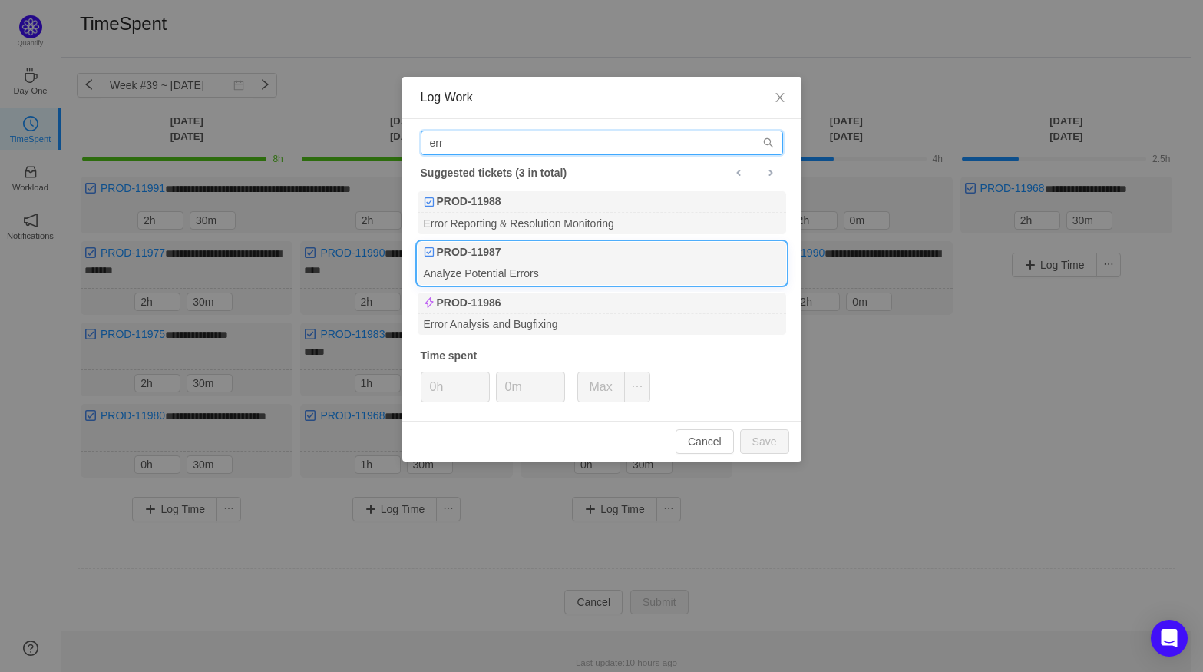
type input "err"
click at [545, 265] on div "Analyze Potential Errors" at bounding box center [601, 273] width 368 height 21
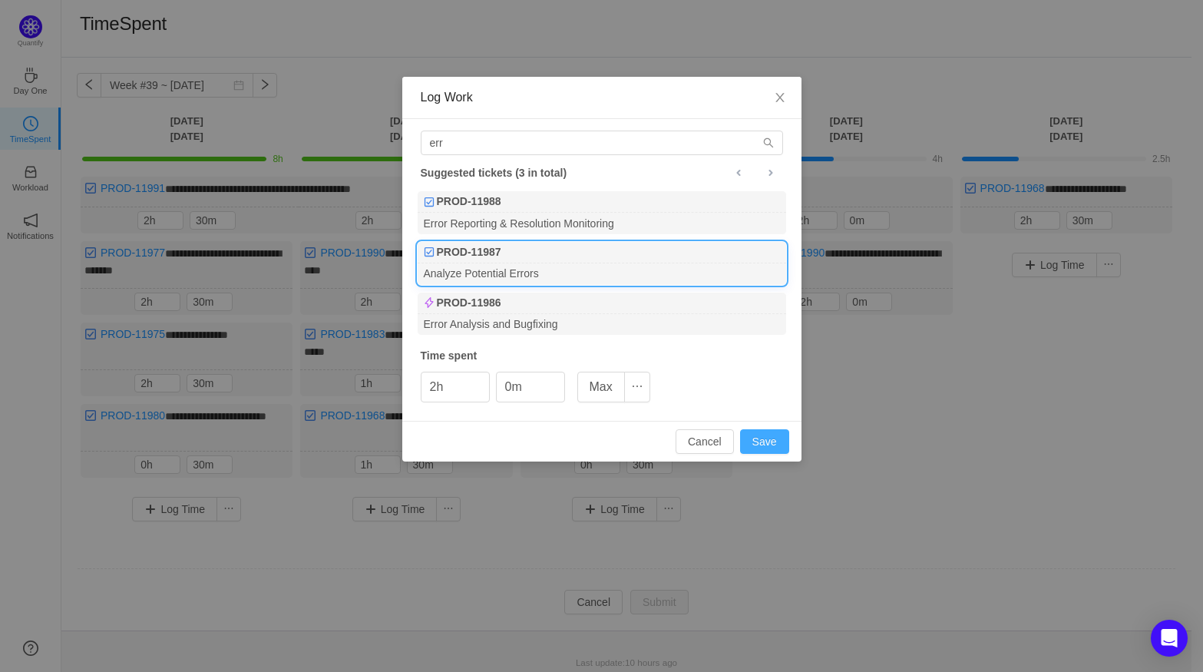
click at [775, 444] on button "Save" at bounding box center [764, 441] width 49 height 25
type input "0h"
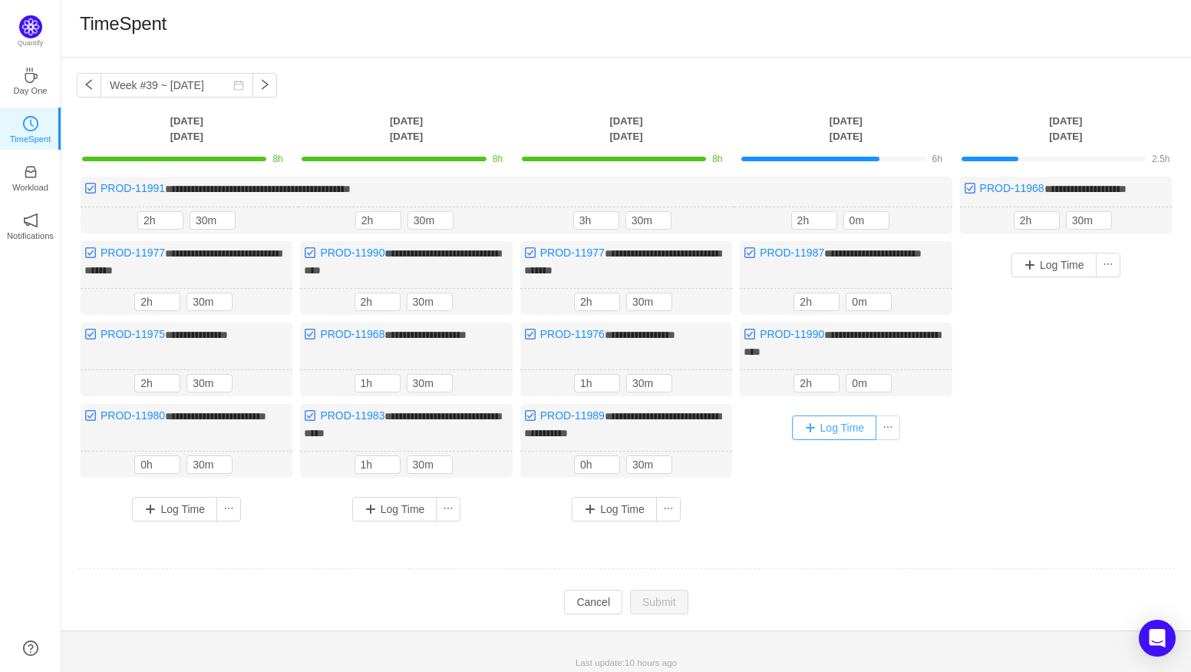
click at [831, 419] on button "Log Time" at bounding box center [834, 427] width 85 height 25
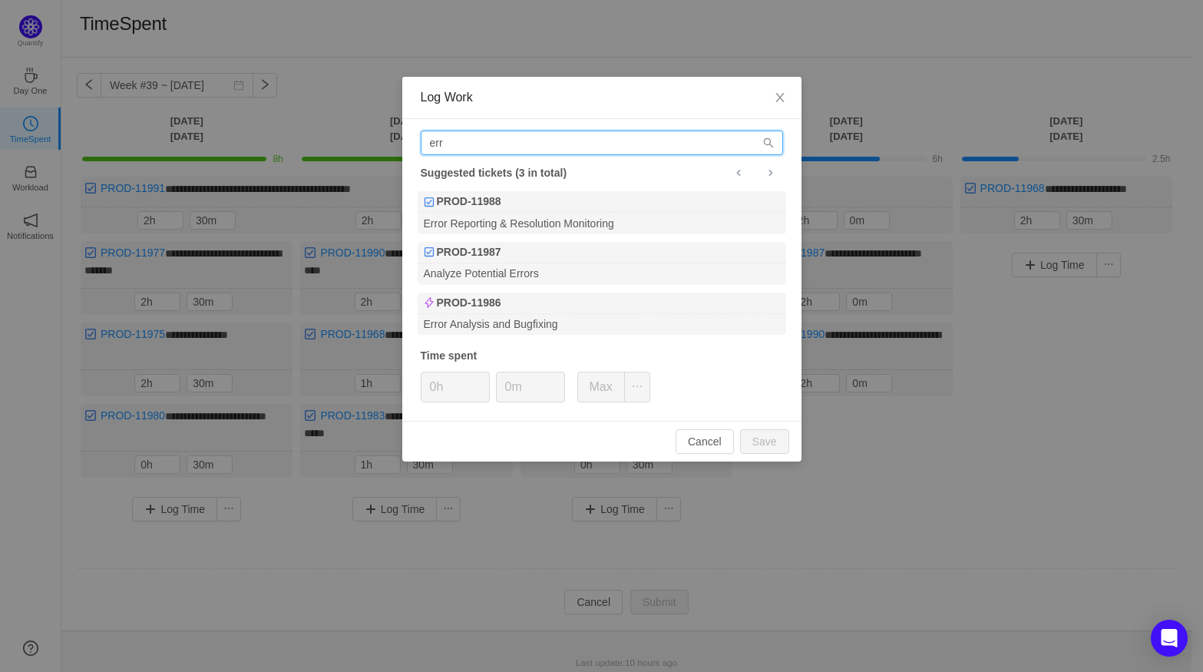
drag, startPoint x: 510, startPoint y: 146, endPoint x: 274, endPoint y: 147, distance: 236.4
click at [274, 147] on div "Log Work err Suggested tickets (3 in total) PROD-11988 Error Reporting & Resolu…" at bounding box center [601, 336] width 1203 height 672
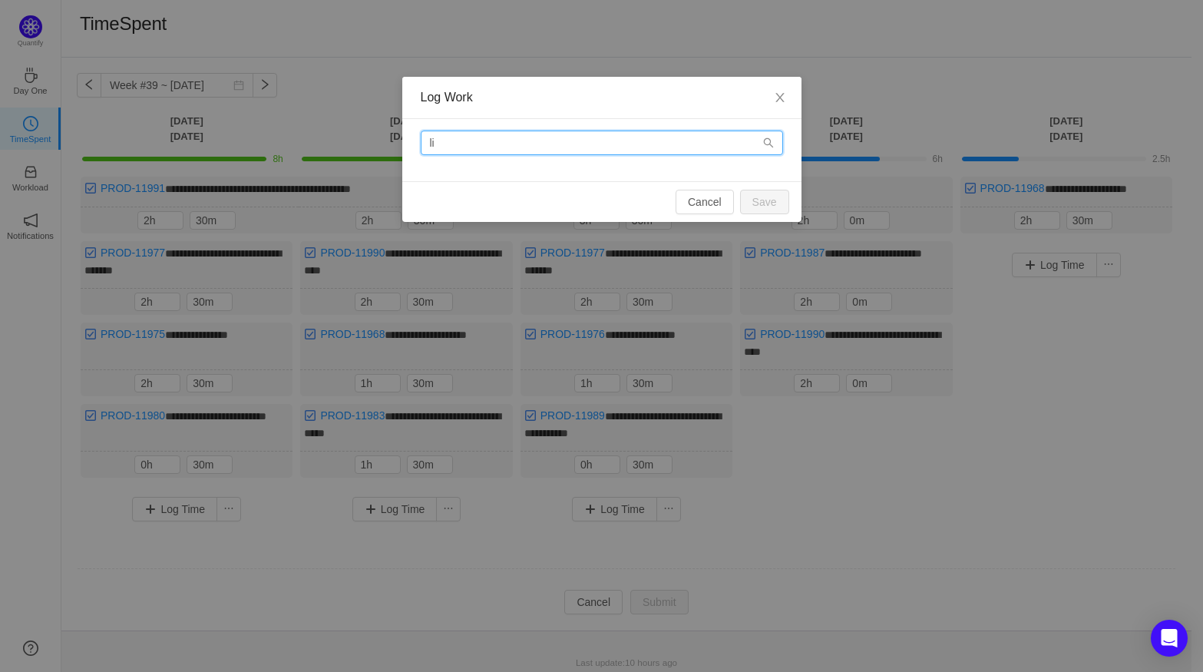
type input "l"
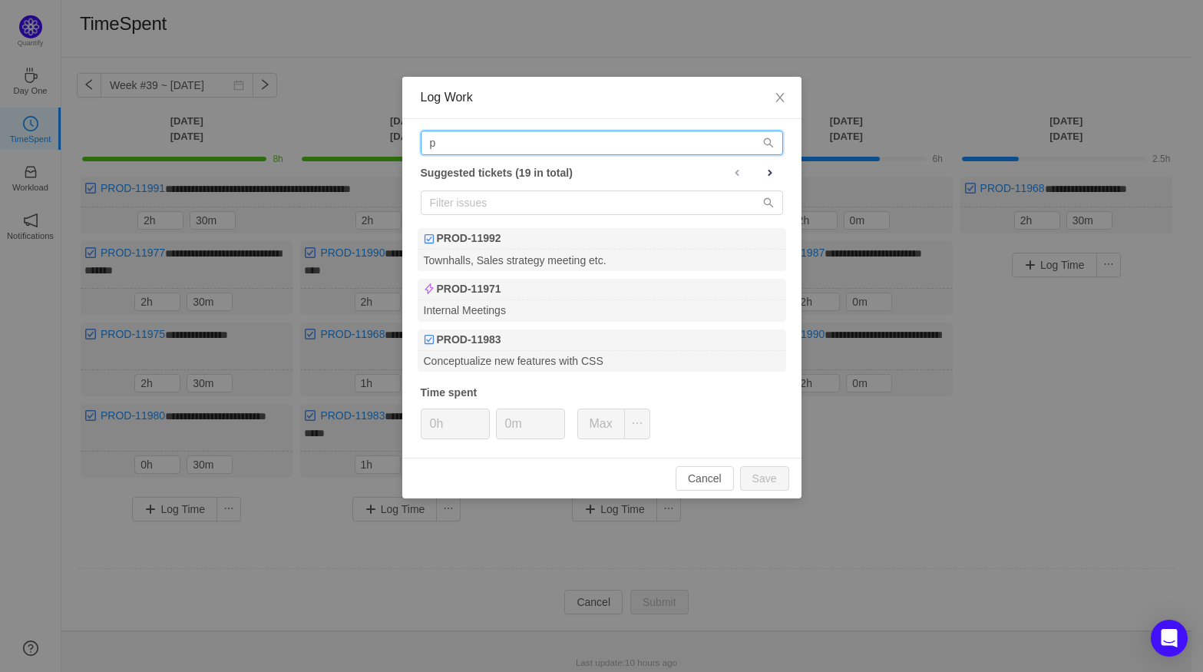
type input "pr"
drag, startPoint x: 466, startPoint y: 149, endPoint x: 249, endPoint y: 141, distance: 217.3
click at [249, 141] on div "Log Work pr Suggested tickets (19 in total) PROD-11992 Townhalls, Sales strateg…" at bounding box center [601, 336] width 1203 height 672
click at [710, 467] on button "Cancel" at bounding box center [704, 478] width 58 height 25
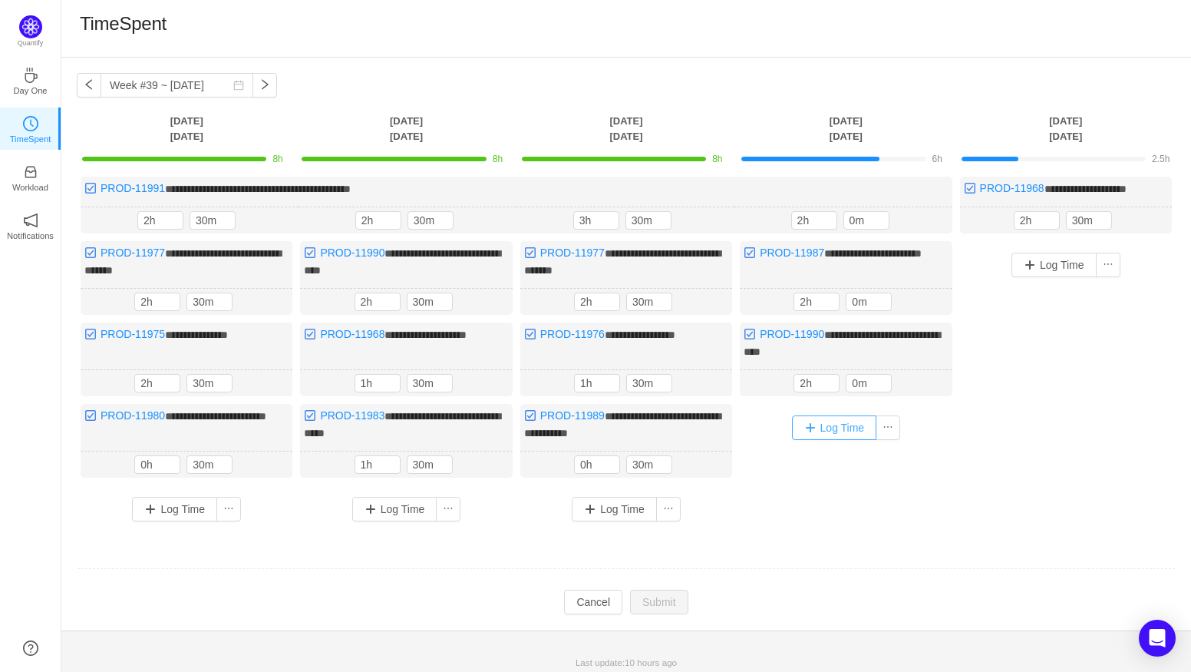
click at [823, 417] on button "Log Time" at bounding box center [834, 427] width 85 height 25
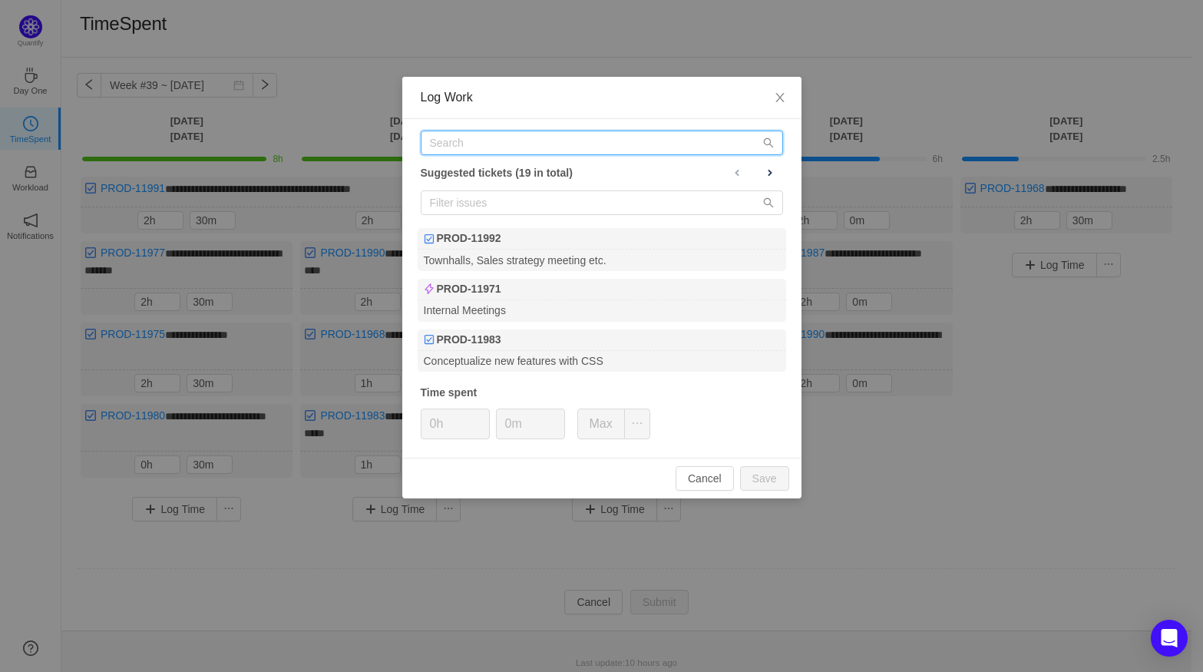
click at [503, 144] on input "text" at bounding box center [602, 142] width 362 height 25
type input "r"
click at [481, 134] on input "text" at bounding box center [602, 142] width 362 height 25
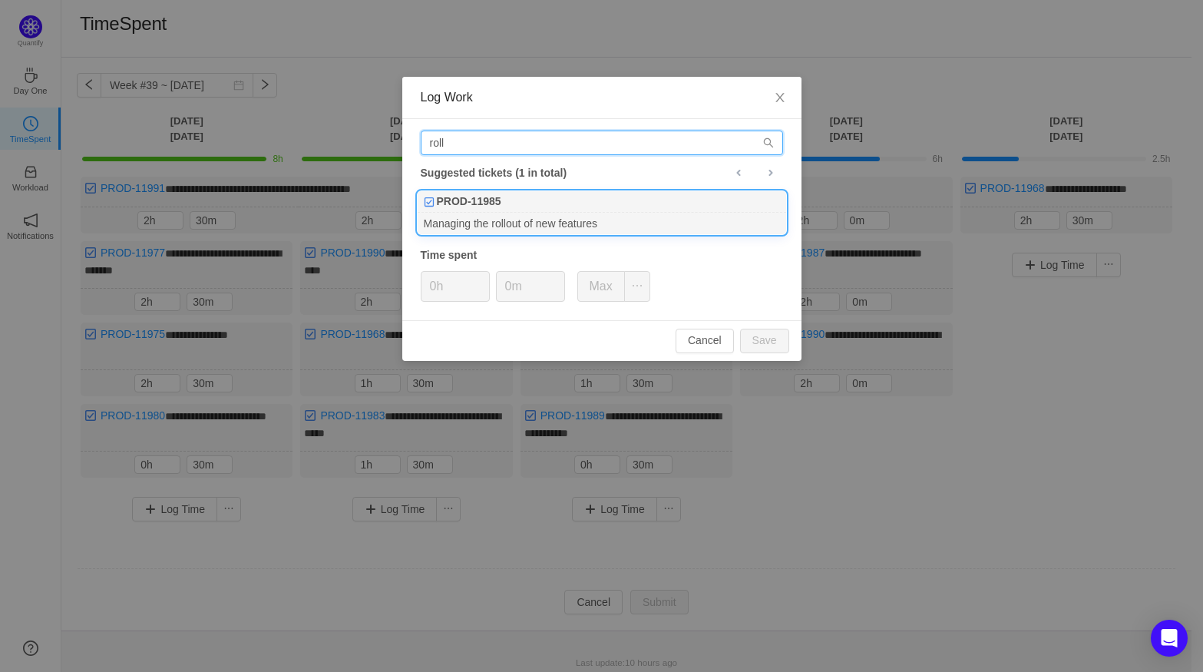
type input "roll"
click at [499, 205] on b "PROD-11985" at bounding box center [469, 201] width 64 height 16
click at [477, 277] on span "Increase Value" at bounding box center [481, 281] width 16 height 18
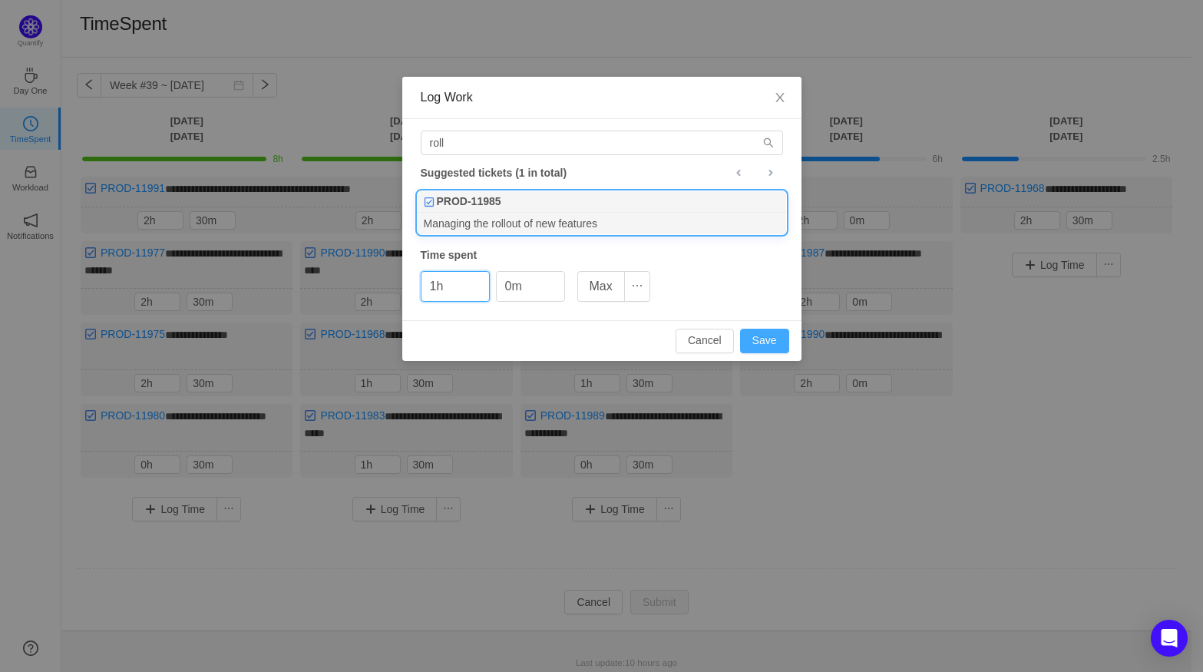
click at [759, 337] on button "Save" at bounding box center [764, 340] width 49 height 25
type input "0h"
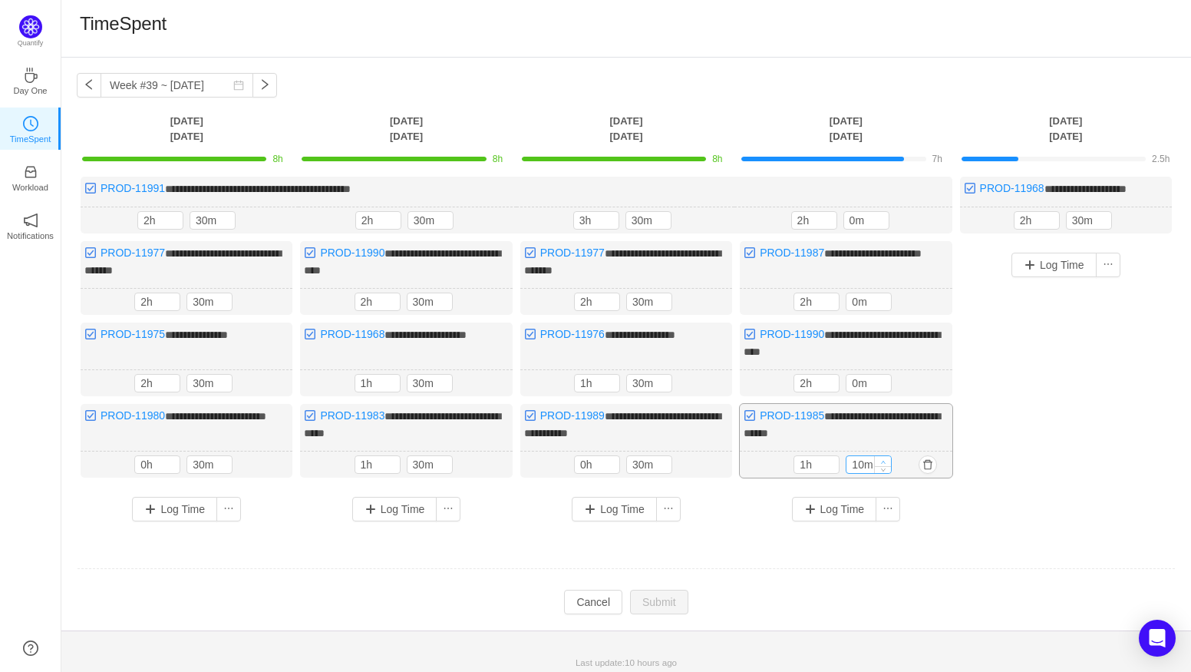
click at [885, 456] on span "Increase Value" at bounding box center [883, 461] width 16 height 10
click at [885, 457] on span "Increase Value" at bounding box center [883, 462] width 16 height 10
type input "30m"
click at [885, 457] on span "Increase Value" at bounding box center [883, 462] width 16 height 10
type input "10m"
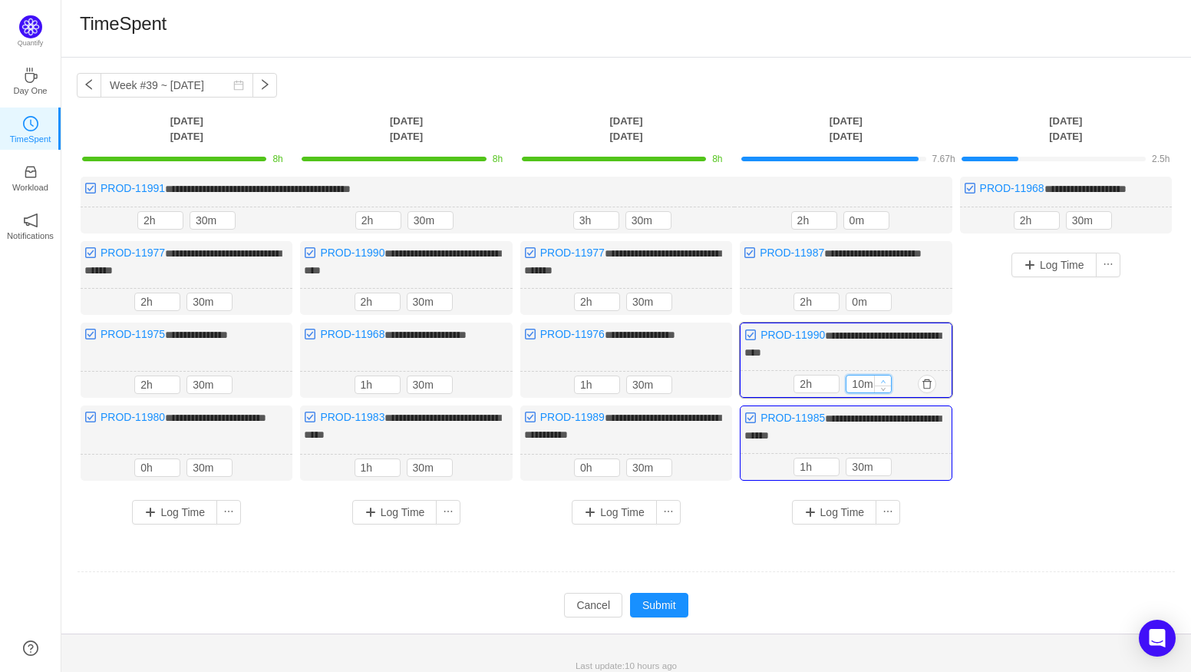
click at [883, 378] on icon "icon: up" at bounding box center [883, 380] width 5 height 5
type input "10m"
click at [882, 293] on span "Increase Value" at bounding box center [883, 298] width 16 height 10
type input "10m"
click at [883, 215] on icon "icon: up" at bounding box center [880, 217] width 5 height 5
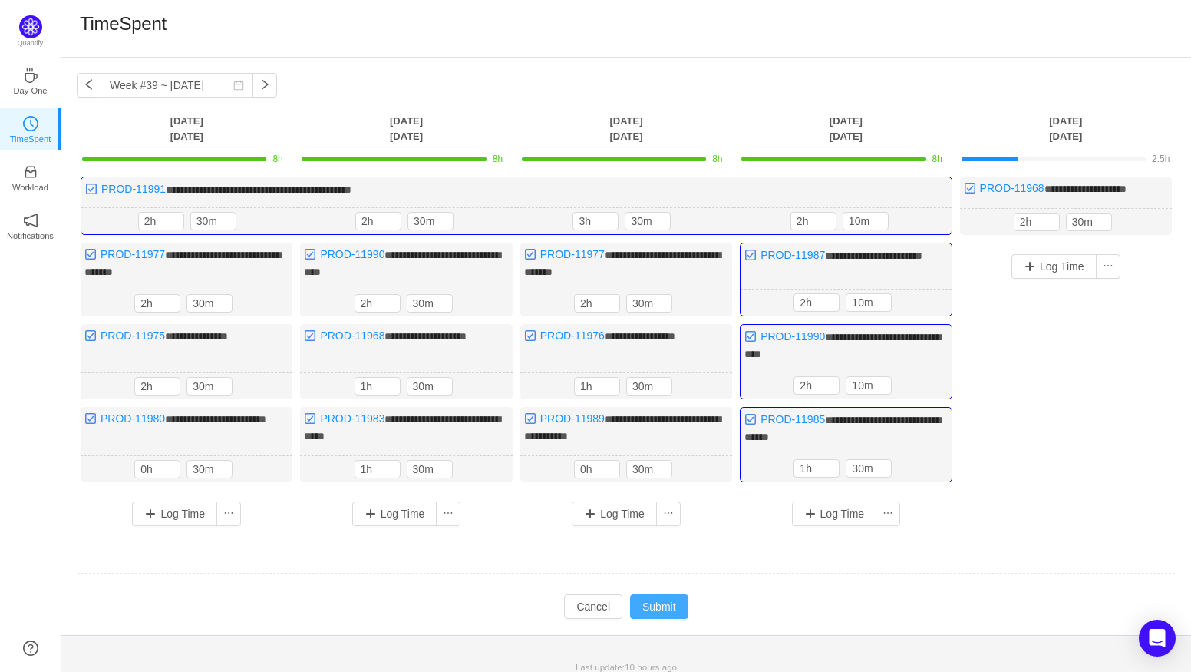
click at [652, 596] on button "Submit" at bounding box center [659, 606] width 58 height 25
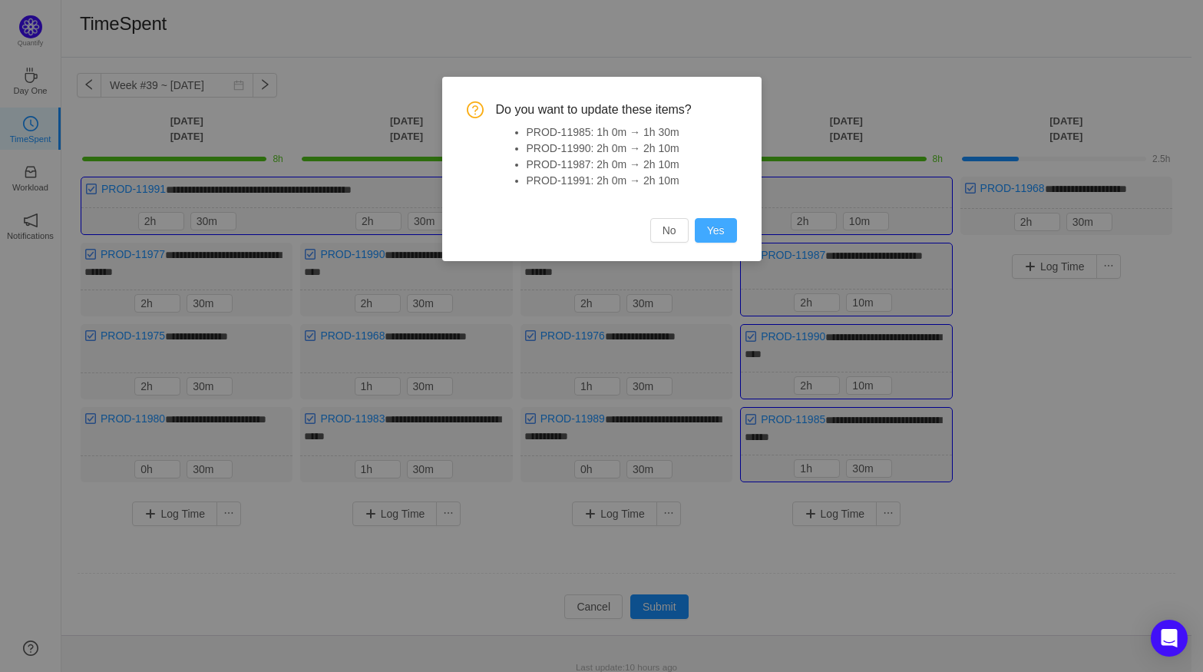
click at [718, 233] on button "Yes" at bounding box center [716, 230] width 42 height 25
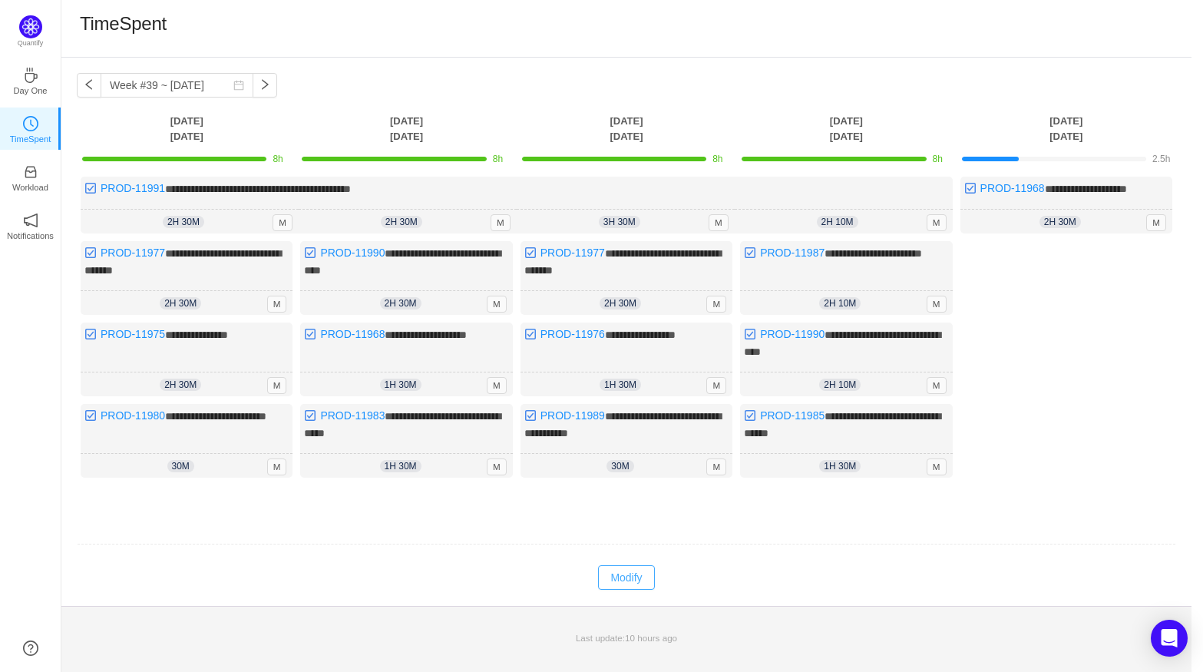
click at [624, 585] on div "**********" at bounding box center [626, 332] width 1130 height 548
click at [624, 576] on button "Modify" at bounding box center [626, 577] width 56 height 25
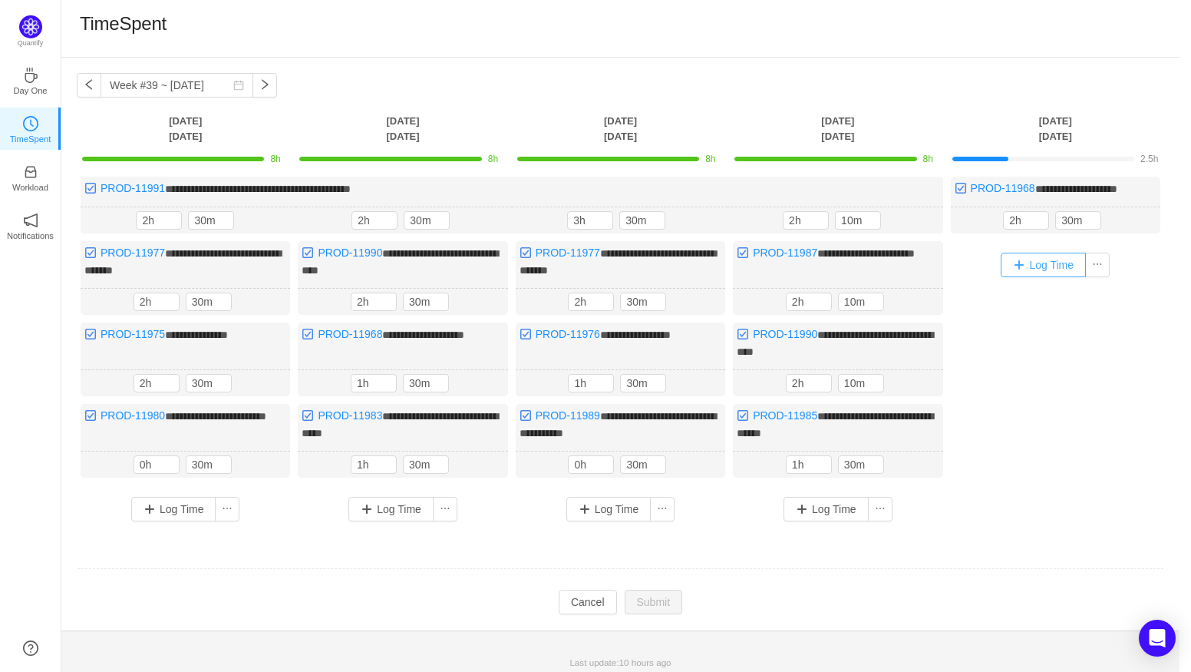
click at [1031, 262] on button "Log Time" at bounding box center [1043, 264] width 85 height 25
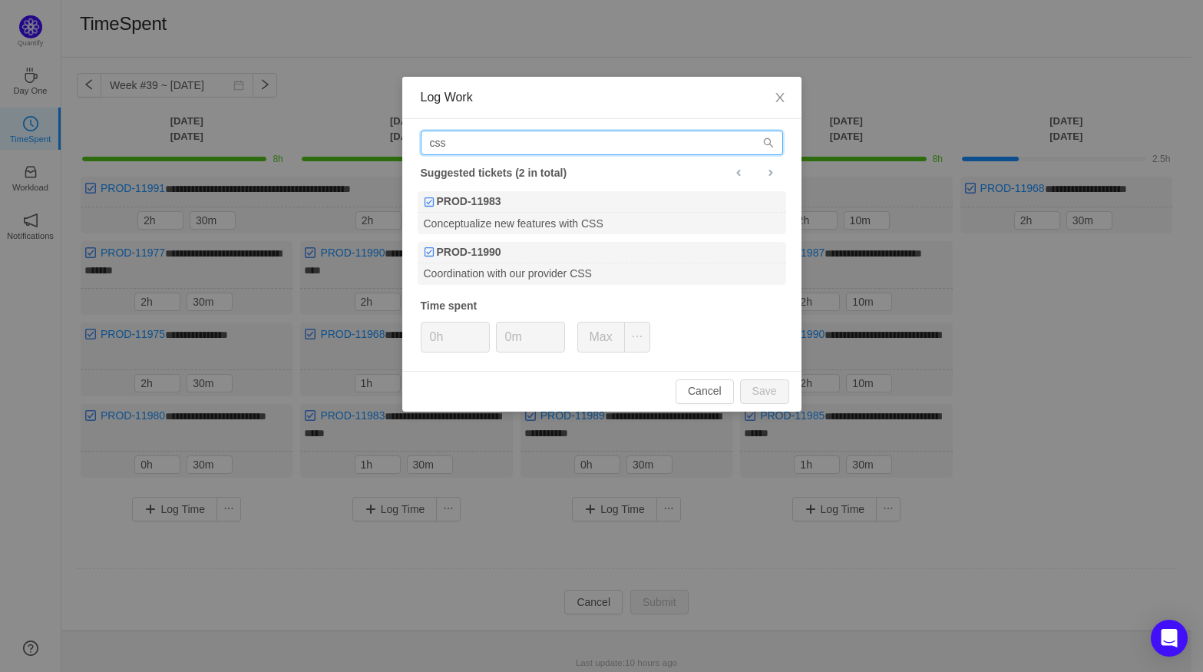
click at [621, 144] on input "css" at bounding box center [602, 142] width 362 height 25
drag, startPoint x: 506, startPoint y: 152, endPoint x: 365, endPoint y: 147, distance: 141.3
click at [365, 147] on div "Log Work css Suggested tickets (2 in total) PROD-11983 Conceptualize new featur…" at bounding box center [601, 336] width 1203 height 672
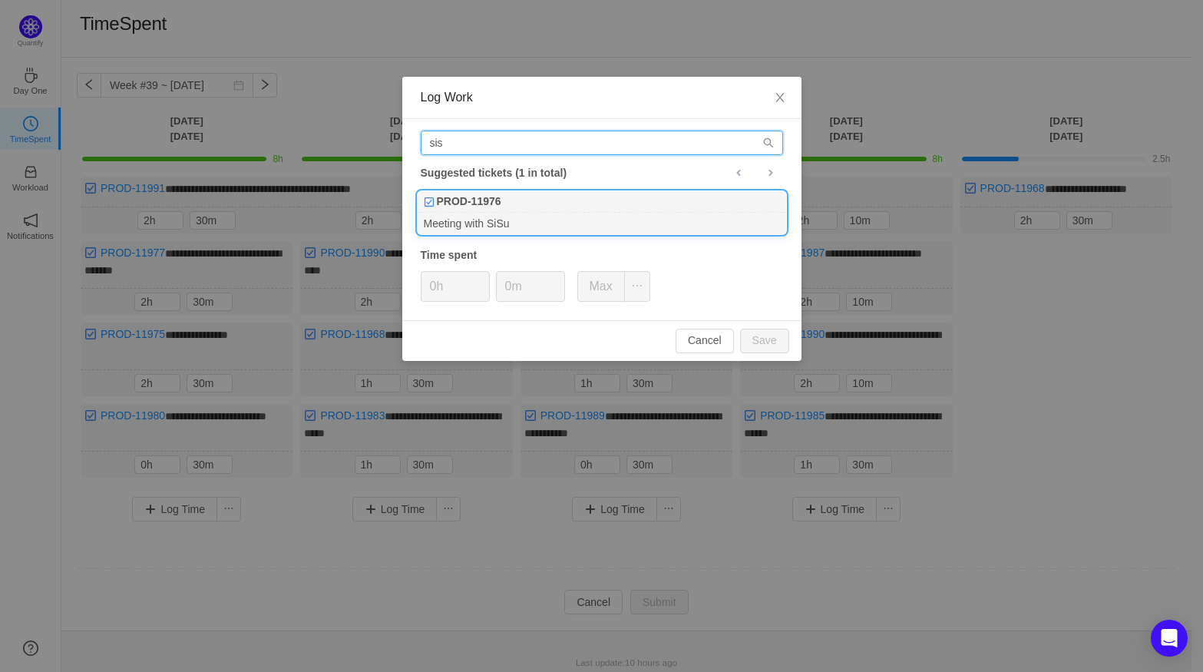
type input "sis"
click at [501, 212] on div "PROD-11976" at bounding box center [601, 201] width 368 height 21
click at [478, 276] on span "Increase Value" at bounding box center [481, 281] width 16 height 18
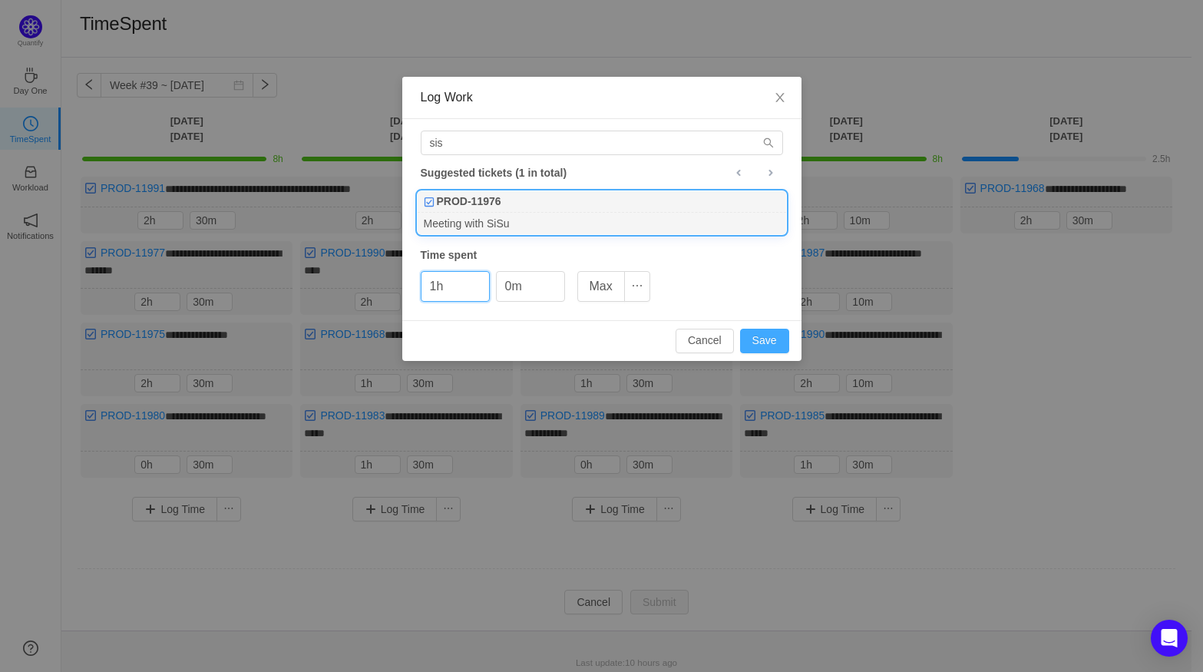
click at [774, 338] on button "Save" at bounding box center [764, 340] width 49 height 25
type input "0h"
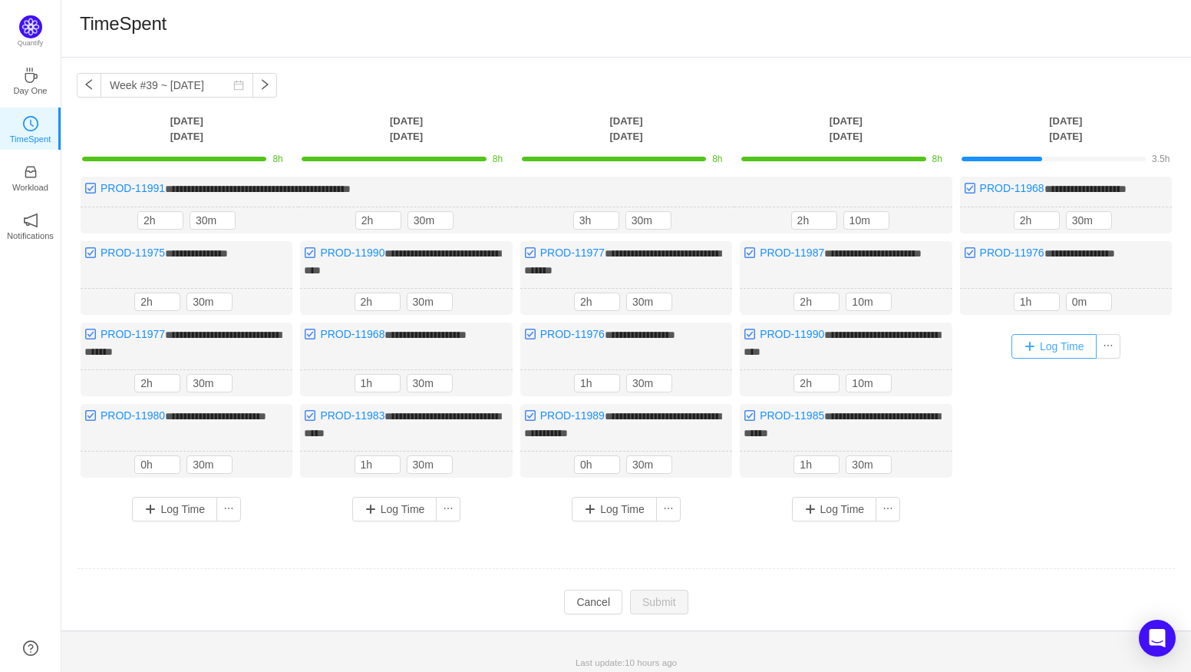
click at [1063, 342] on button "Log Time" at bounding box center [1053, 346] width 85 height 25
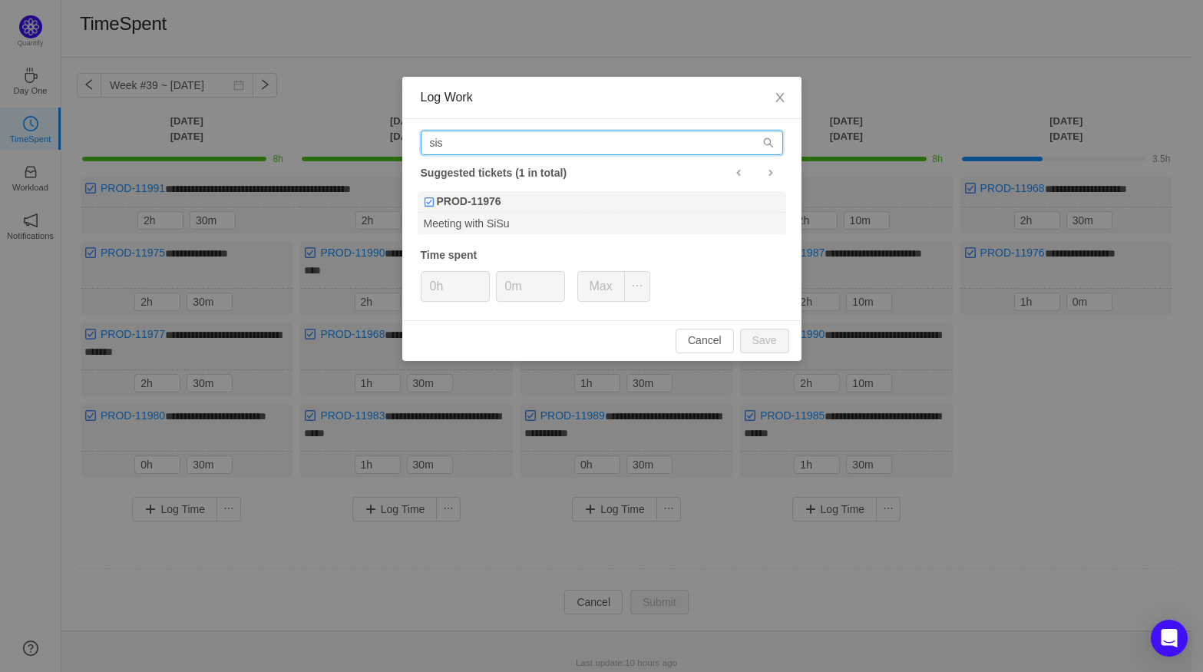
click at [460, 148] on input "sis" at bounding box center [602, 142] width 362 height 25
drag, startPoint x: 460, startPoint y: 148, endPoint x: 401, endPoint y: 138, distance: 60.7
click at [401, 138] on div "Log Work sis Suggested tickets (1 in total) PROD-11976 Meeting with SiSu Time s…" at bounding box center [601, 336] width 1203 height 672
click at [714, 345] on button "Cancel" at bounding box center [704, 340] width 58 height 25
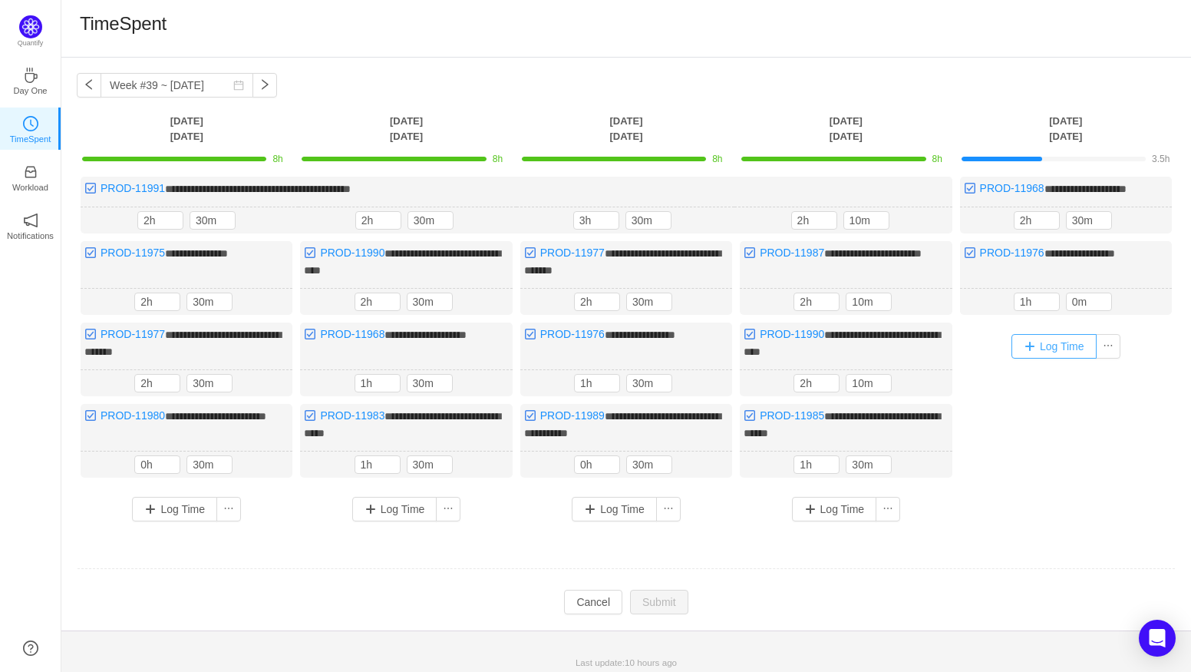
click at [1049, 342] on button "Log Time" at bounding box center [1053, 346] width 85 height 25
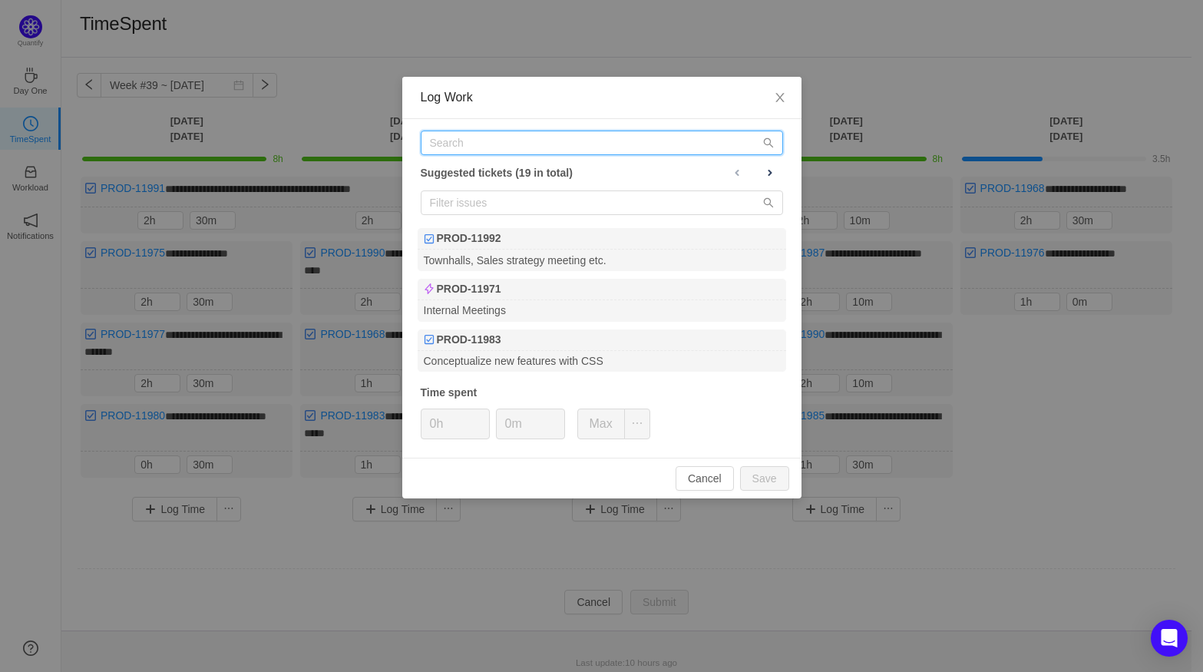
click at [485, 133] on input "text" at bounding box center [602, 142] width 362 height 25
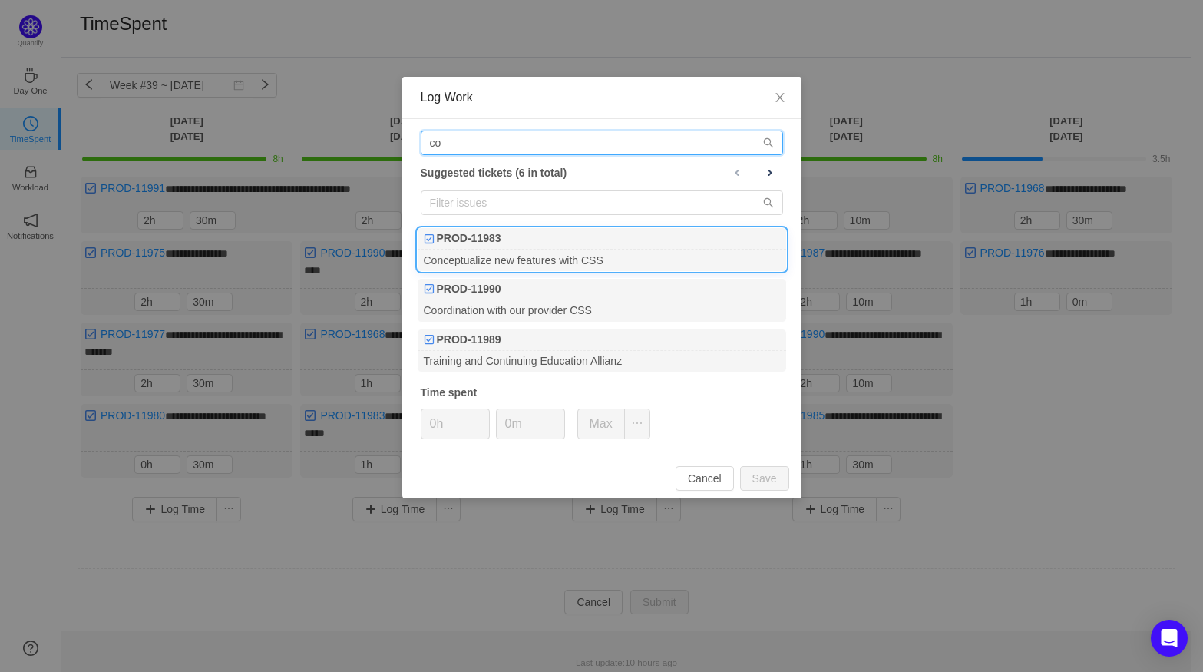
type input "co"
click at [528, 244] on div "PROD-11983" at bounding box center [601, 238] width 368 height 21
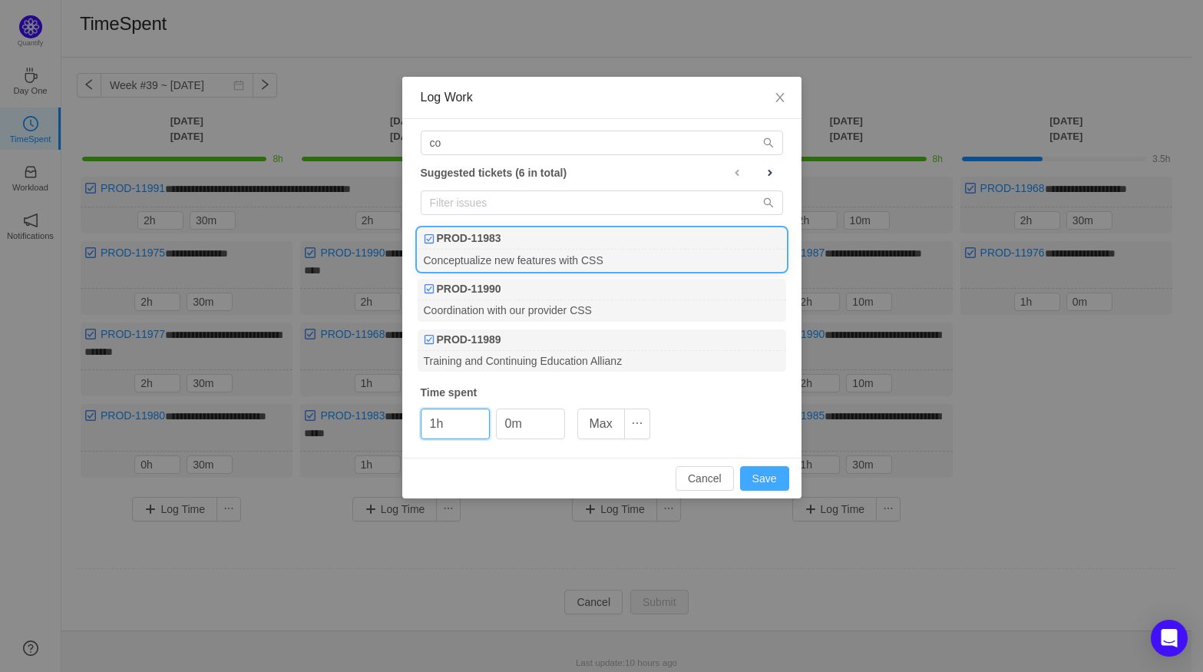
click at [758, 475] on button "Save" at bounding box center [764, 478] width 49 height 25
type input "0h"
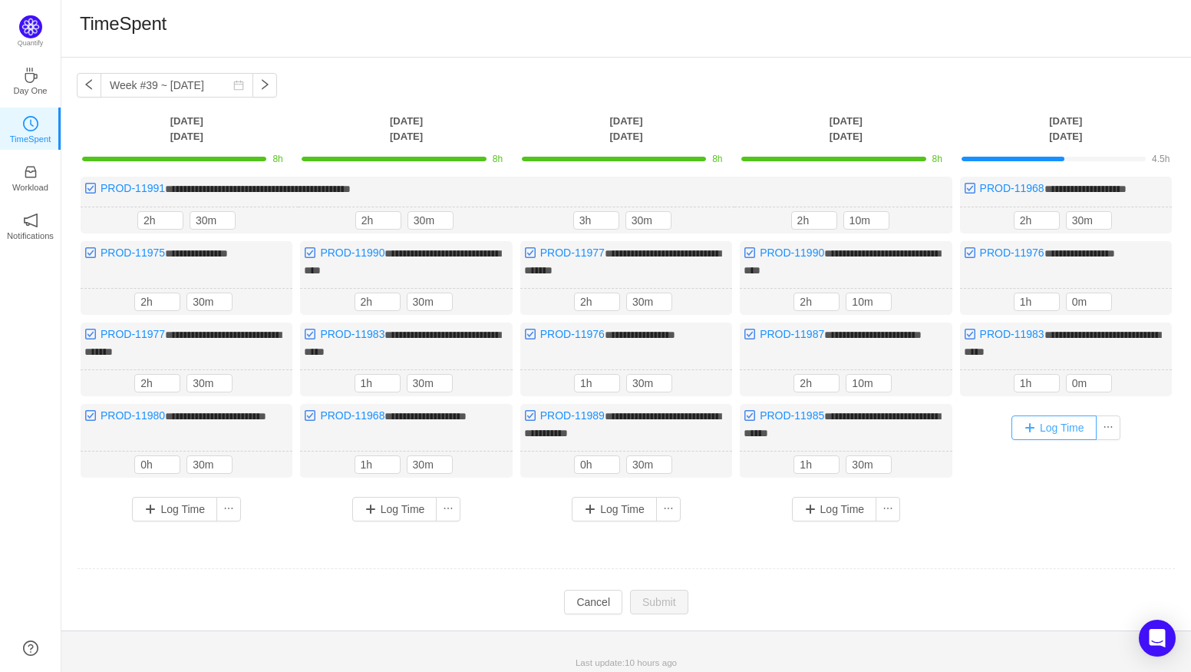
click at [1054, 424] on button "Log Time" at bounding box center [1053, 427] width 85 height 25
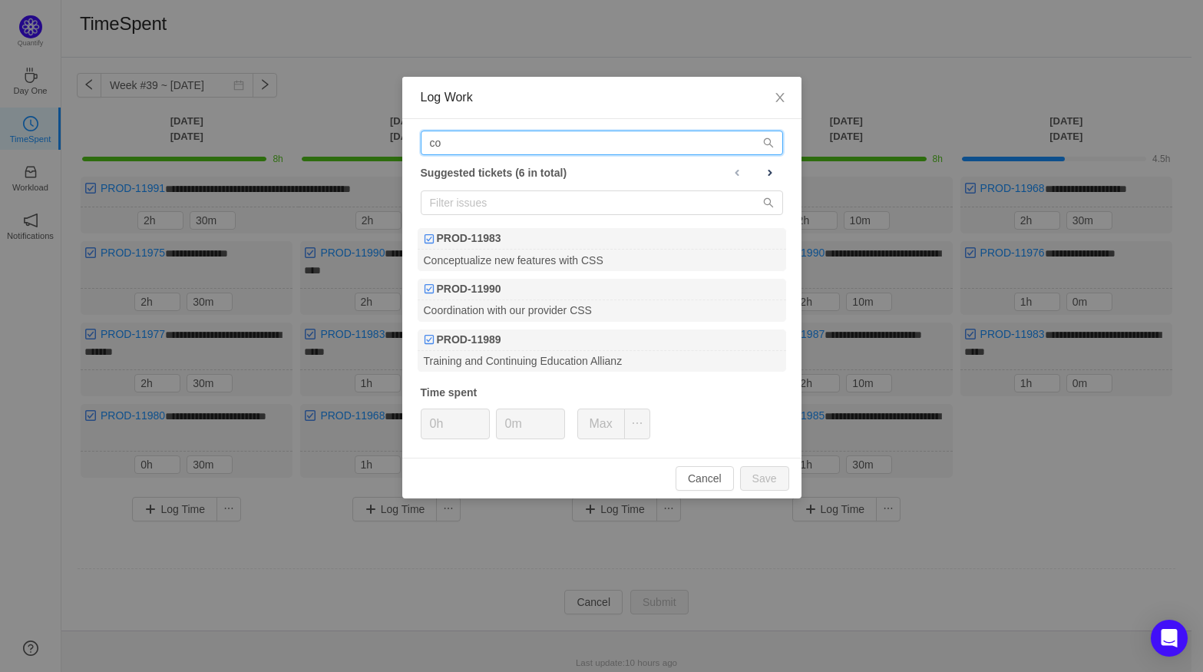
drag, startPoint x: 490, startPoint y: 149, endPoint x: 360, endPoint y: 134, distance: 130.6
click at [360, 134] on div "Log Work co Suggested tickets (6 in total) PROD-11983 Conceptualize new feature…" at bounding box center [601, 336] width 1203 height 672
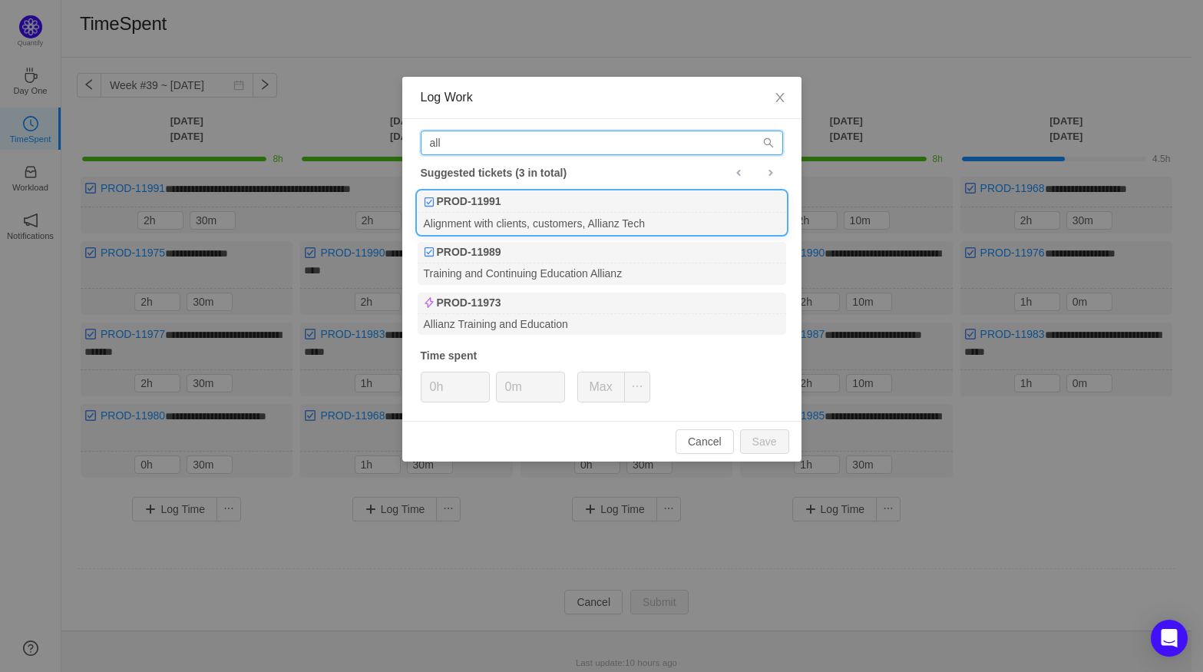
type input "all"
click at [518, 201] on div "PROD-11991" at bounding box center [601, 201] width 368 height 21
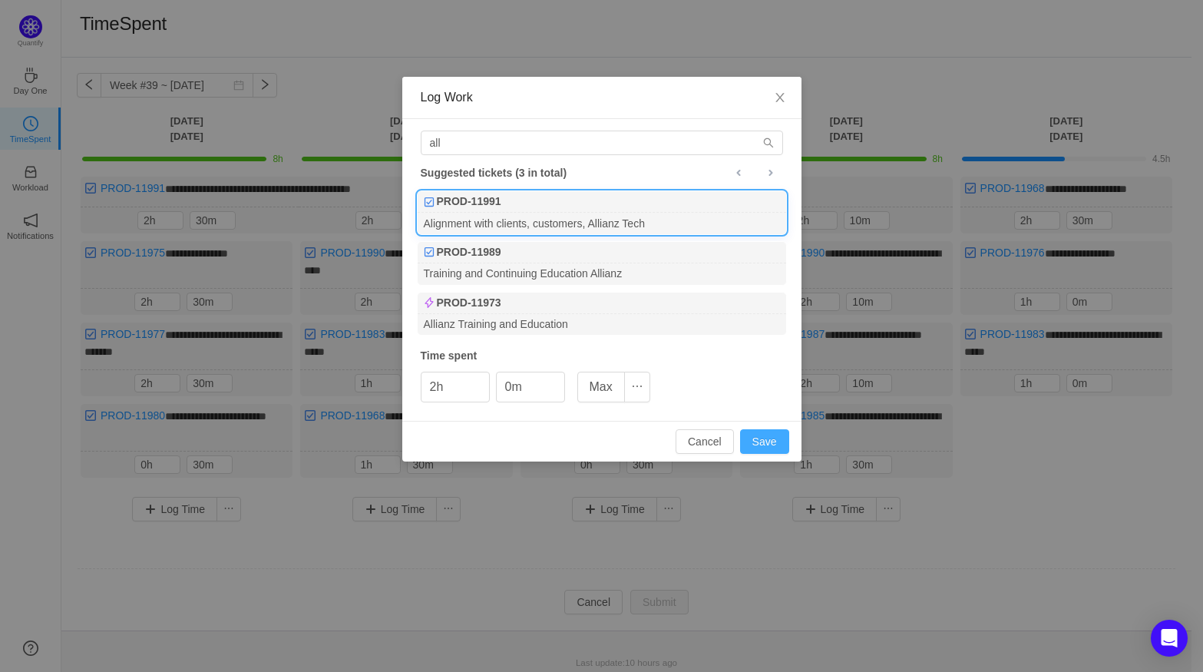
click at [764, 444] on button "Save" at bounding box center [764, 441] width 49 height 25
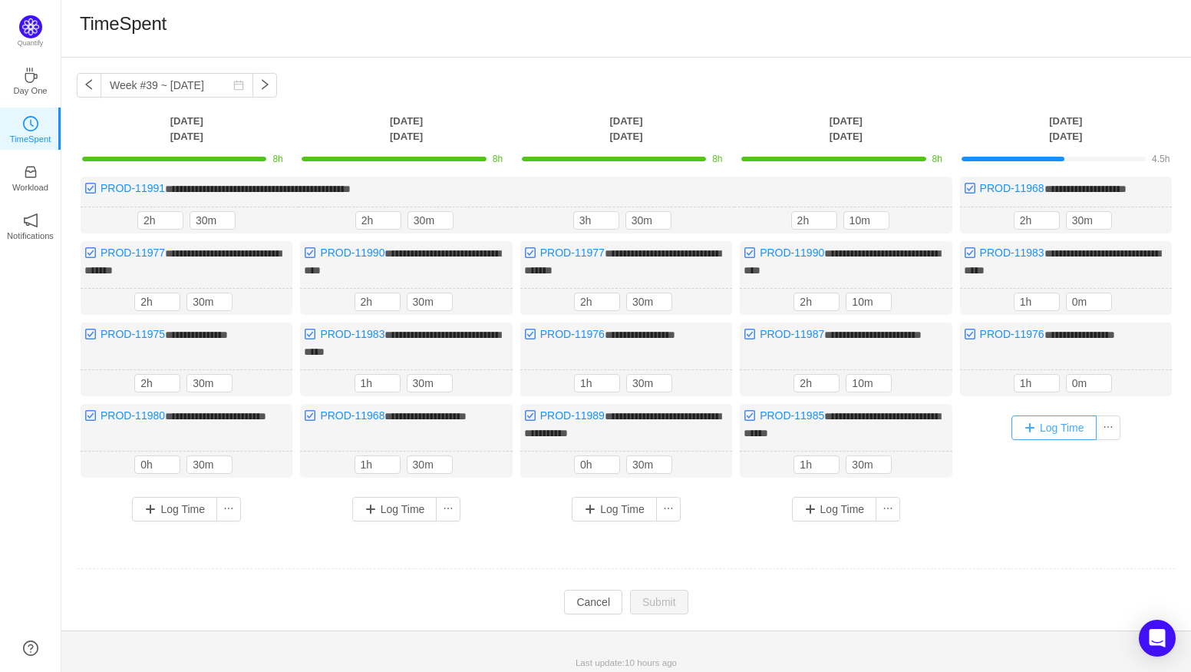
click at [1029, 421] on button "Log Time" at bounding box center [1053, 427] width 85 height 25
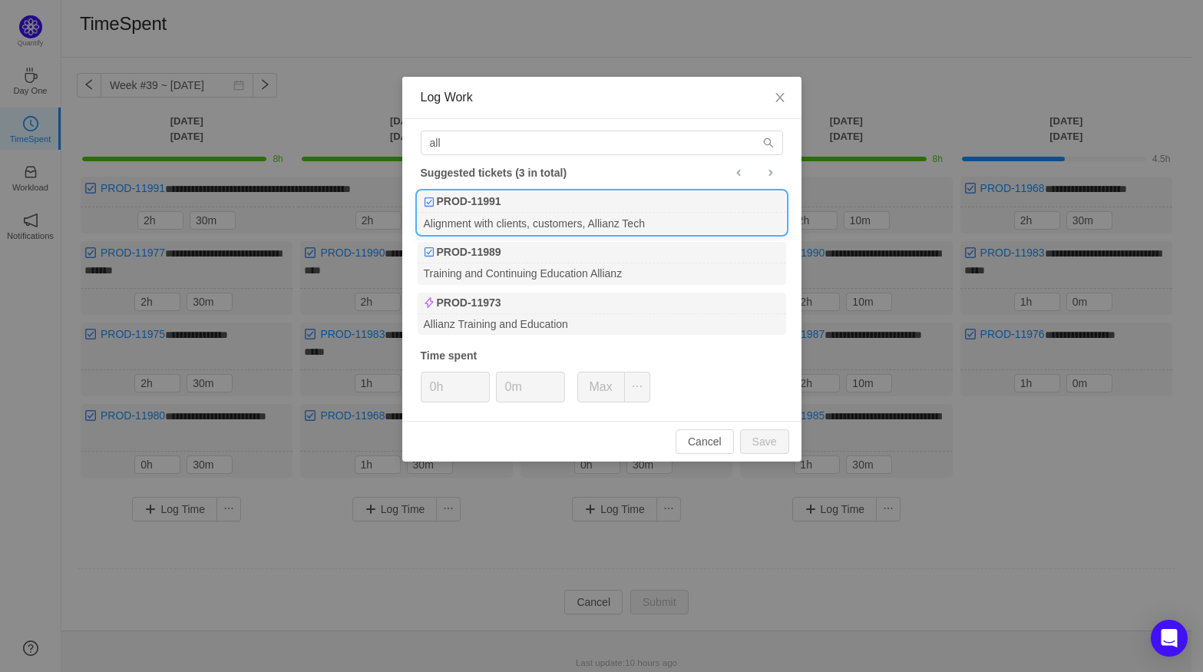
click at [525, 216] on div "Alignment with clients, customers, Allianz Tech" at bounding box center [601, 223] width 368 height 21
click at [760, 437] on button "Save" at bounding box center [764, 441] width 49 height 25
type input "0h"
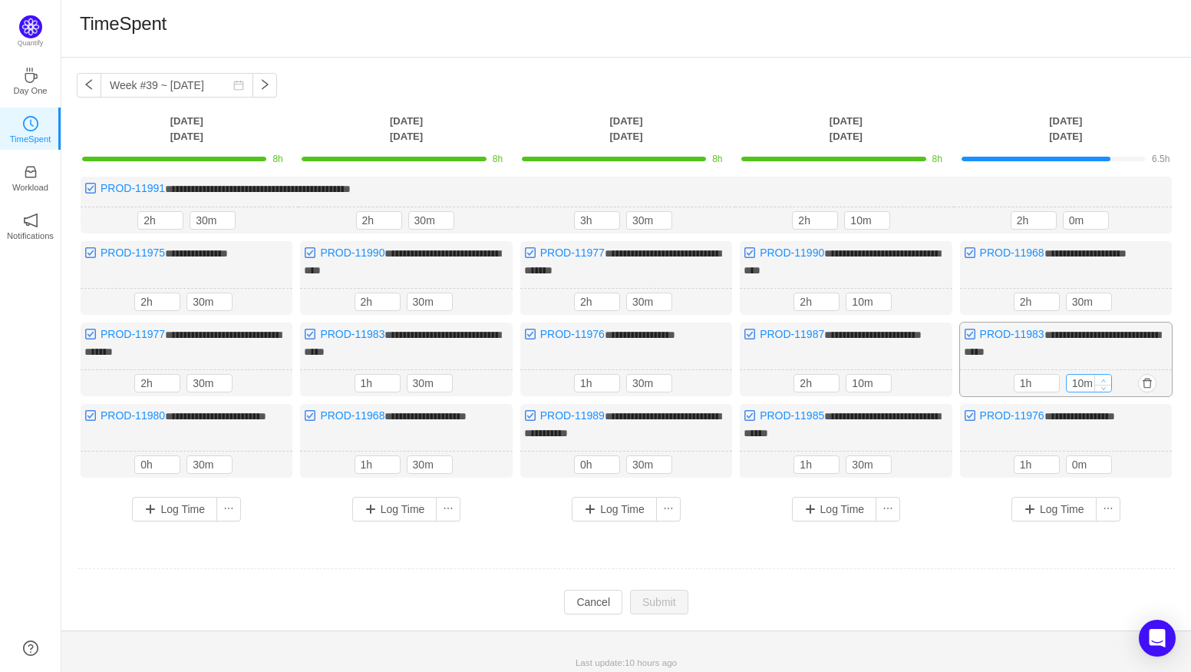
click at [1107, 375] on span "Increase Value" at bounding box center [1103, 380] width 16 height 10
type input "30m"
click at [1107, 375] on span "Increase Value" at bounding box center [1103, 380] width 16 height 10
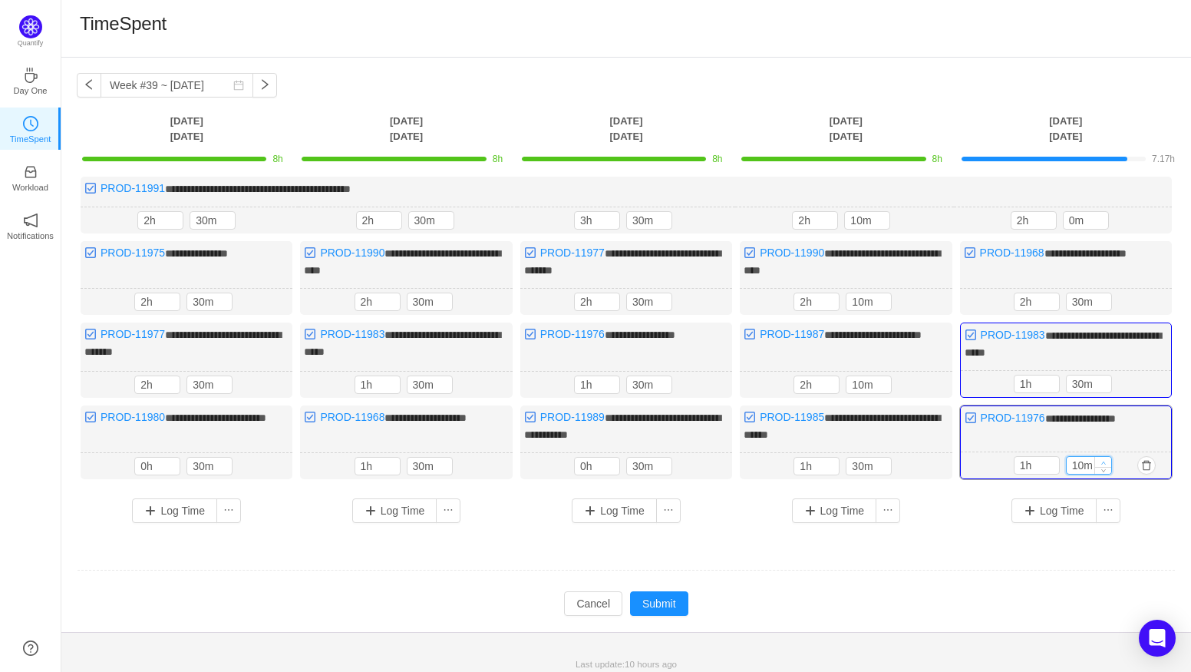
click at [1102, 460] on icon "icon: up" at bounding box center [1103, 462] width 5 height 5
click at [1108, 464] on span "Decrease Value" at bounding box center [1103, 469] width 16 height 10
type input "0m"
click at [1108, 464] on span "Decrease Value" at bounding box center [1103, 469] width 16 height 10
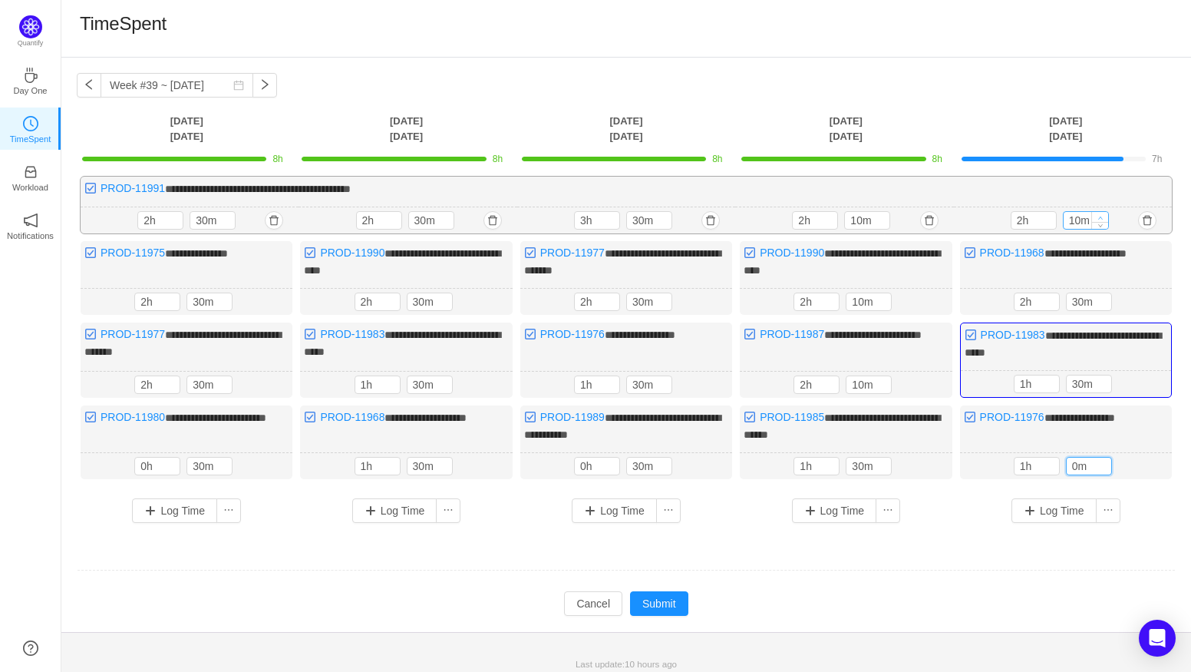
click at [1097, 214] on span "Increase Value" at bounding box center [1100, 217] width 16 height 10
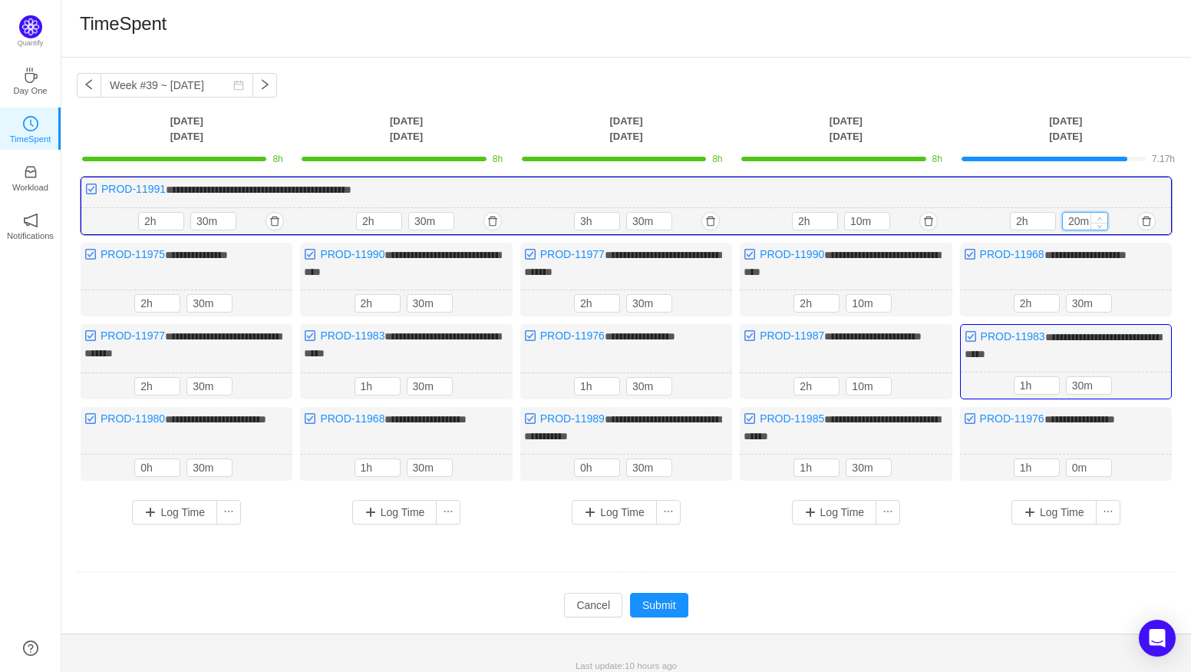
click at [1097, 214] on span "Increase Value" at bounding box center [1099, 218] width 16 height 10
type input "30m"
click at [1097, 214] on span "Increase Value" at bounding box center [1099, 218] width 16 height 10
click at [1059, 501] on button "Log Time" at bounding box center [1053, 512] width 85 height 25
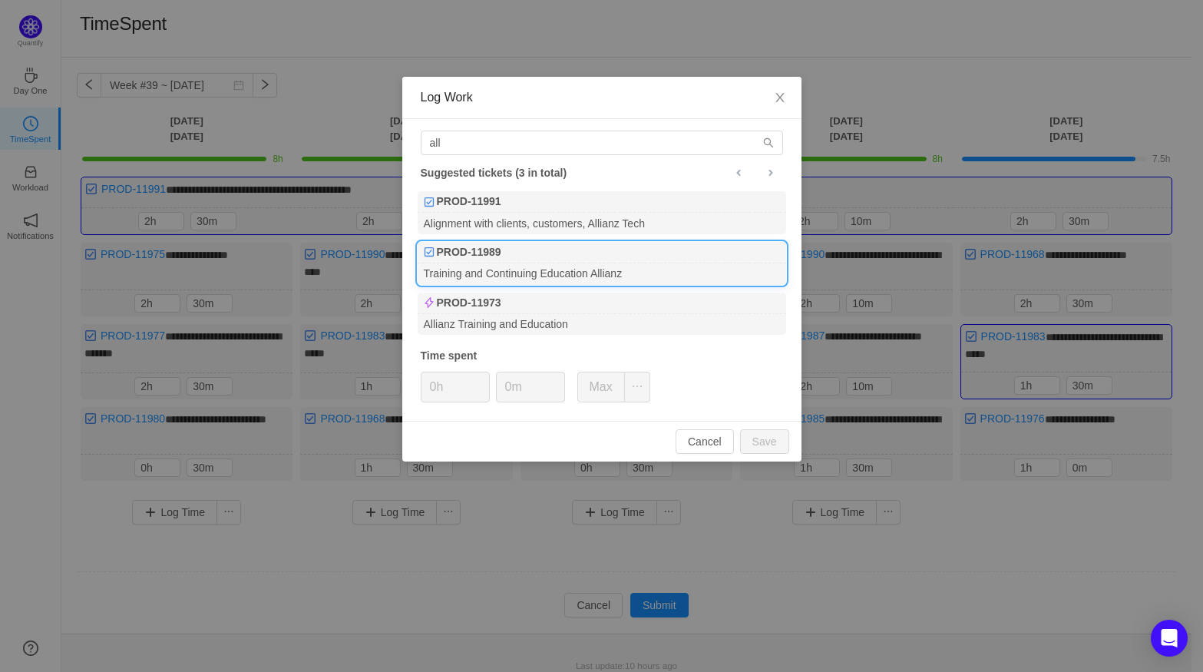
click at [503, 268] on div "Training and Continuing Education Allianz" at bounding box center [601, 273] width 368 height 21
click at [553, 378] on span "Increase Value" at bounding box center [556, 381] width 16 height 18
click at [775, 441] on button "Save" at bounding box center [764, 441] width 49 height 25
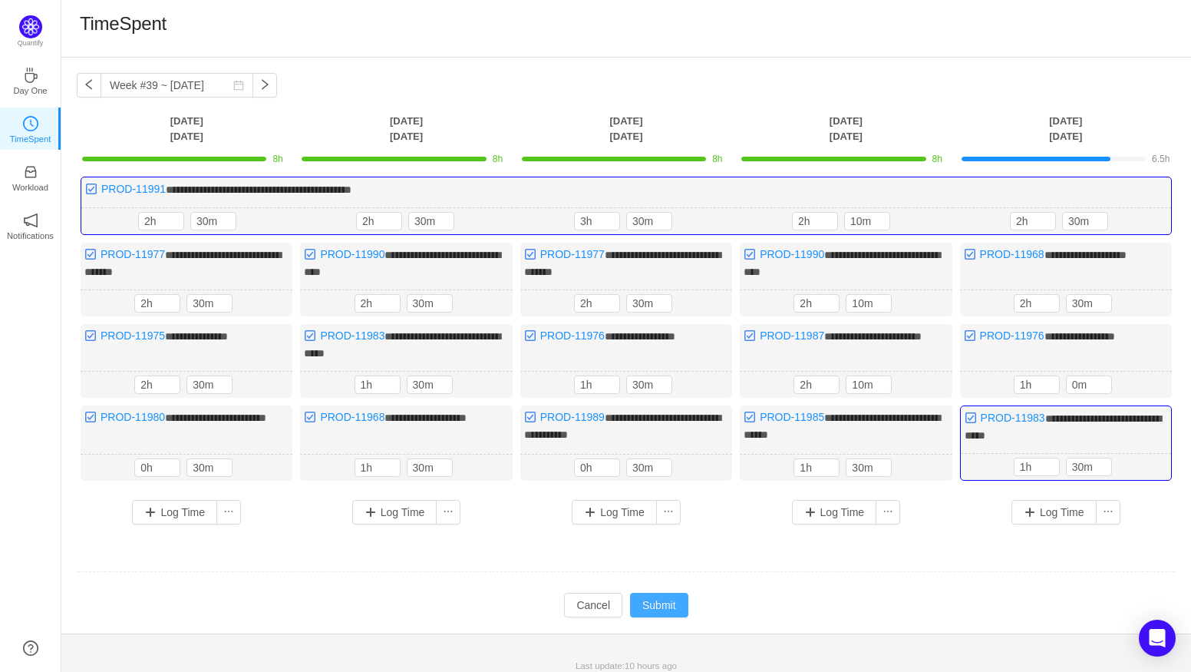
click at [649, 605] on button "Submit" at bounding box center [659, 604] width 58 height 25
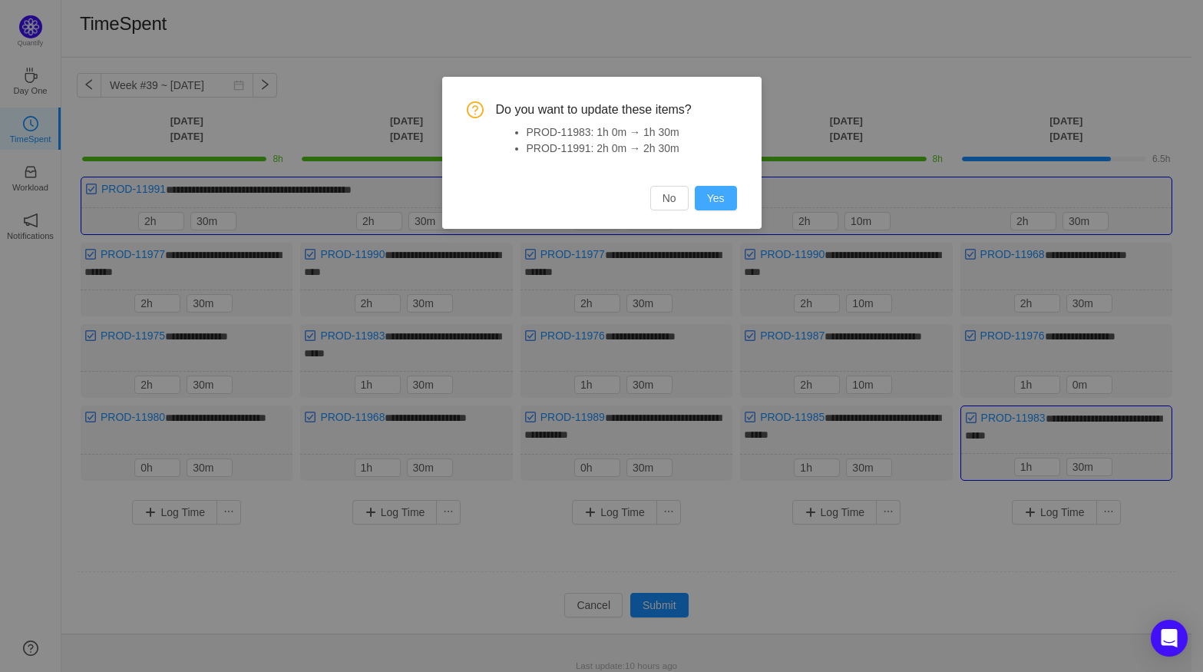
click at [711, 193] on button "Yes" at bounding box center [716, 198] width 42 height 25
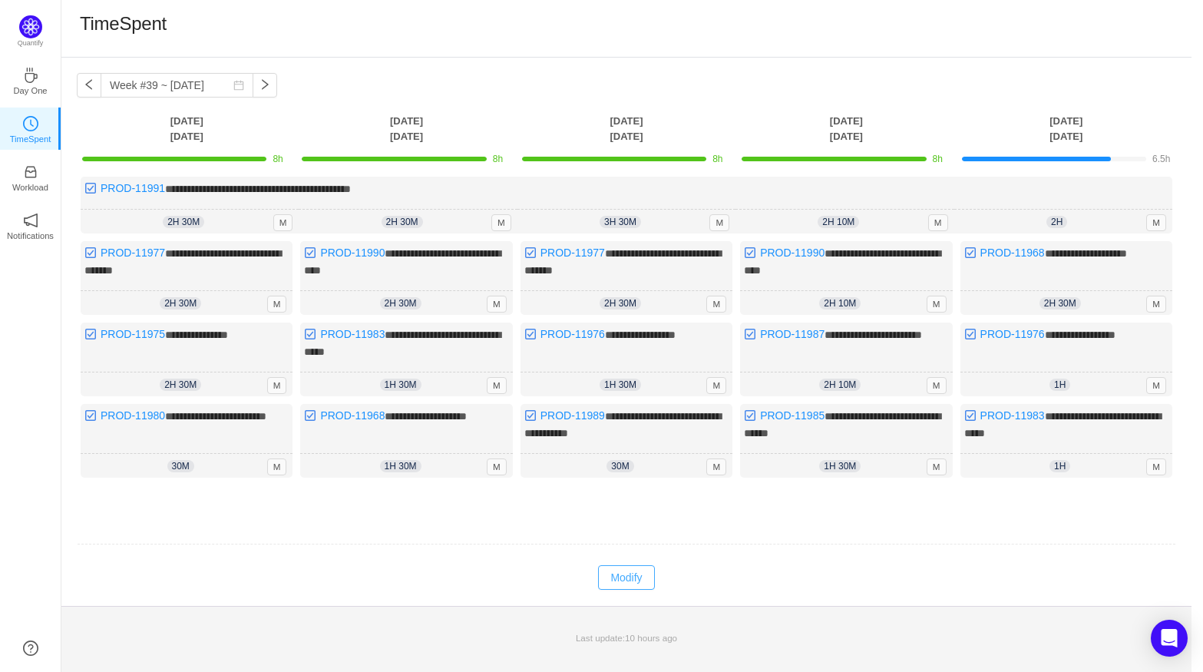
click at [630, 565] on button "Modify" at bounding box center [626, 577] width 56 height 25
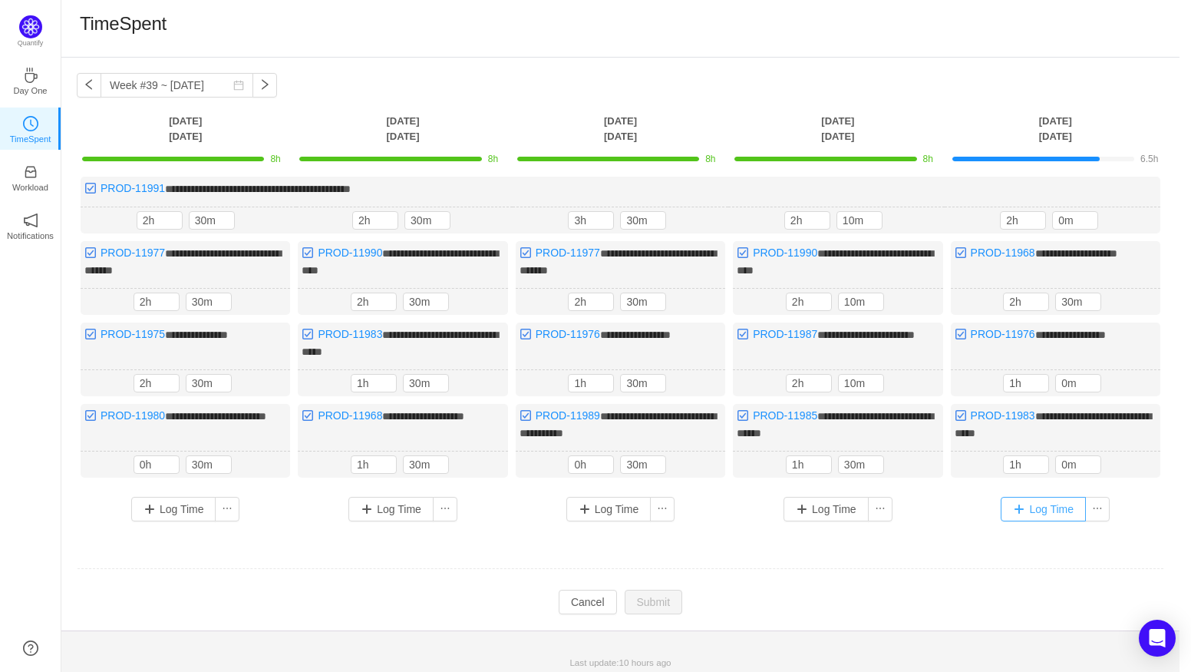
click at [1025, 497] on button "Log Time" at bounding box center [1043, 509] width 85 height 25
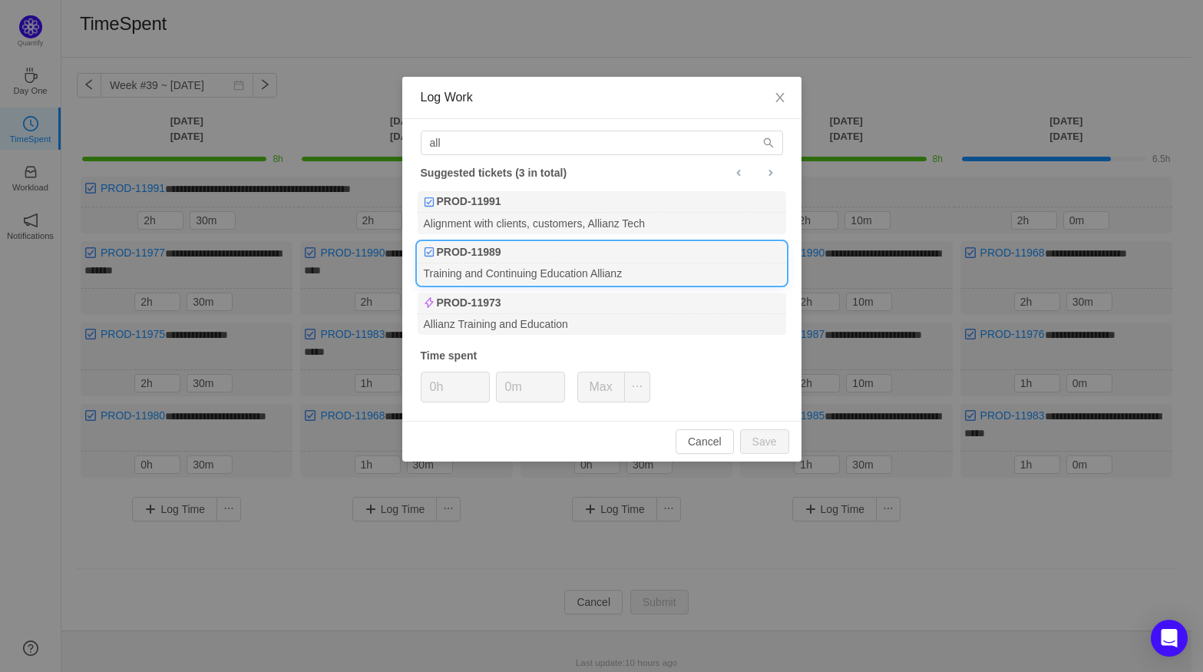
click at [505, 271] on div "Training and Continuing Education Allianz" at bounding box center [601, 273] width 368 height 21
click at [553, 384] on span "Decrease Value" at bounding box center [556, 393] width 16 height 18
click at [553, 383] on icon "icon: up" at bounding box center [555, 381] width 5 height 5
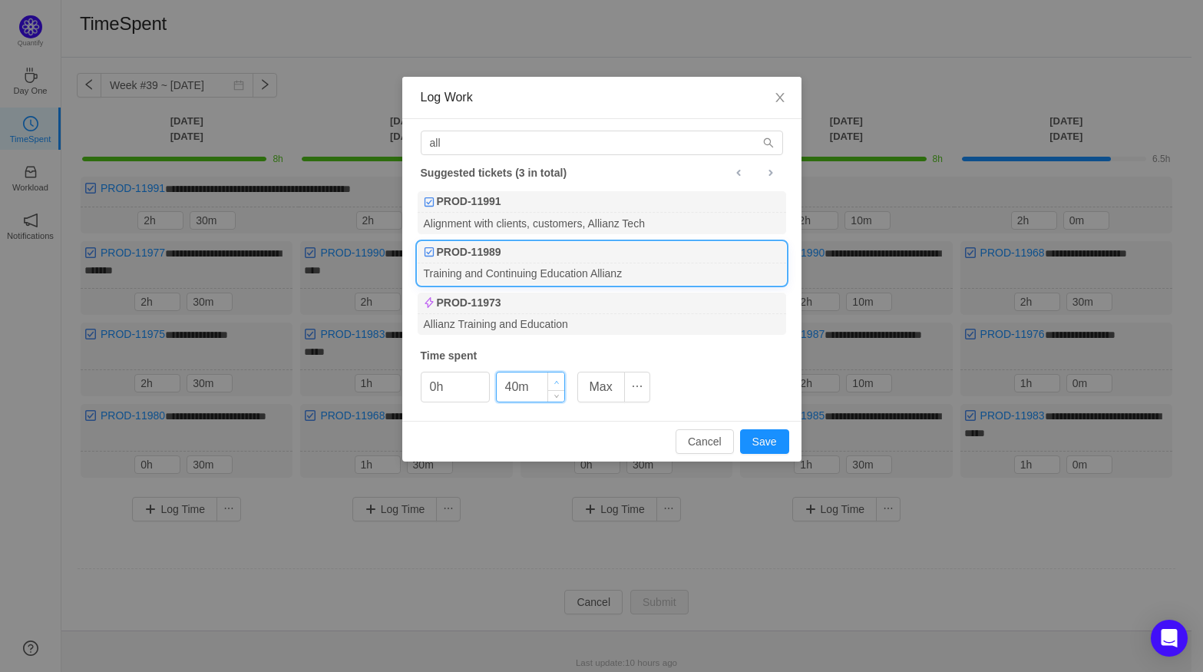
click at [553, 383] on icon "icon: up" at bounding box center [555, 381] width 5 height 5
click at [556, 391] on icon "icon: down" at bounding box center [555, 393] width 5 height 5
click at [556, 381] on icon "icon: up" at bounding box center [555, 381] width 5 height 5
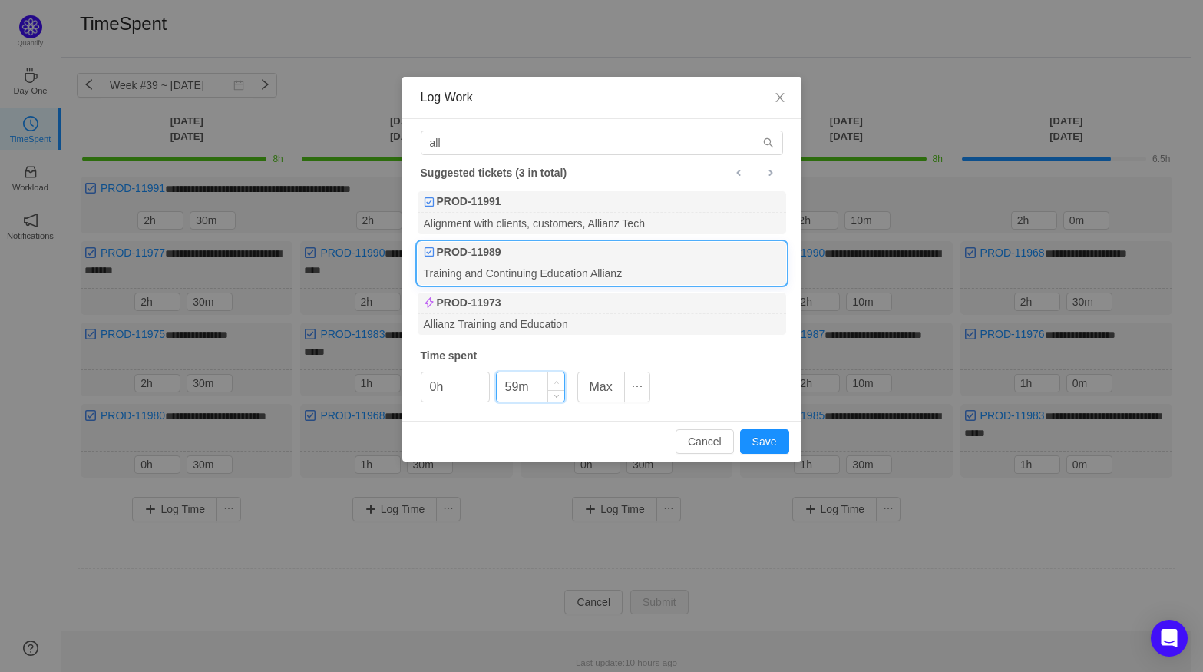
click at [556, 381] on icon "icon: up" at bounding box center [555, 381] width 5 height 5
click at [556, 380] on icon "icon: up" at bounding box center [555, 381] width 5 height 5
click at [557, 407] on div "all Suggested tickets (3 in total) PROD-11991 Alignment with clients, customers…" at bounding box center [601, 270] width 399 height 302
click at [556, 398] on span "Decrease Value" at bounding box center [556, 393] width 16 height 18
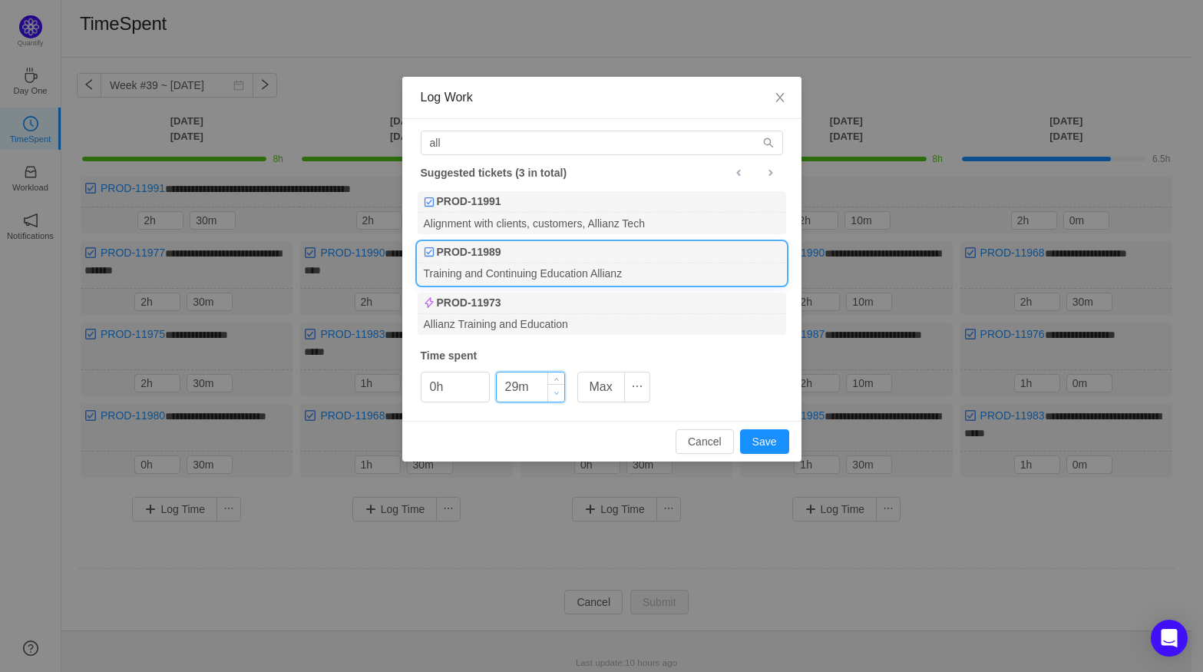
click at [556, 398] on span "Decrease Value" at bounding box center [556, 393] width 16 height 18
type input "0m"
click at [556, 398] on span "Decrease Value" at bounding box center [556, 393] width 16 height 18
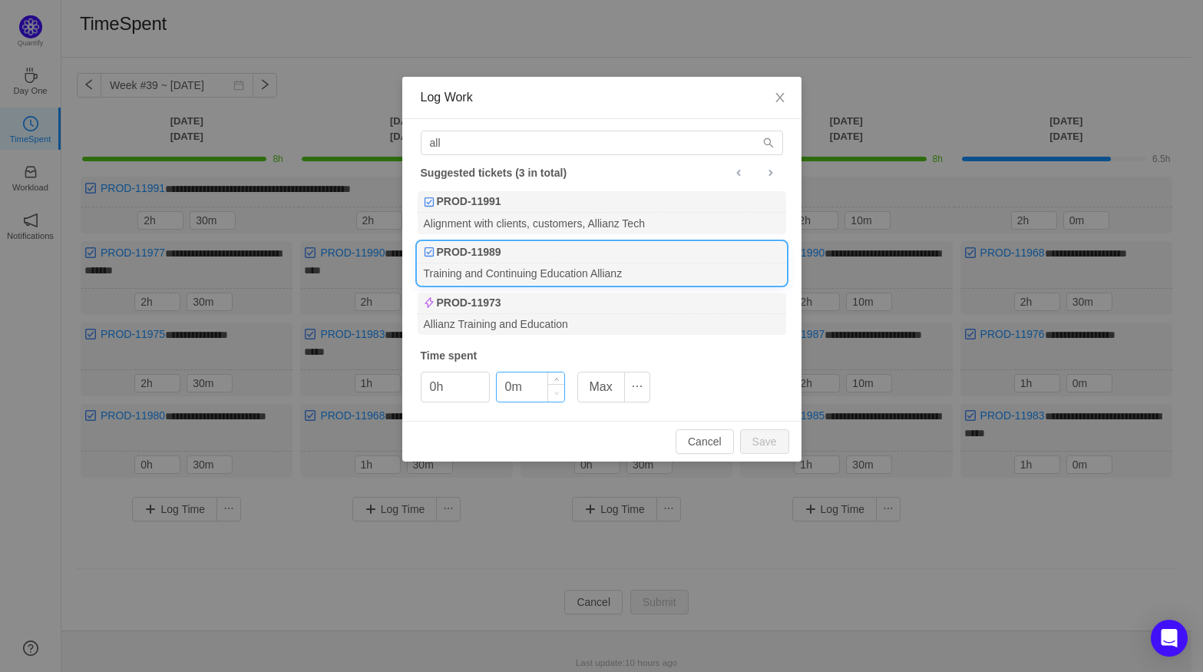
click at [556, 398] on span "Decrease Value" at bounding box center [556, 393] width 16 height 18
click at [558, 398] on span "Decrease Value" at bounding box center [556, 393] width 16 height 18
click at [481, 374] on span "Increase Value" at bounding box center [481, 381] width 16 height 18
click at [771, 437] on button "Save" at bounding box center [764, 441] width 49 height 25
type input "0h"
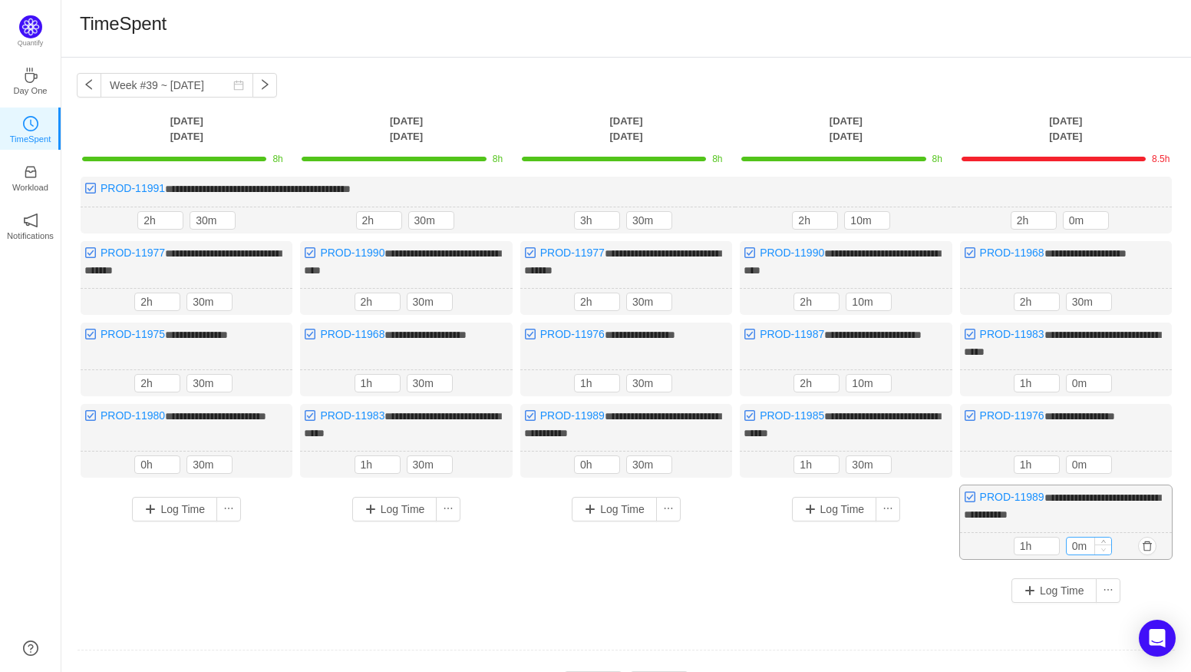
click at [1101, 546] on icon "icon: down" at bounding box center [1103, 548] width 5 height 5
type input "0h"
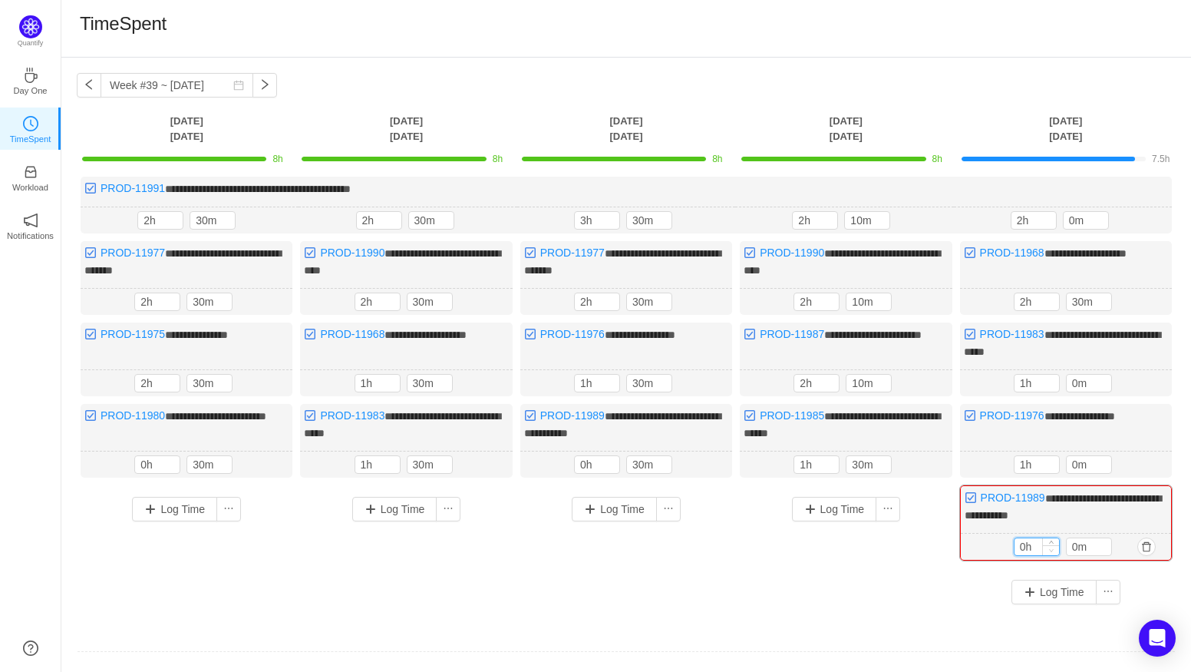
click at [1057, 545] on span "Decrease Value" at bounding box center [1051, 550] width 16 height 10
click at [1104, 541] on icon "icon: up" at bounding box center [1103, 543] width 5 height 5
type input "30m"
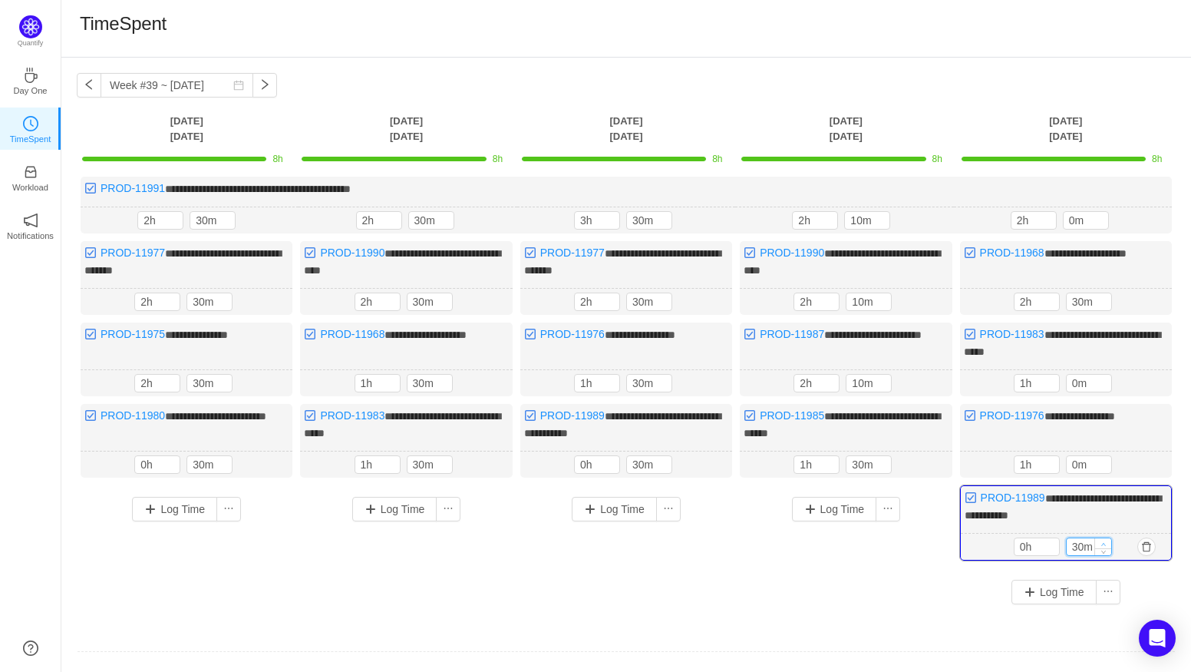
click at [1104, 541] on icon "icon: up" at bounding box center [1103, 543] width 5 height 5
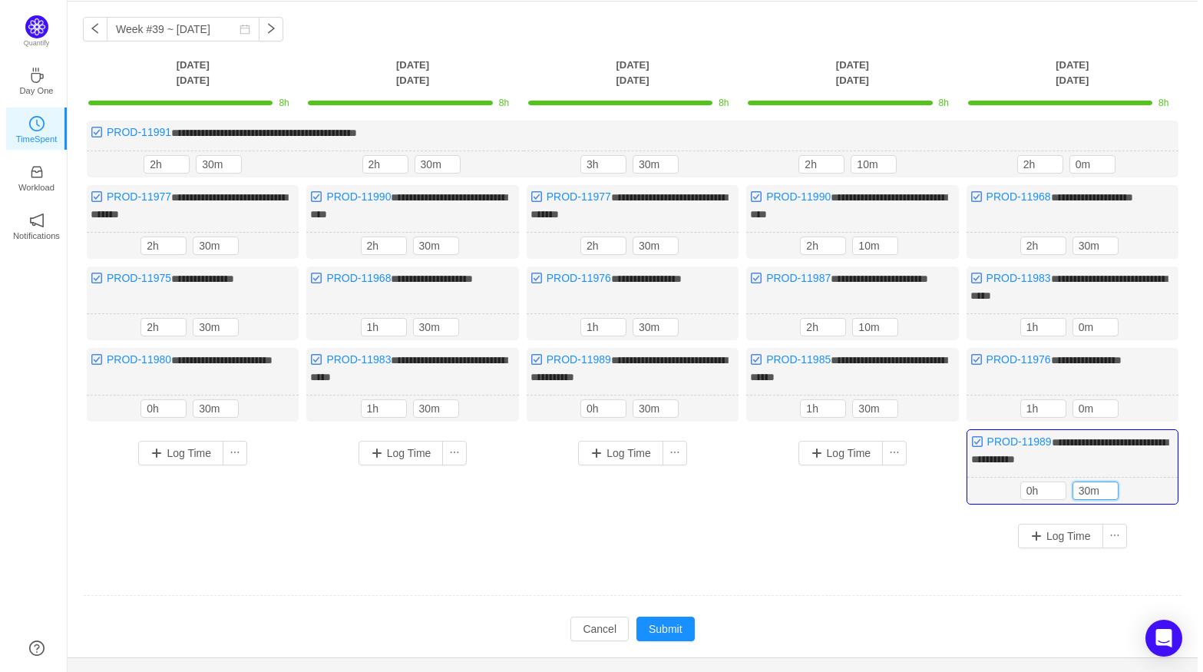
scroll to position [83, 0]
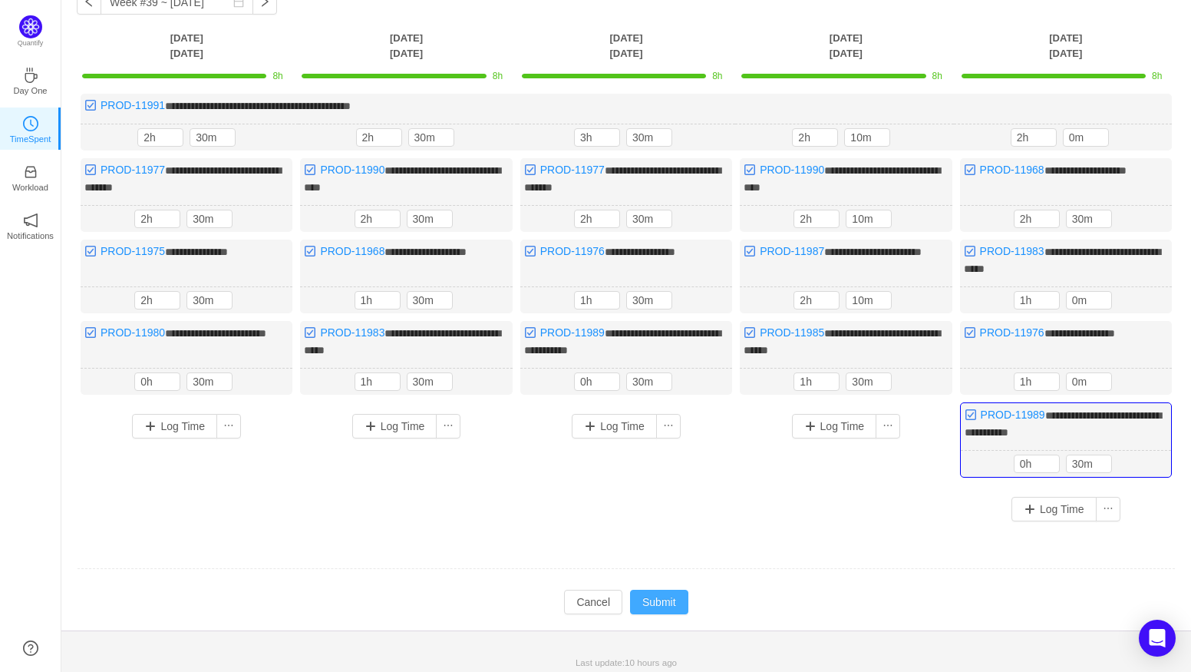
click at [686, 600] on button "Submit" at bounding box center [659, 601] width 58 height 25
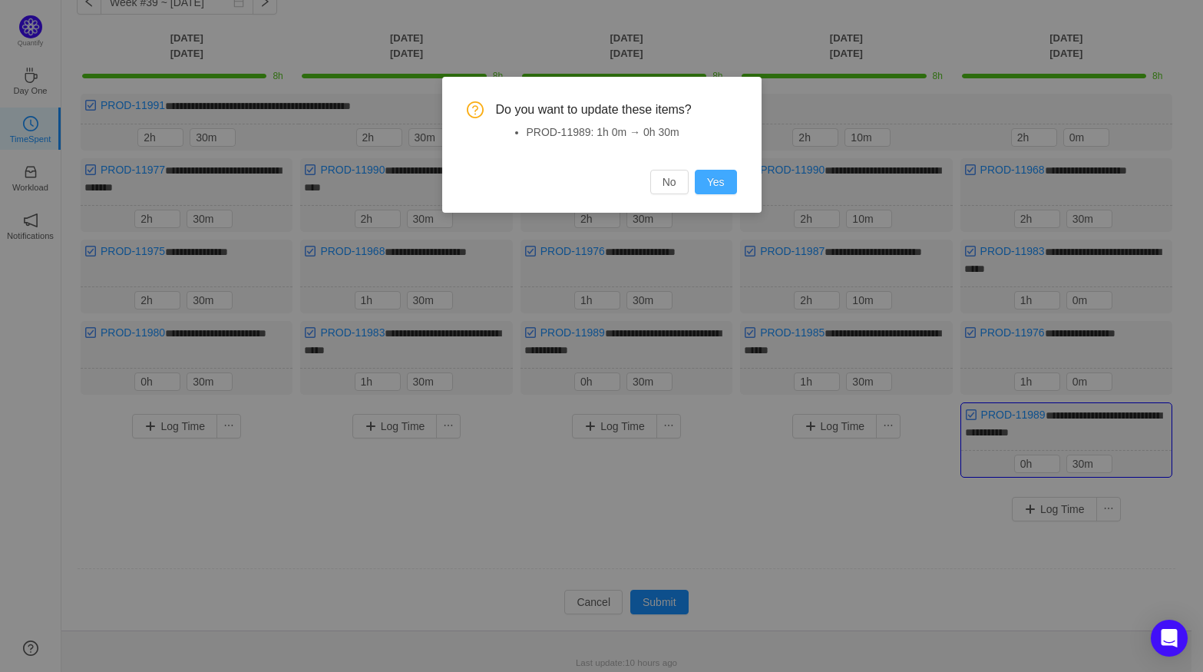
click at [712, 182] on button "Yes" at bounding box center [716, 182] width 42 height 25
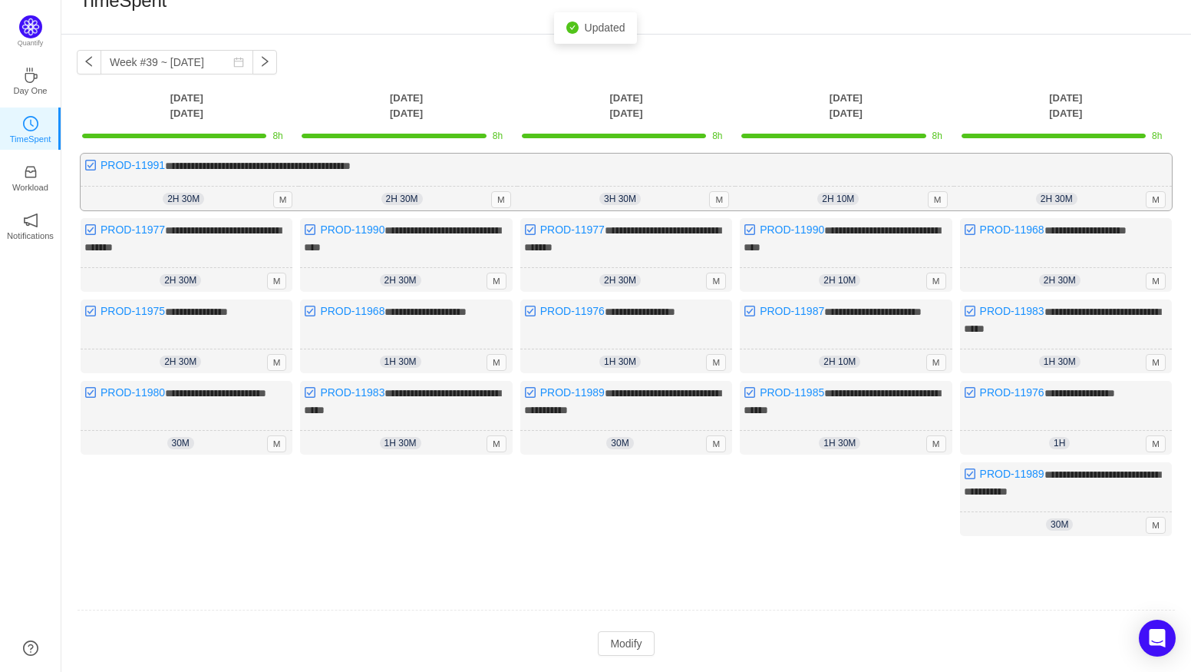
scroll to position [0, 0]
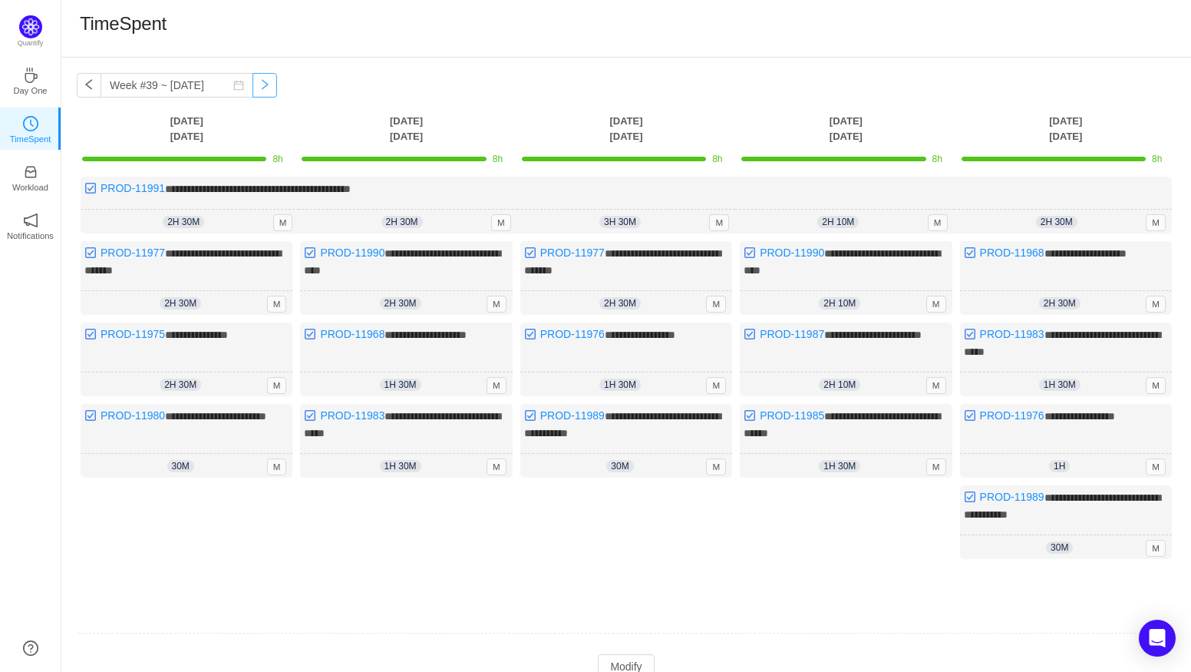
click at [252, 89] on button "button" at bounding box center [264, 85] width 25 height 25
type input "Week #40 ~ [DATE]"
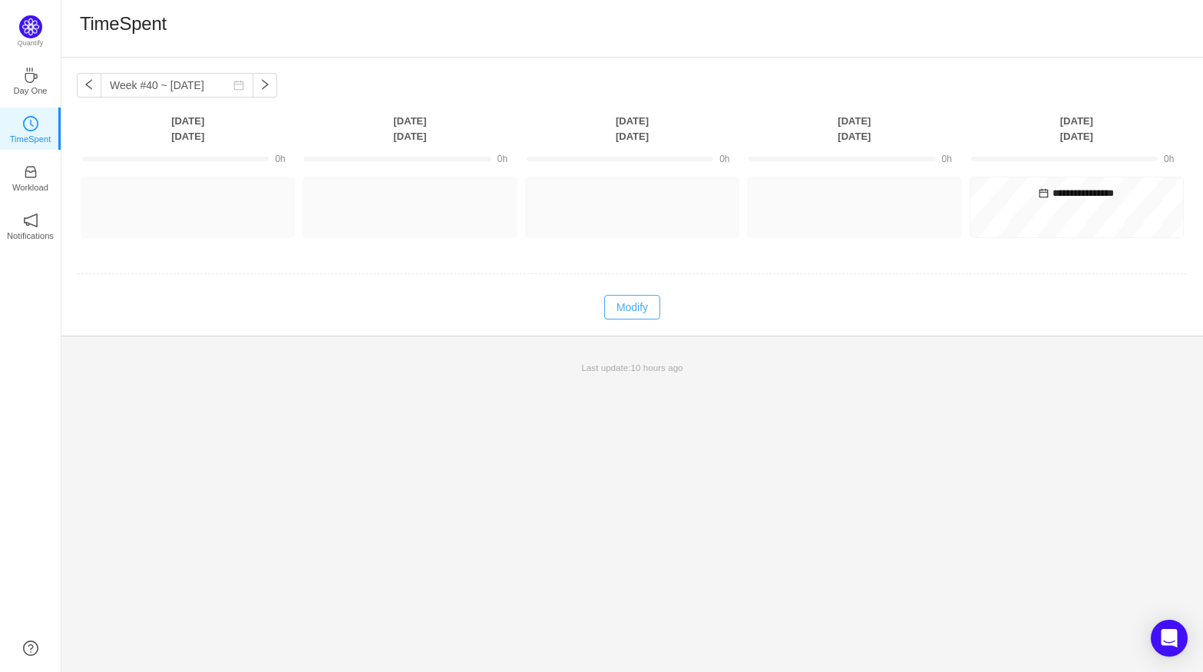
click at [632, 304] on button "Modify" at bounding box center [632, 307] width 56 height 25
click at [403, 196] on button "Log Time" at bounding box center [397, 200] width 85 height 25
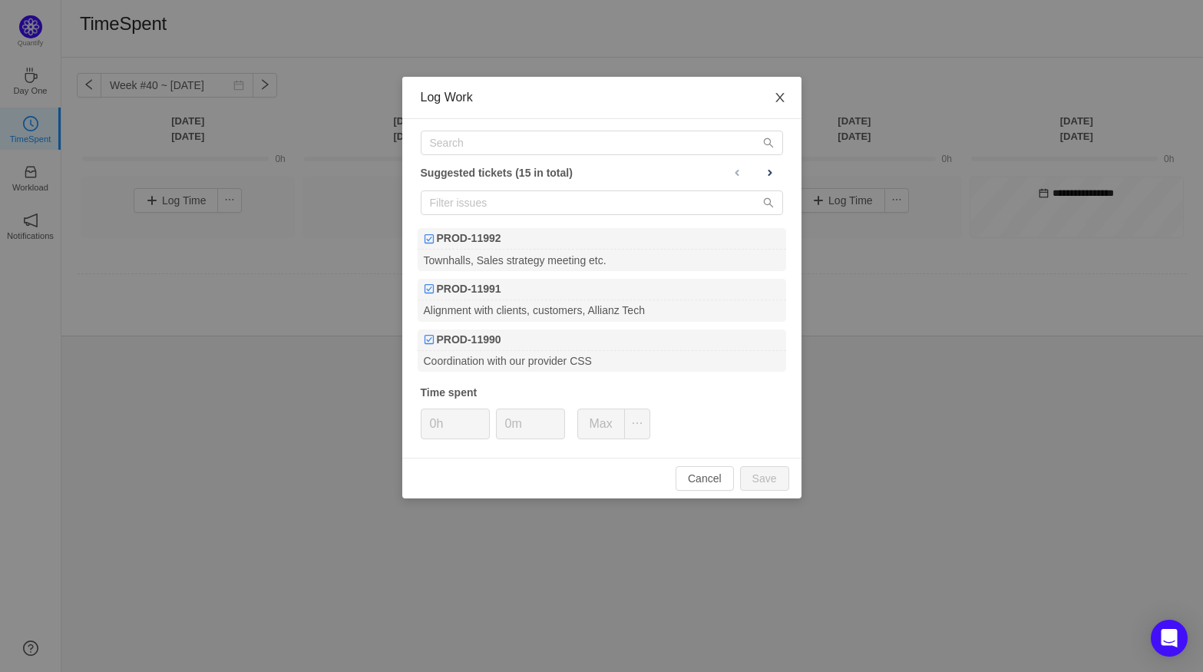
click at [780, 94] on icon "icon: close" at bounding box center [780, 97] width 12 height 12
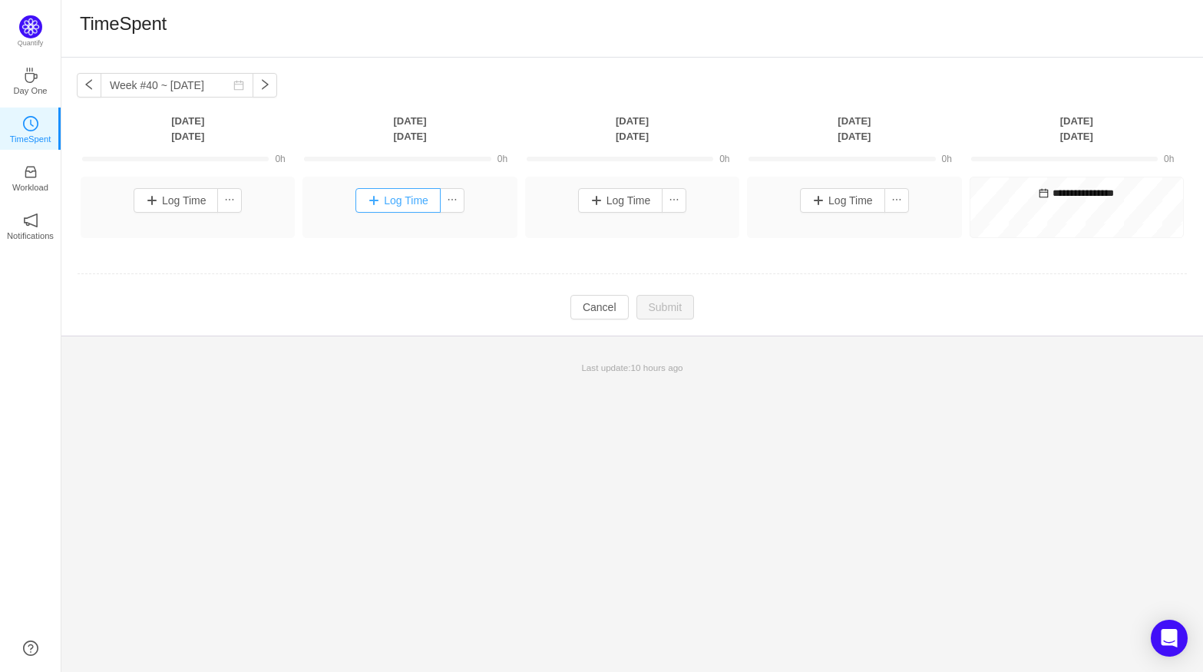
click at [404, 189] on button "Log Time" at bounding box center [397, 200] width 85 height 25
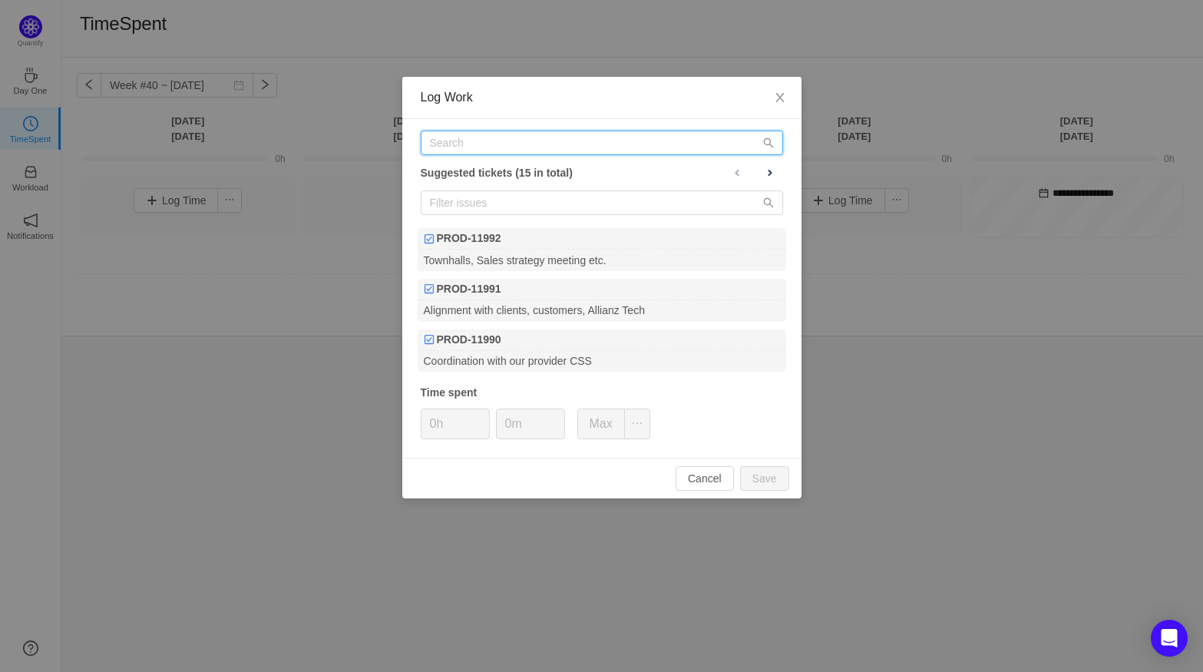
click at [467, 149] on input "text" at bounding box center [602, 142] width 362 height 25
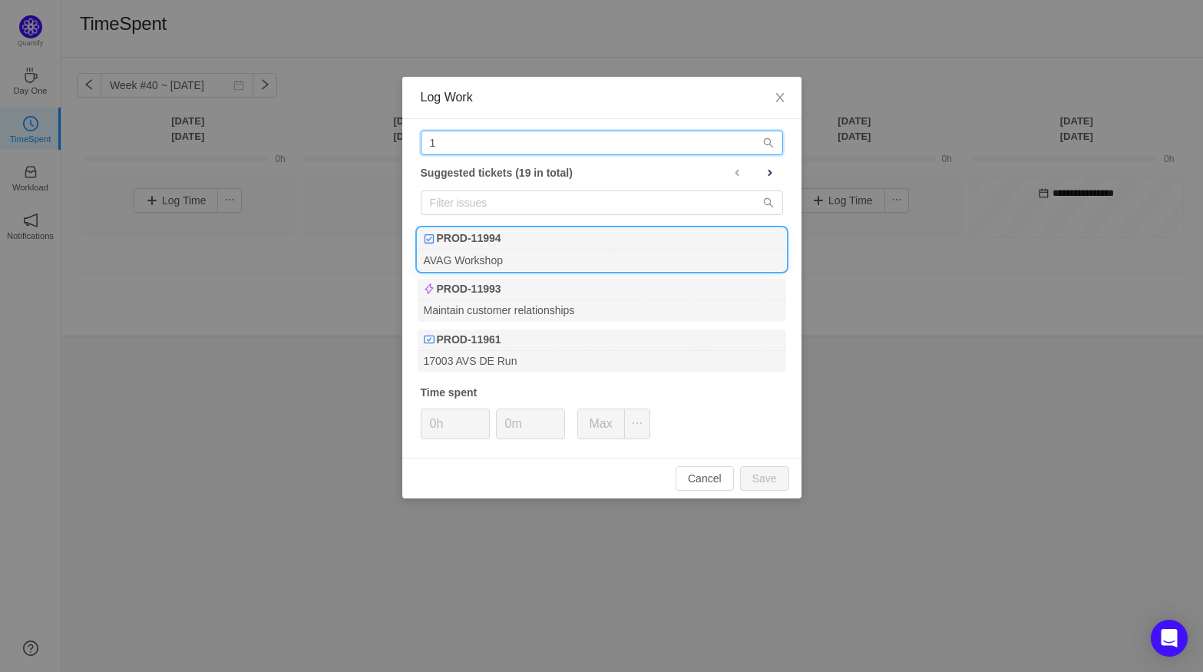
type input "1"
click at [480, 235] on b "PROD-11994" at bounding box center [469, 238] width 64 height 16
click at [636, 421] on button "button" at bounding box center [637, 423] width 26 height 31
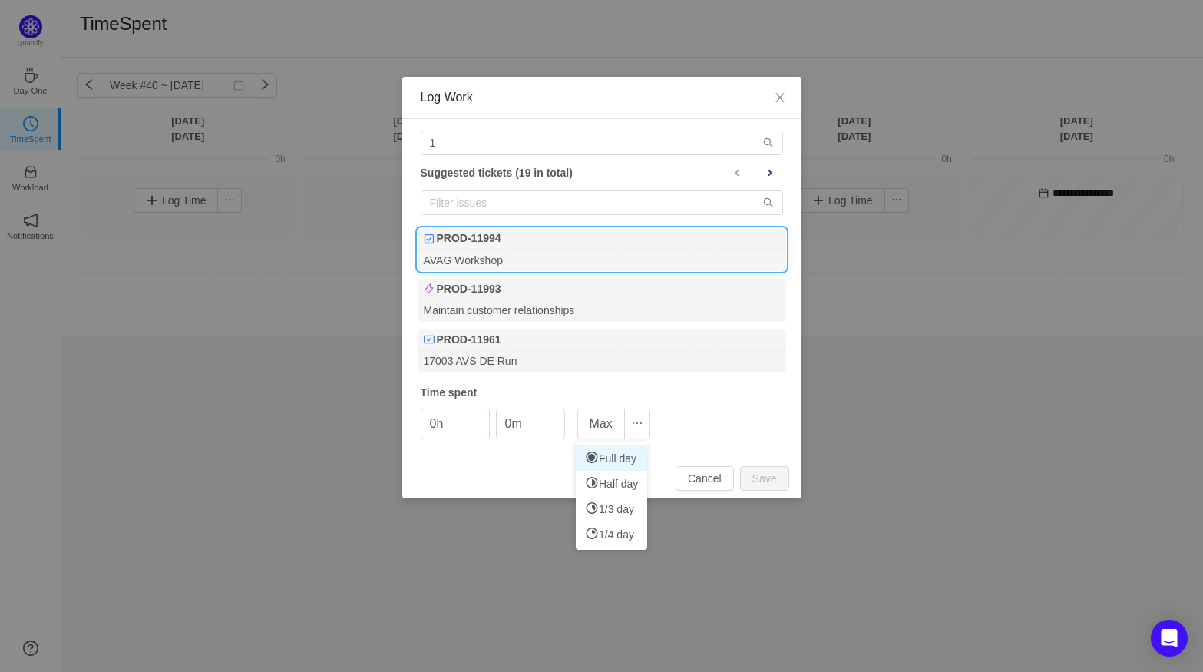
click at [632, 460] on li "Full day" at bounding box center [611, 457] width 71 height 25
click at [767, 474] on button "Save" at bounding box center [764, 478] width 49 height 25
type input "0h"
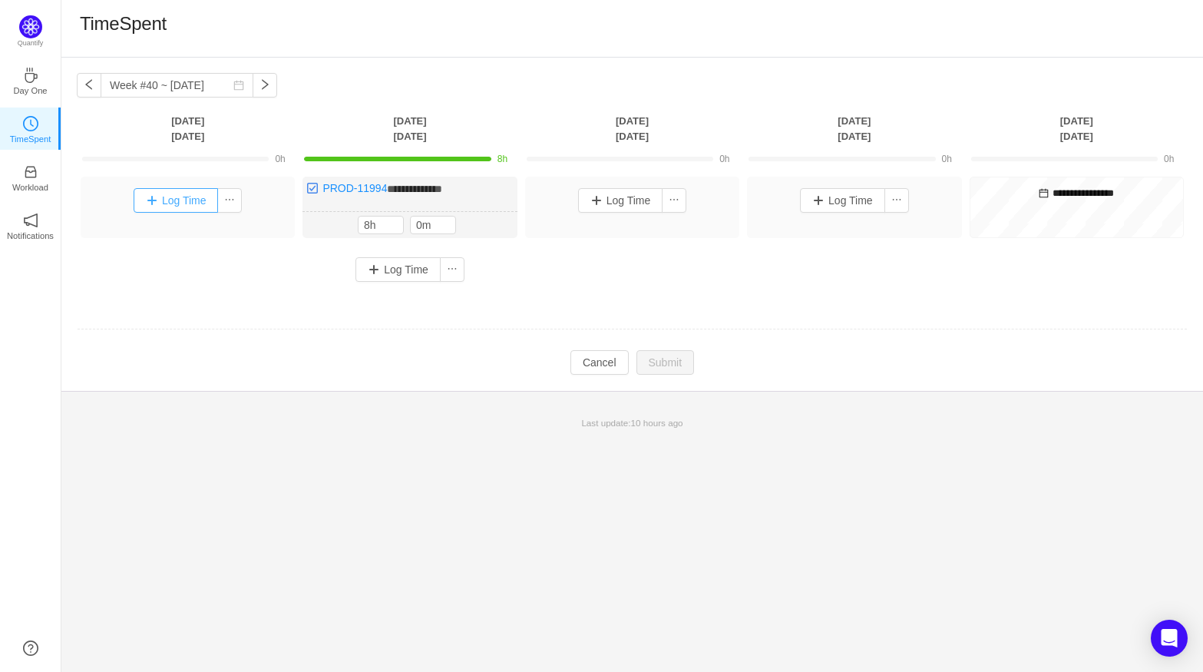
click at [191, 205] on button "Log Time" at bounding box center [176, 200] width 85 height 25
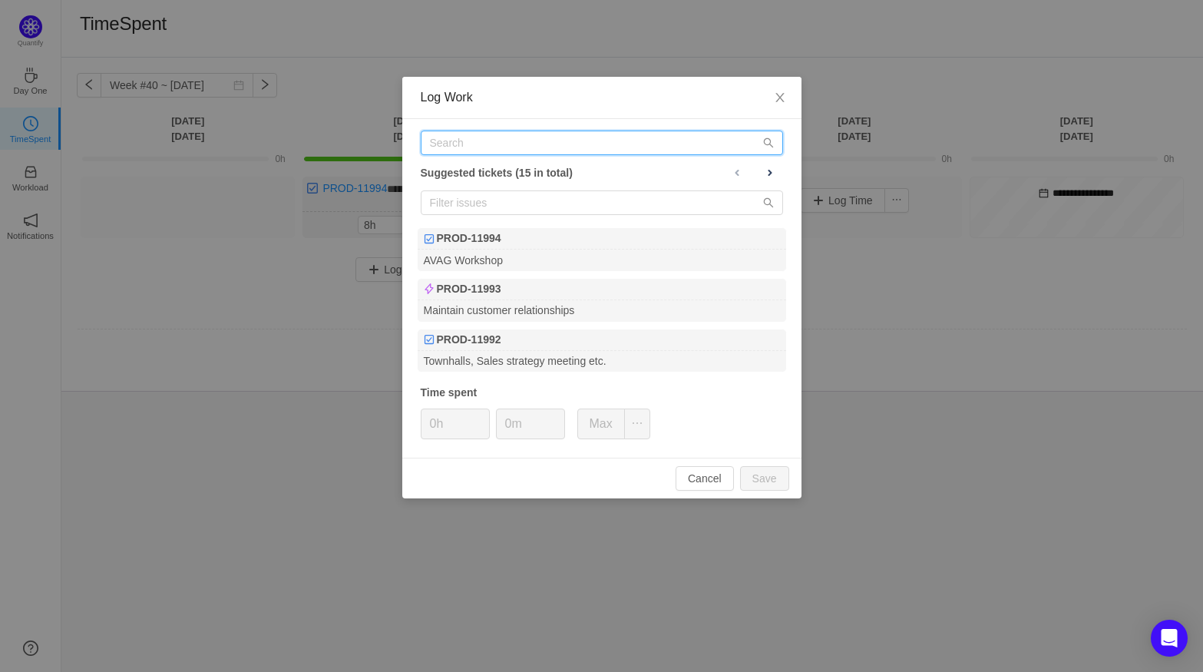
click at [484, 144] on input "text" at bounding box center [602, 142] width 362 height 25
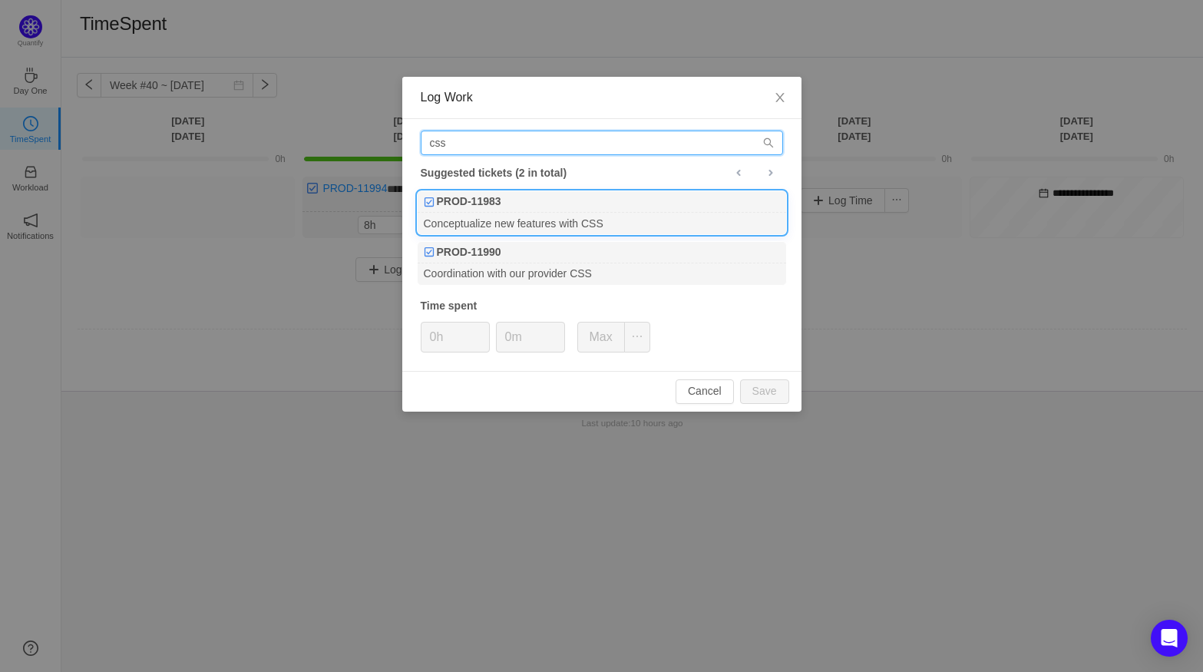
type input "css"
click at [499, 206] on b "PROD-11983" at bounding box center [469, 201] width 64 height 16
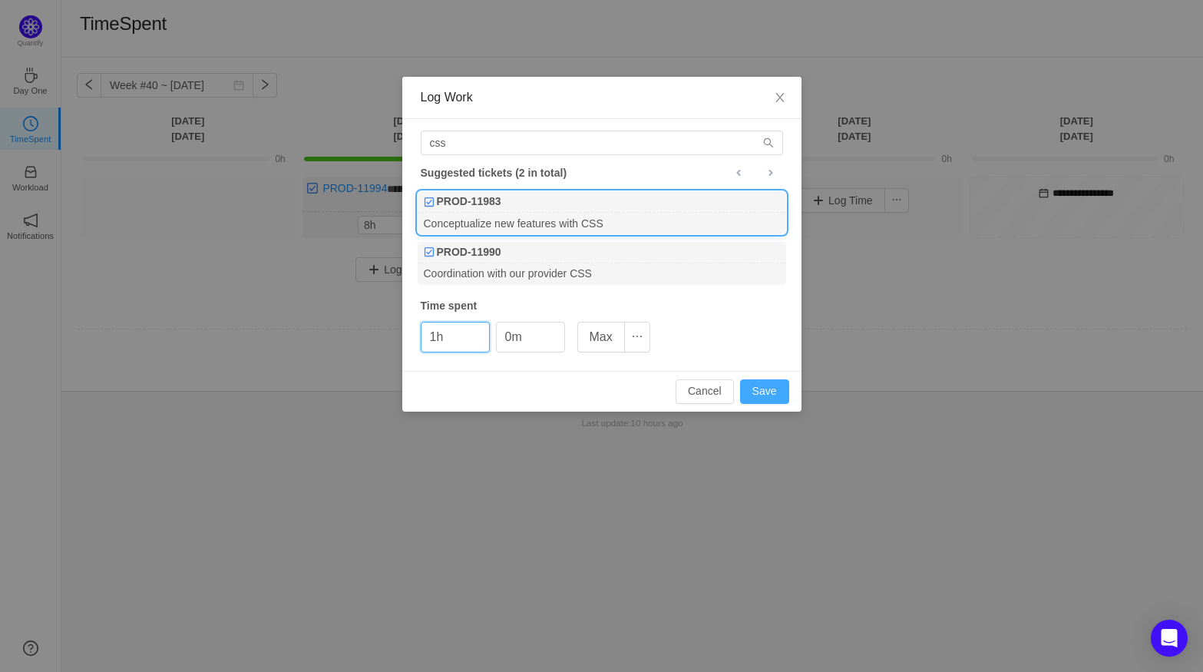
click at [751, 383] on button "Save" at bounding box center [764, 391] width 49 height 25
type input "0h"
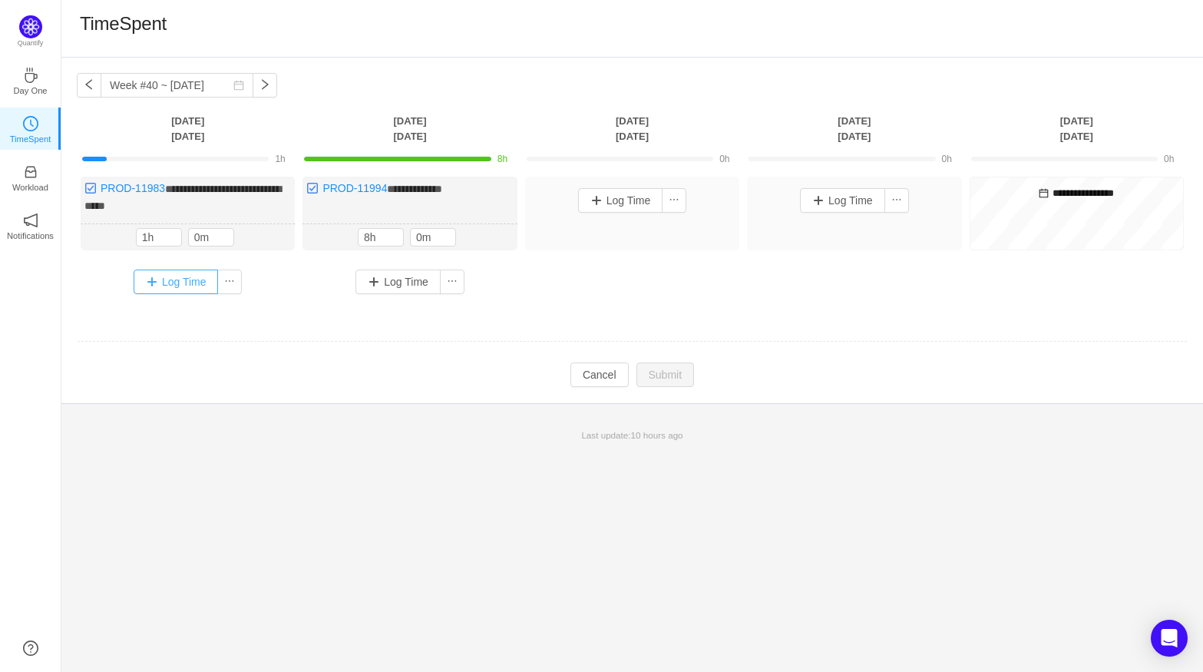
click at [172, 276] on button "Log Time" at bounding box center [176, 281] width 85 height 25
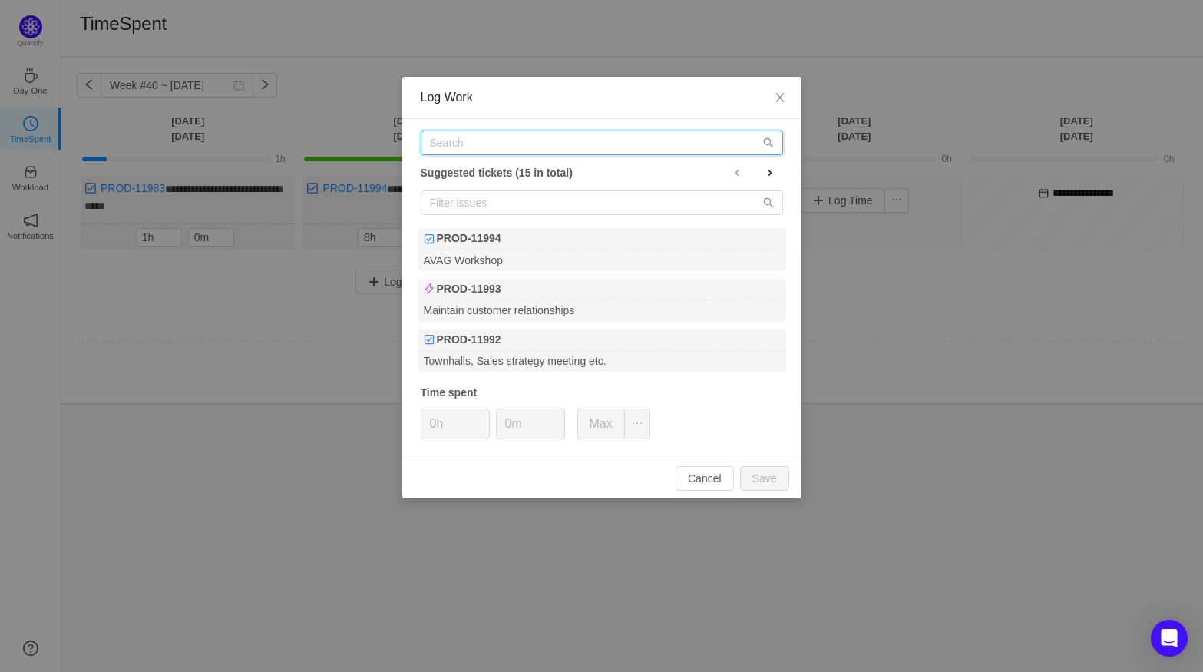
click at [533, 141] on input "text" at bounding box center [602, 142] width 362 height 25
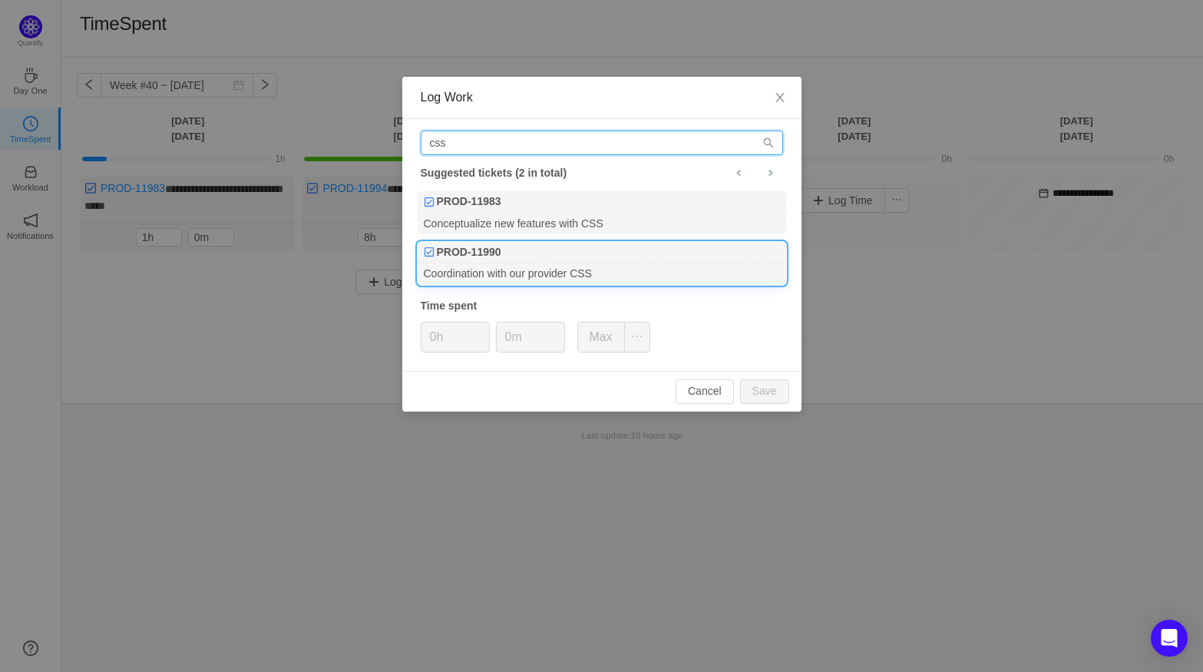
type input "css"
click at [599, 260] on div "PROD-11990" at bounding box center [601, 252] width 368 height 21
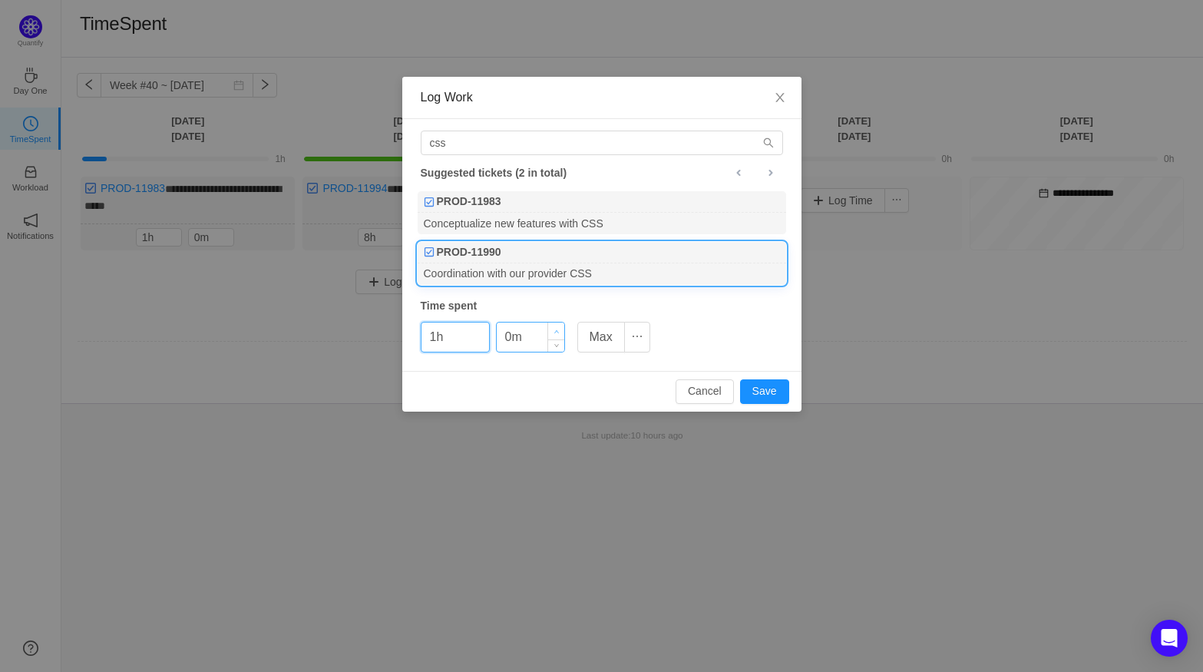
type input "1h"
click at [556, 330] on icon "icon: up" at bounding box center [555, 330] width 5 height 5
type input "30m"
click at [556, 330] on icon "icon: up" at bounding box center [555, 330] width 5 height 5
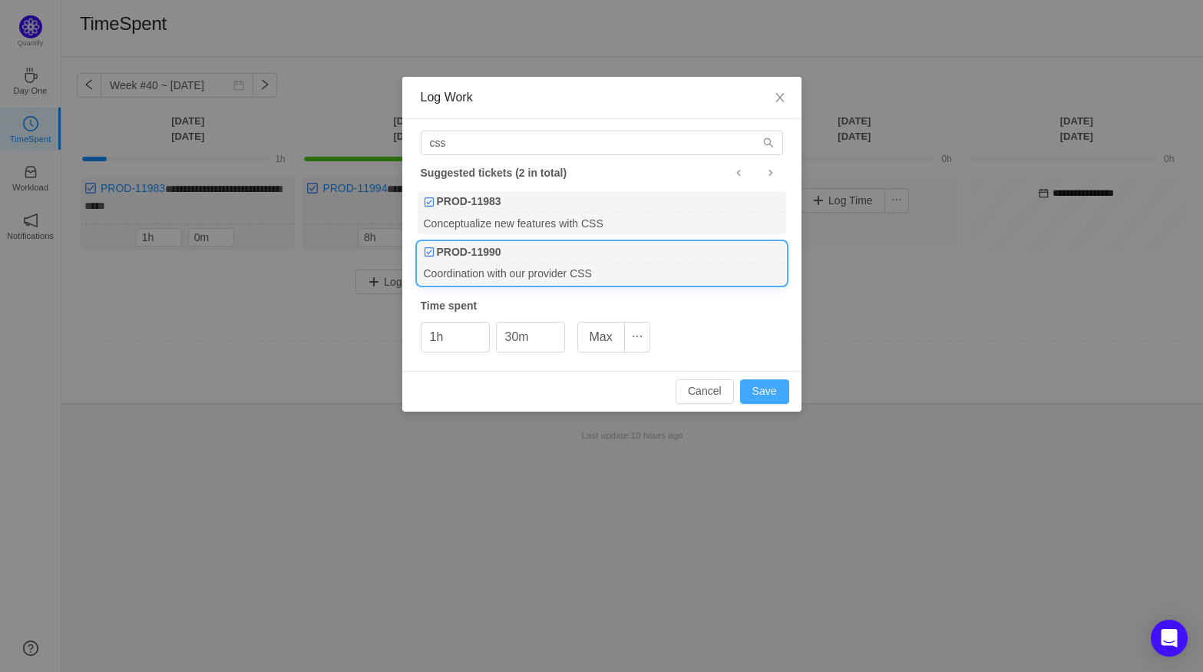
click at [757, 392] on button "Save" at bounding box center [764, 391] width 49 height 25
type input "0h"
type input "0m"
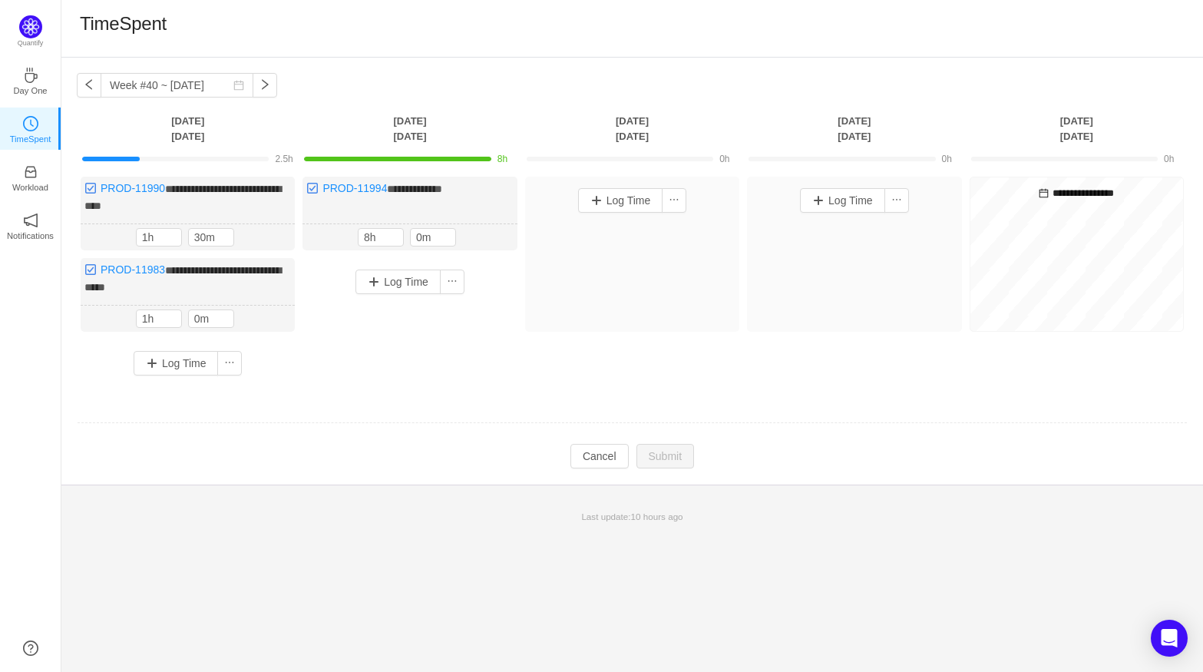
click at [179, 346] on div "Log Time" at bounding box center [187, 363] width 206 height 40
click at [179, 361] on button "Log Time" at bounding box center [176, 363] width 85 height 25
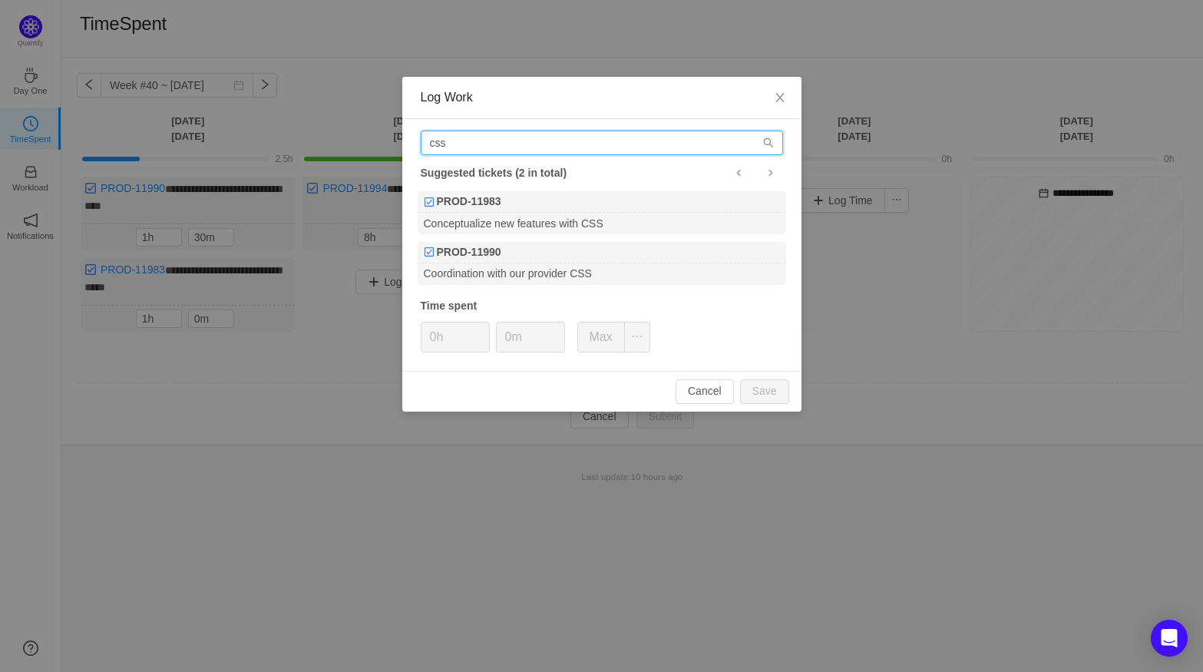
click at [526, 144] on input "css" at bounding box center [602, 142] width 362 height 25
type input "c"
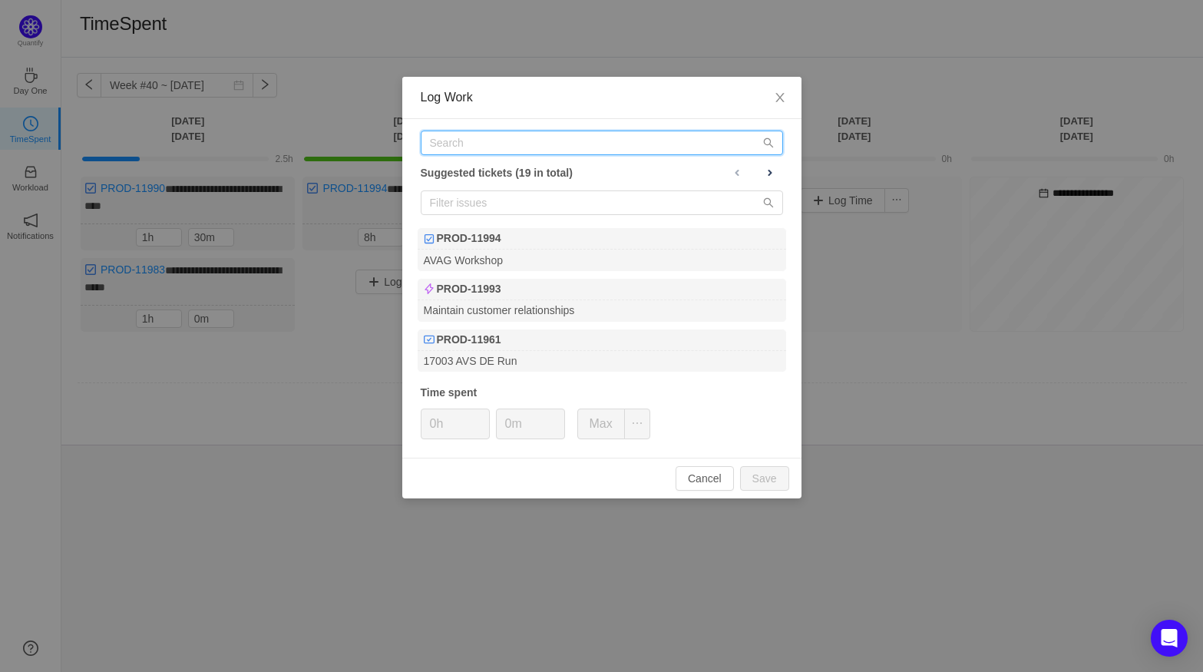
click at [454, 143] on input "text" at bounding box center [602, 142] width 362 height 25
click at [503, 147] on input "text" at bounding box center [602, 142] width 362 height 25
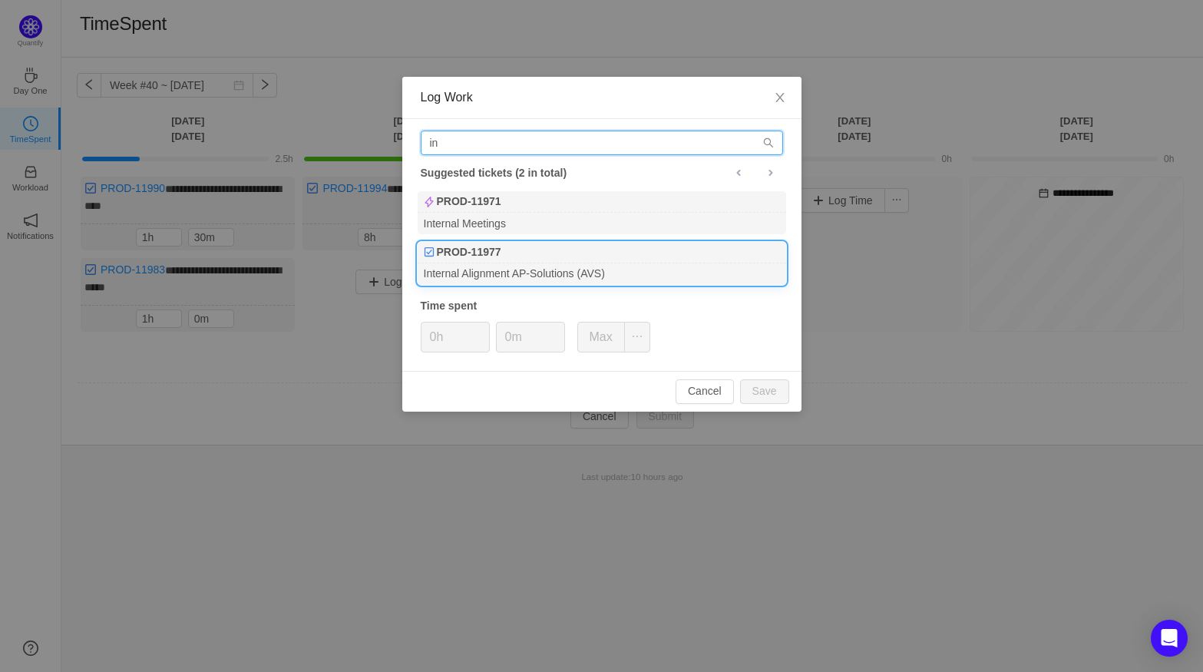
type input "in"
click at [520, 262] on div "PROD-11977" at bounding box center [601, 252] width 368 height 21
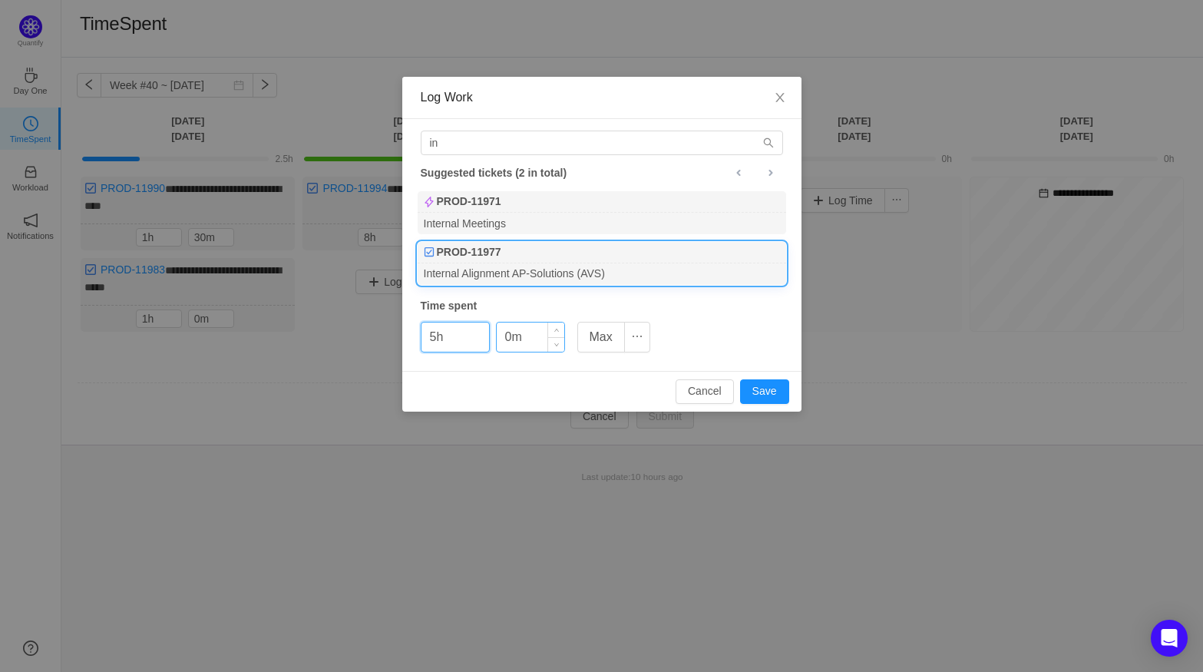
type input "5h"
type input "30m"
click at [747, 382] on button "Save" at bounding box center [764, 391] width 49 height 25
type input "0h"
type input "0m"
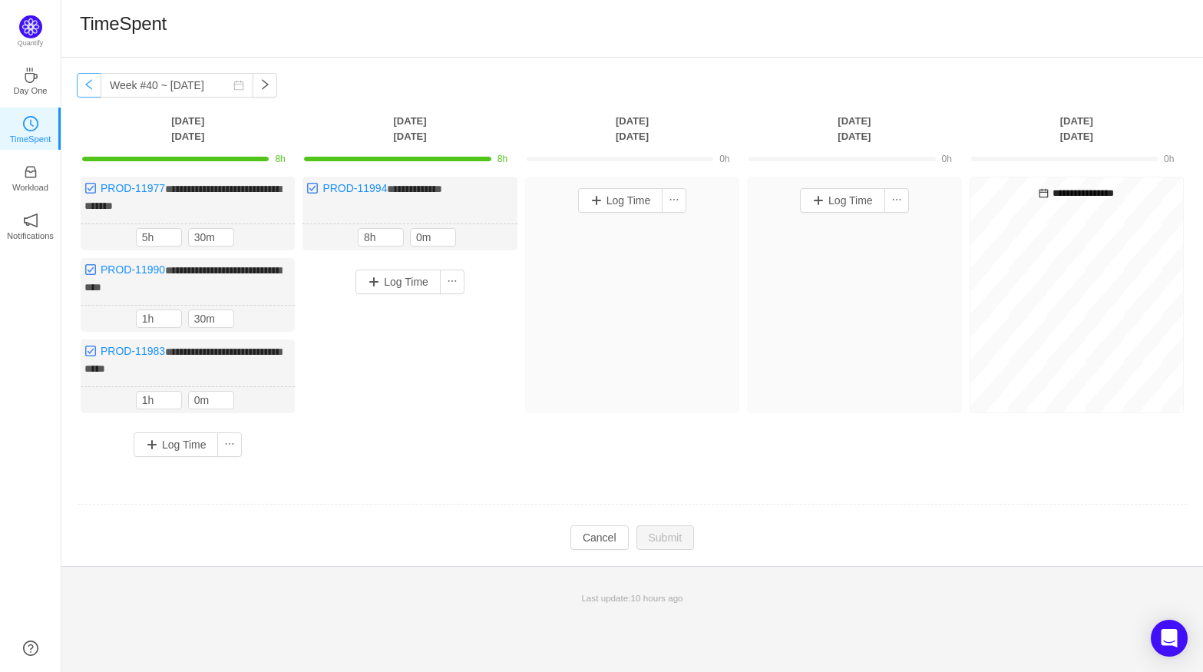
click at [82, 90] on button "button" at bounding box center [89, 85] width 25 height 25
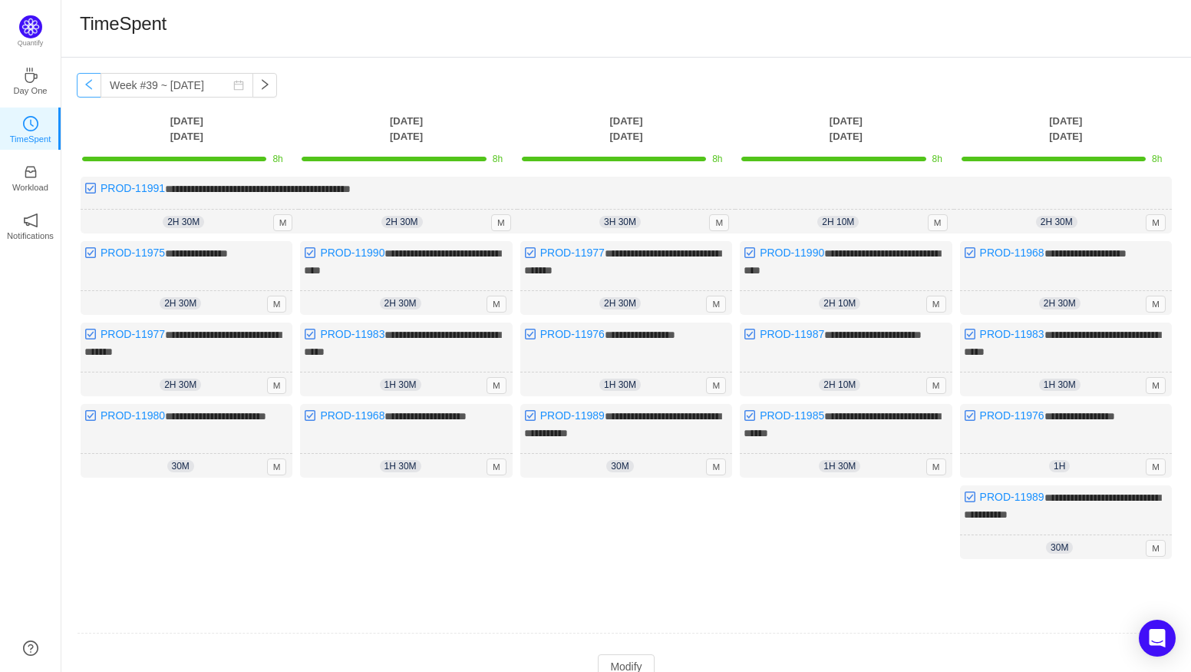
click at [82, 90] on button "button" at bounding box center [89, 85] width 25 height 25
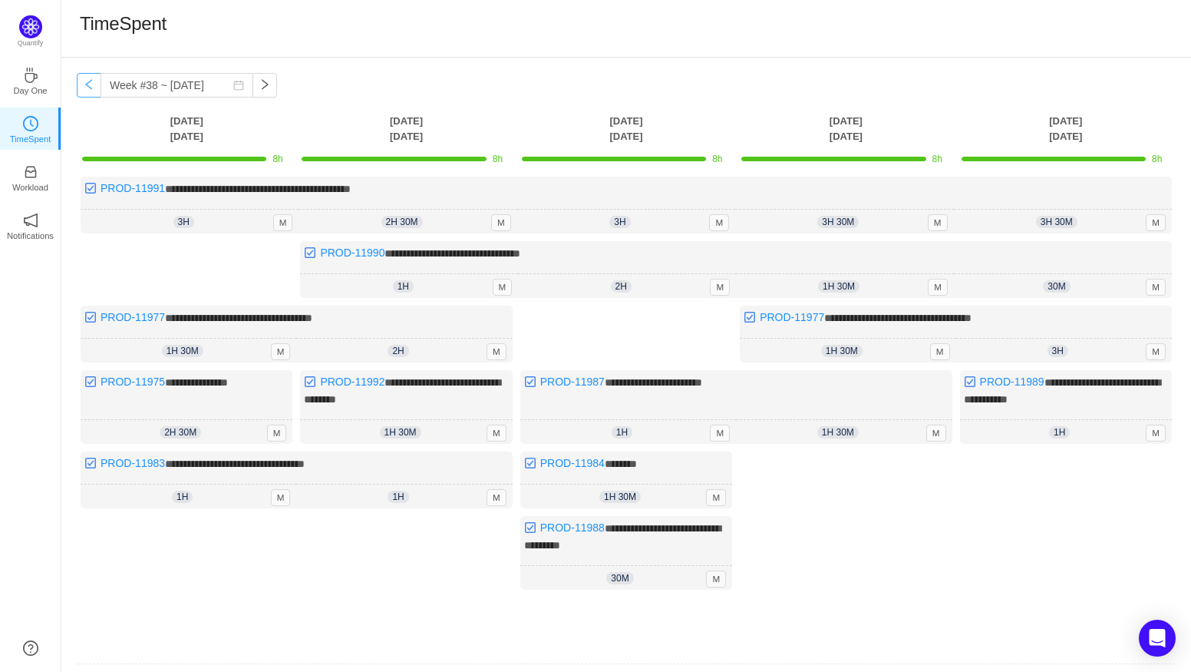
click at [82, 90] on button "button" at bounding box center [89, 85] width 25 height 25
click at [90, 87] on button "button" at bounding box center [89, 85] width 25 height 25
type input "Week #36 ~ [DATE]"
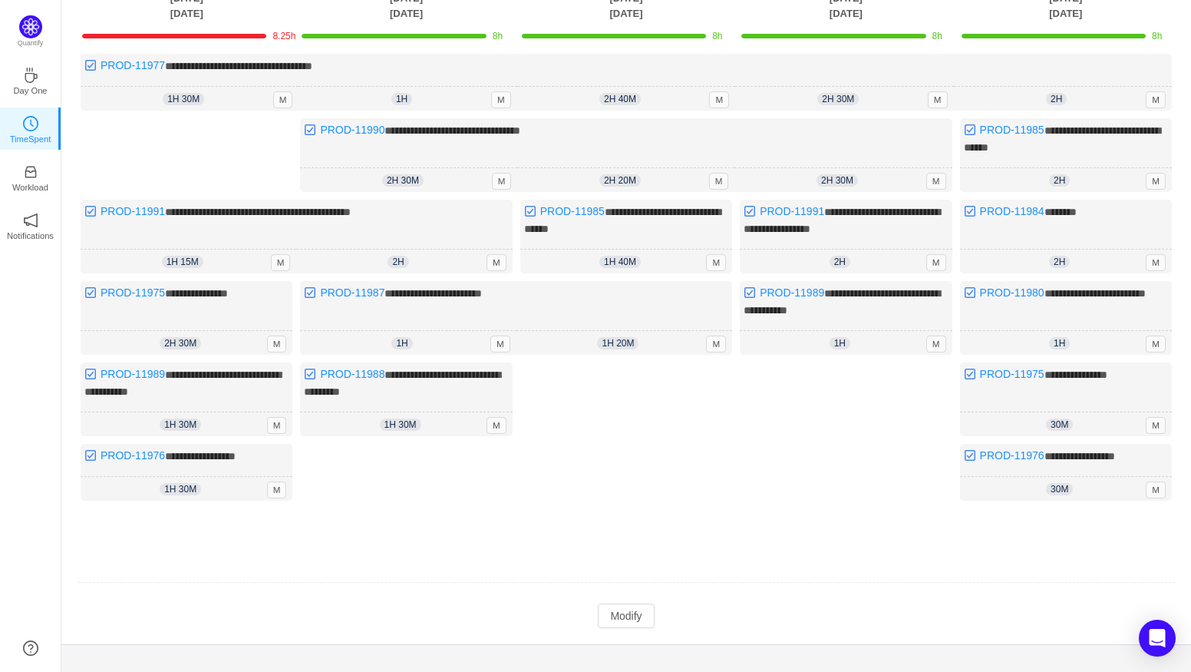
scroll to position [136, 0]
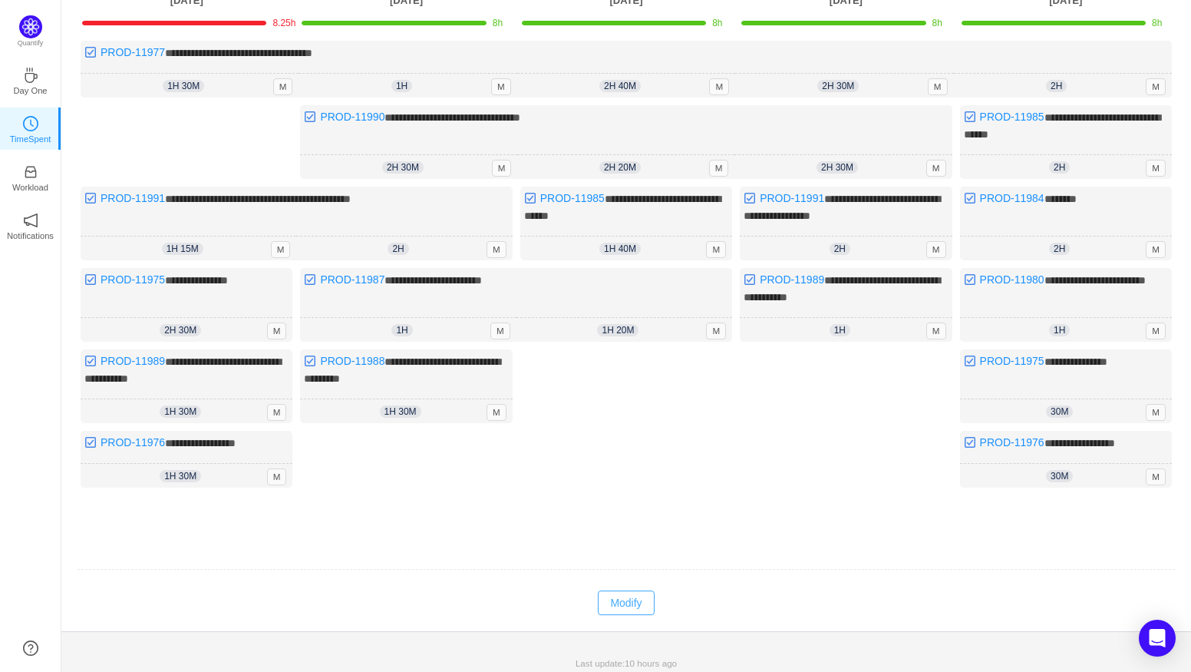
click at [603, 590] on button "Modify" at bounding box center [626, 602] width 56 height 25
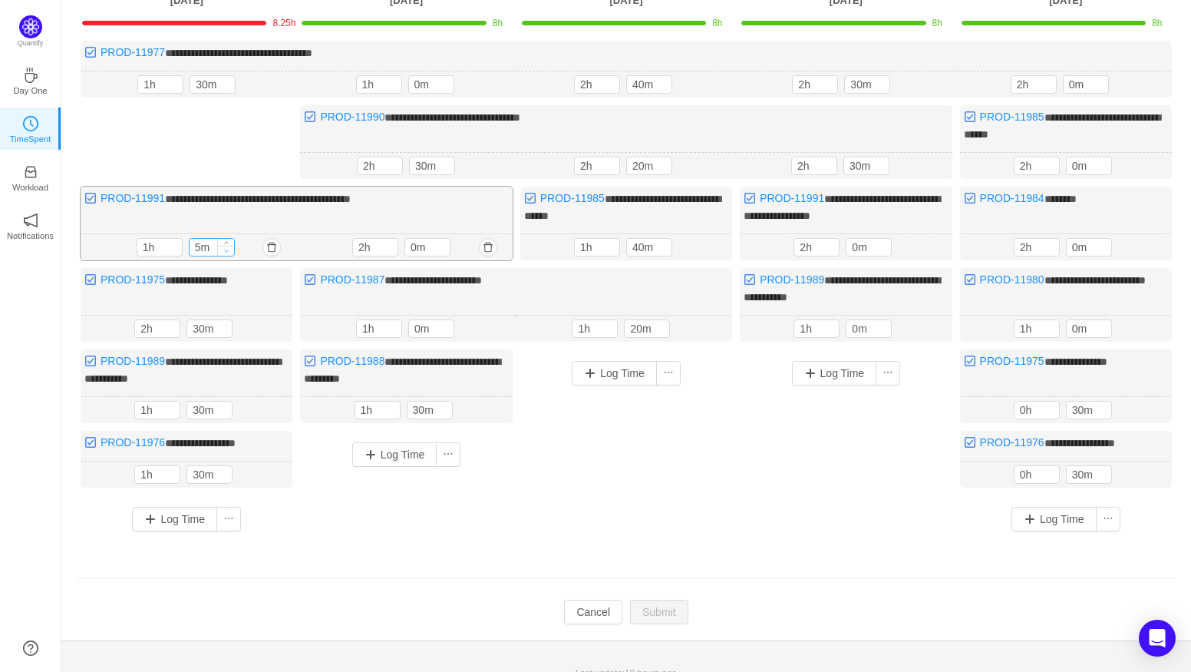
click at [220, 246] on span "Decrease Value" at bounding box center [226, 251] width 16 height 10
type input "0m"
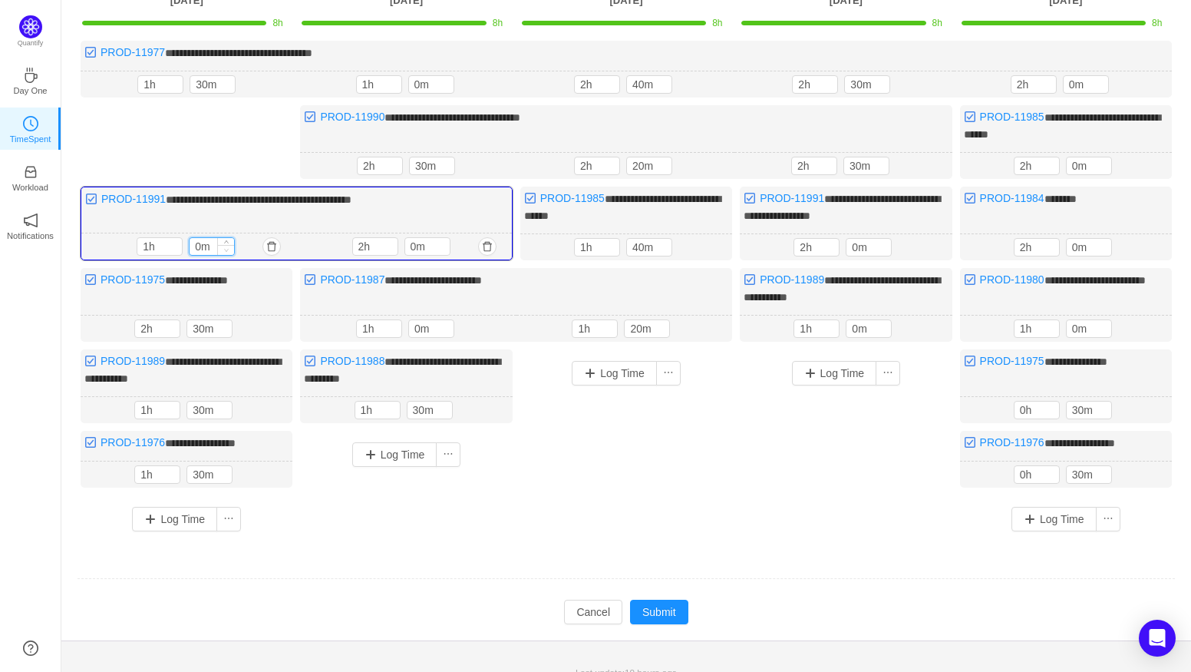
click at [220, 246] on span "Decrease Value" at bounding box center [226, 250] width 16 height 10
click at [668, 606] on button "Submit" at bounding box center [659, 611] width 58 height 25
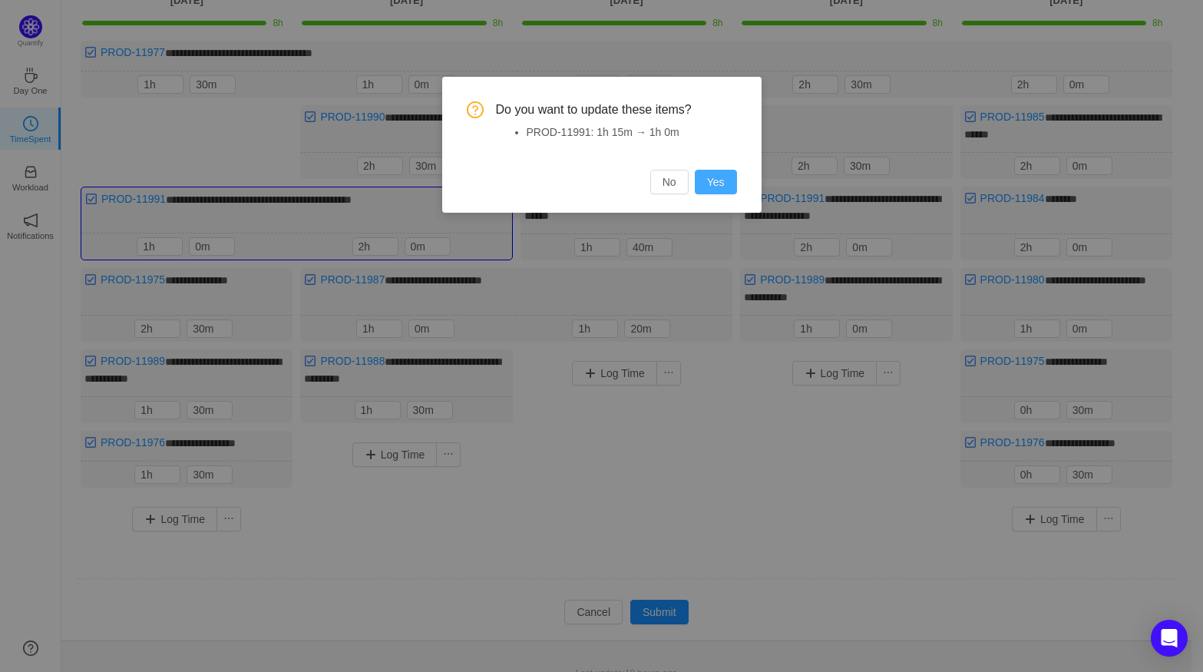
click at [715, 177] on button "Yes" at bounding box center [716, 182] width 42 height 25
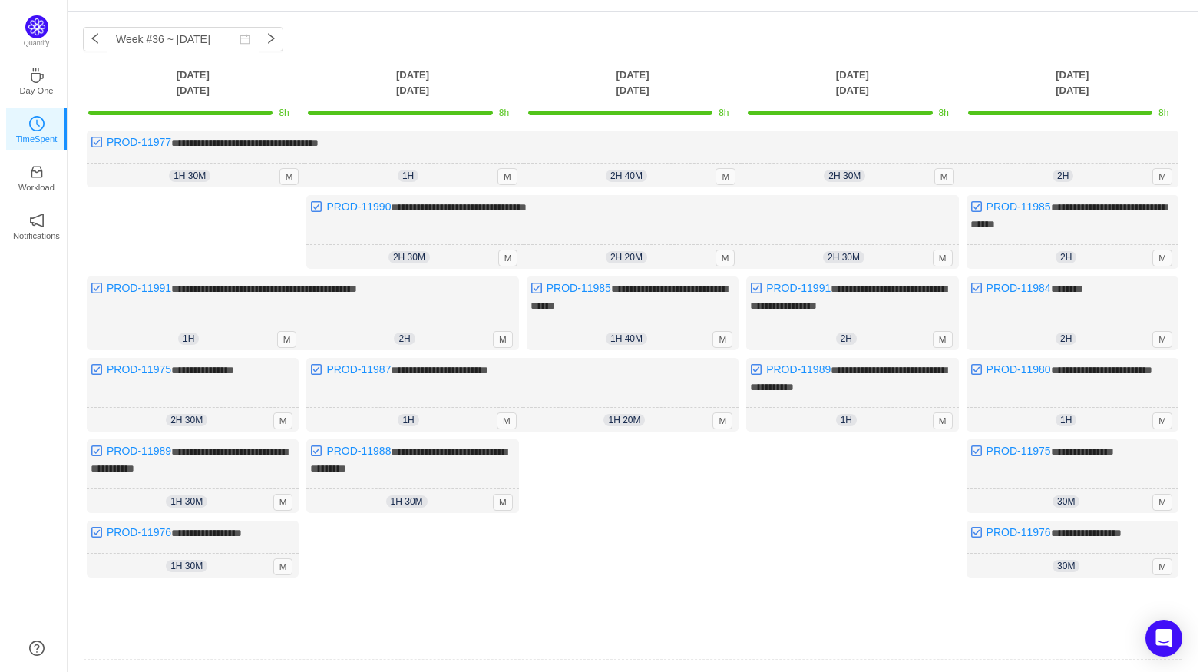
scroll to position [0, 0]
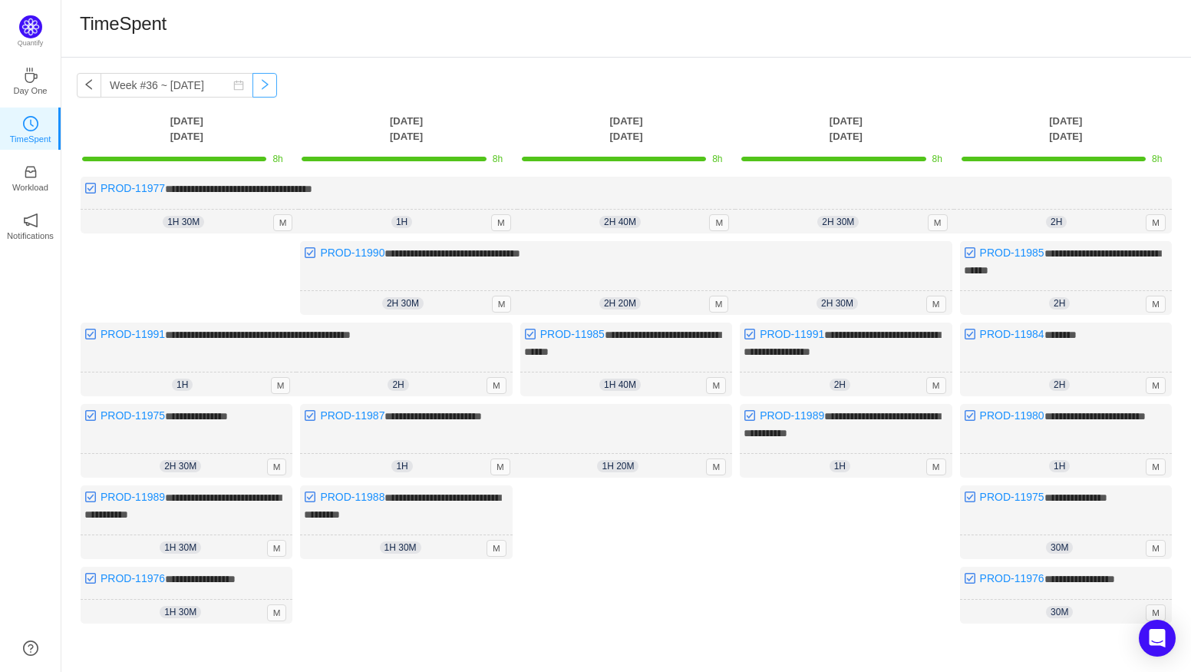
click at [260, 84] on button "button" at bounding box center [264, 85] width 25 height 25
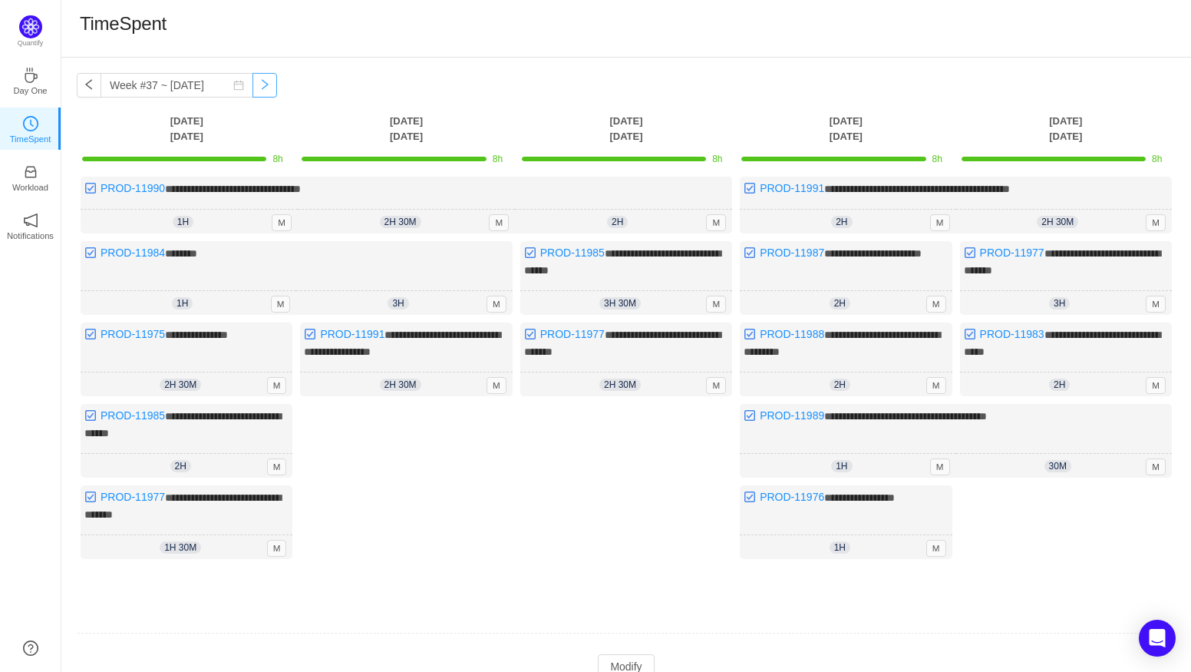
click at [260, 84] on button "button" at bounding box center [264, 85] width 25 height 25
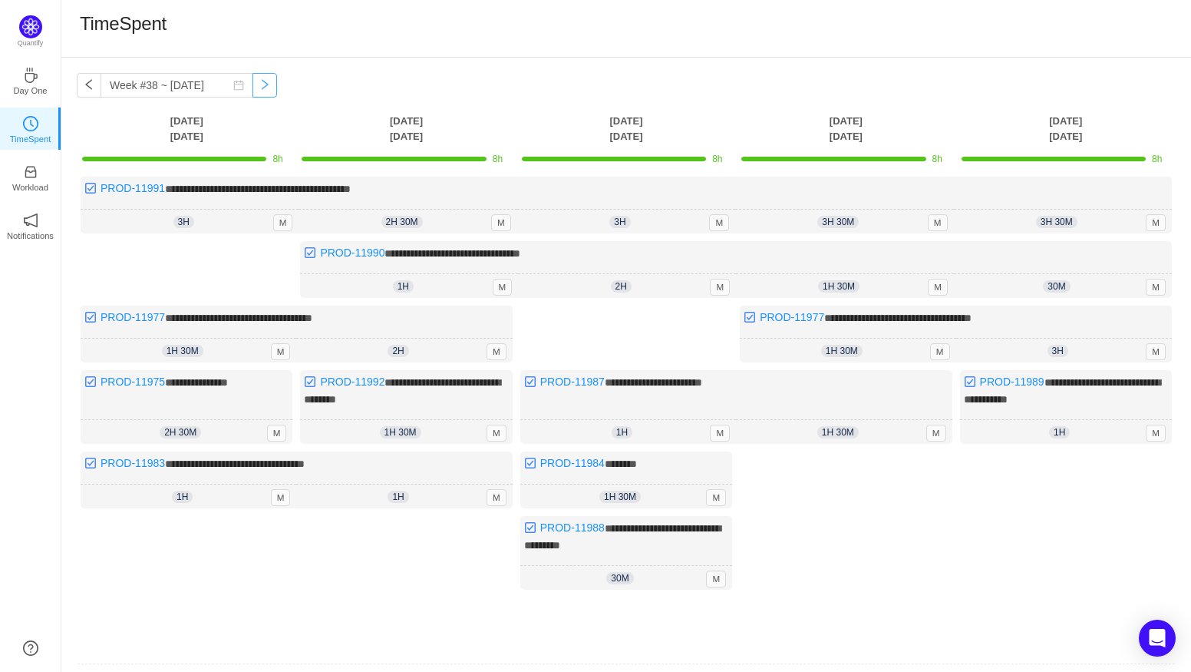
click at [260, 84] on button "button" at bounding box center [264, 85] width 25 height 25
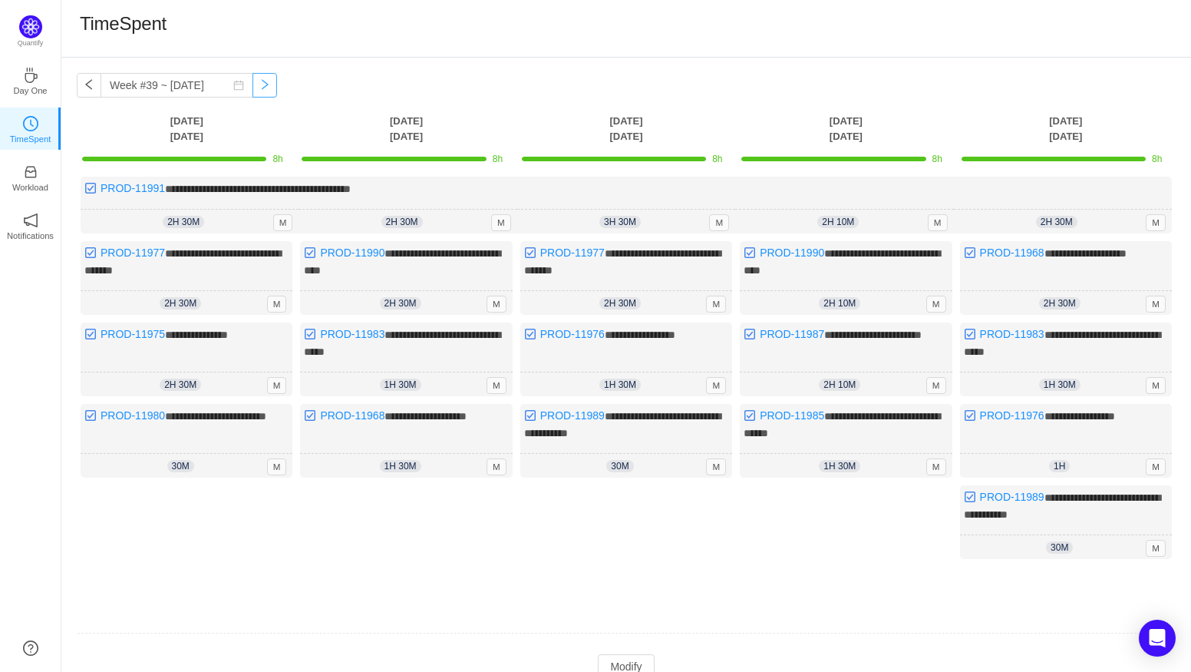
click at [260, 84] on button "button" at bounding box center [264, 85] width 25 height 25
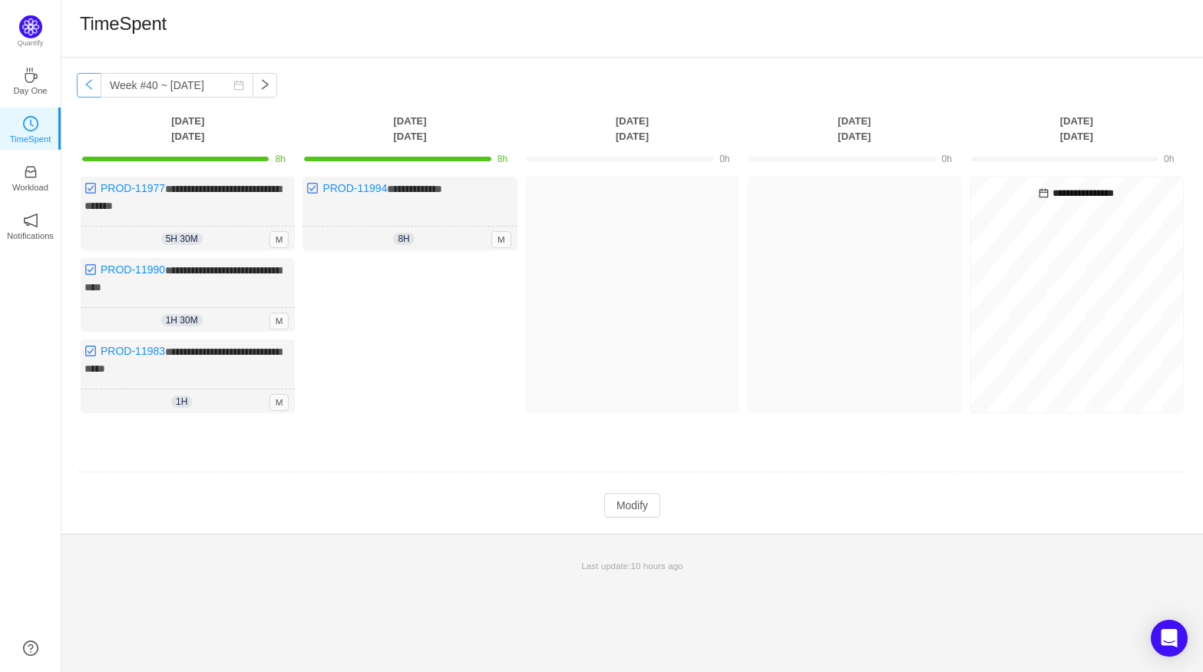
click at [78, 84] on button "button" at bounding box center [89, 85] width 25 height 25
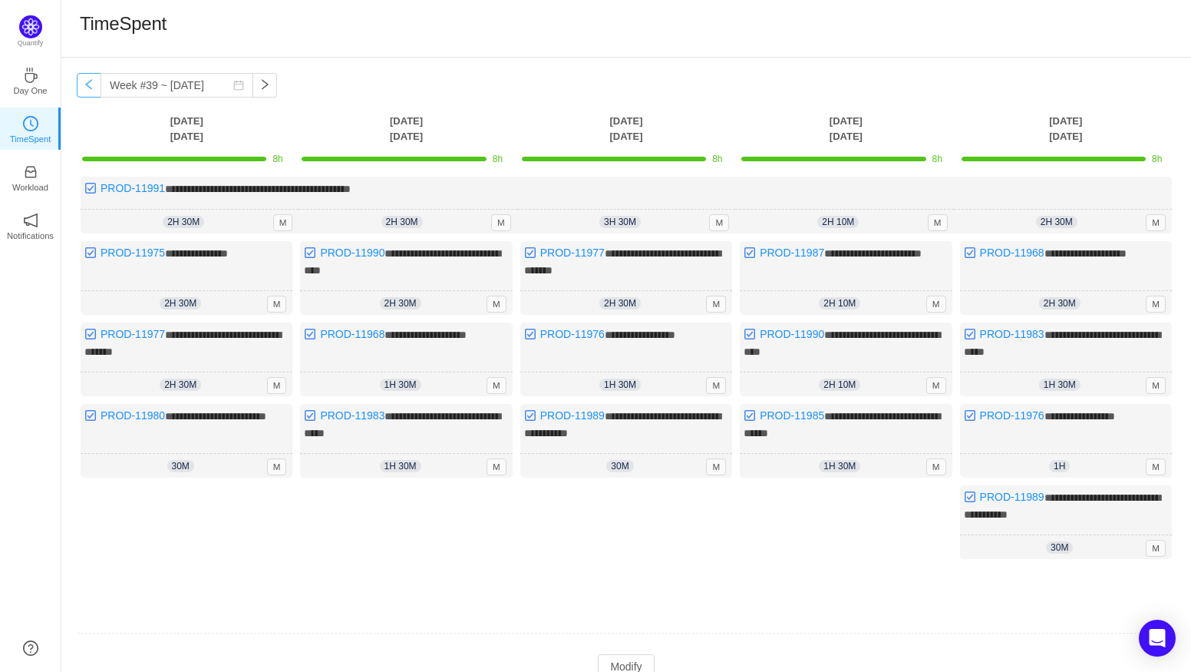
click at [80, 84] on button "button" at bounding box center [89, 85] width 25 height 25
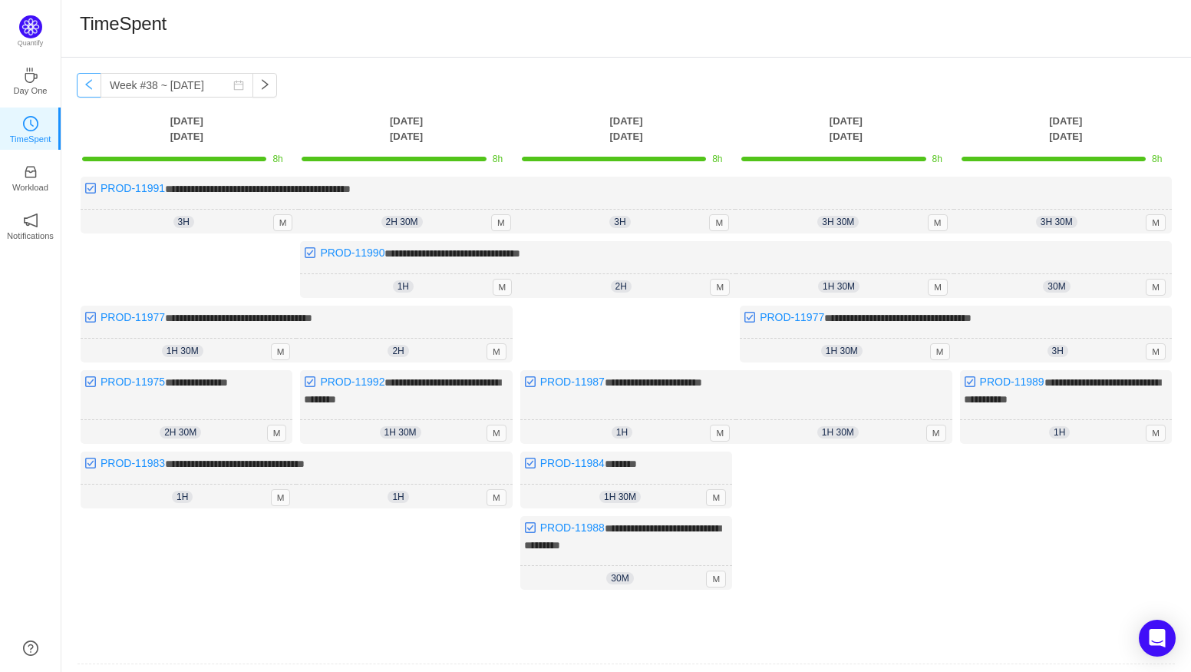
click at [80, 84] on button "button" at bounding box center [89, 85] width 25 height 25
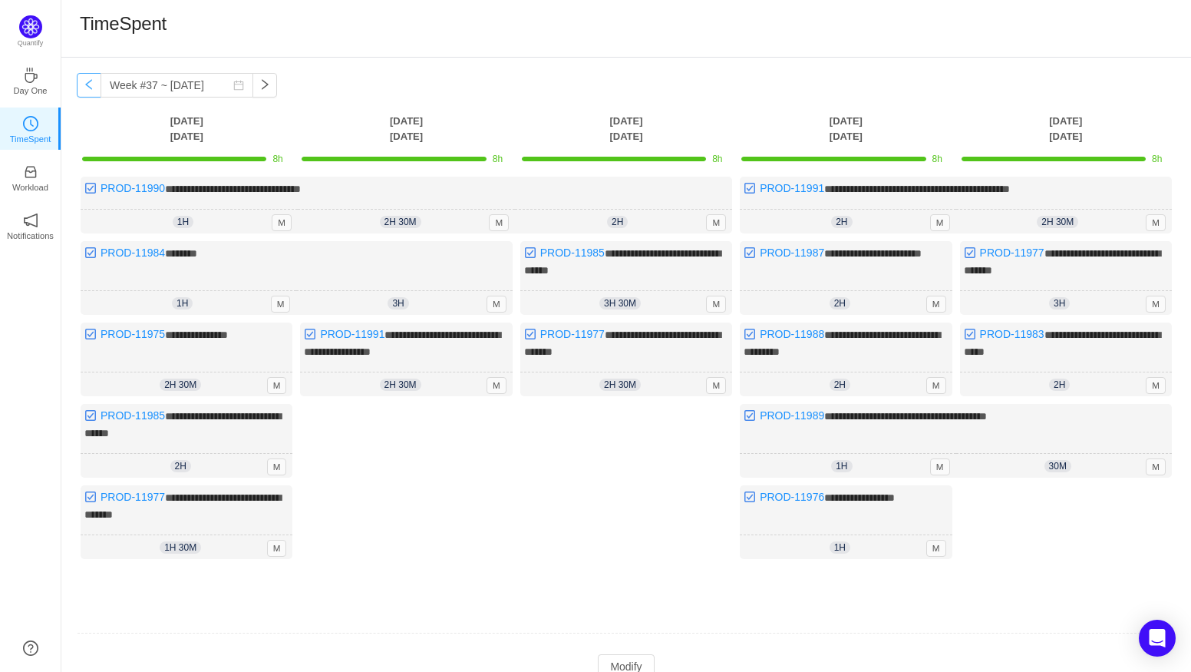
click at [80, 84] on button "button" at bounding box center [89, 85] width 25 height 25
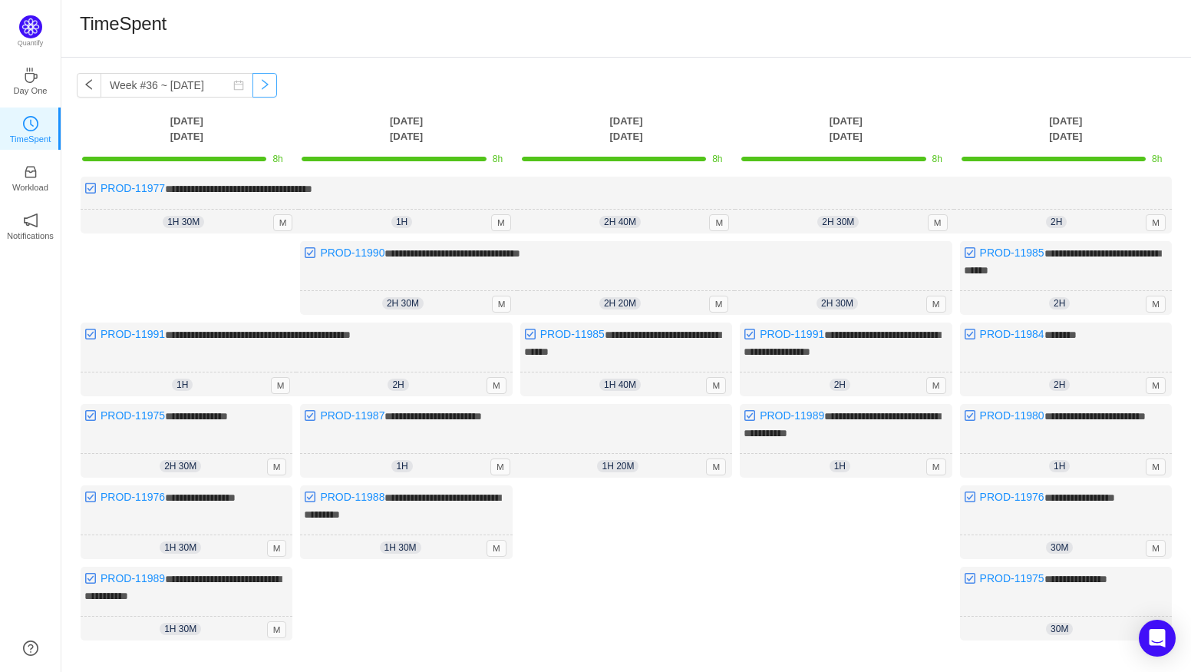
click at [252, 80] on button "button" at bounding box center [264, 85] width 25 height 25
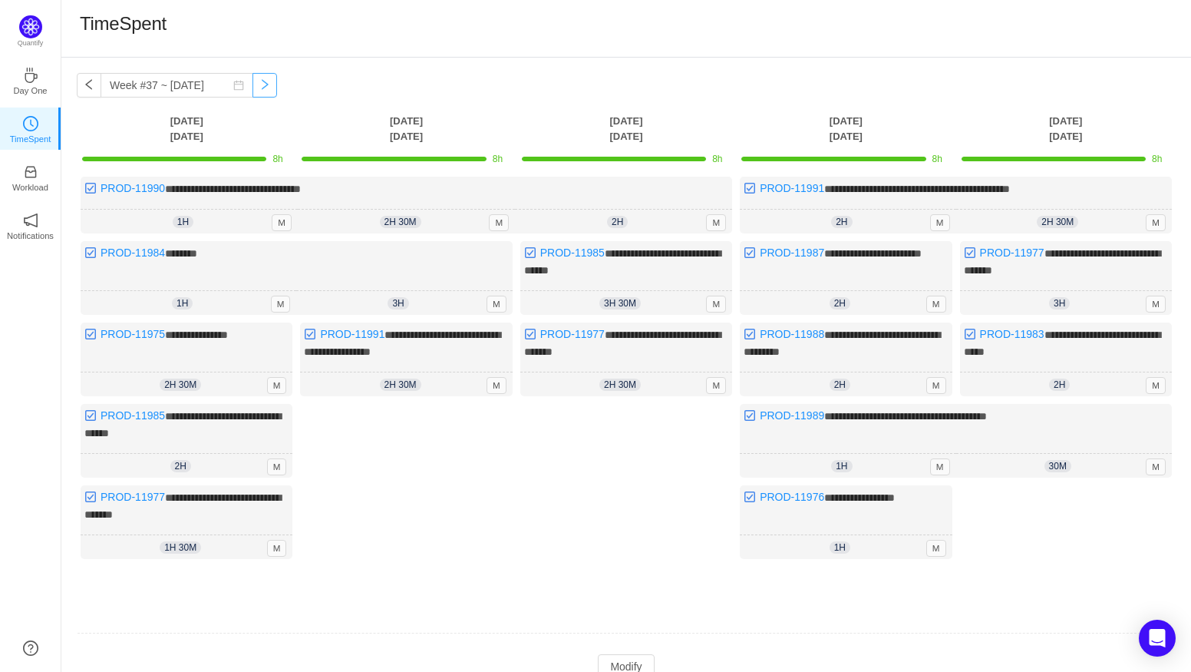
click at [252, 83] on button "button" at bounding box center [264, 85] width 25 height 25
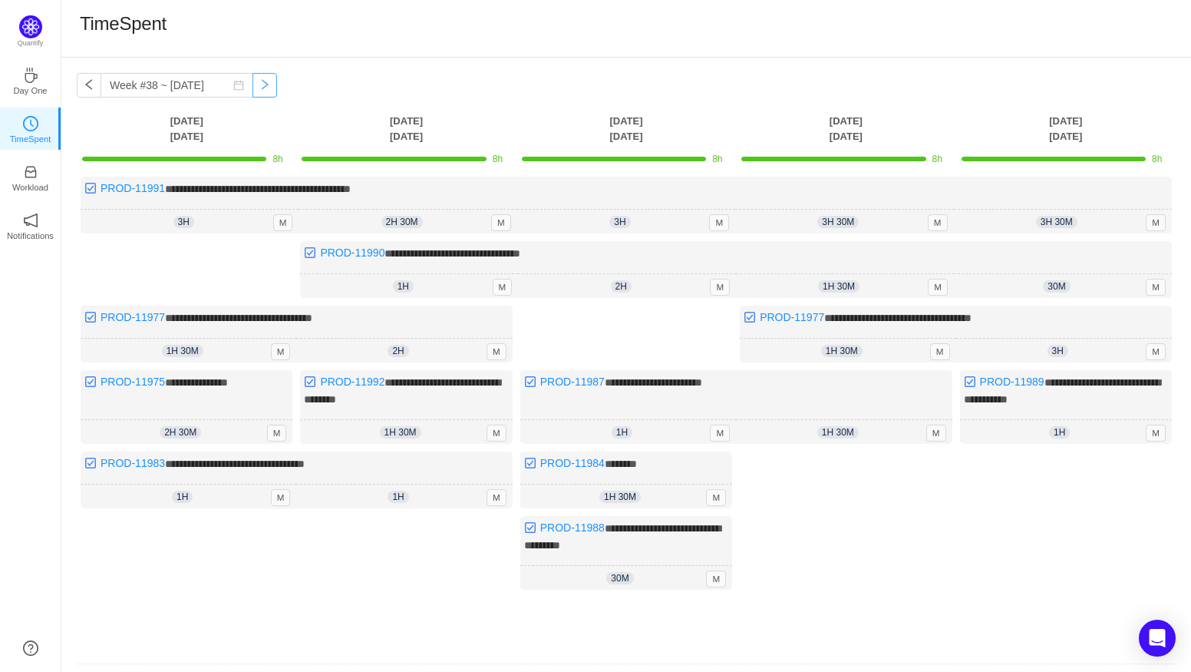
click at [252, 83] on button "button" at bounding box center [264, 85] width 25 height 25
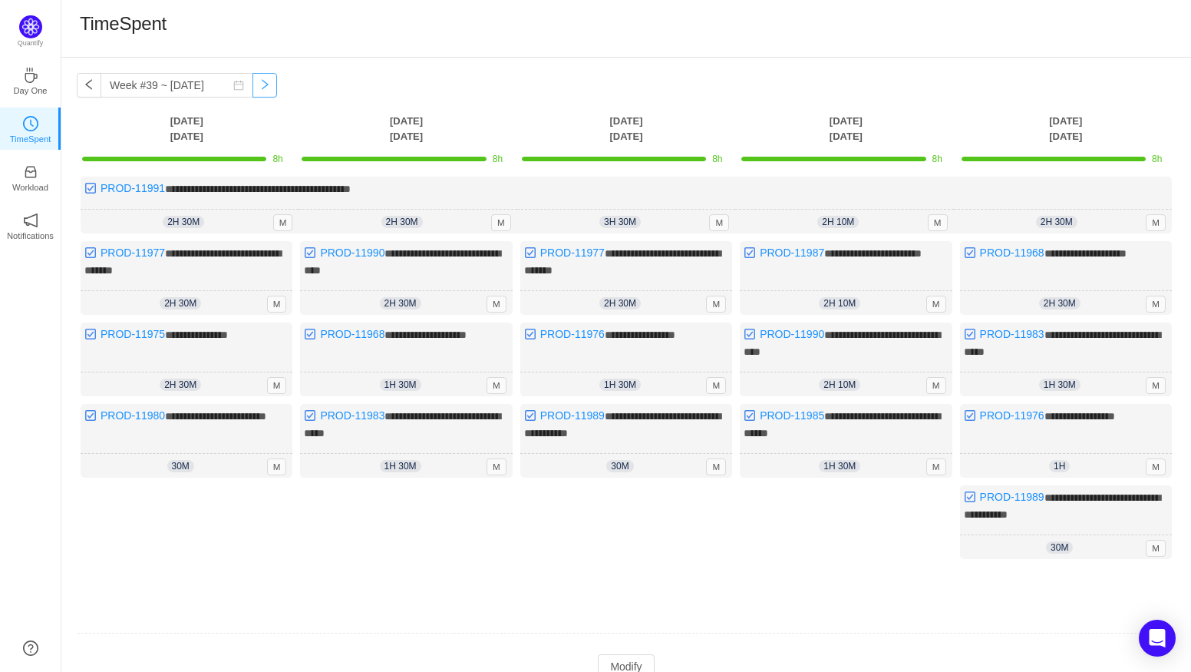
click at [252, 83] on button "button" at bounding box center [264, 85] width 25 height 25
type input "Week #40 ~ [DATE]"
